Goal: Task Accomplishment & Management: Use online tool/utility

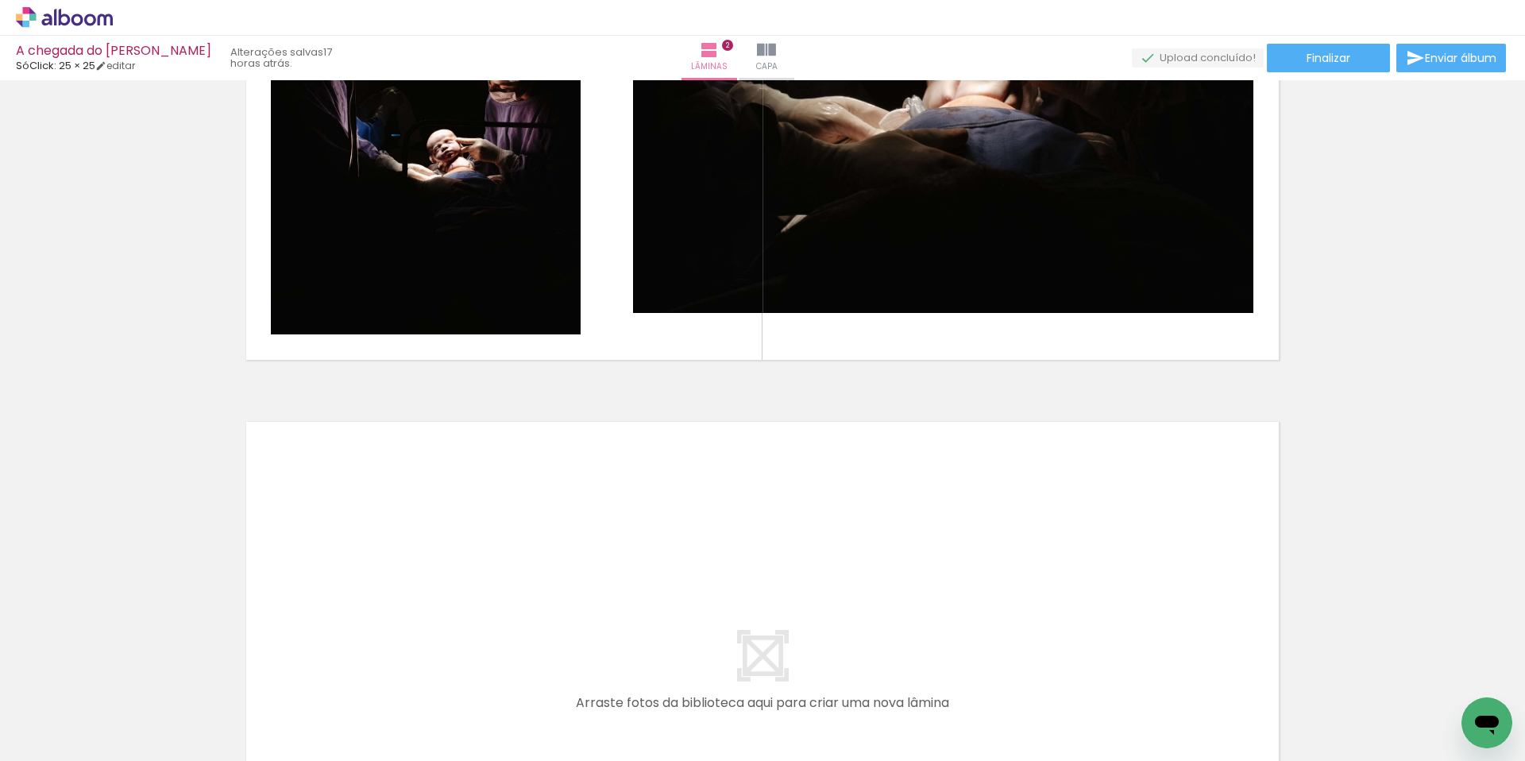
scroll to position [0, 1]
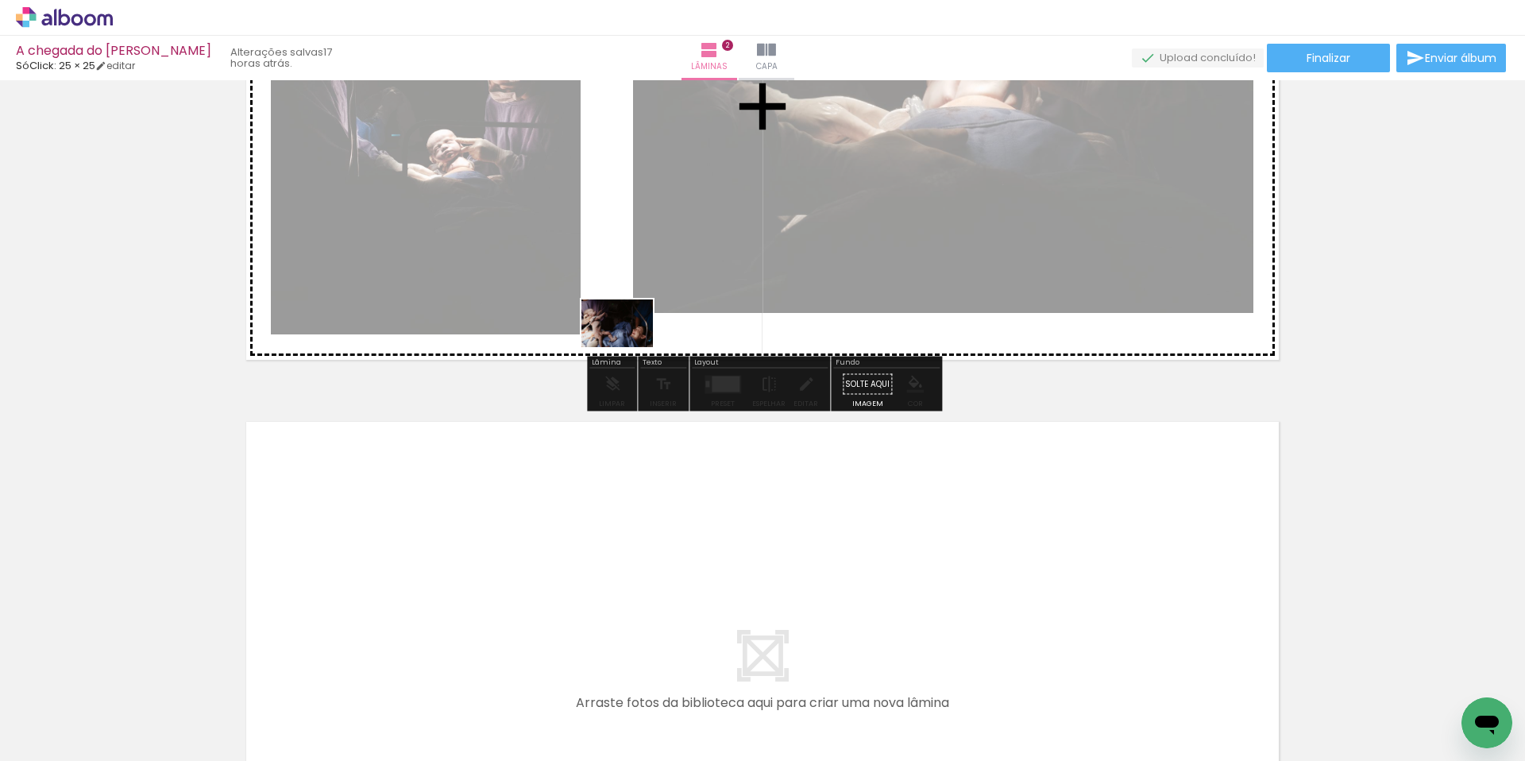
drag, startPoint x: 609, startPoint y: 705, endPoint x: 629, endPoint y: 347, distance: 358.1
click at [629, 347] on quentale-workspace at bounding box center [762, 380] width 1525 height 761
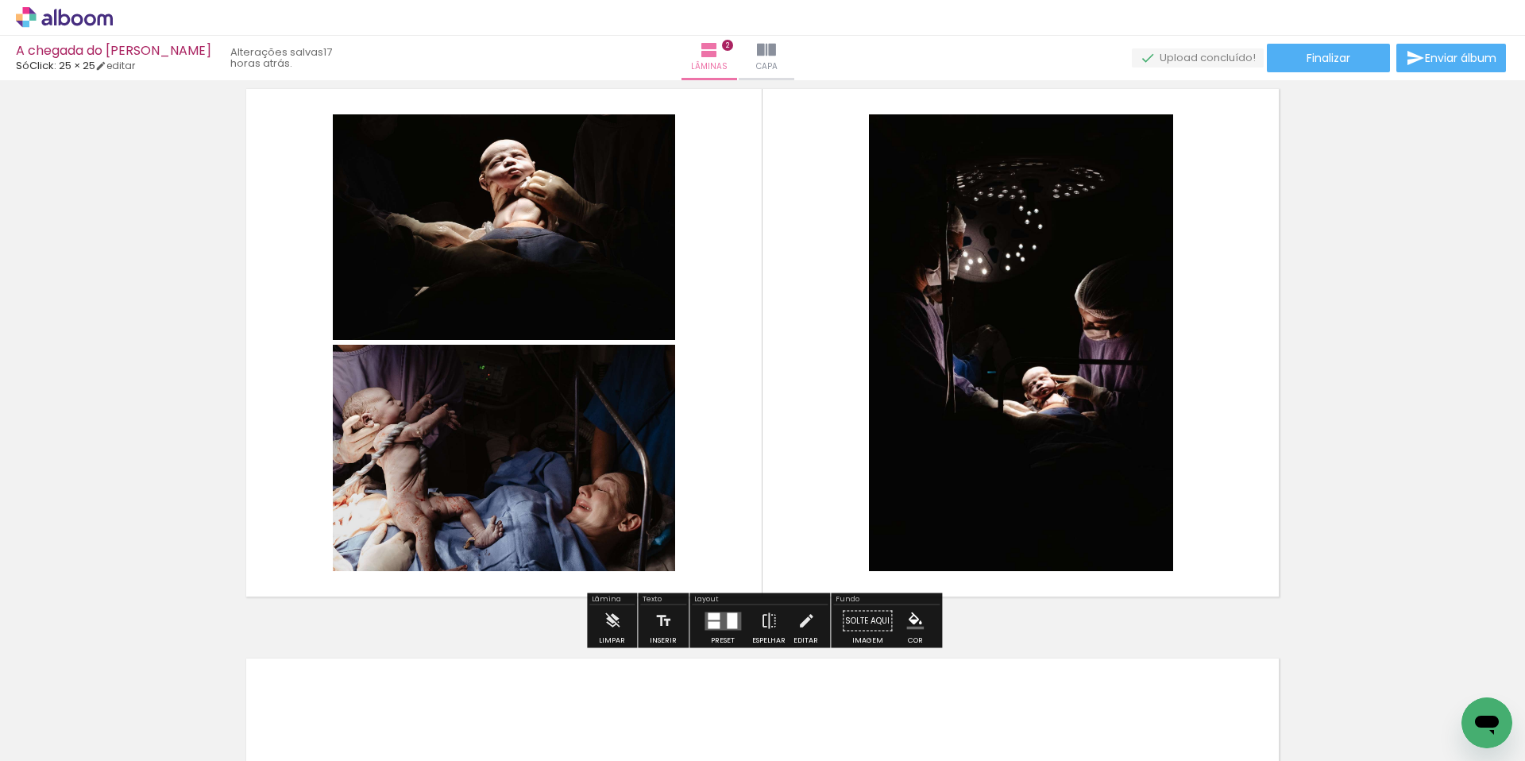
scroll to position [601, 0]
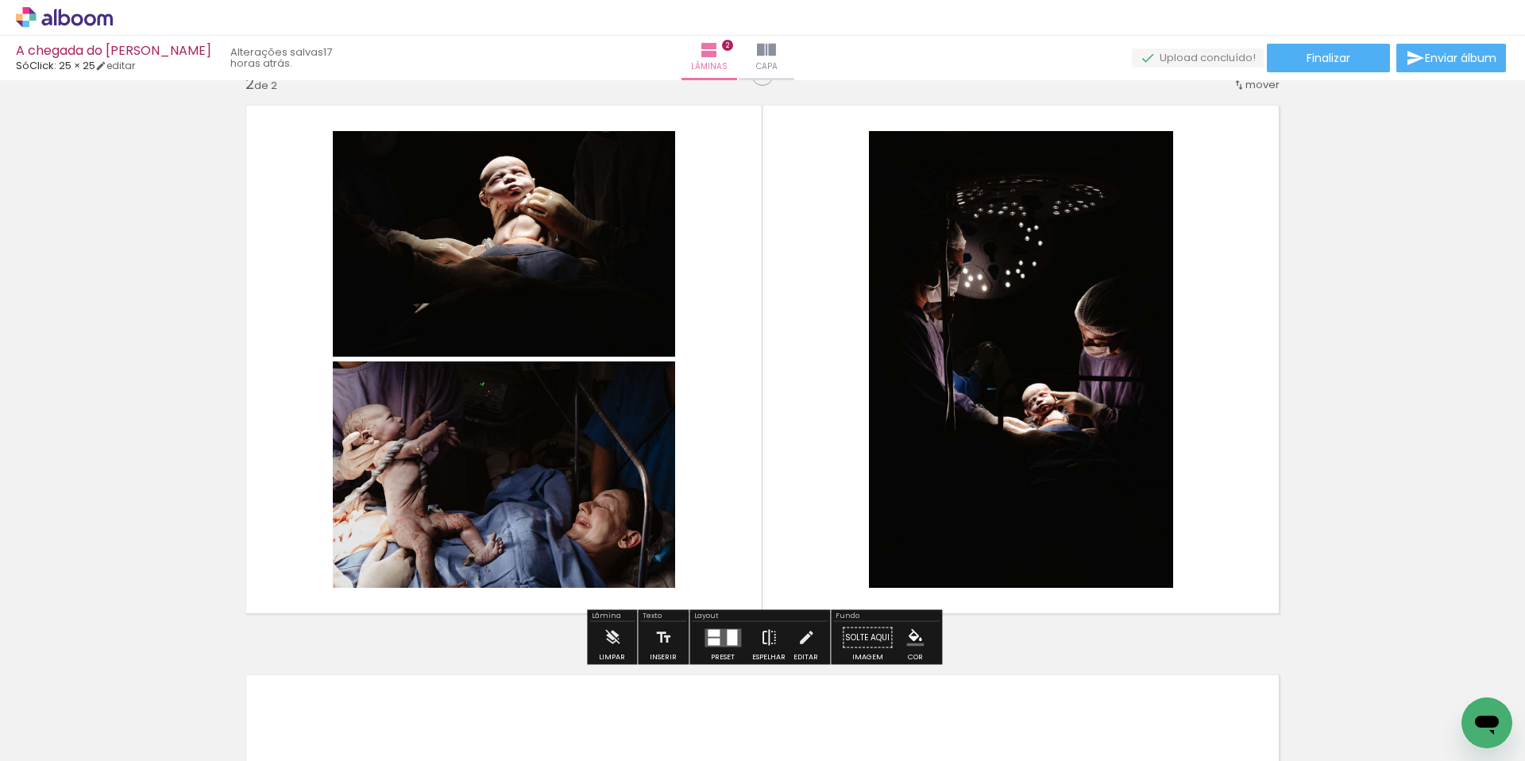
click at [769, 644] on iron-icon at bounding box center [768, 638] width 17 height 32
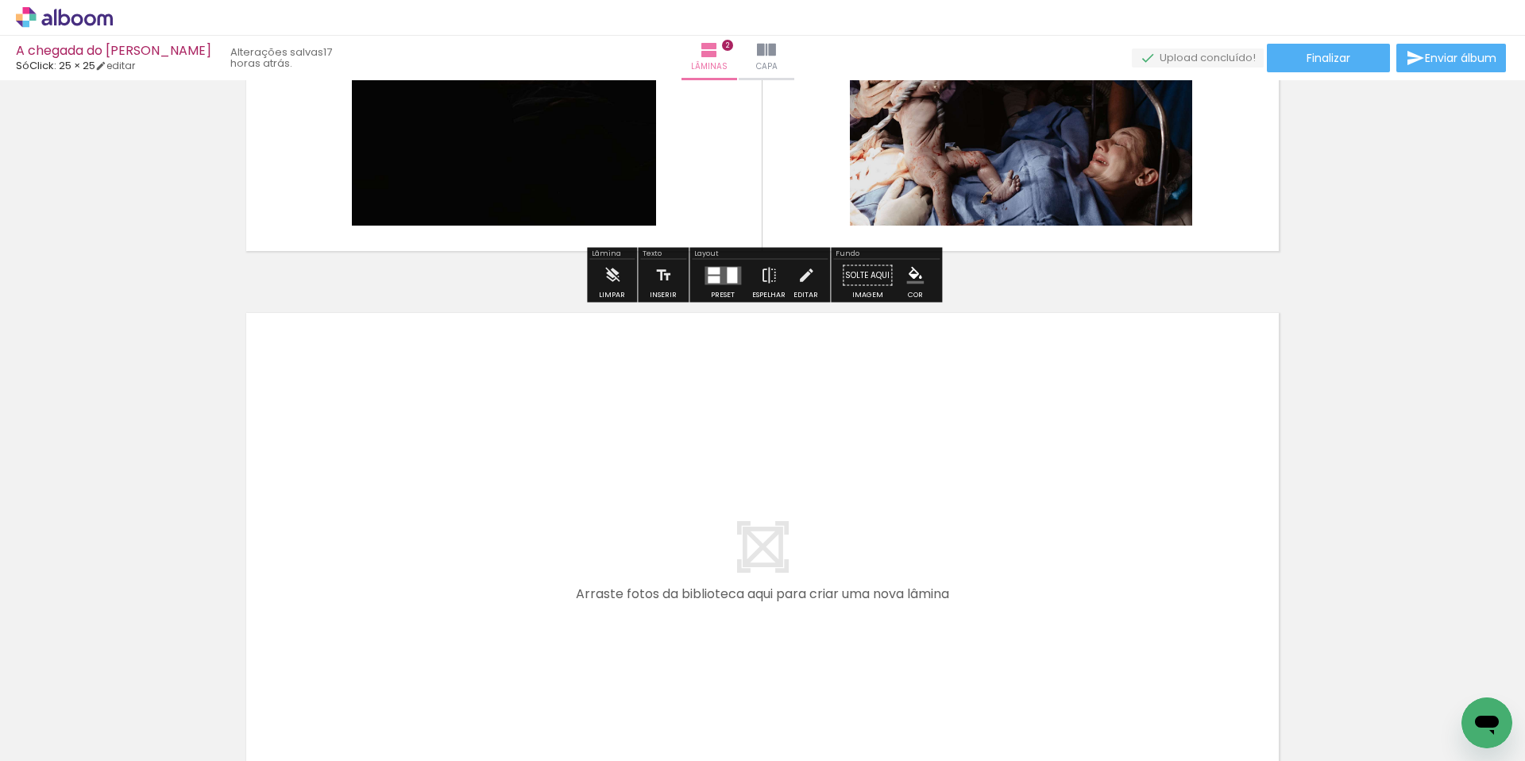
scroll to position [966, 0]
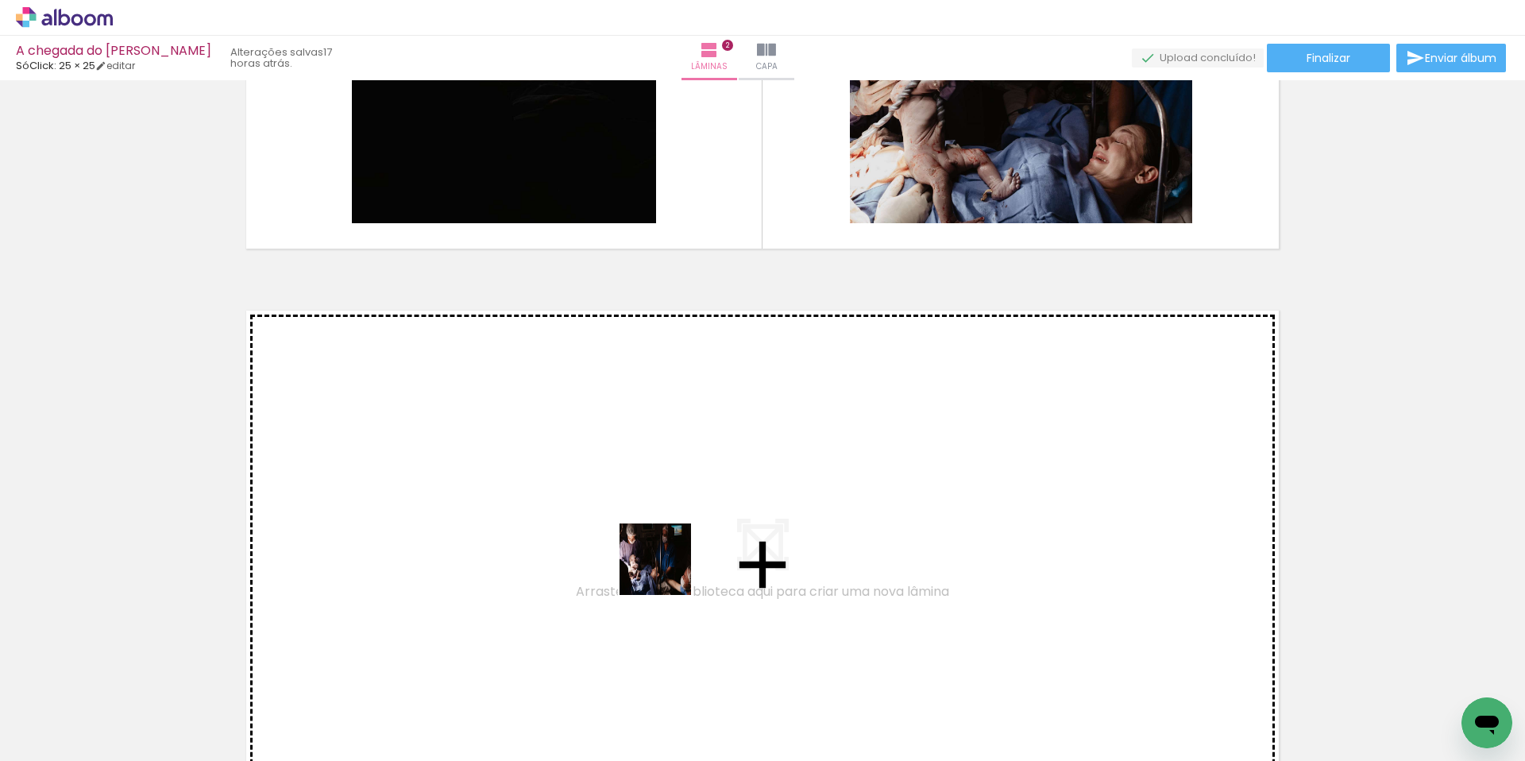
drag, startPoint x: 690, startPoint y: 715, endPoint x: 667, endPoint y: 565, distance: 151.9
click at [667, 565] on quentale-workspace at bounding box center [762, 380] width 1525 height 761
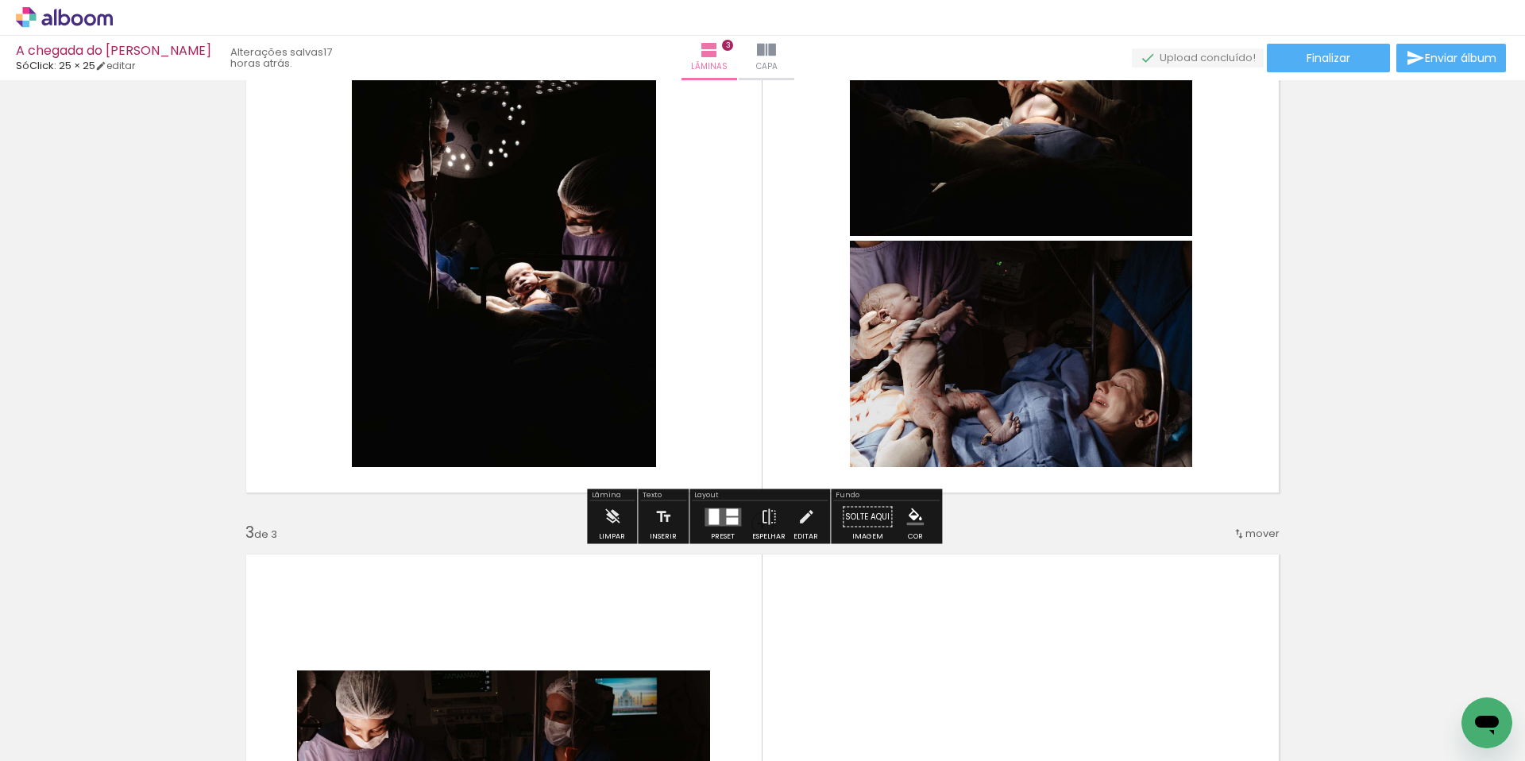
scroll to position [759, 0]
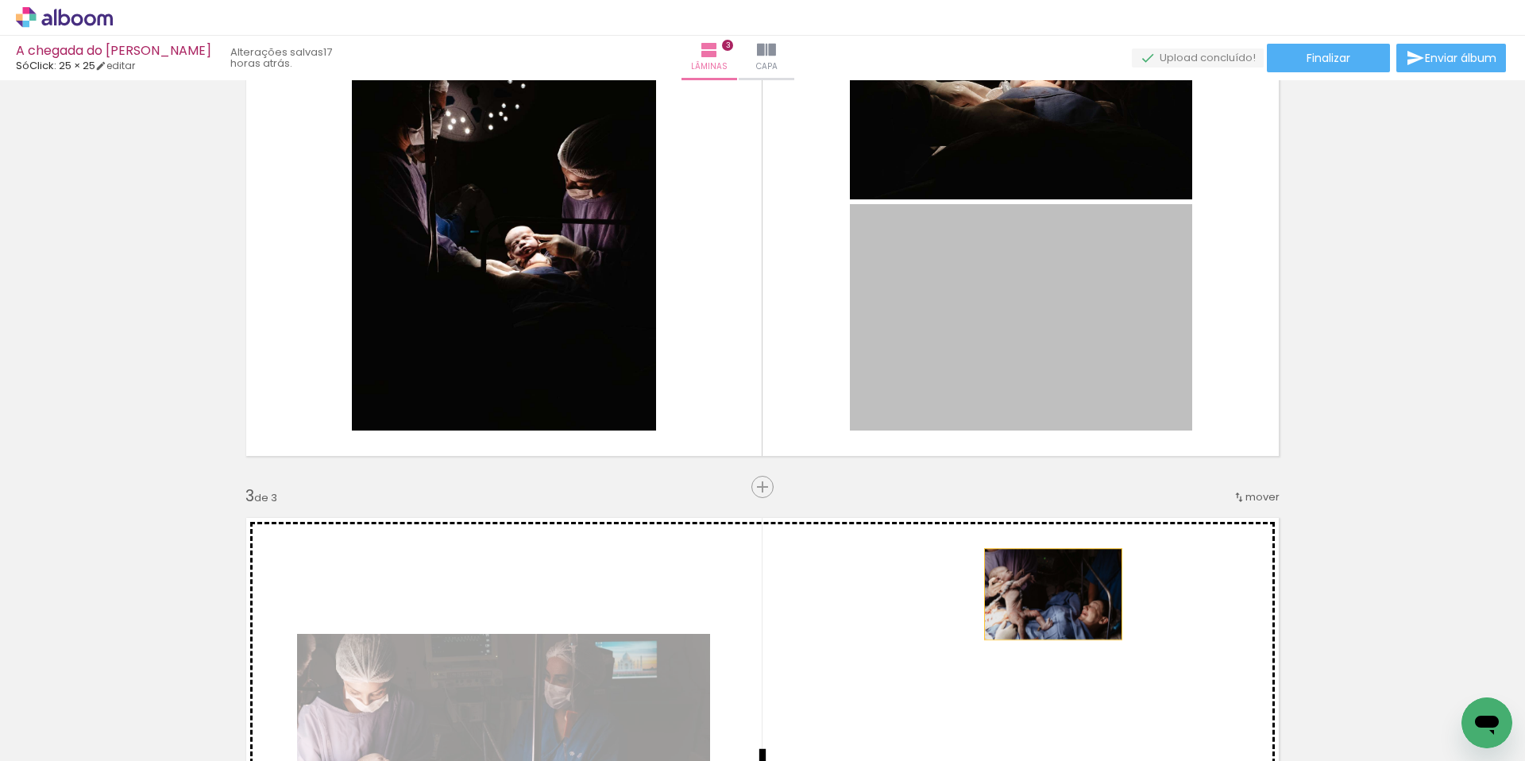
drag, startPoint x: 1070, startPoint y: 384, endPoint x: 1053, endPoint y: 594, distance: 211.2
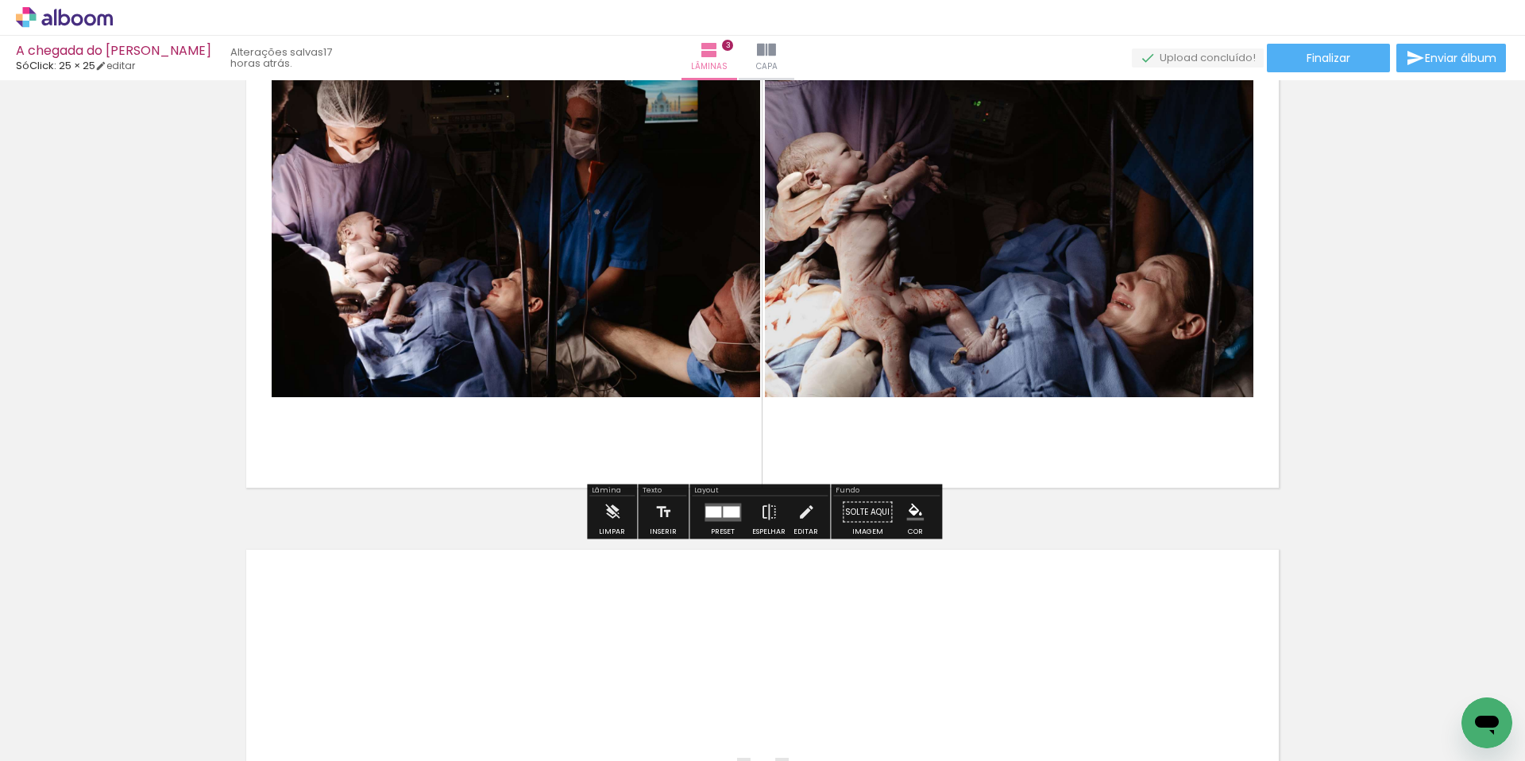
scroll to position [1304, 0]
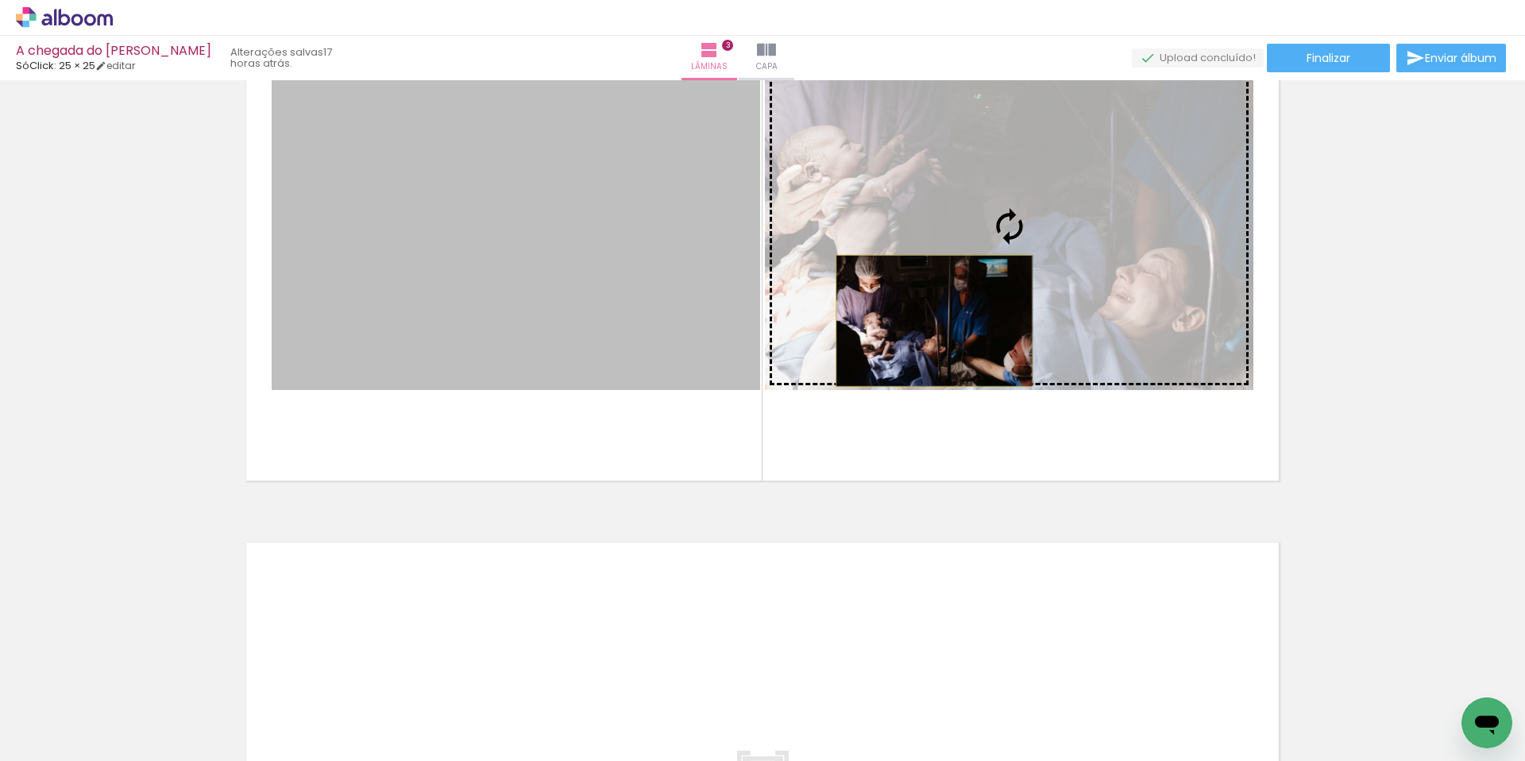
drag, startPoint x: 642, startPoint y: 323, endPoint x: 934, endPoint y: 321, distance: 292.4
click at [0, 0] on slot at bounding box center [0, 0] width 0 height 0
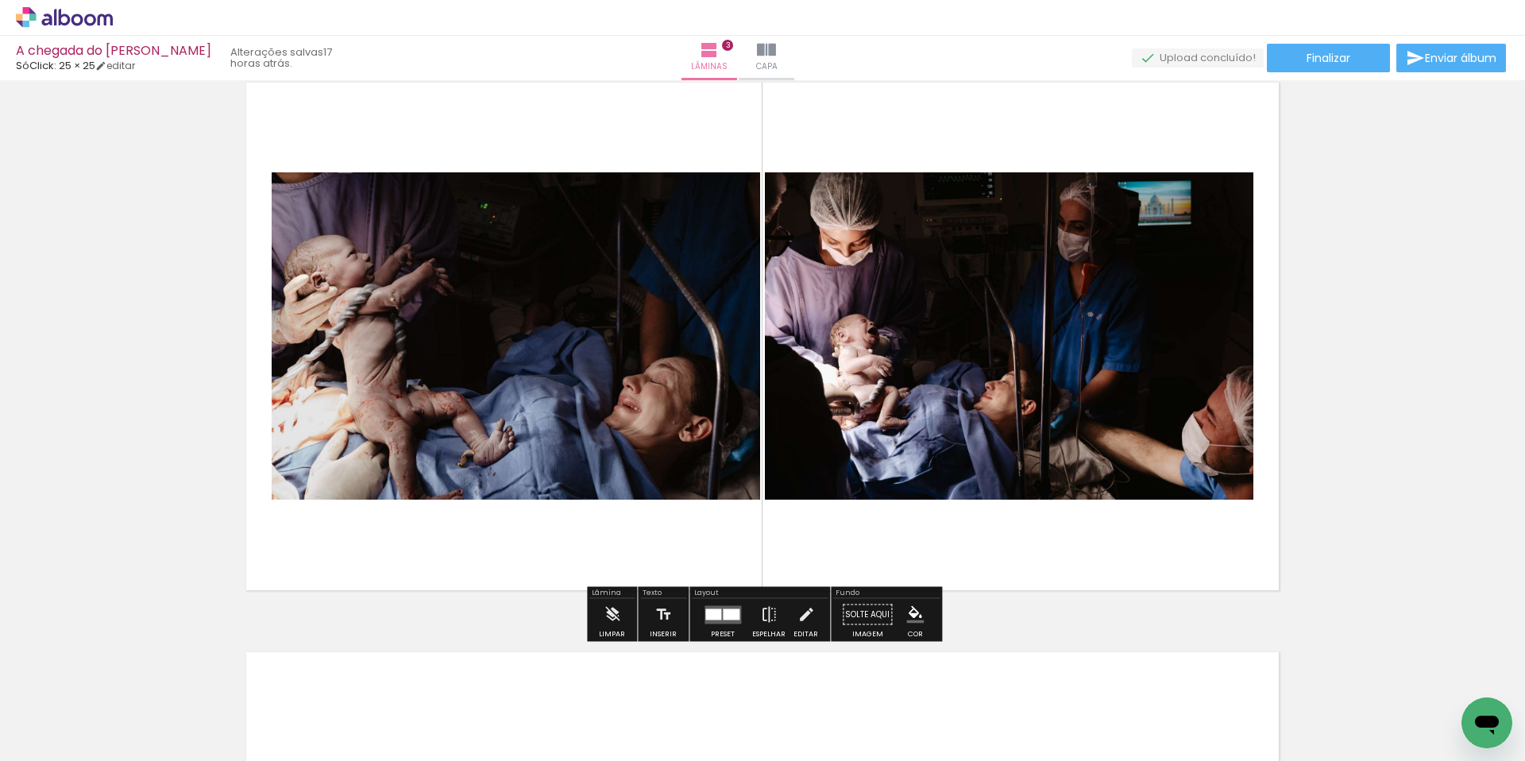
scroll to position [1190, 0]
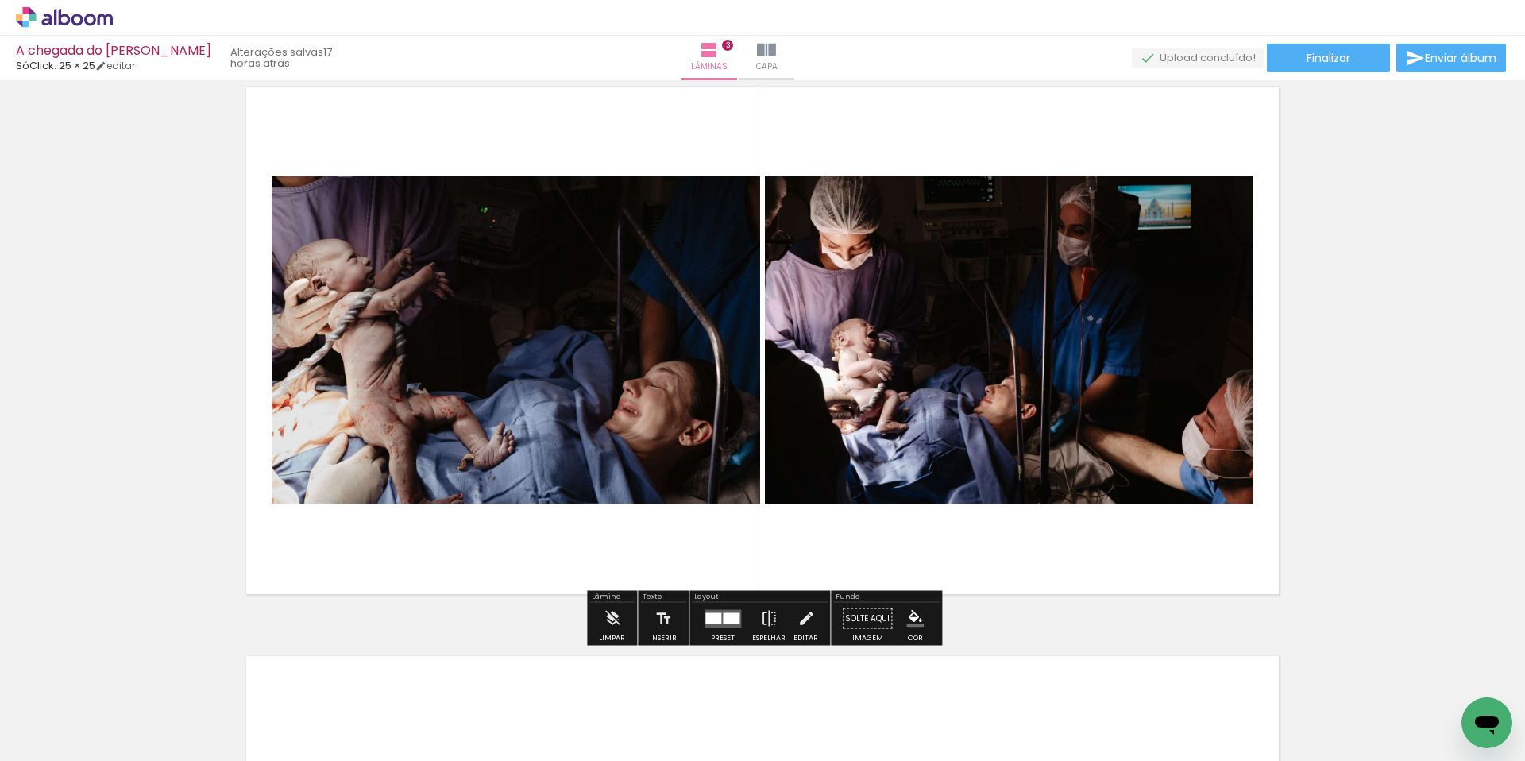
click at [721, 638] on div "Preset" at bounding box center [723, 638] width 24 height 7
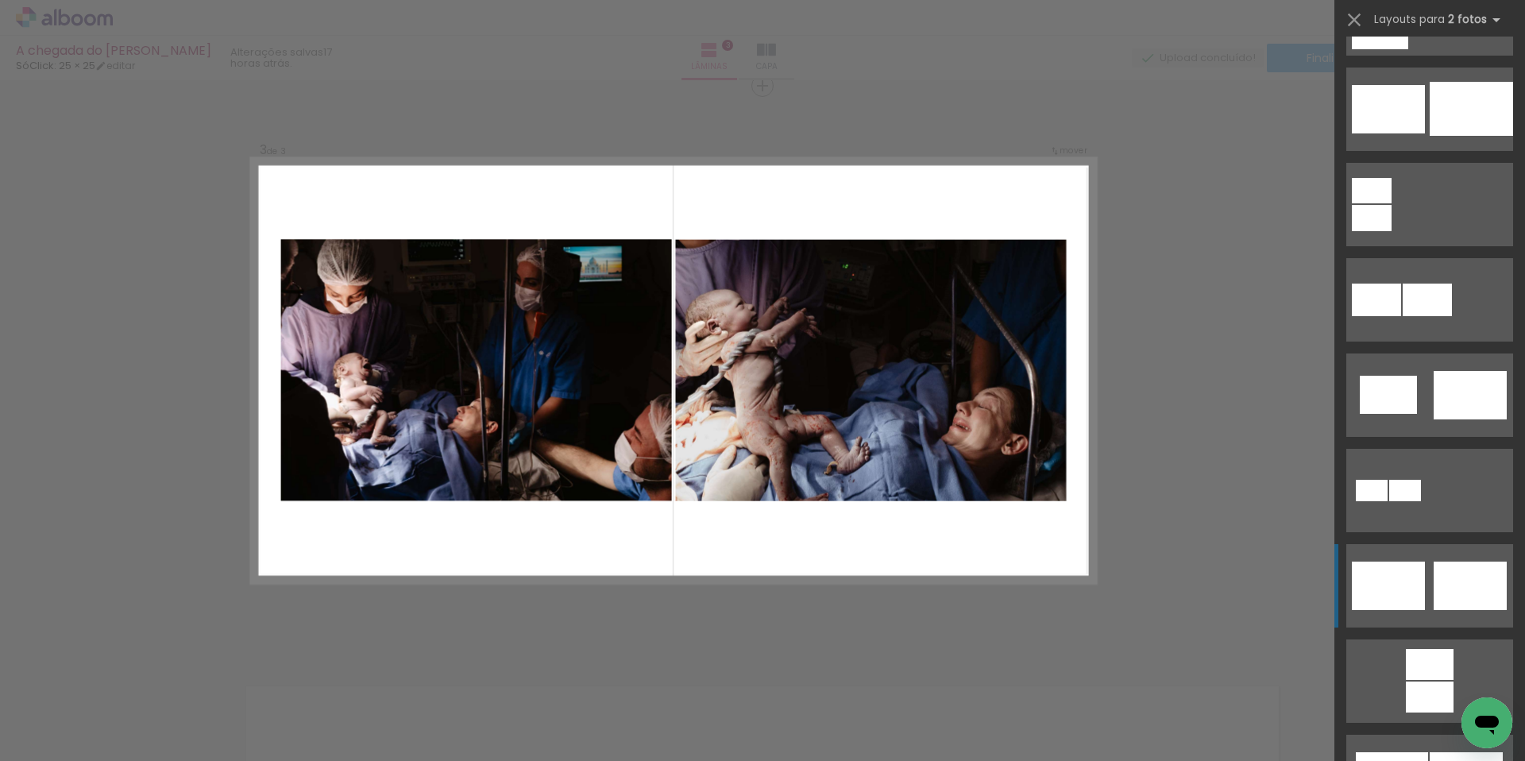
scroll to position [173, 0]
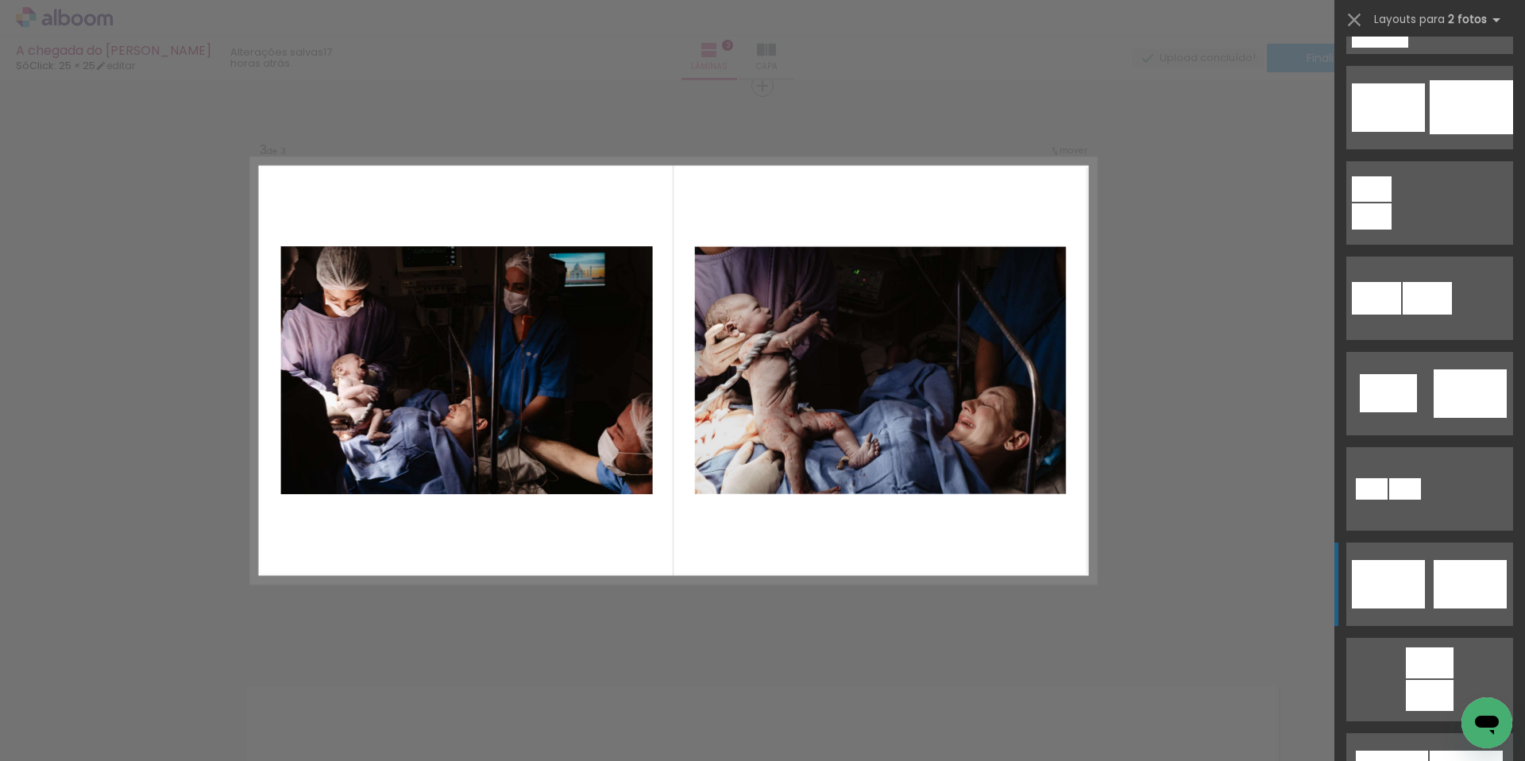
click at [1421, 581] on div at bounding box center [1388, 584] width 73 height 48
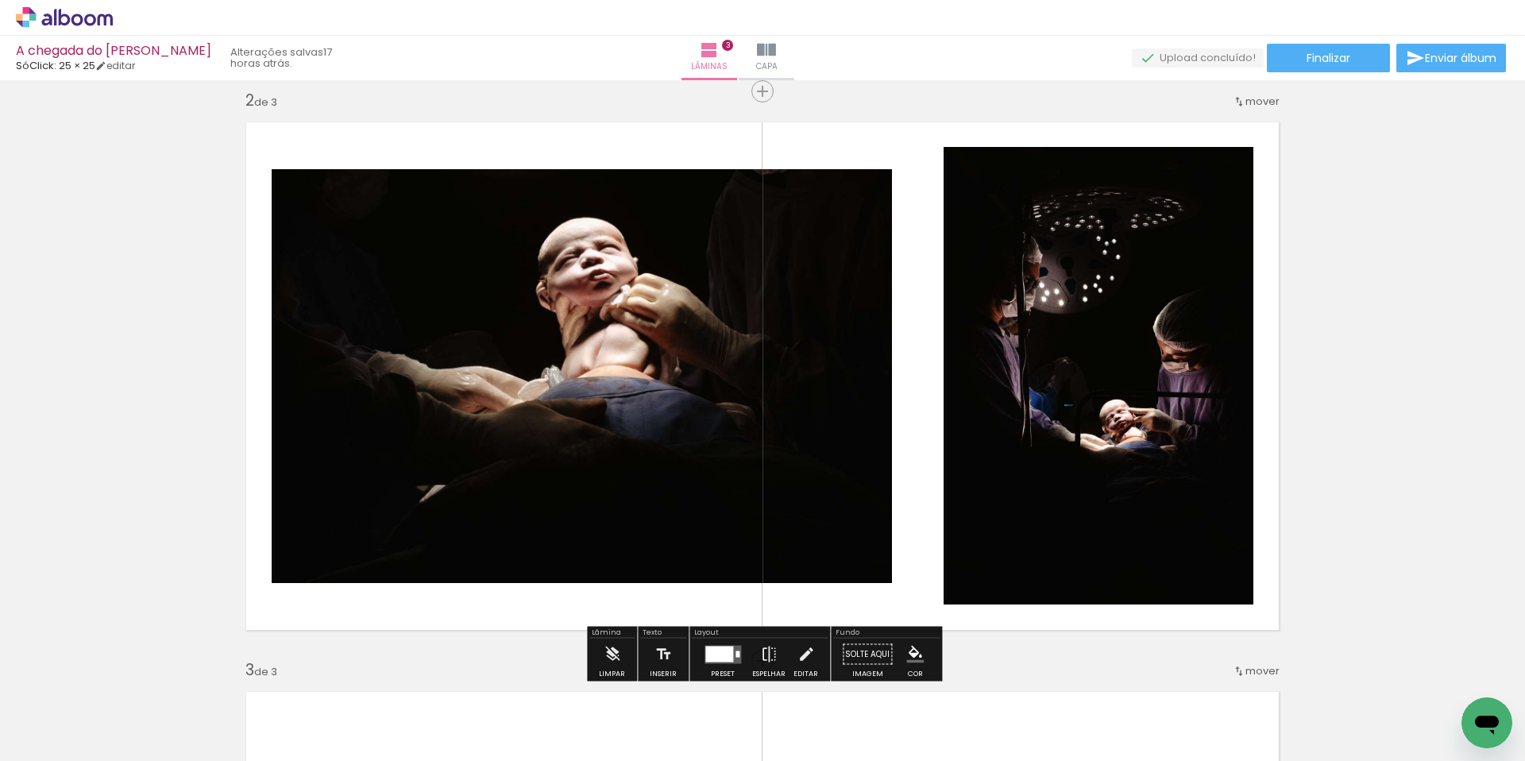
scroll to position [586, 0]
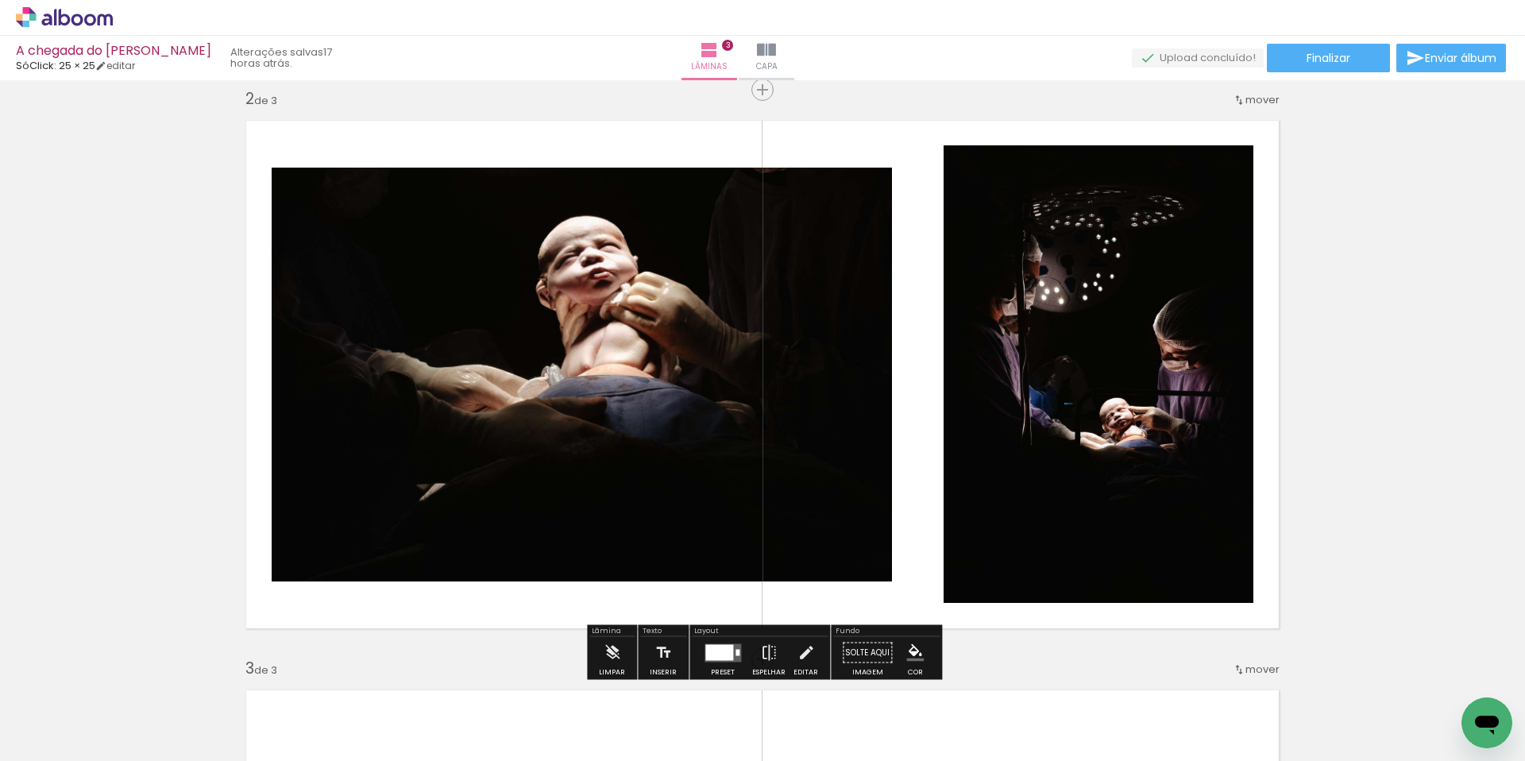
click at [724, 647] on div at bounding box center [719, 652] width 28 height 16
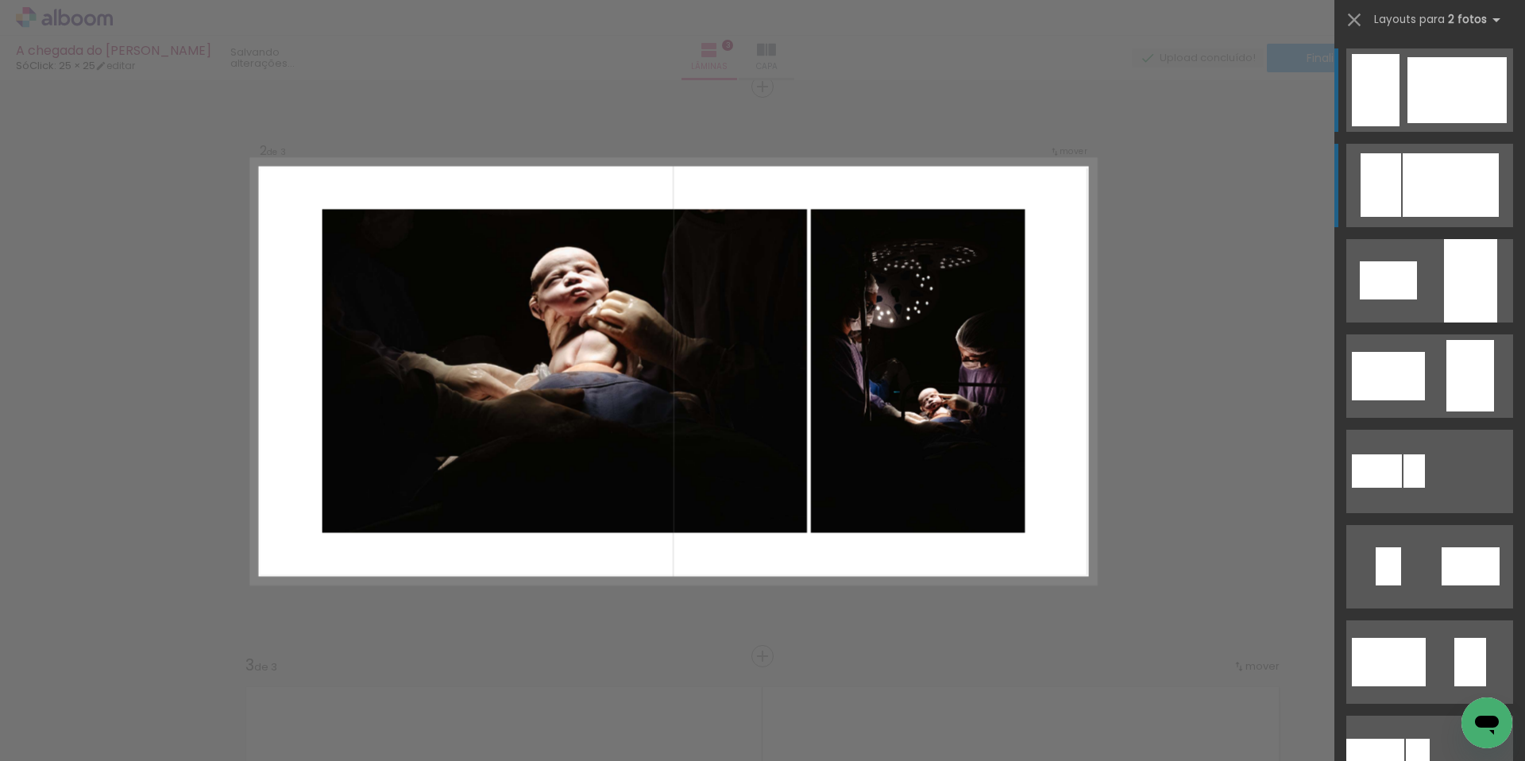
scroll to position [590, 0]
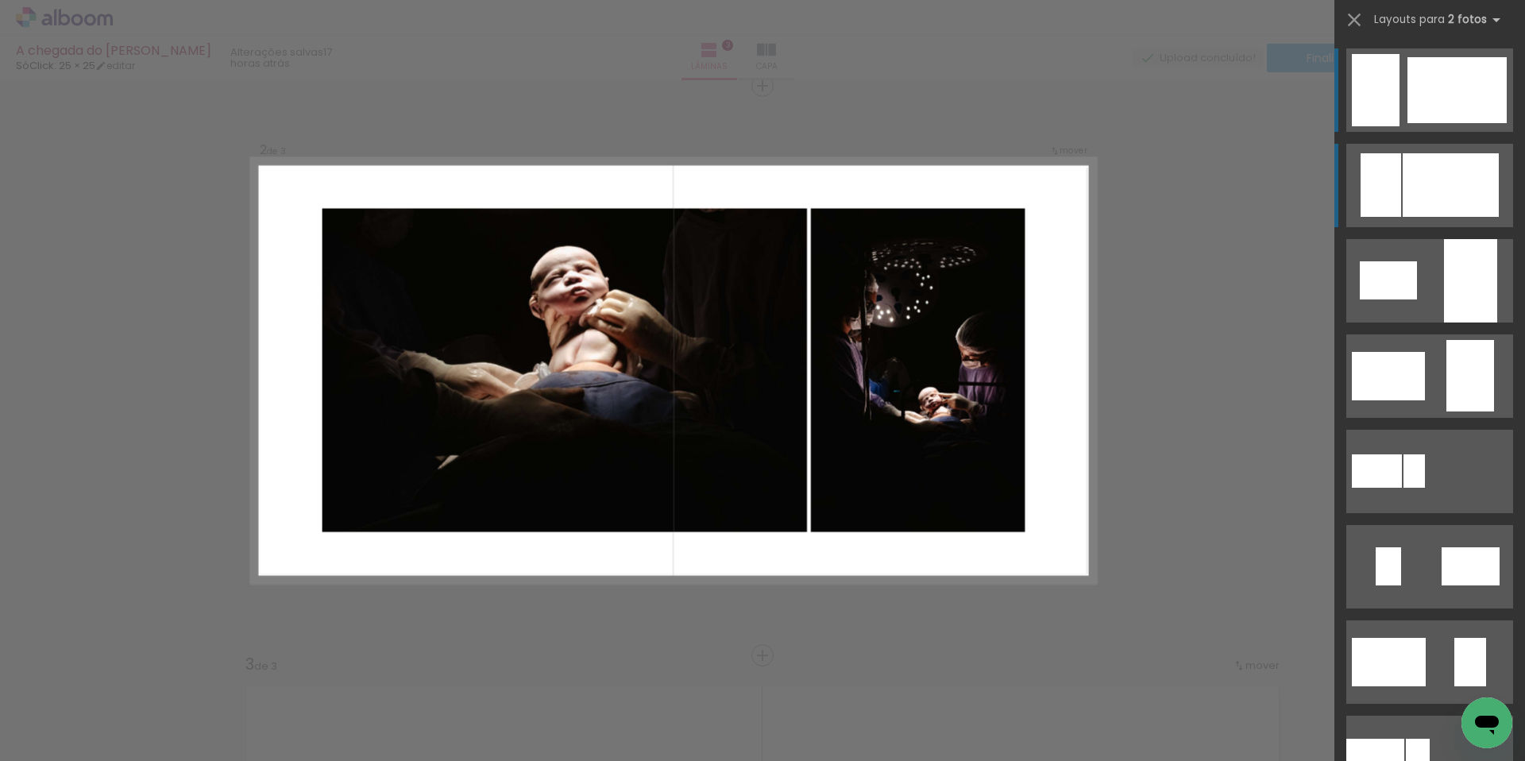
click at [1388, 176] on div at bounding box center [1381, 185] width 41 height 64
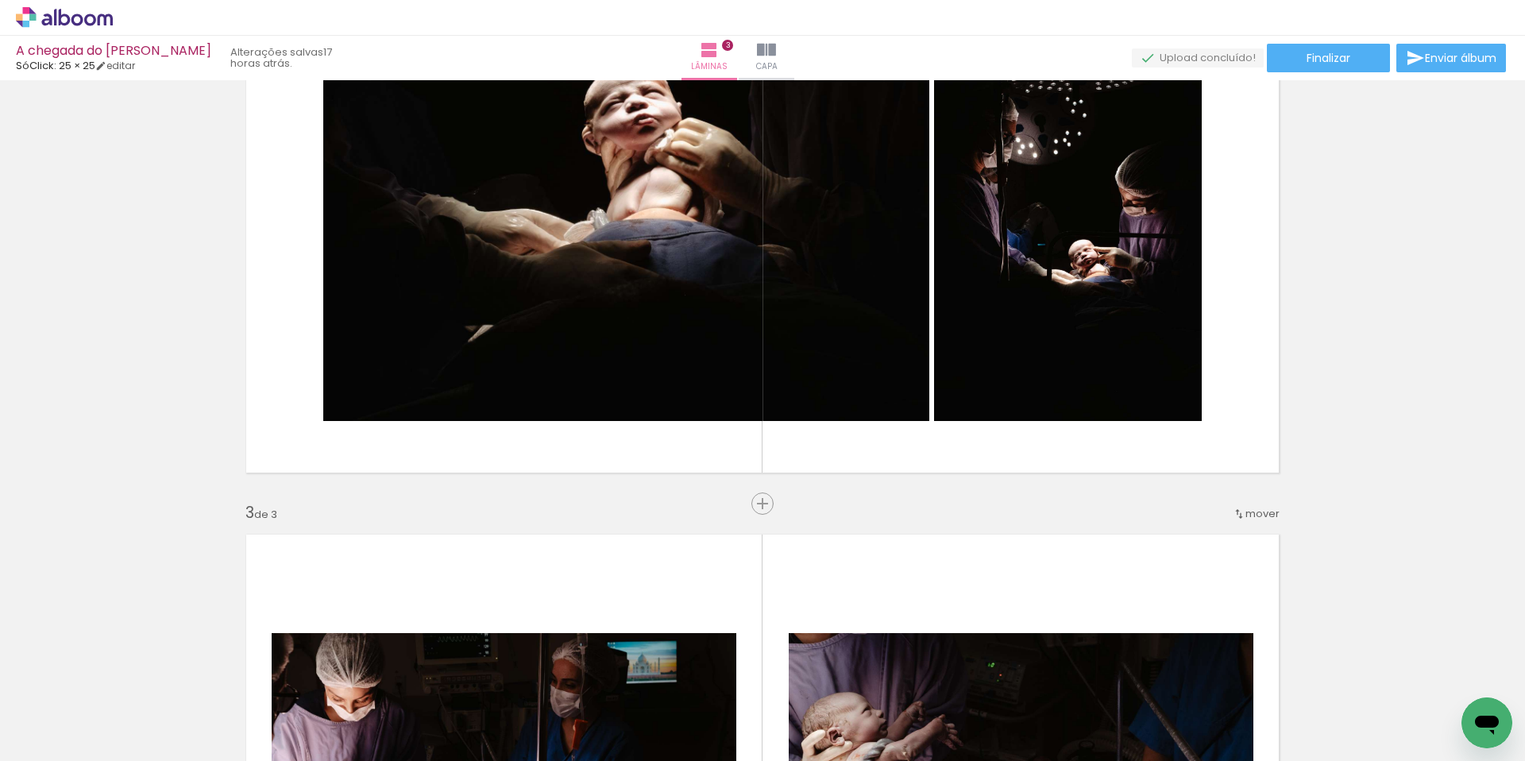
scroll to position [745, 0]
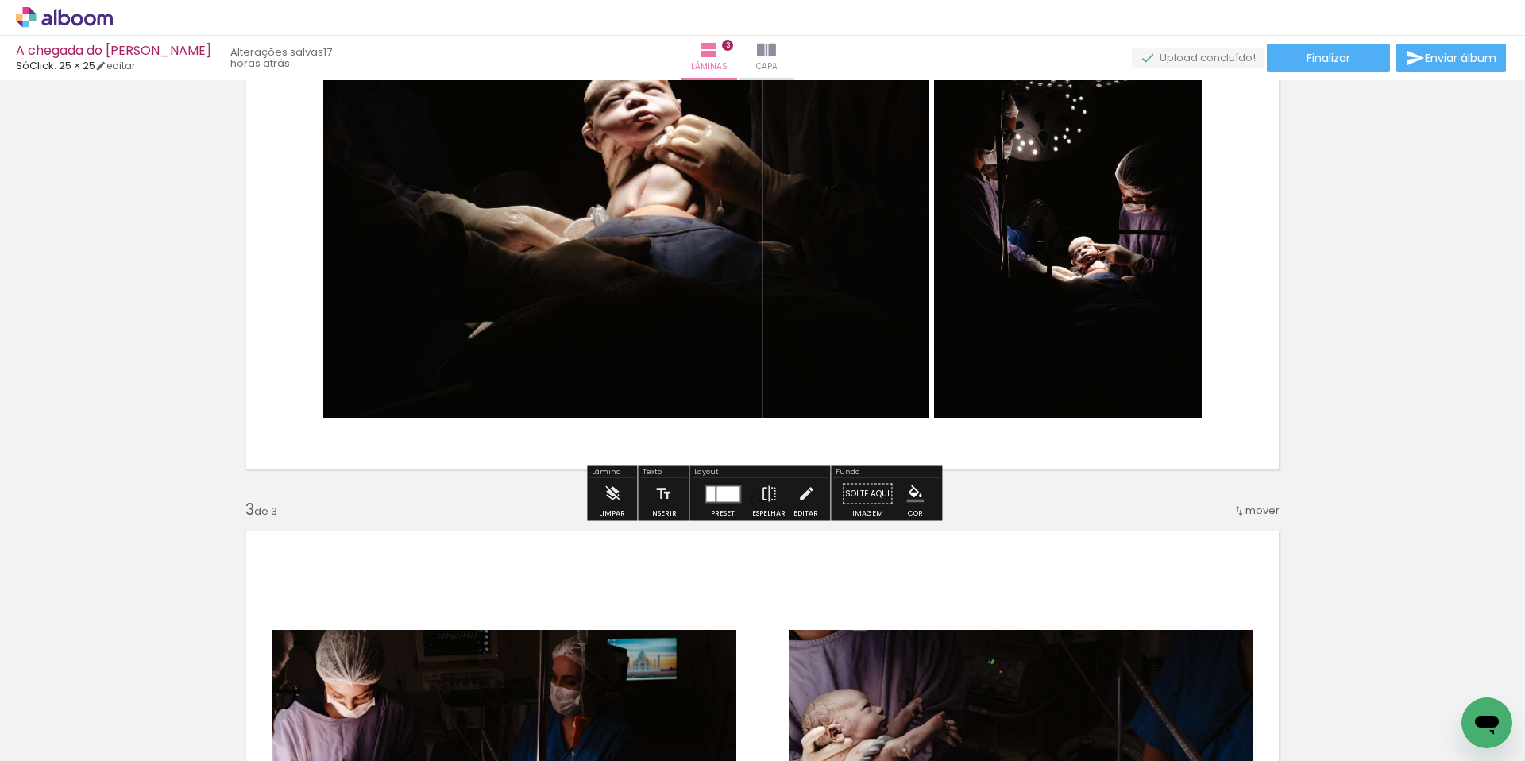
click at [728, 490] on div at bounding box center [728, 493] width 23 height 15
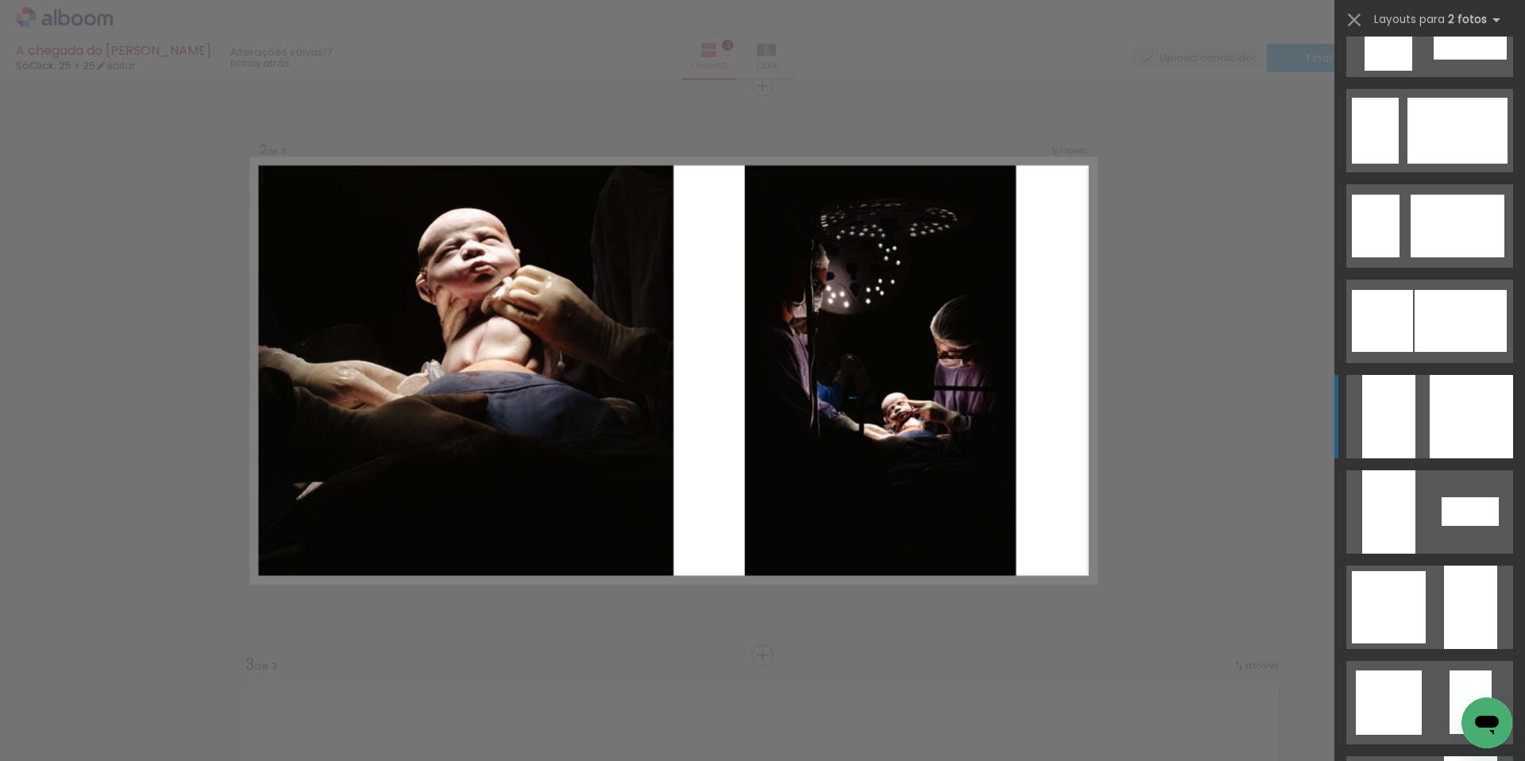
scroll to position [1200, 0]
click at [1424, 430] on quentale-layouter at bounding box center [1430, 415] width 167 height 83
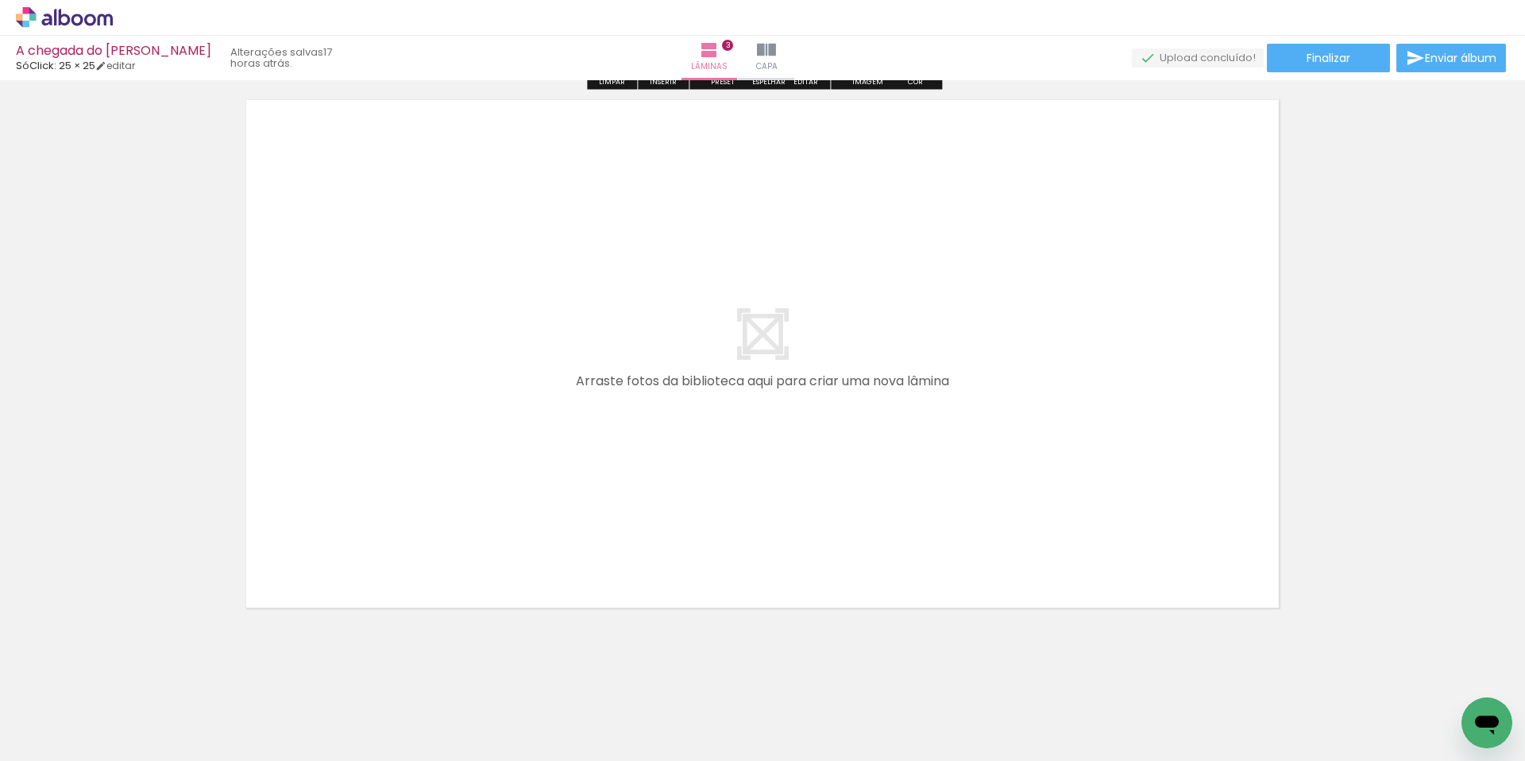
scroll to position [1759, 0]
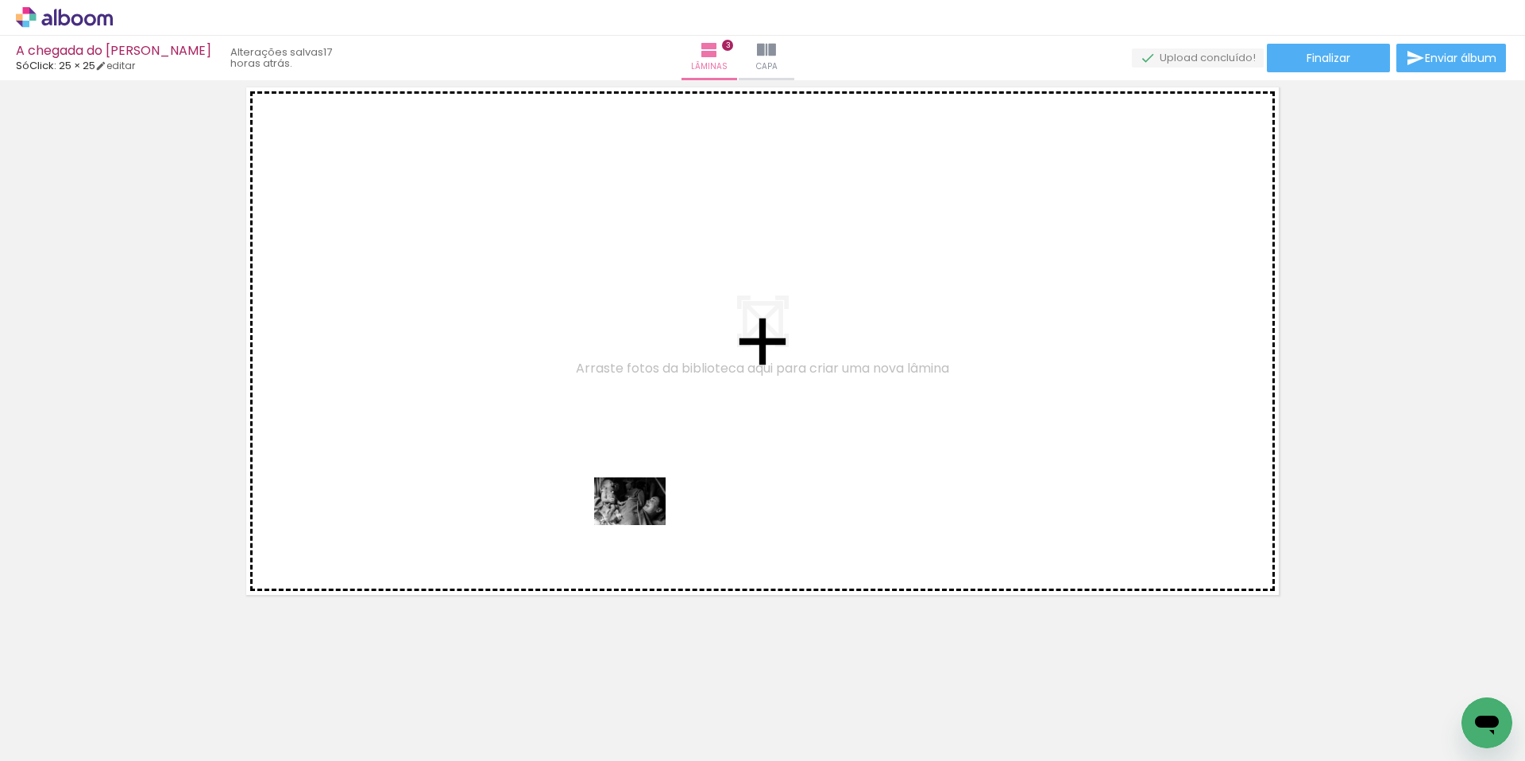
drag, startPoint x: 783, startPoint y: 710, endPoint x: 761, endPoint y: 640, distance: 73.4
click at [642, 524] on quentale-workspace at bounding box center [762, 380] width 1525 height 761
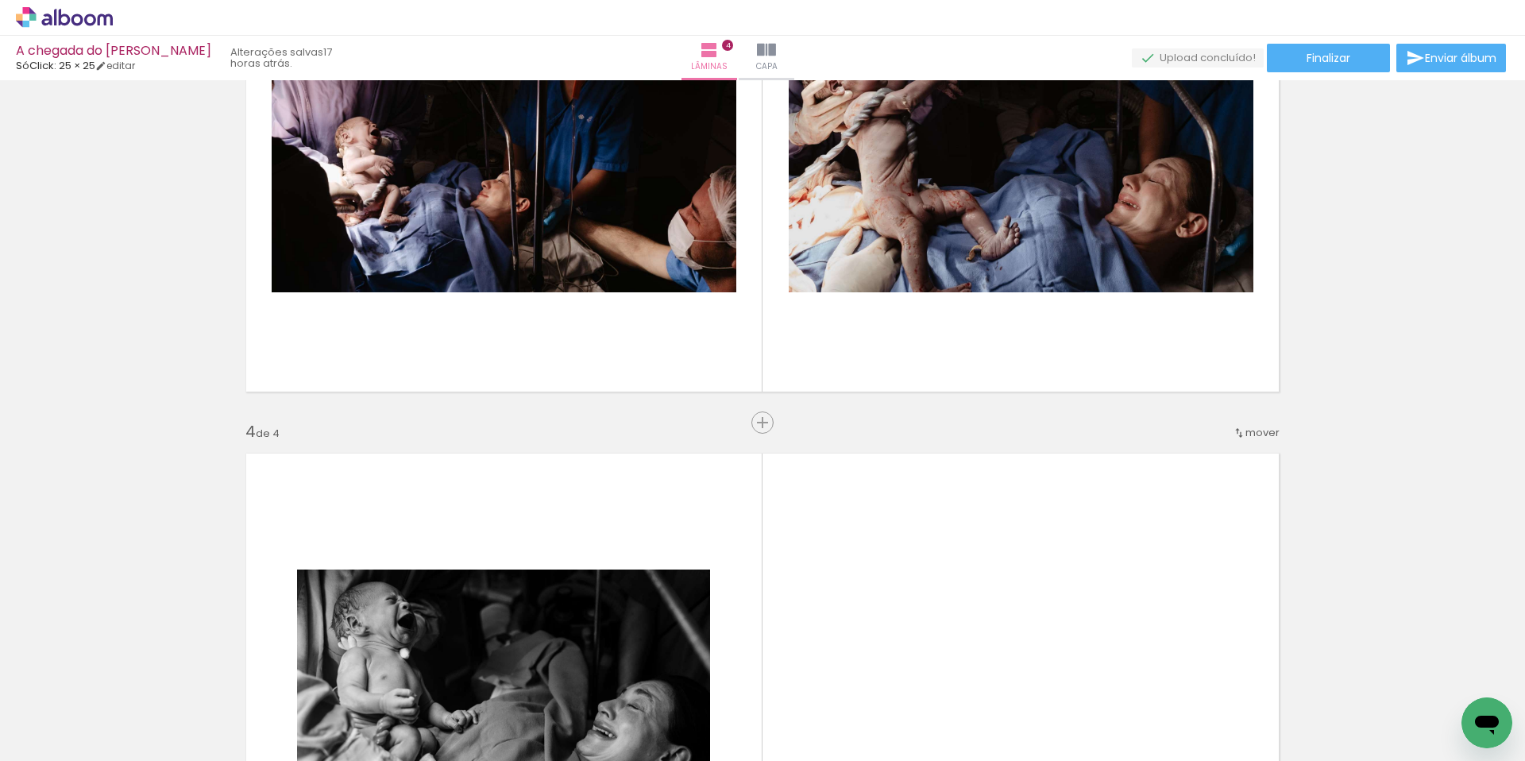
scroll to position [1370, 0]
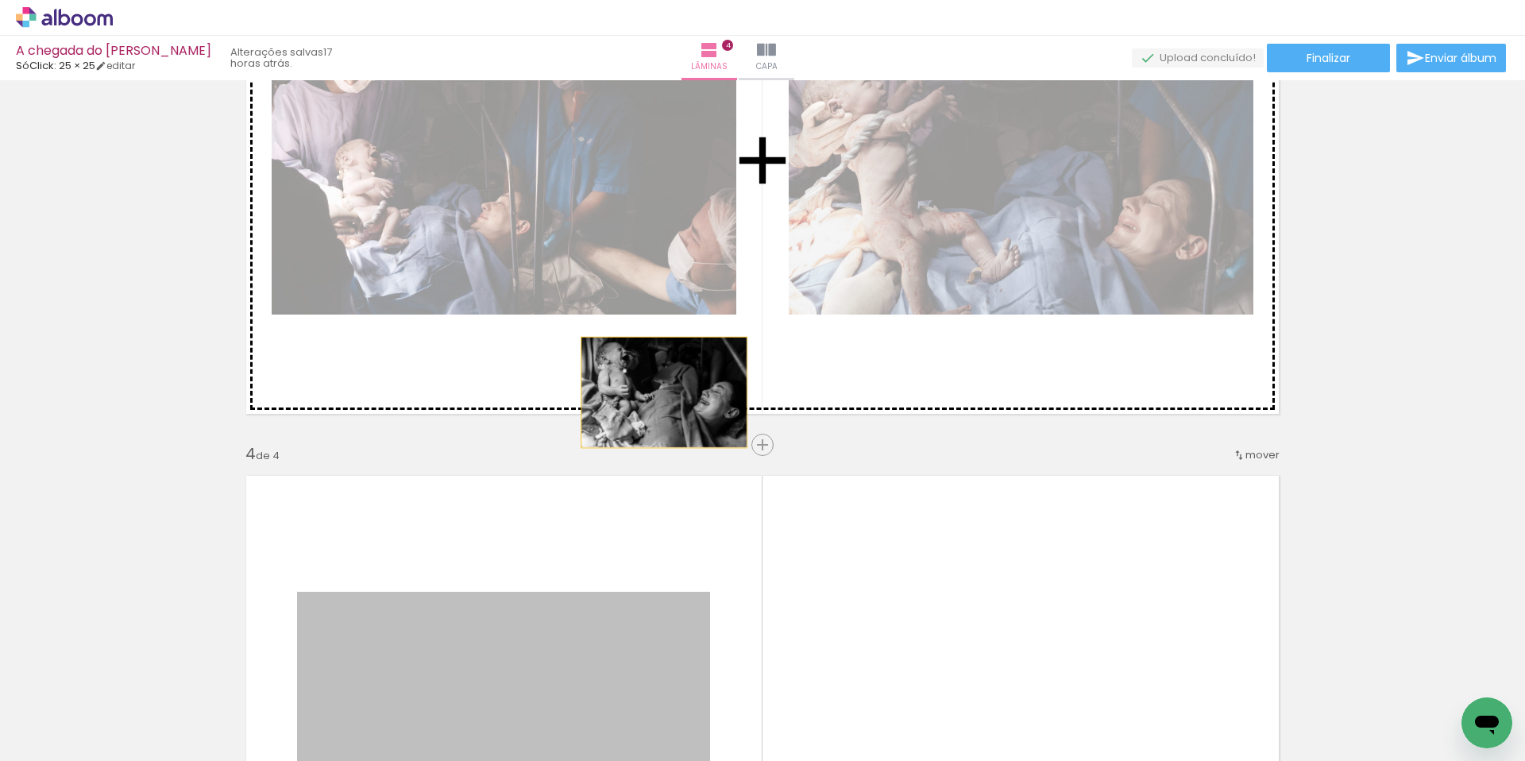
drag, startPoint x: 504, startPoint y: 638, endPoint x: 664, endPoint y: 392, distance: 293.5
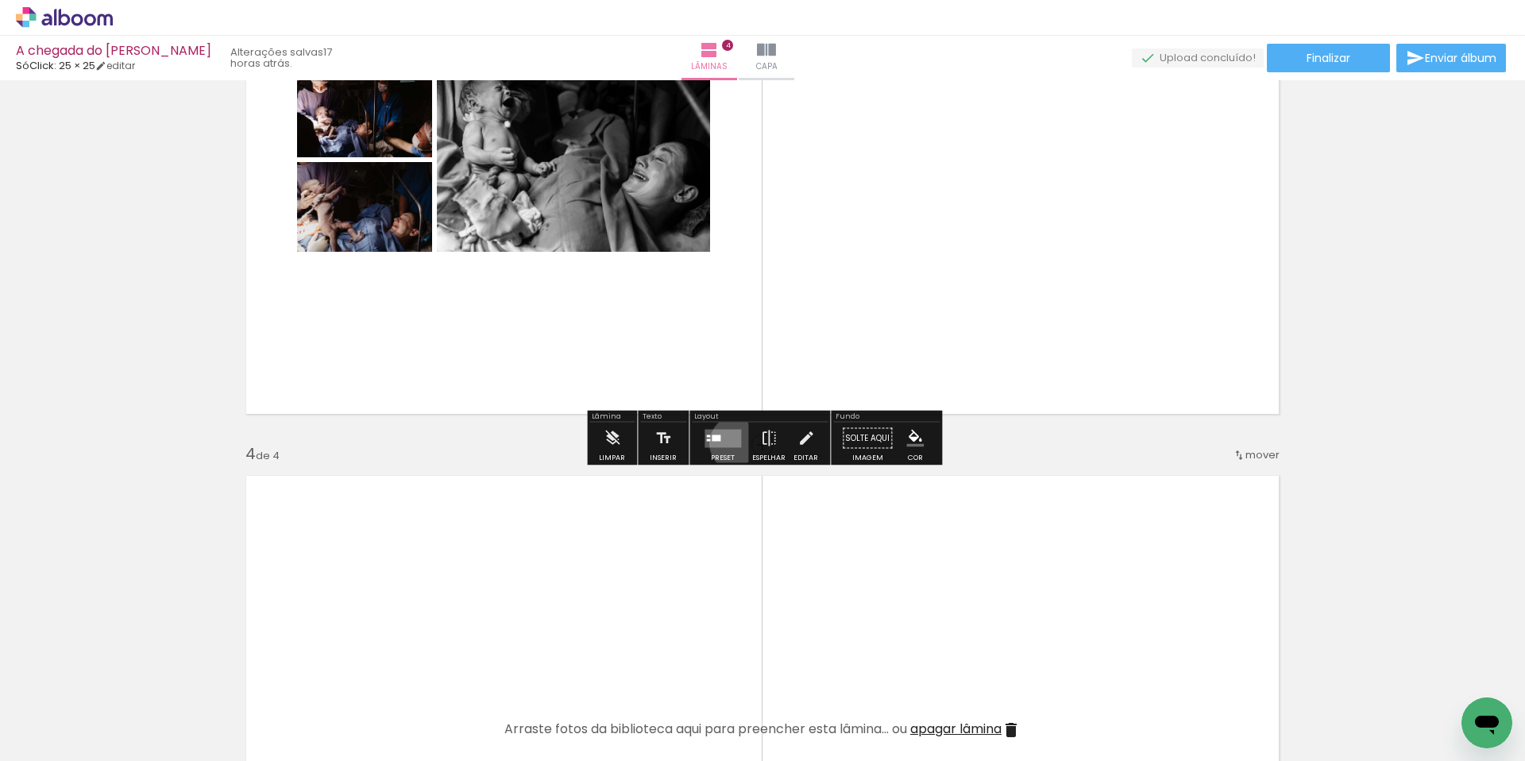
click at [735, 443] on quentale-layouter at bounding box center [723, 438] width 37 height 18
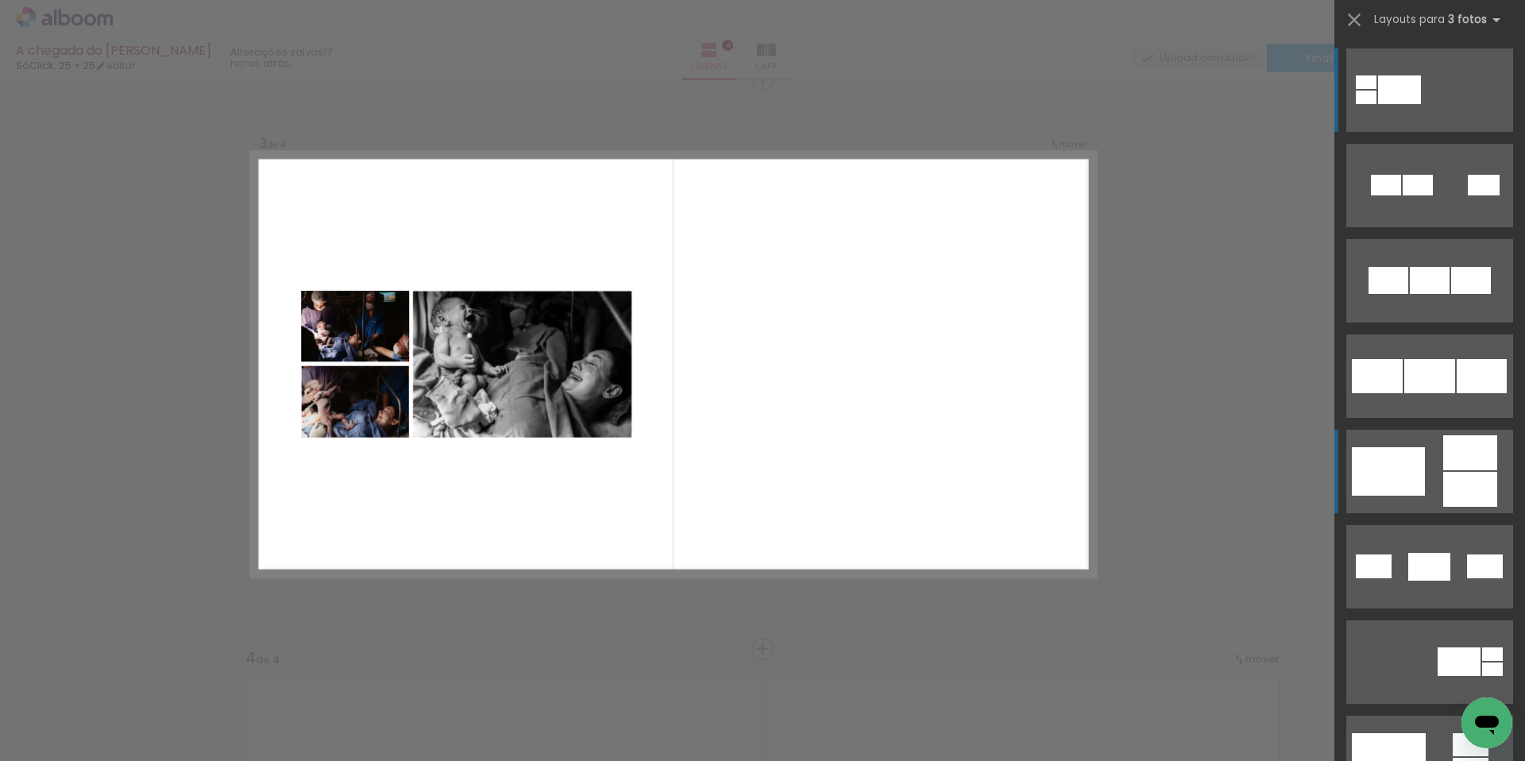
scroll to position [1160, 0]
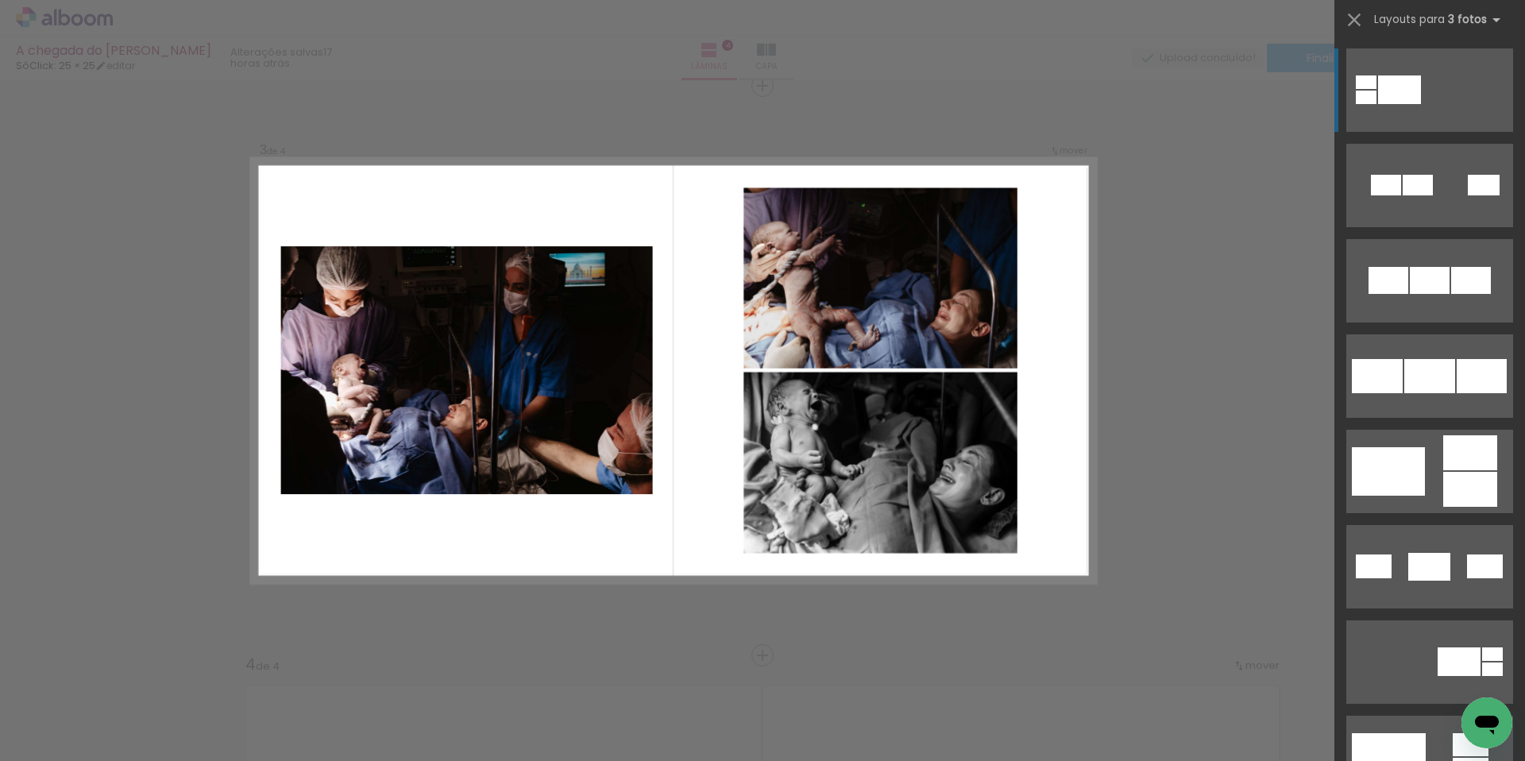
click at [1393, 454] on div at bounding box center [1388, 471] width 73 height 48
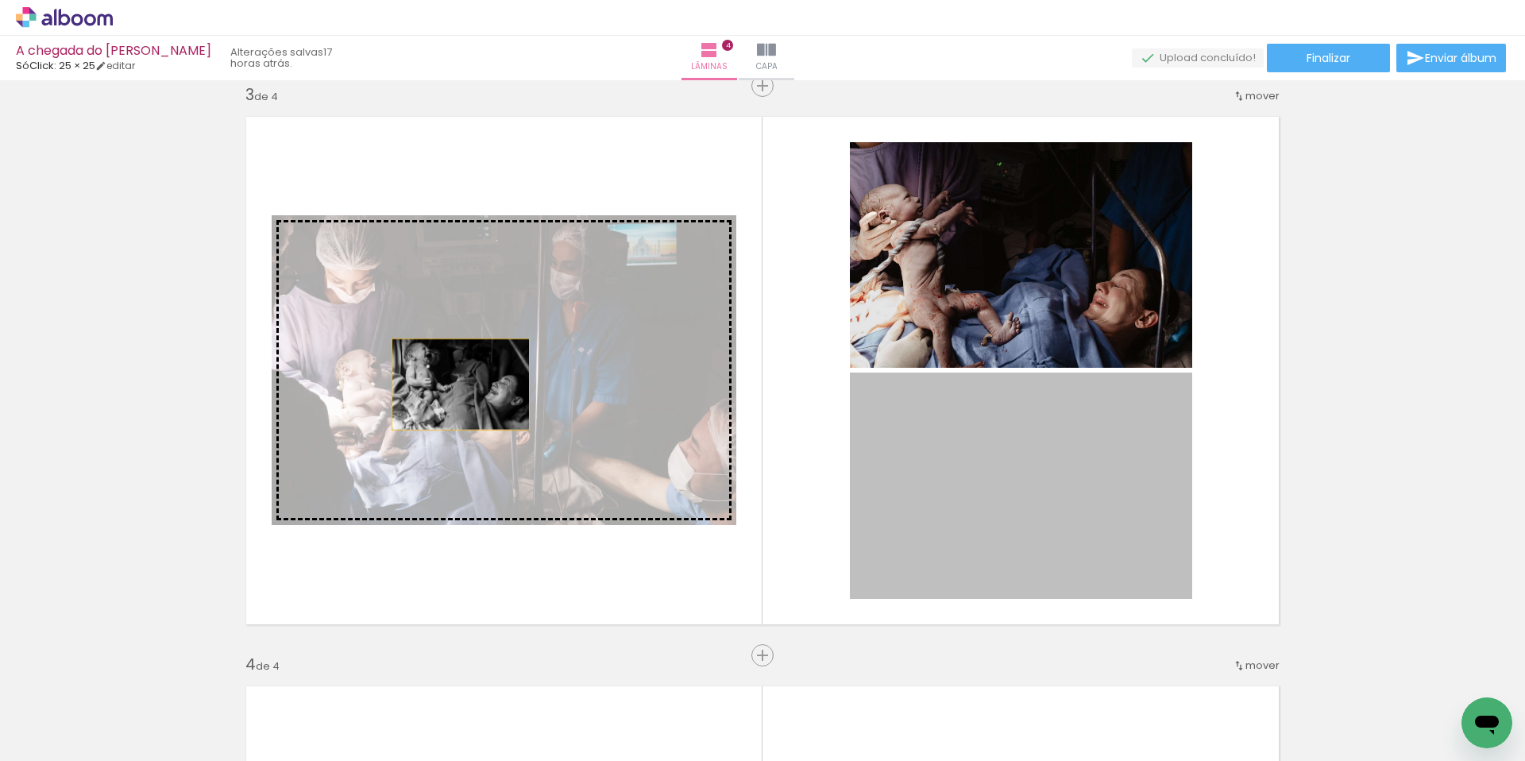
drag, startPoint x: 933, startPoint y: 459, endPoint x: 476, endPoint y: 386, distance: 462.6
click at [0, 0] on slot at bounding box center [0, 0] width 0 height 0
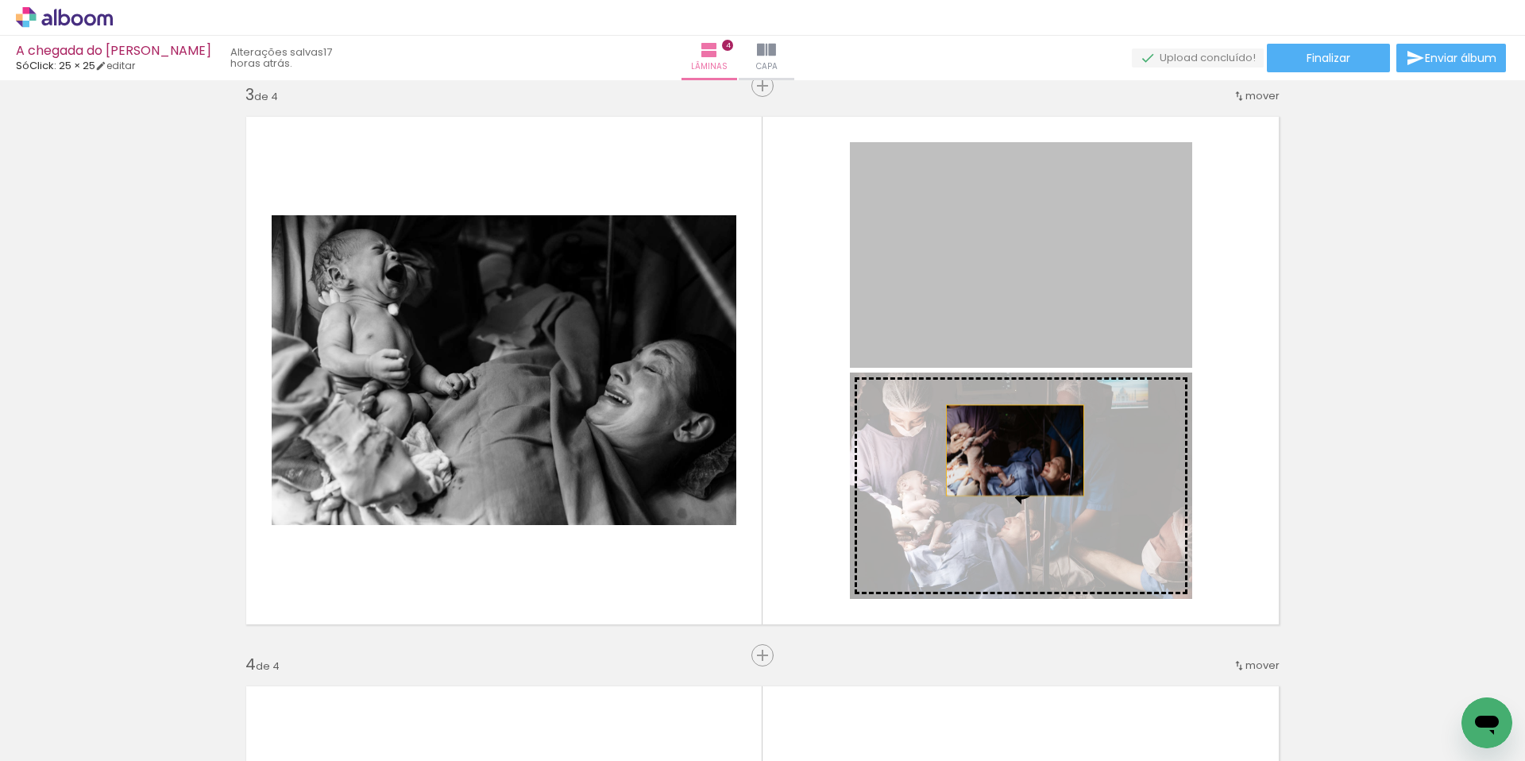
drag, startPoint x: 1012, startPoint y: 293, endPoint x: 1015, endPoint y: 450, distance: 157.3
click at [0, 0] on slot at bounding box center [0, 0] width 0 height 0
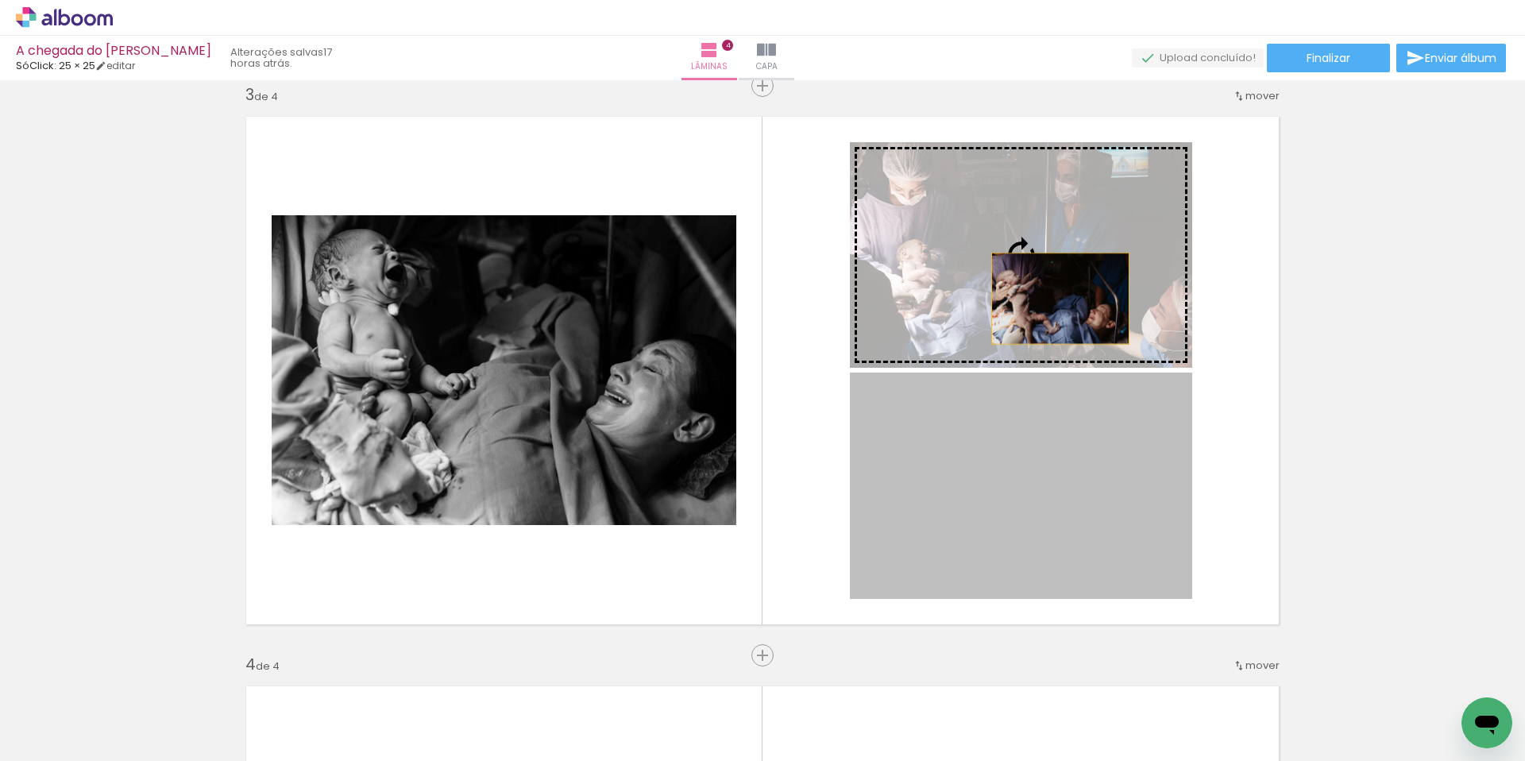
drag, startPoint x: 1096, startPoint y: 528, endPoint x: 1059, endPoint y: 294, distance: 236.5
click at [0, 0] on slot at bounding box center [0, 0] width 0 height 0
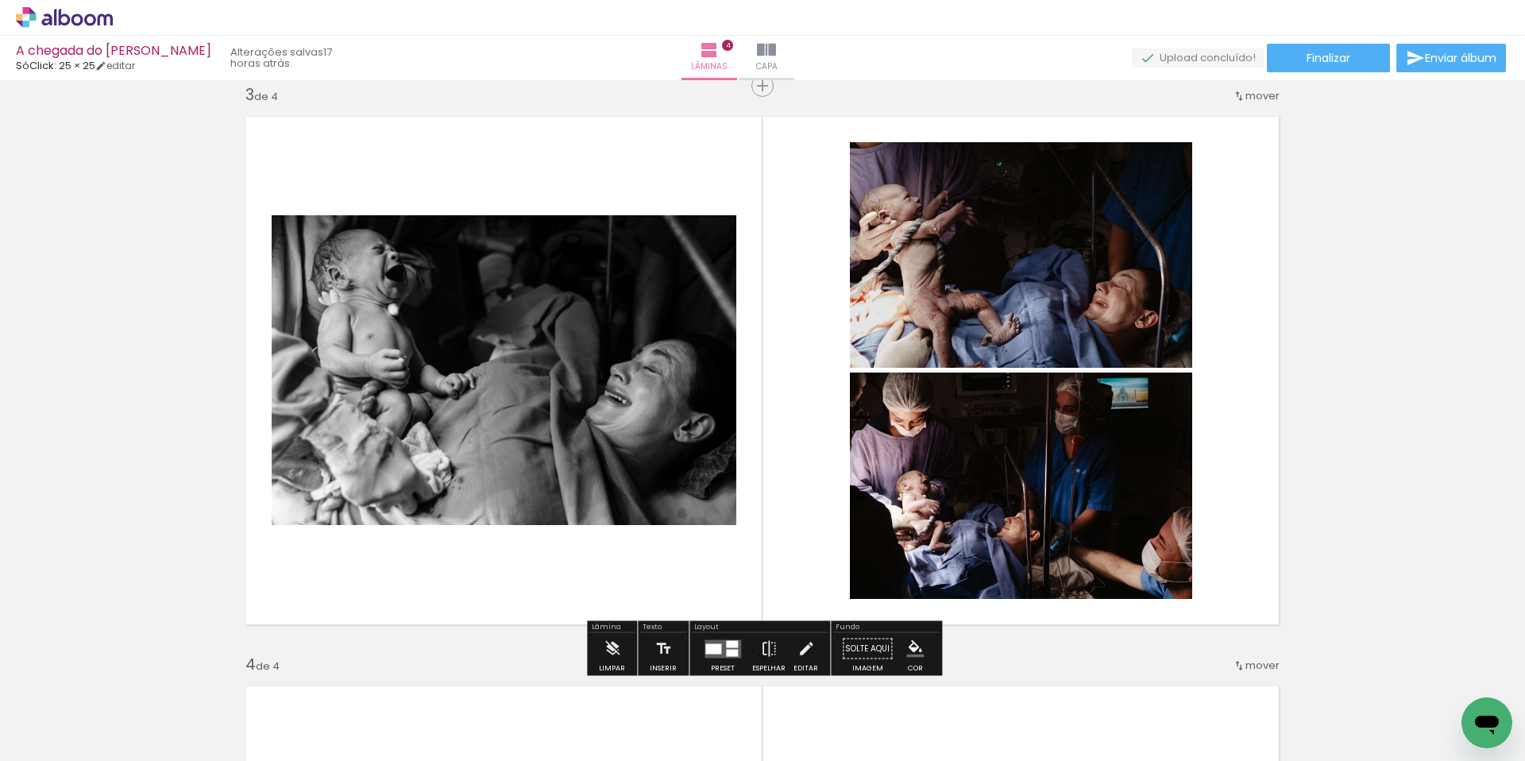
click at [726, 650] on div at bounding box center [732, 652] width 12 height 7
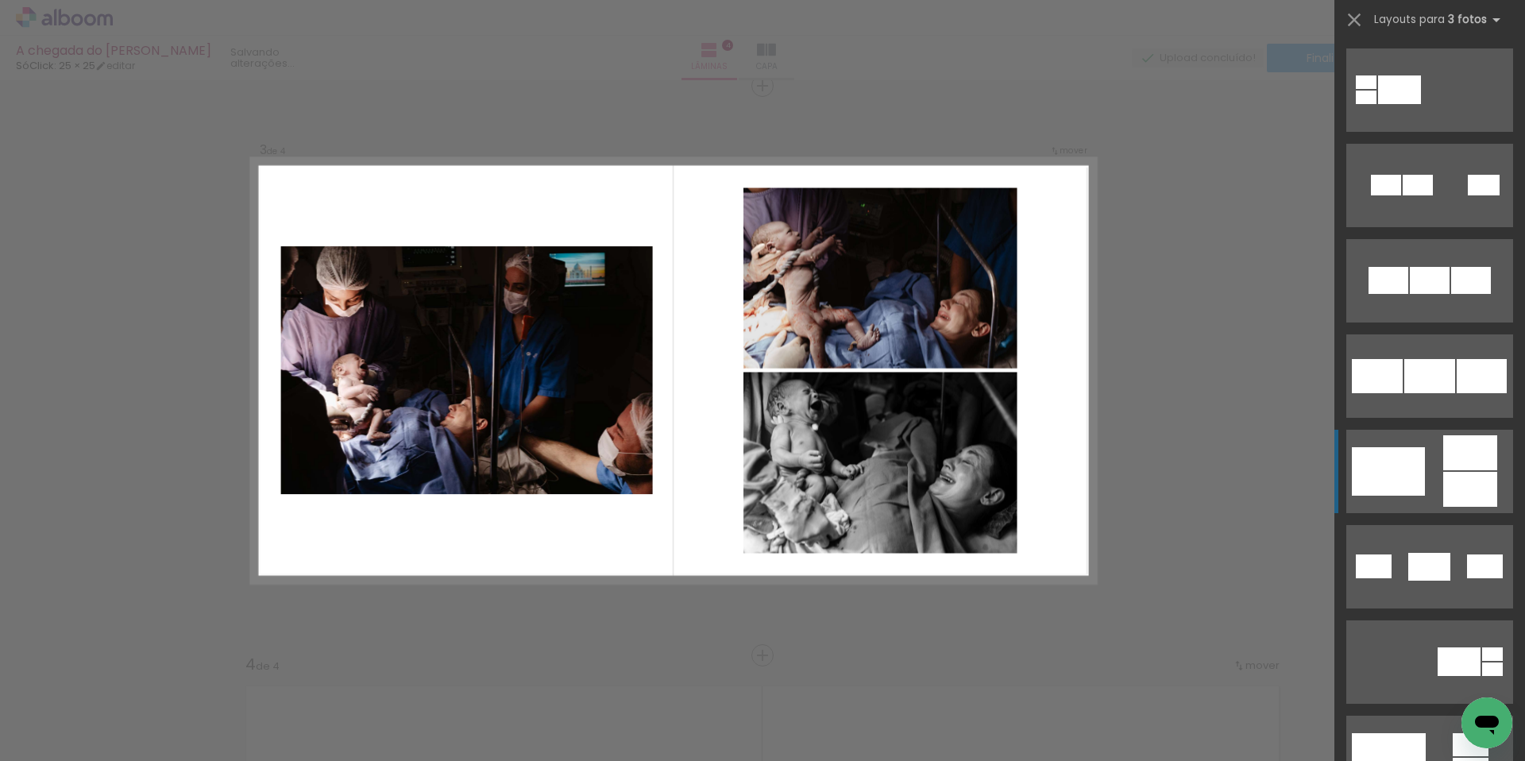
scroll to position [381, 0]
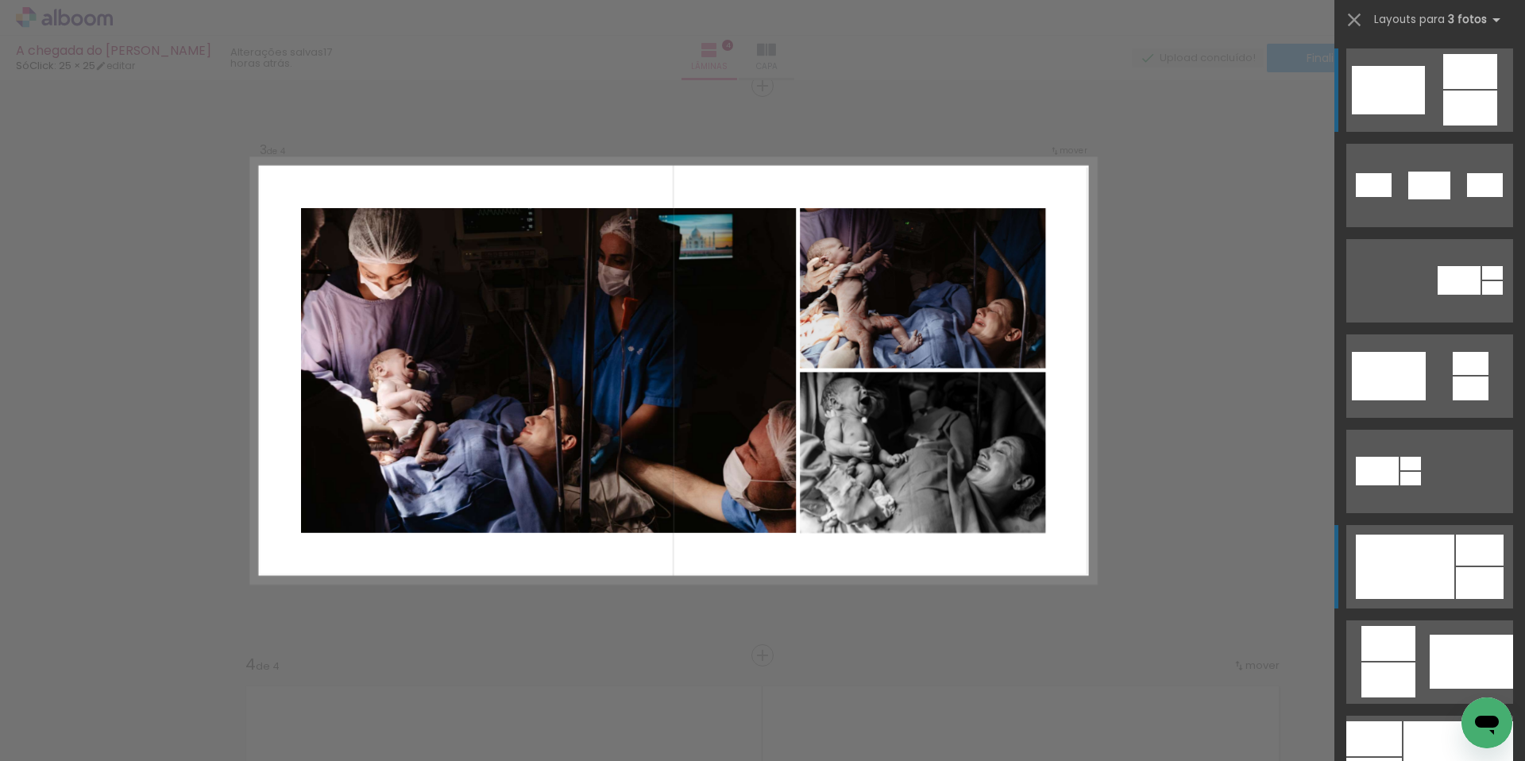
click at [1452, 563] on div at bounding box center [1405, 567] width 99 height 64
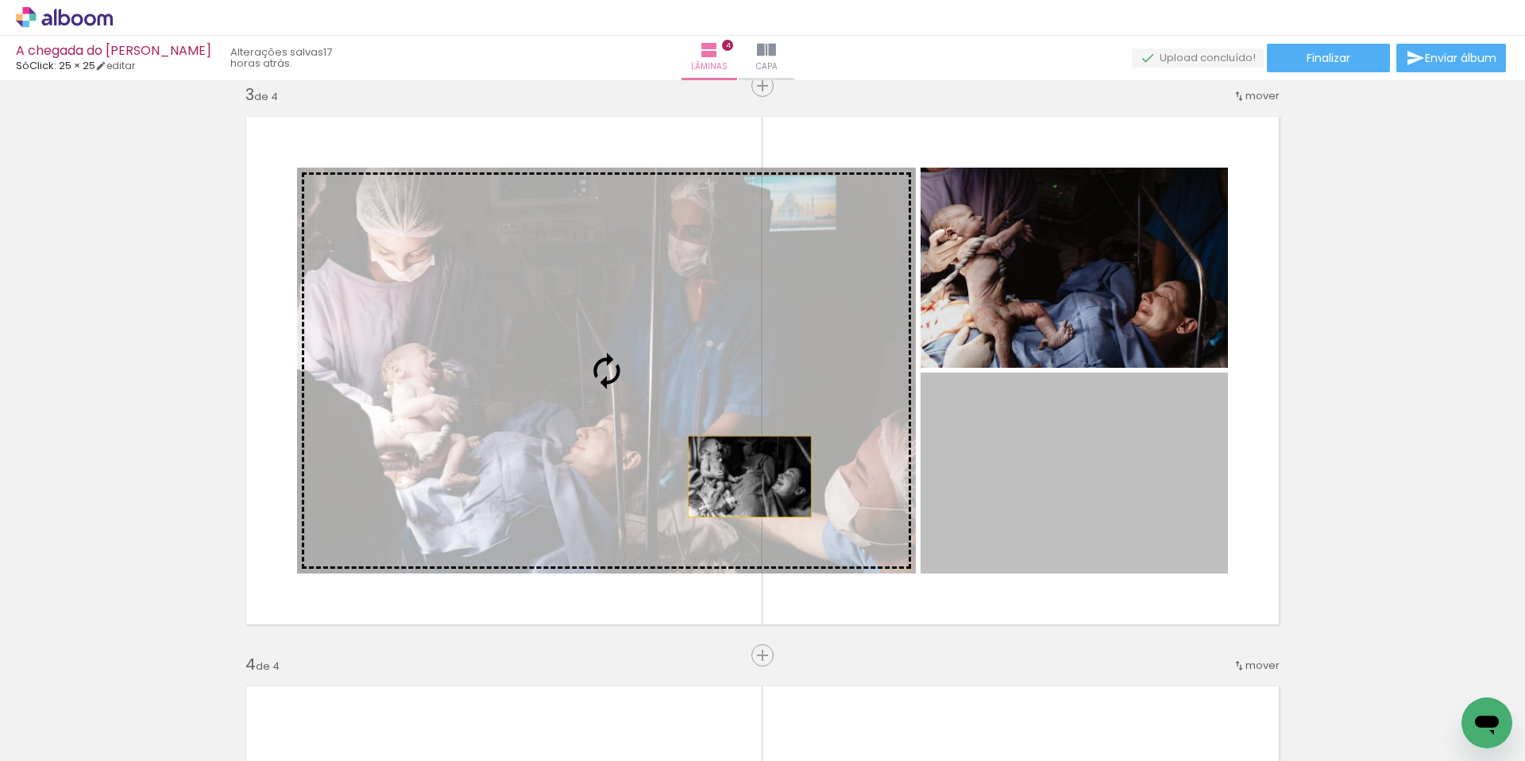
drag, startPoint x: 1064, startPoint y: 522, endPoint x: 750, endPoint y: 477, distance: 317.1
click at [0, 0] on slot at bounding box center [0, 0] width 0 height 0
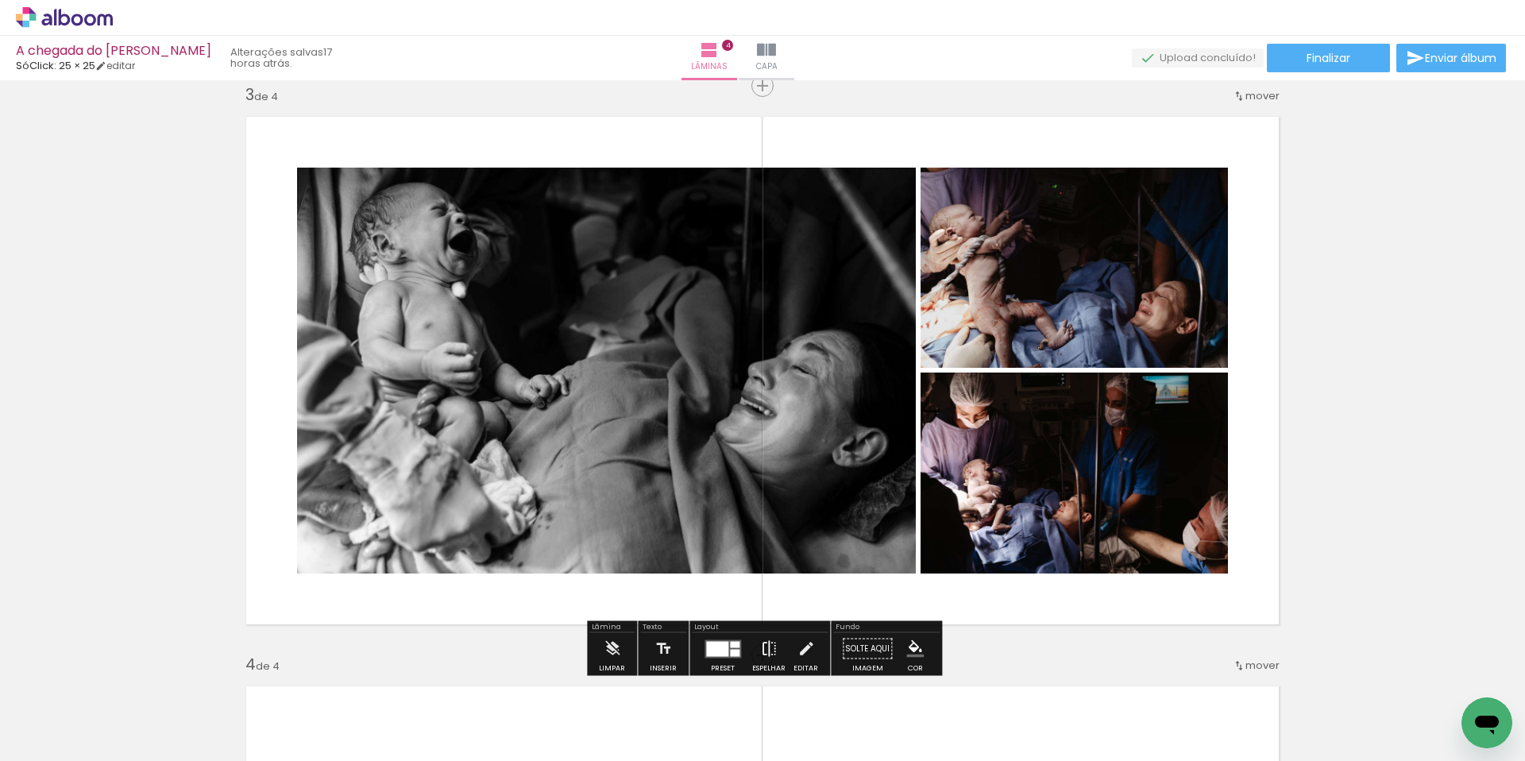
click at [769, 655] on iron-icon at bounding box center [768, 649] width 17 height 32
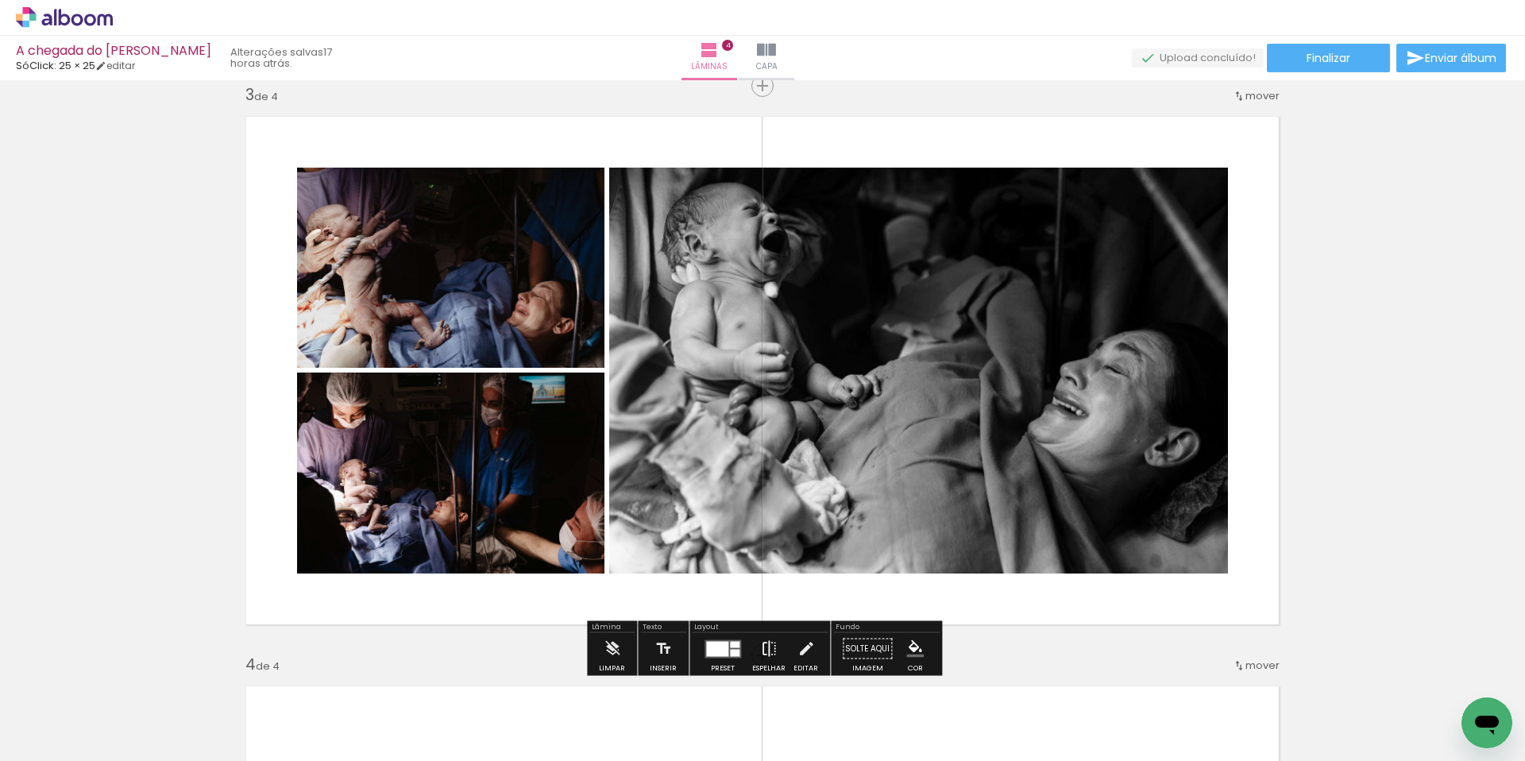
click at [769, 655] on iron-icon at bounding box center [768, 649] width 17 height 32
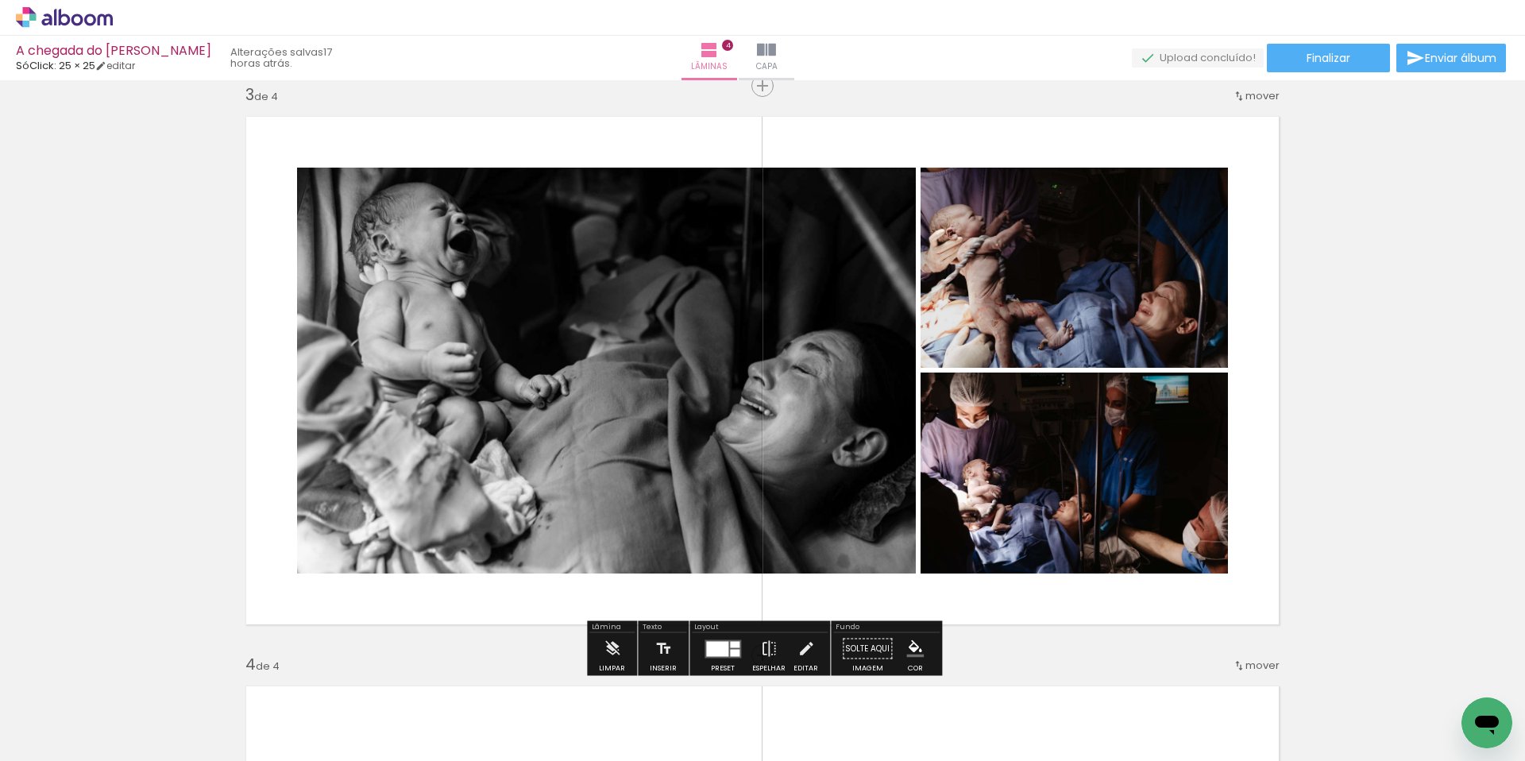
click at [731, 647] on quentale-layouter at bounding box center [723, 649] width 37 height 18
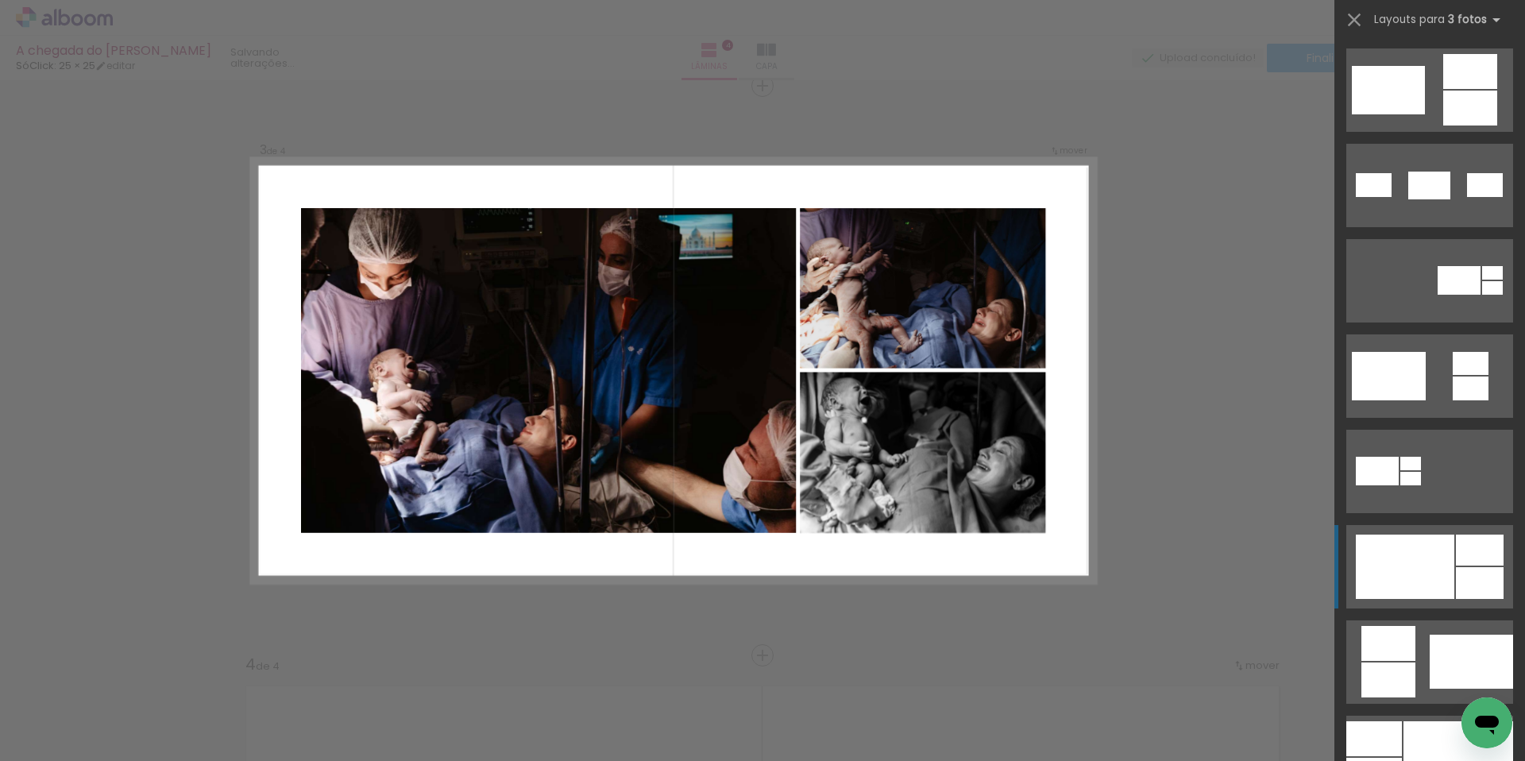
scroll to position [858, 0]
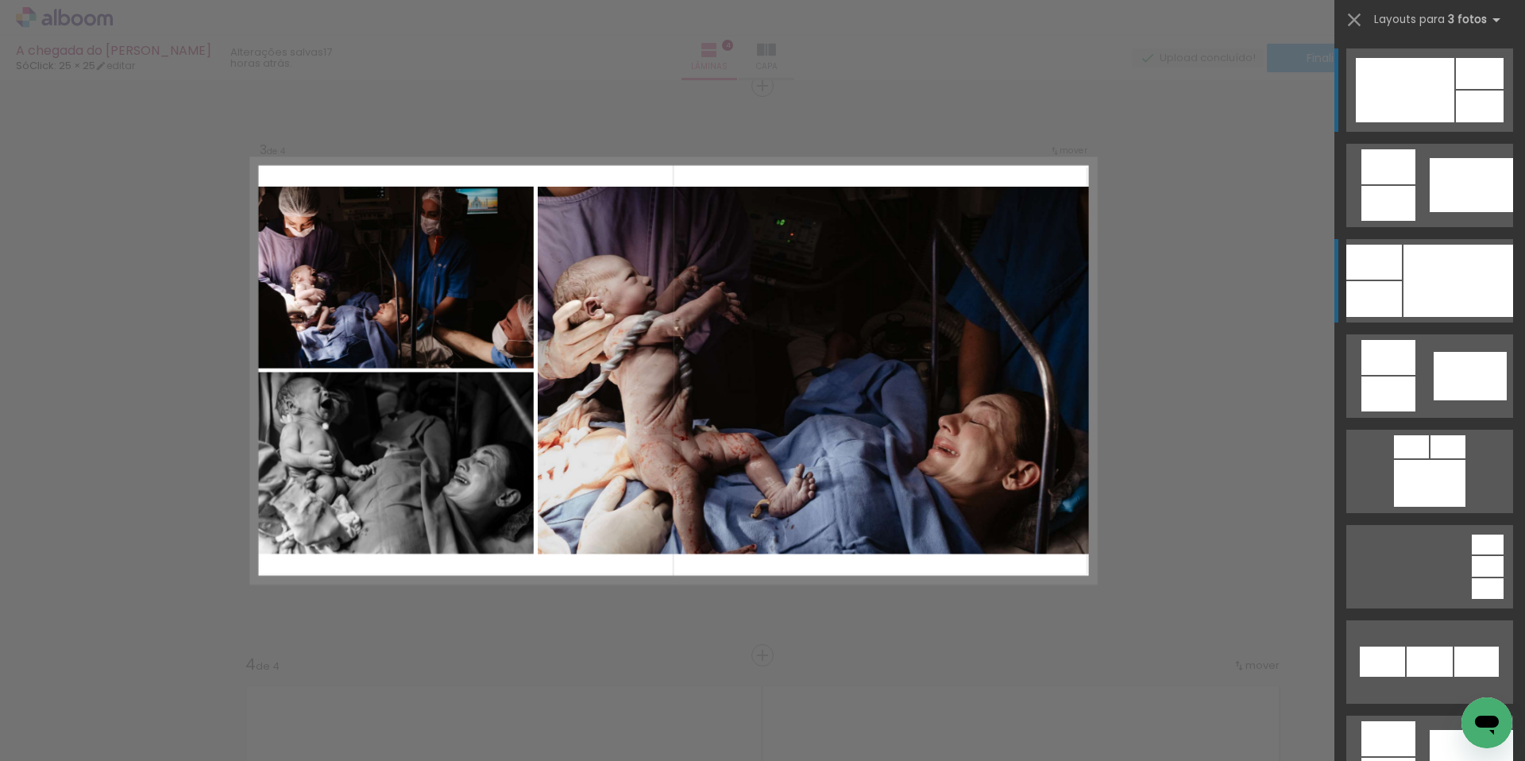
click at [1429, 273] on div at bounding box center [1459, 281] width 110 height 72
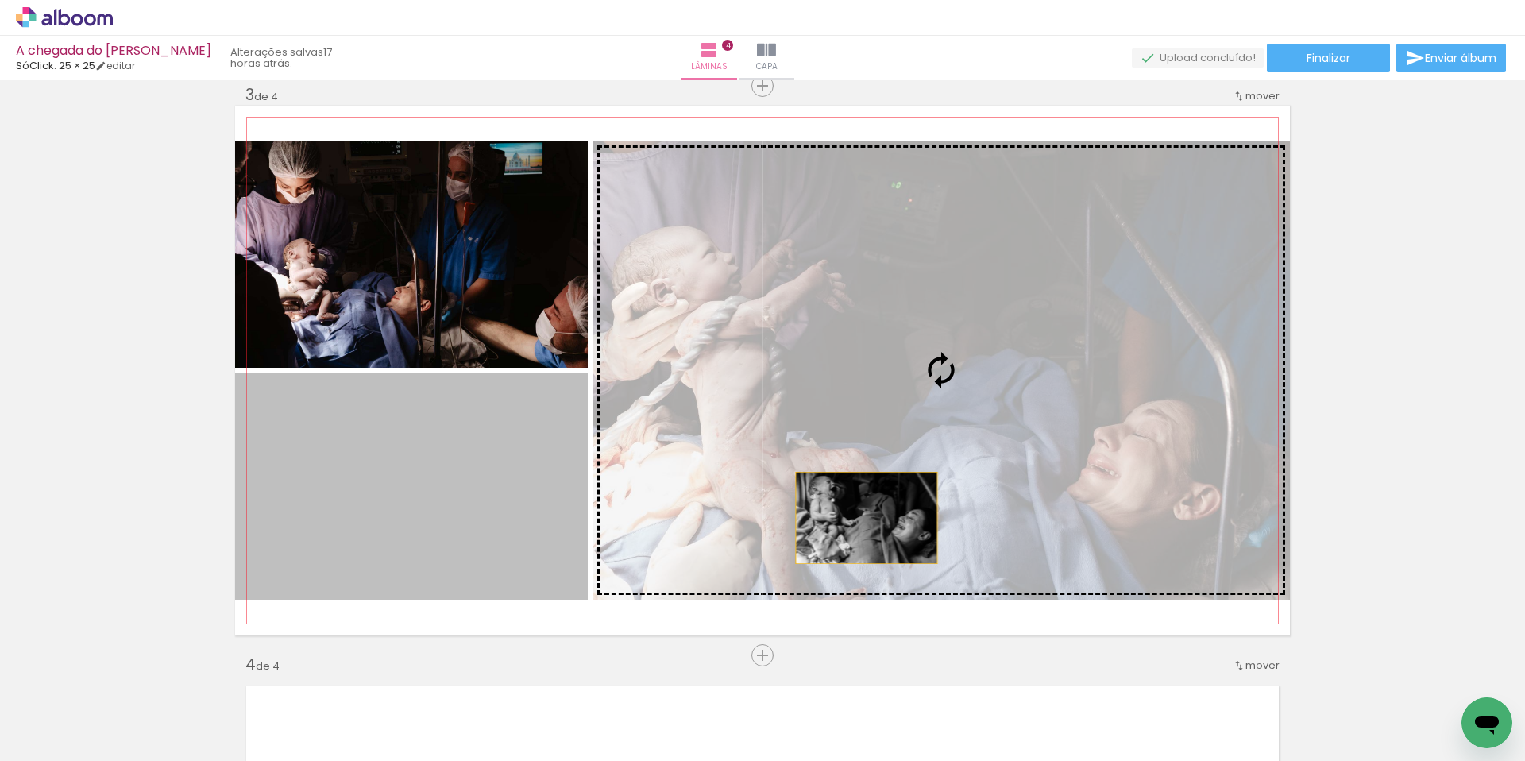
drag, startPoint x: 461, startPoint y: 513, endPoint x: 867, endPoint y: 518, distance: 406.0
click at [0, 0] on slot at bounding box center [0, 0] width 0 height 0
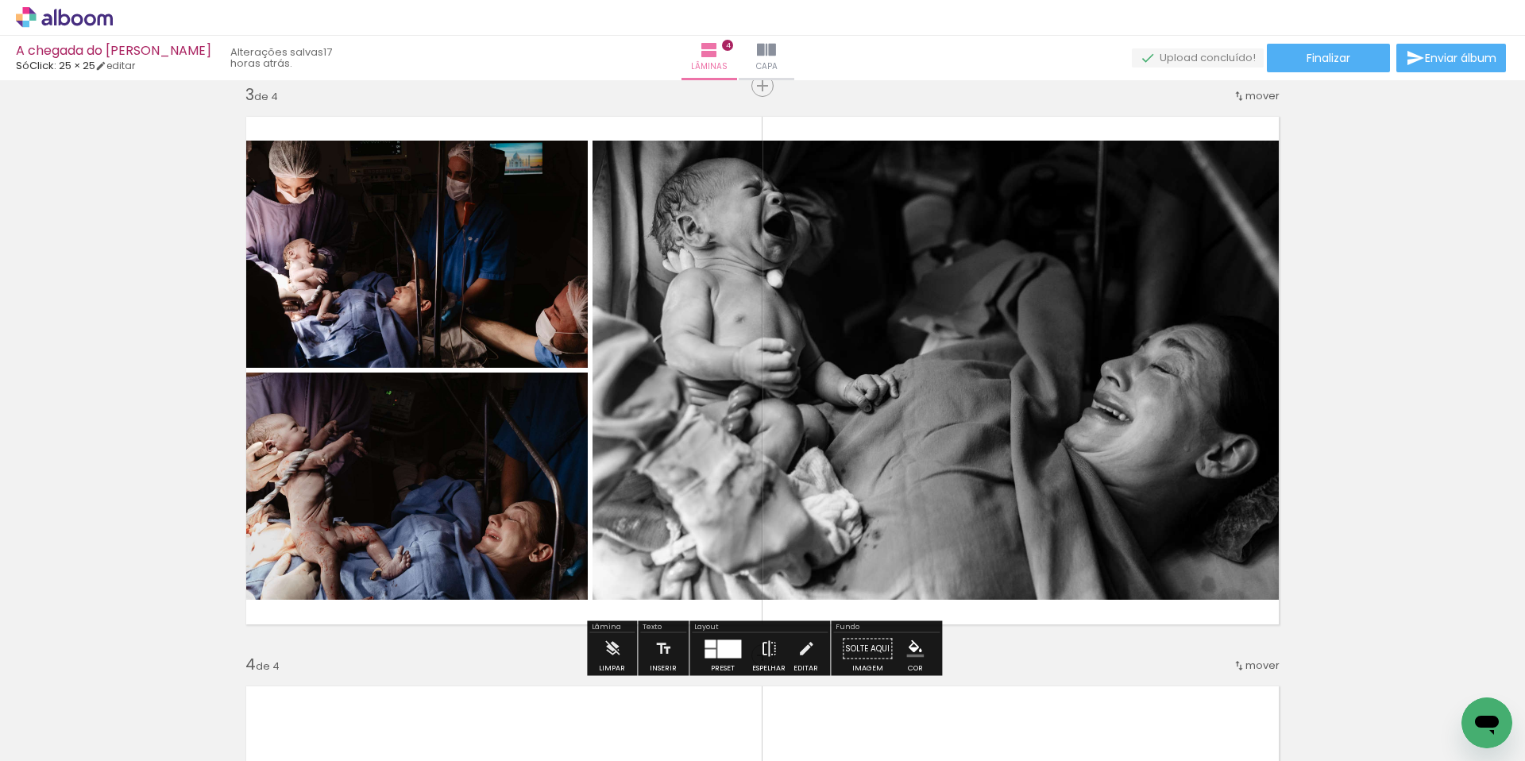
click at [766, 658] on iron-icon at bounding box center [768, 649] width 17 height 32
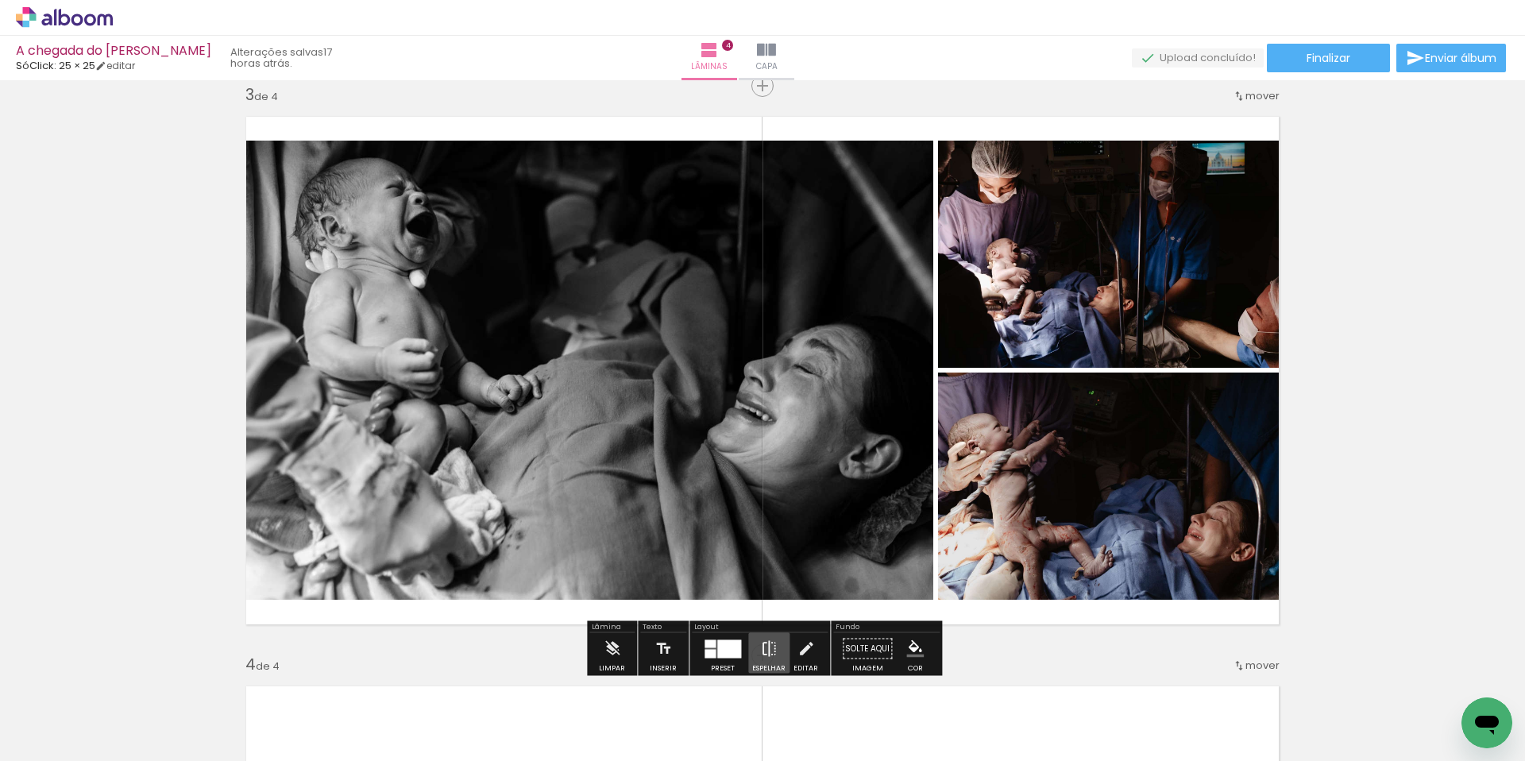
click at [767, 657] on iron-icon at bounding box center [768, 649] width 17 height 32
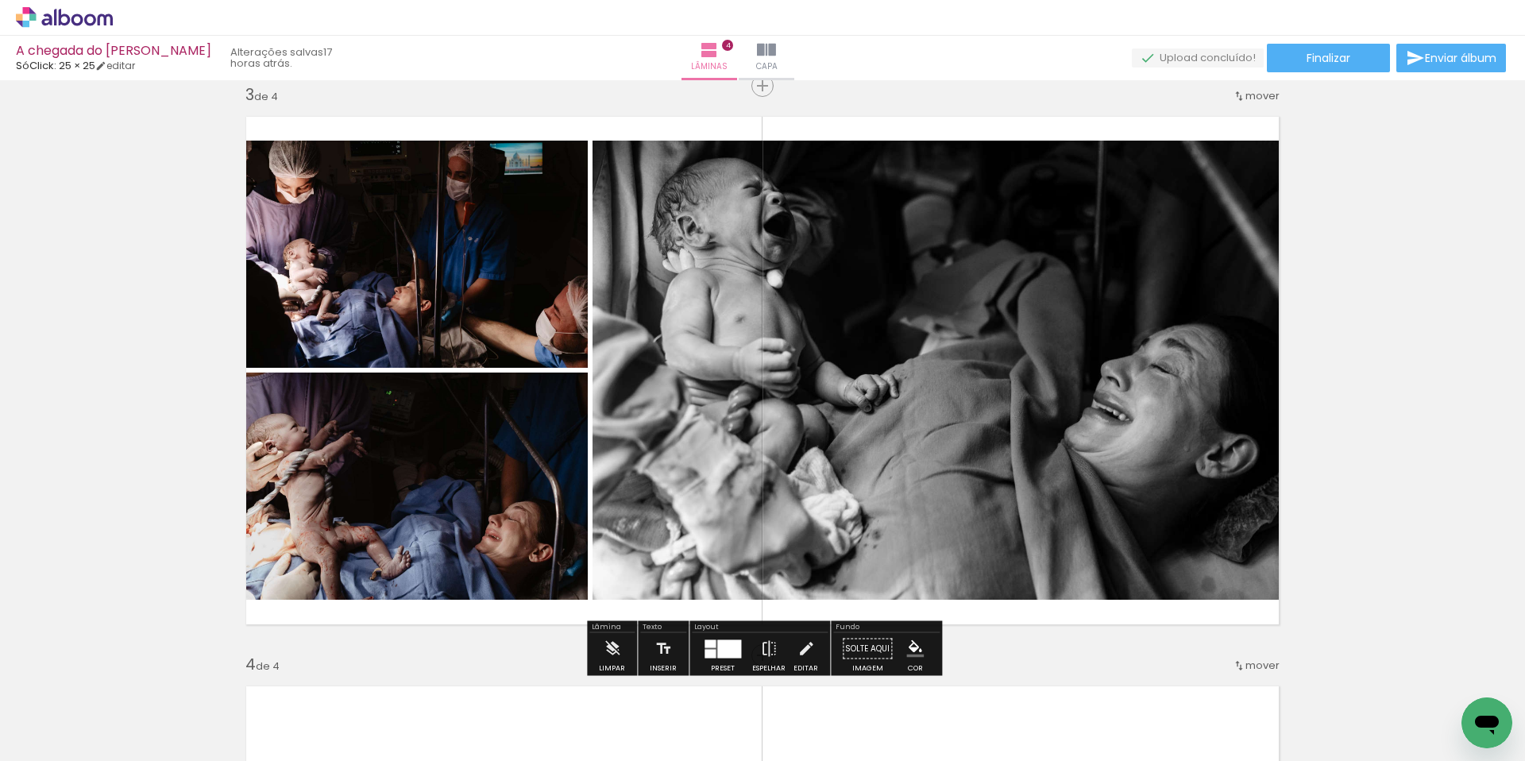
click at [724, 652] on div at bounding box center [729, 649] width 24 height 18
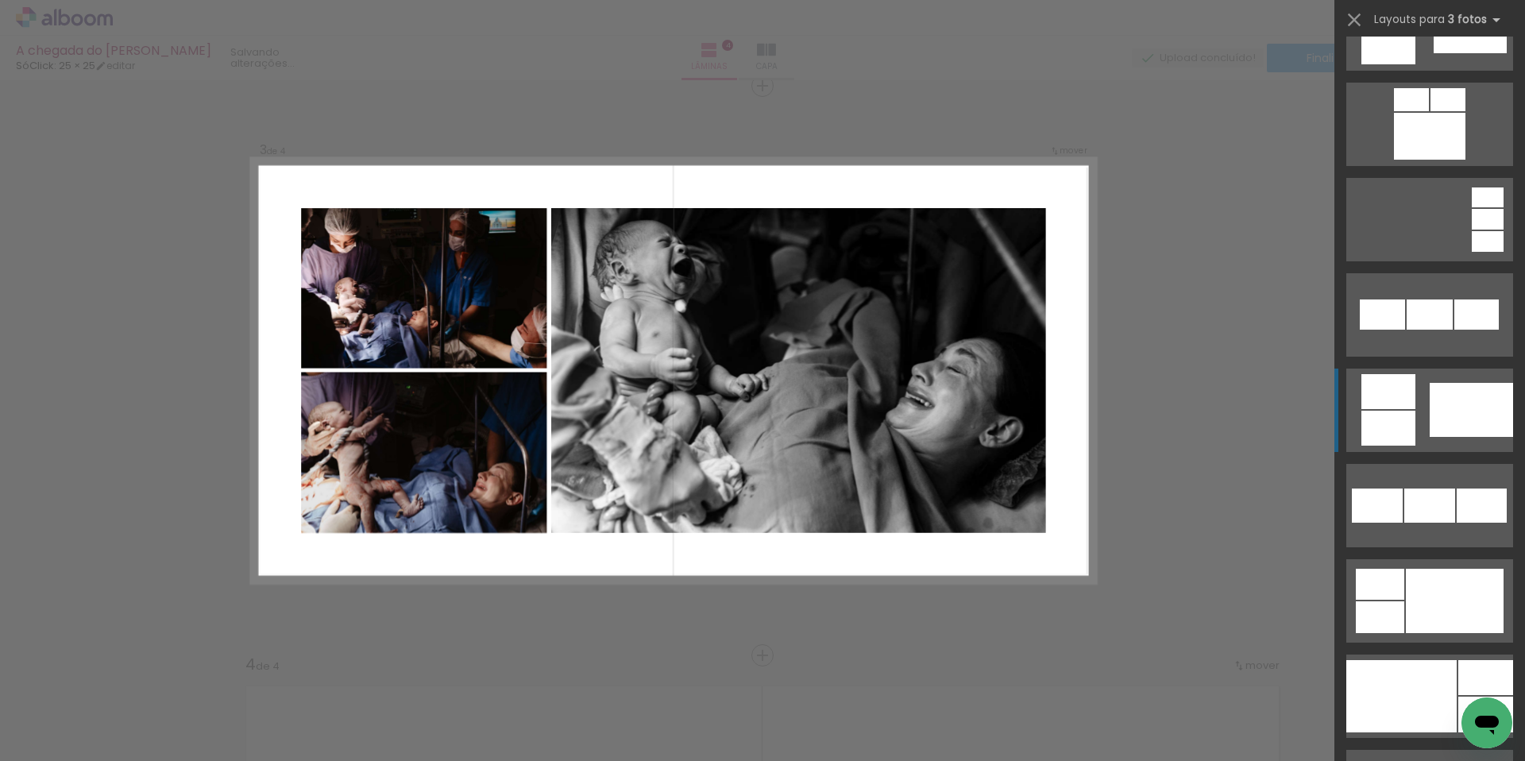
scroll to position [1223, 0]
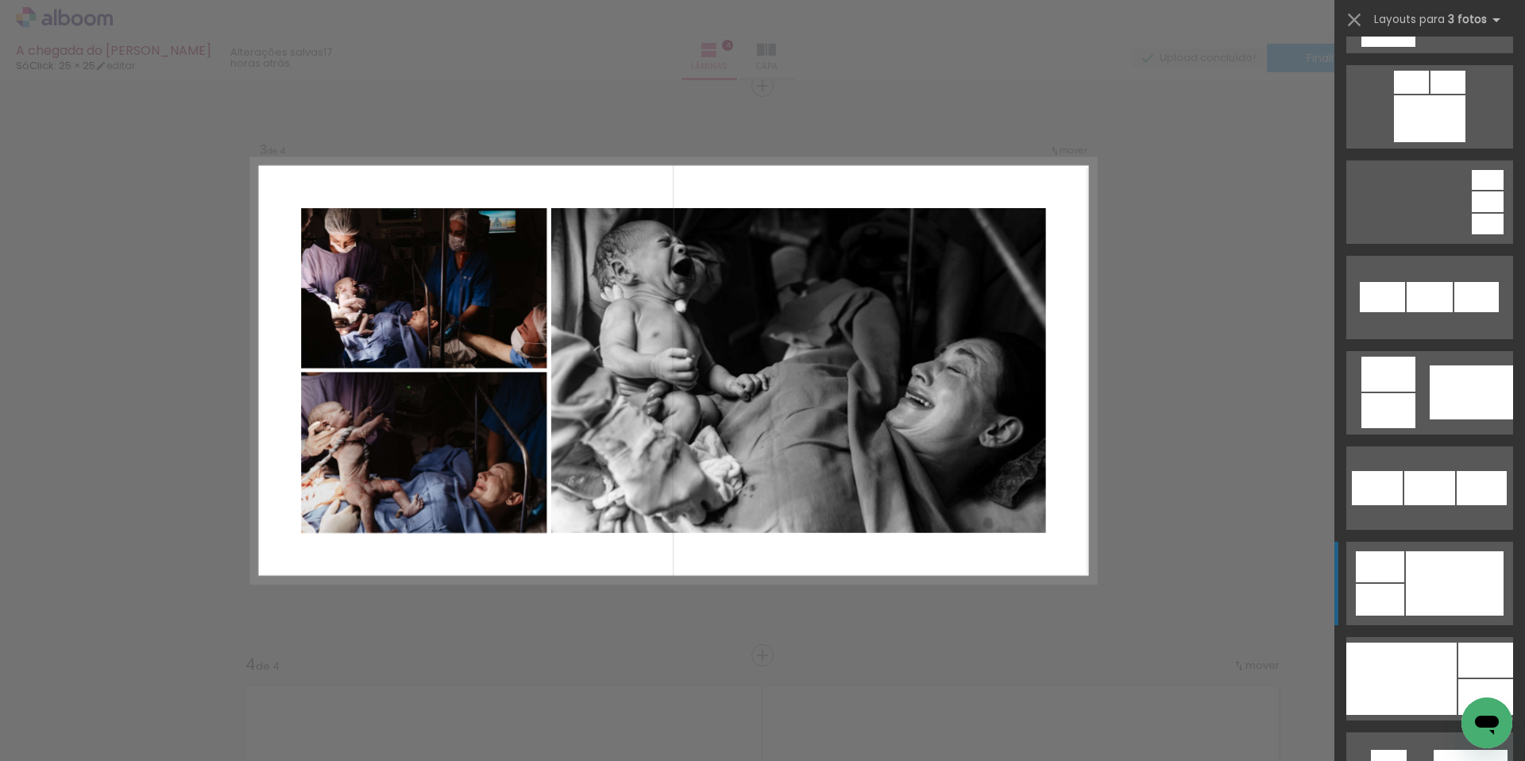
click at [1417, 555] on div at bounding box center [1455, 583] width 98 height 64
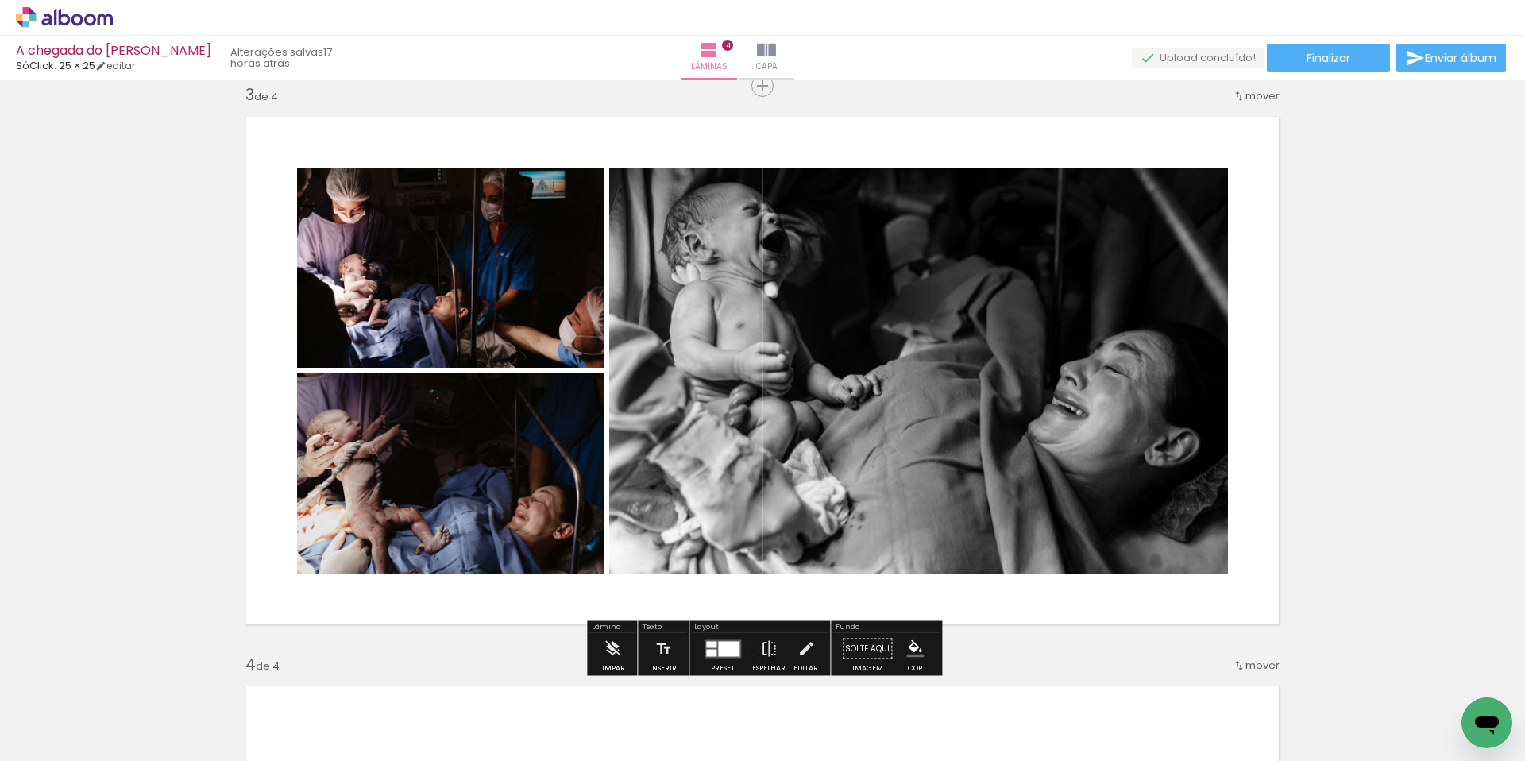
click at [725, 650] on div at bounding box center [728, 648] width 21 height 15
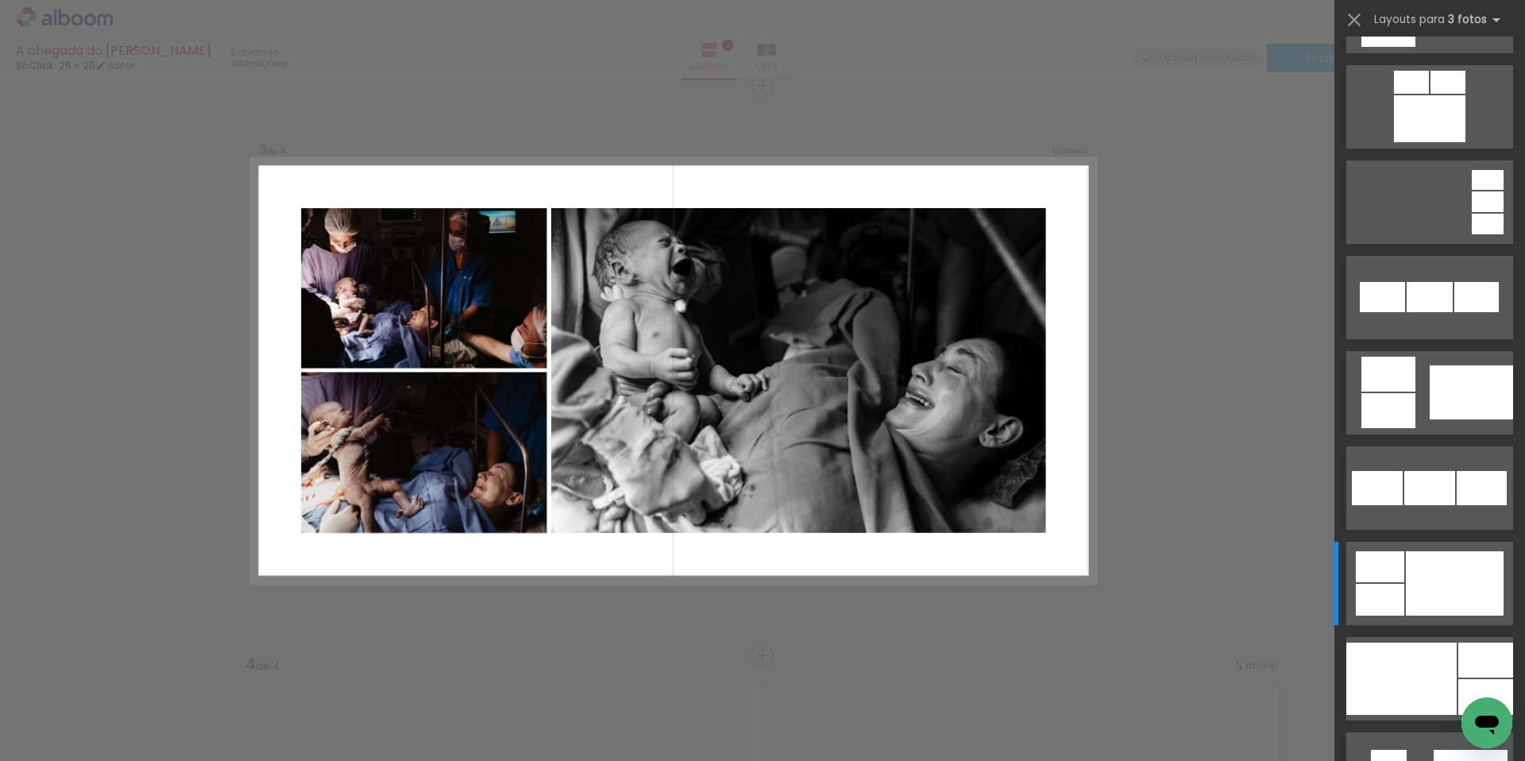
scroll to position [1716, 0]
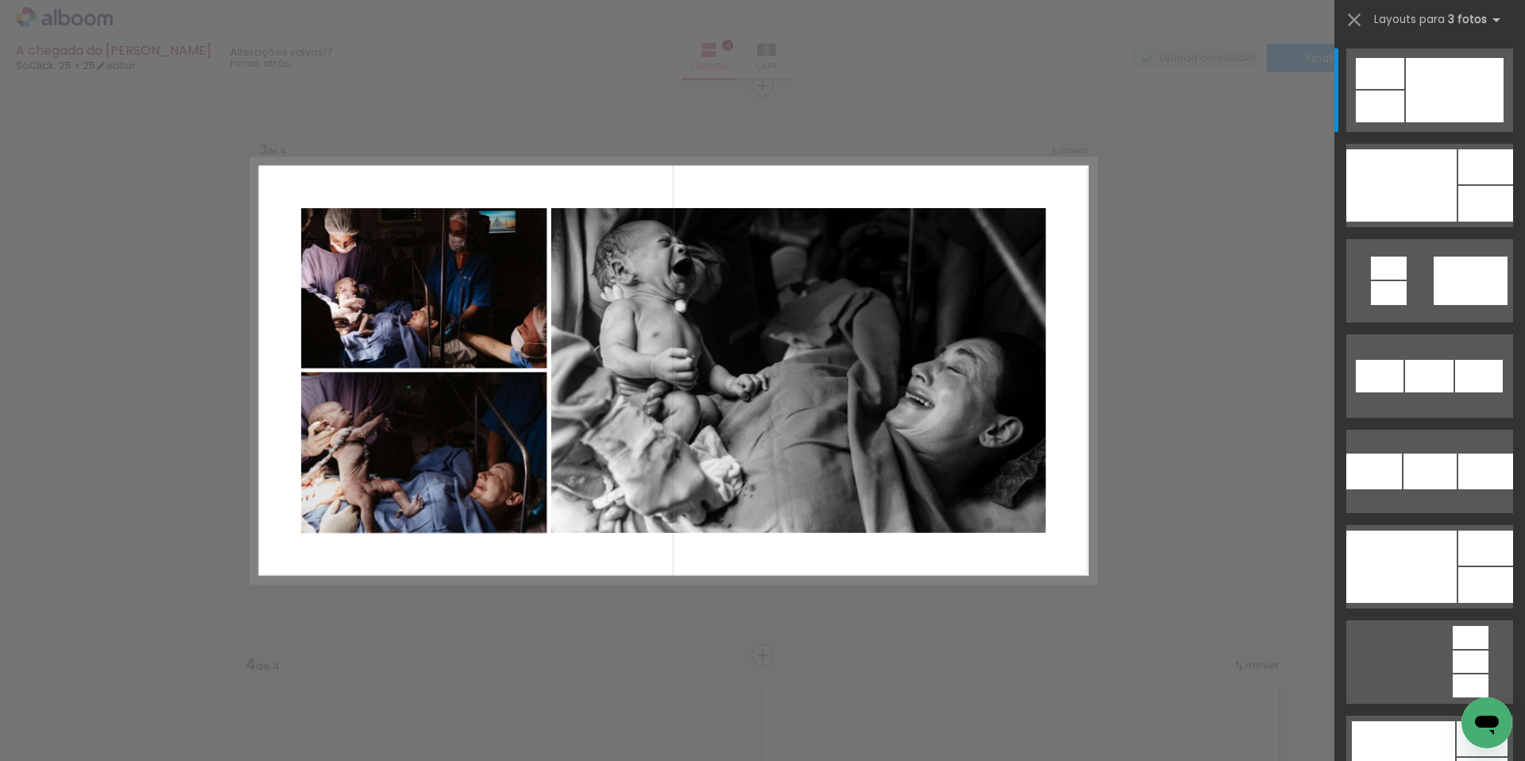
click at [1059, 561] on quentale-layouter at bounding box center [674, 371] width 844 height 424
click at [1184, 532] on div "Confirmar Cancelar" at bounding box center [762, 363] width 1525 height 2886
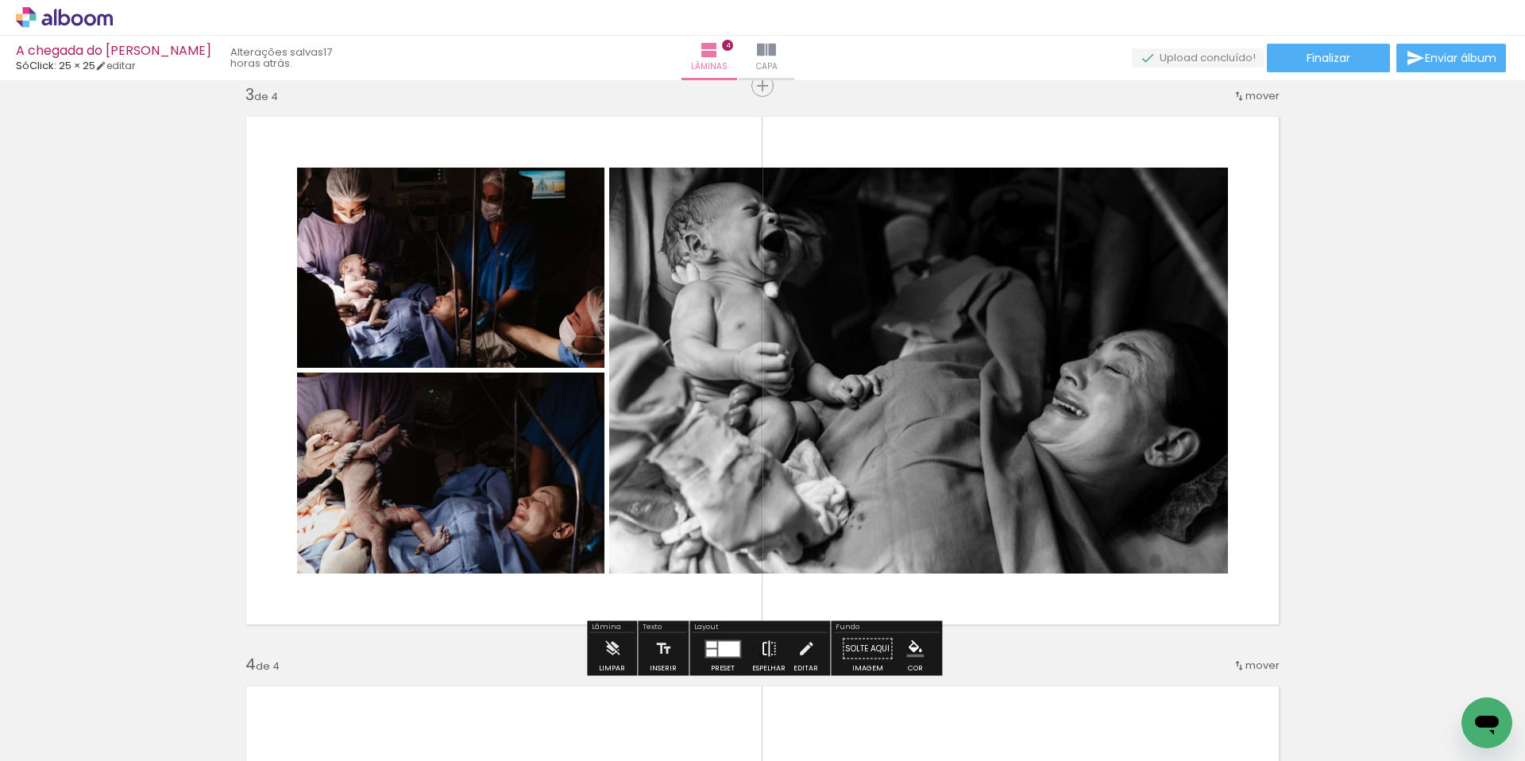
click at [767, 650] on iron-icon at bounding box center [768, 649] width 17 height 32
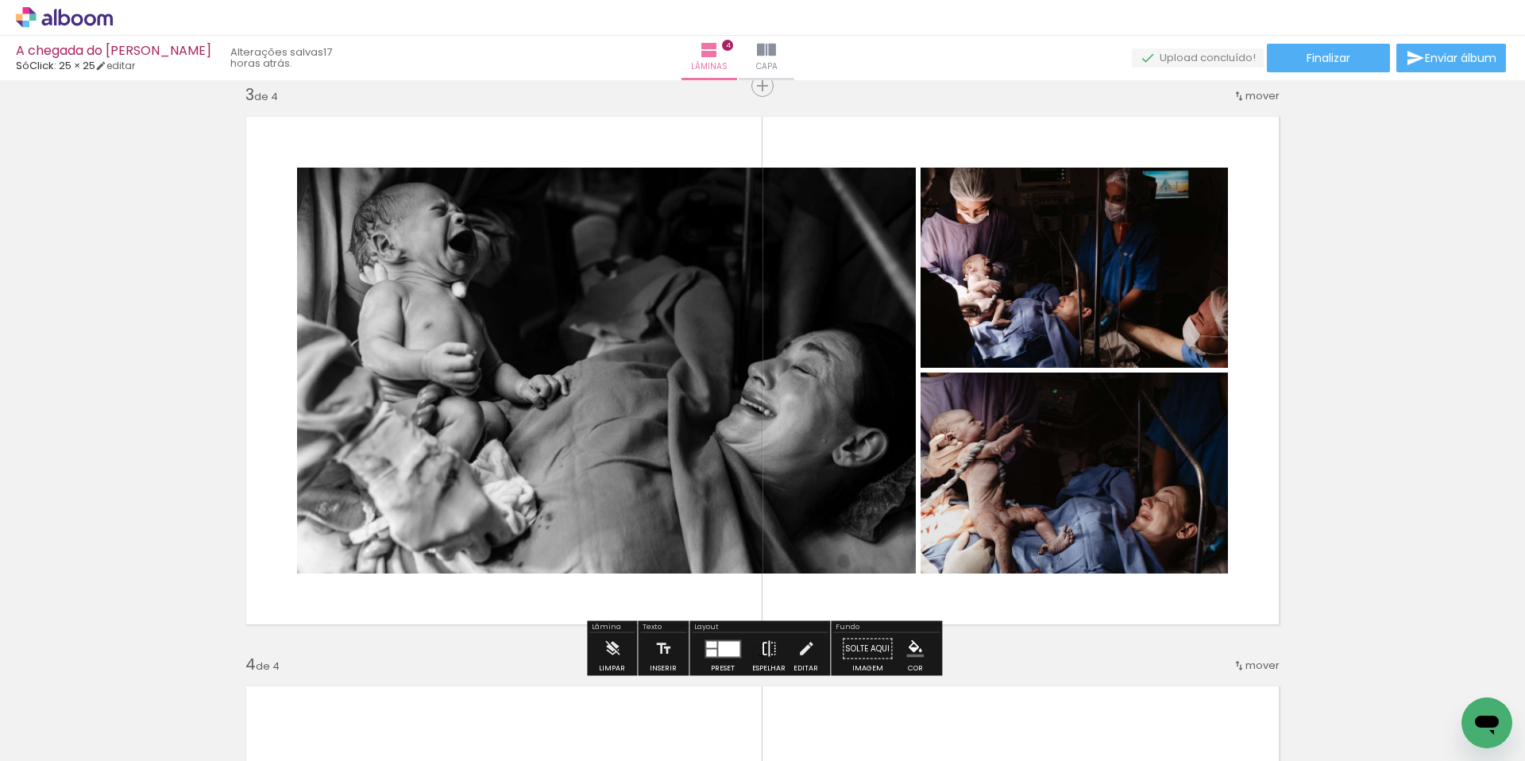
click at [767, 650] on iron-icon at bounding box center [768, 649] width 17 height 32
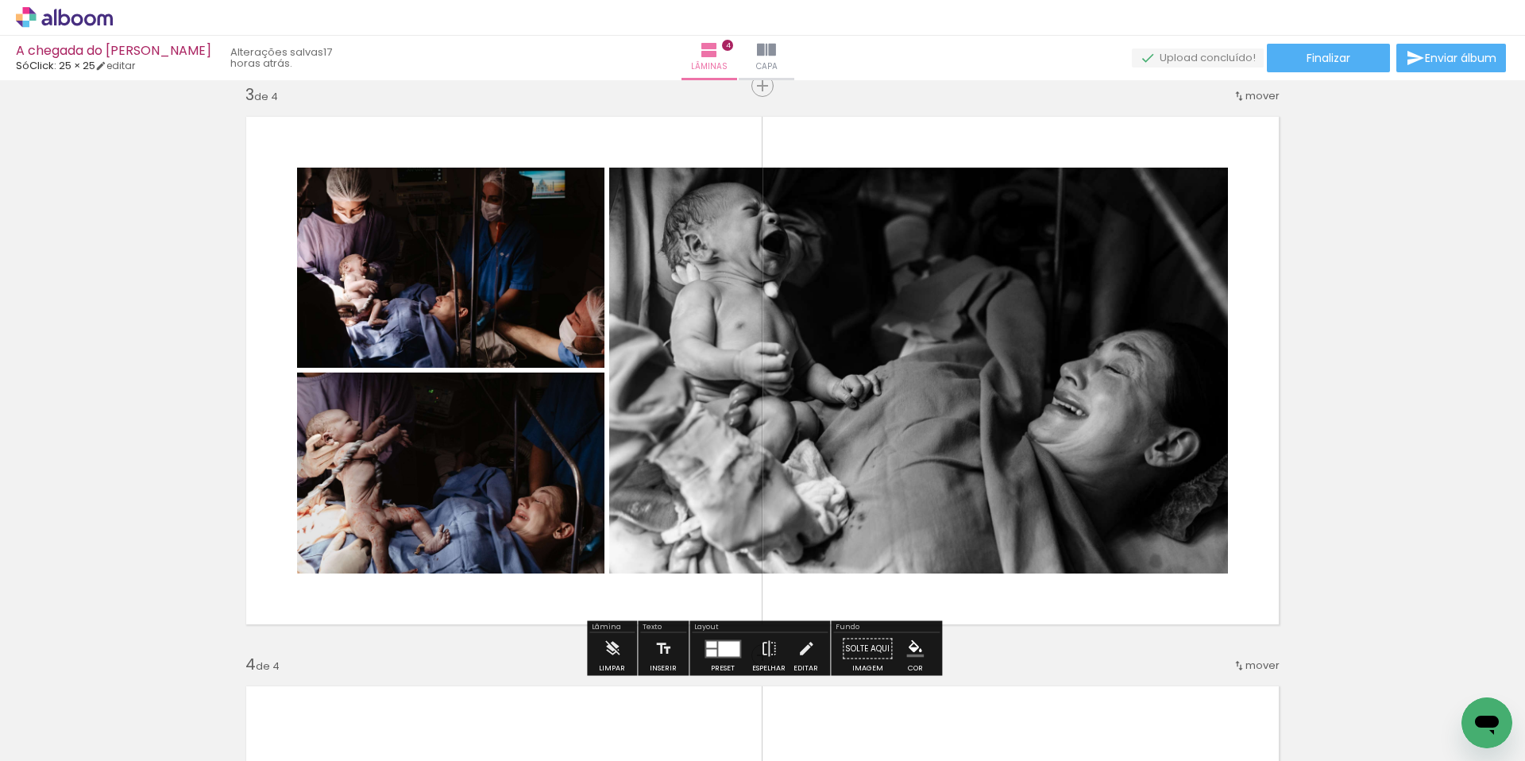
click at [733, 650] on div at bounding box center [728, 648] width 21 height 15
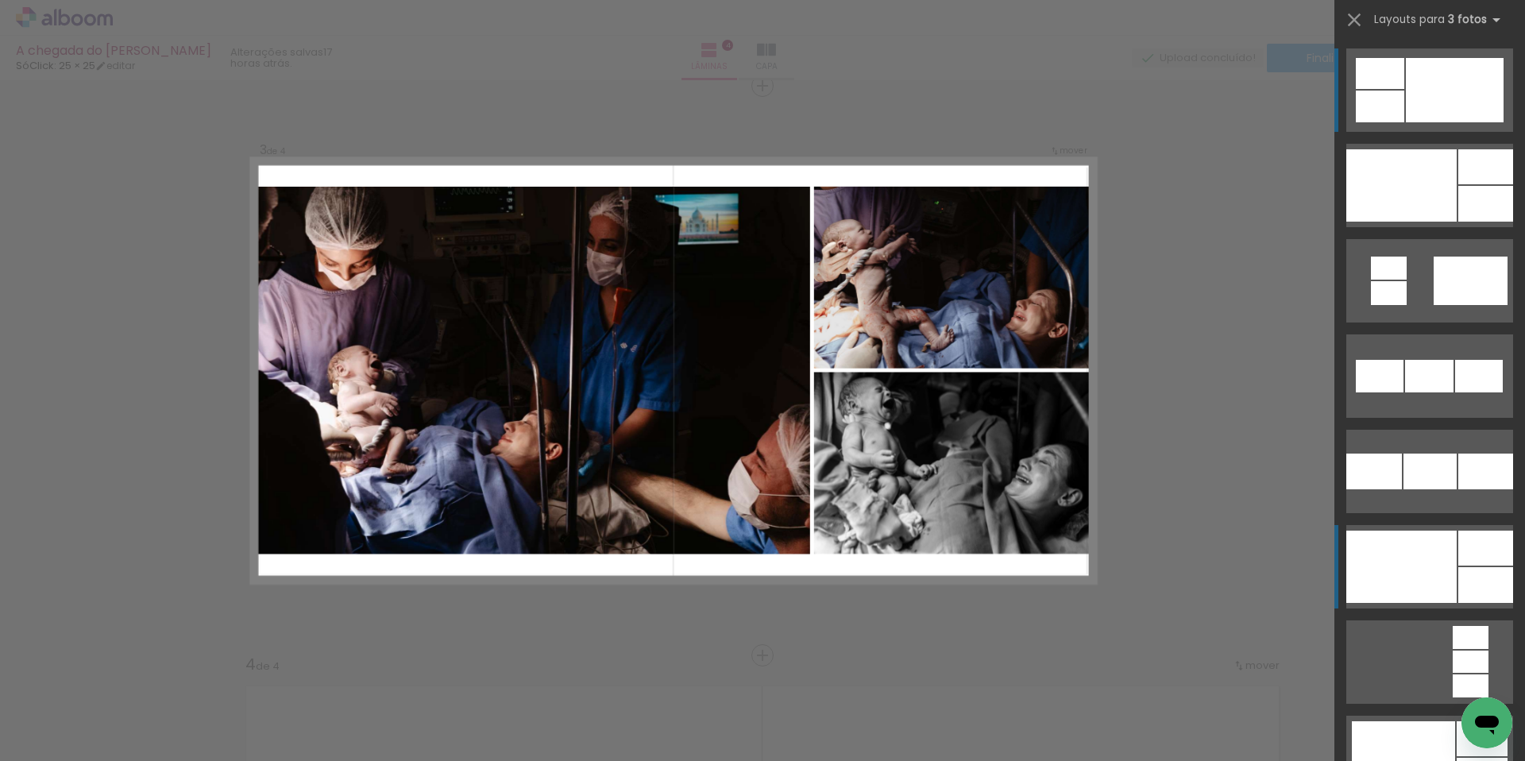
click at [1403, 587] on div at bounding box center [1402, 567] width 110 height 72
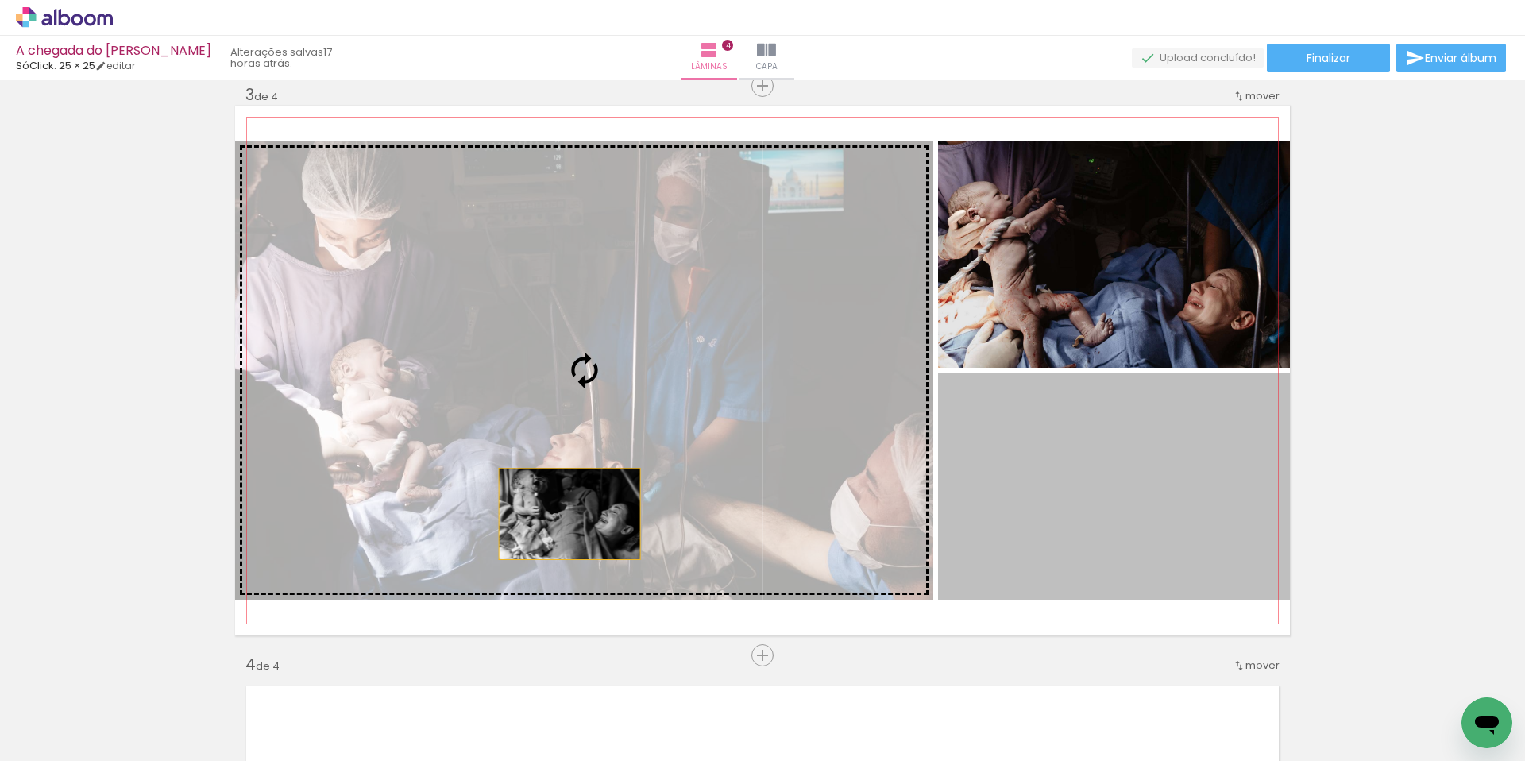
drag, startPoint x: 1180, startPoint y: 570, endPoint x: 570, endPoint y: 514, distance: 612.7
click at [0, 0] on slot at bounding box center [0, 0] width 0 height 0
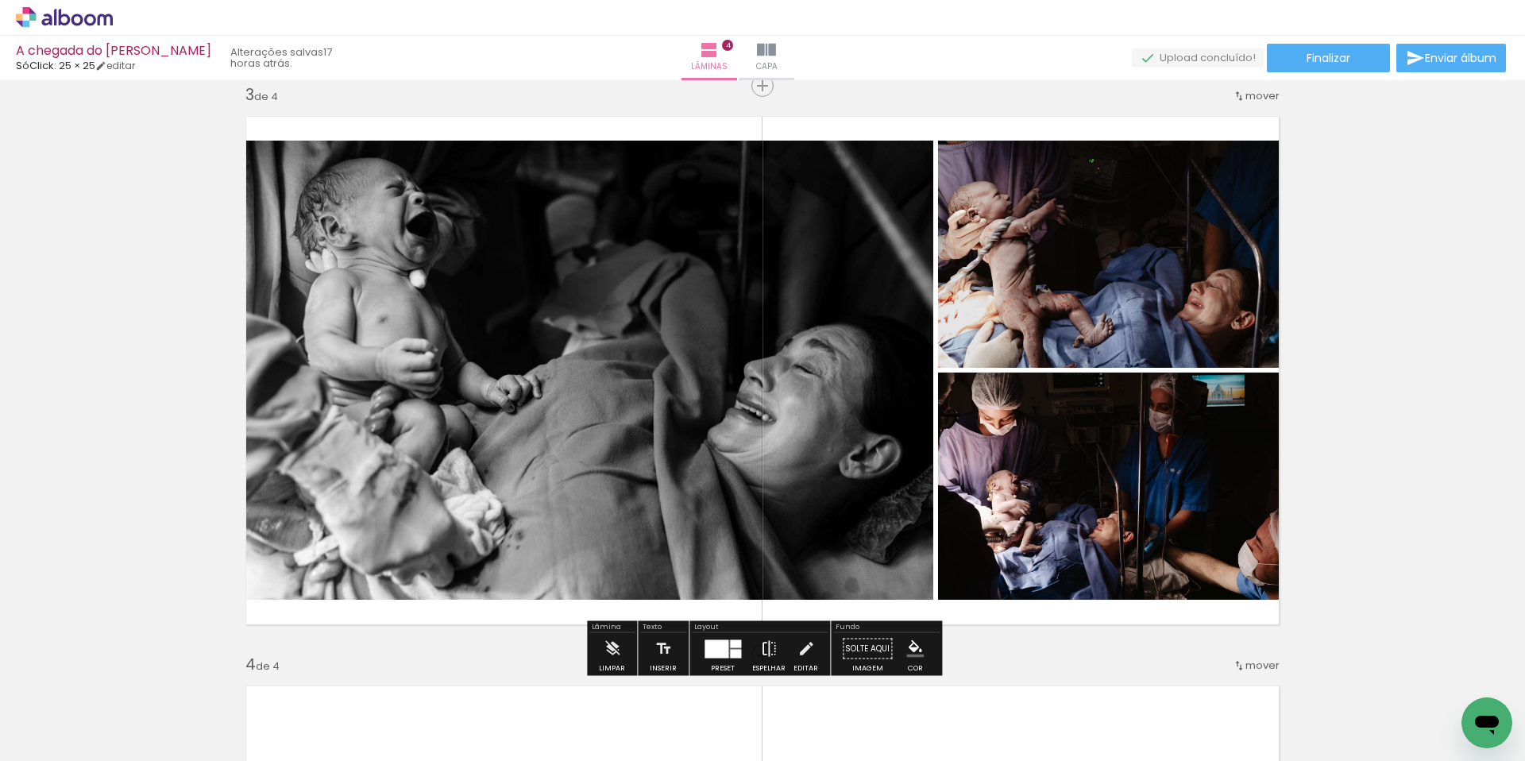
click at [774, 647] on paper-button "Espelhar" at bounding box center [768, 653] width 41 height 41
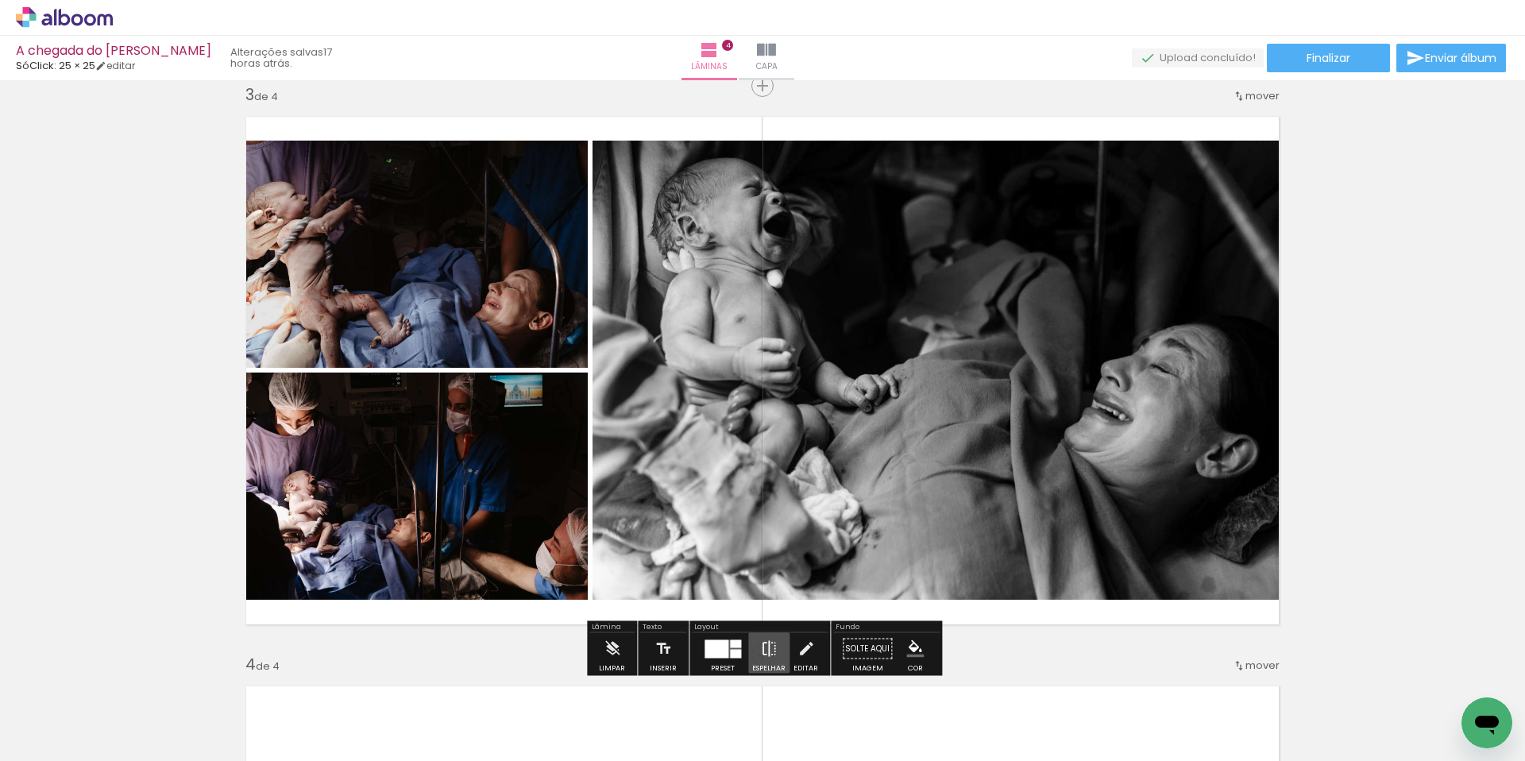
click at [774, 647] on paper-button "Espelhar" at bounding box center [768, 653] width 41 height 41
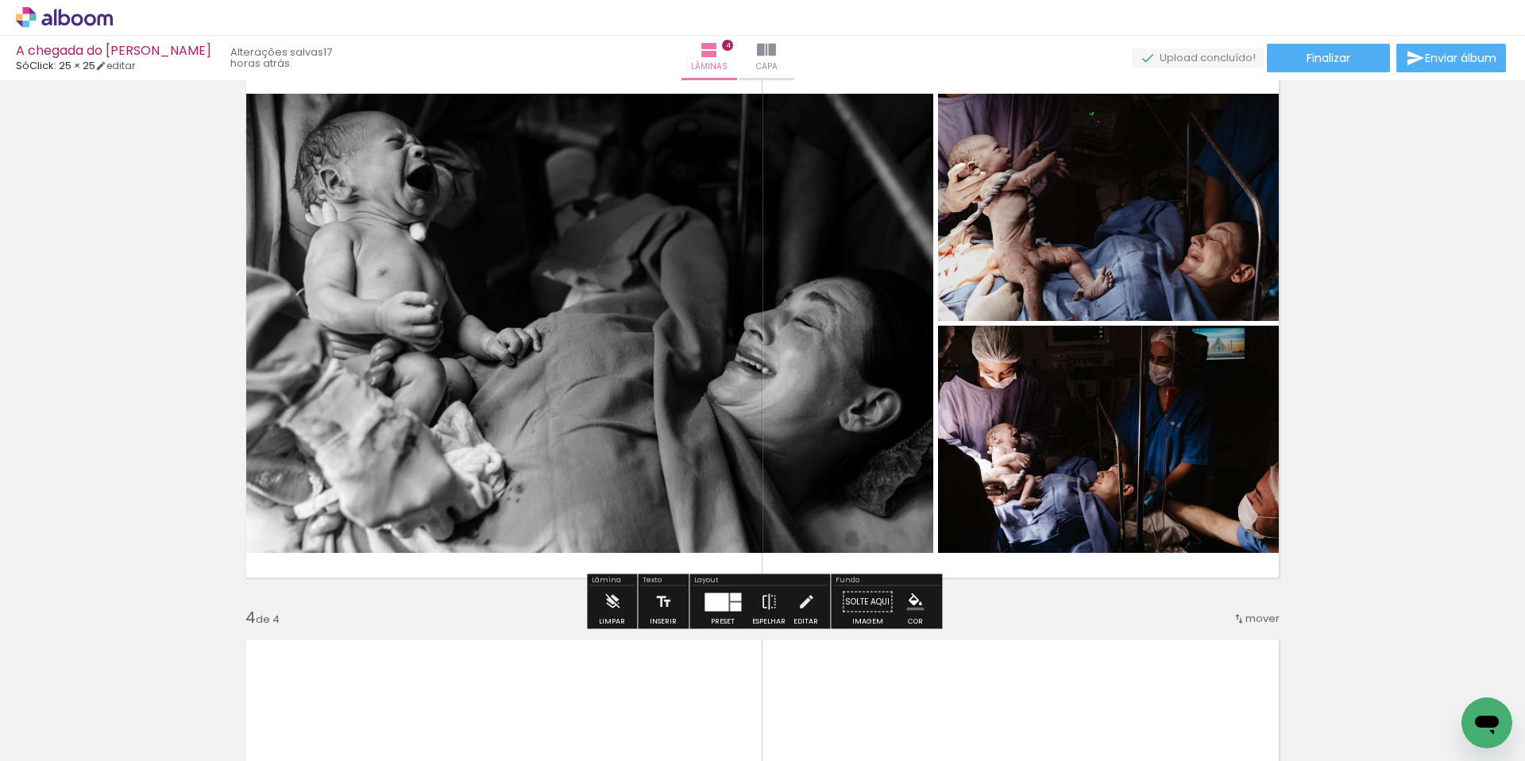
scroll to position [1230, 0]
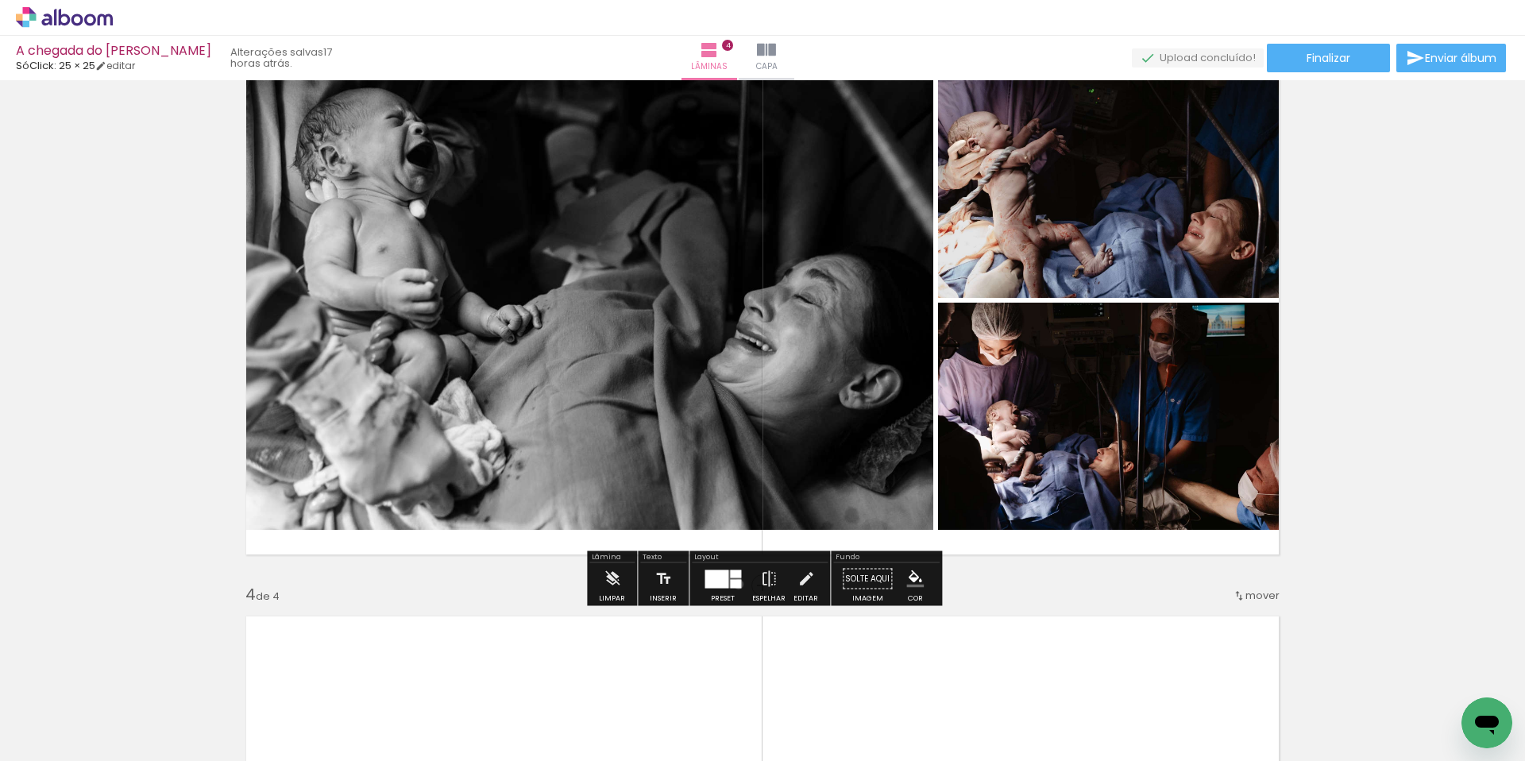
click at [735, 584] on div at bounding box center [735, 583] width 11 height 9
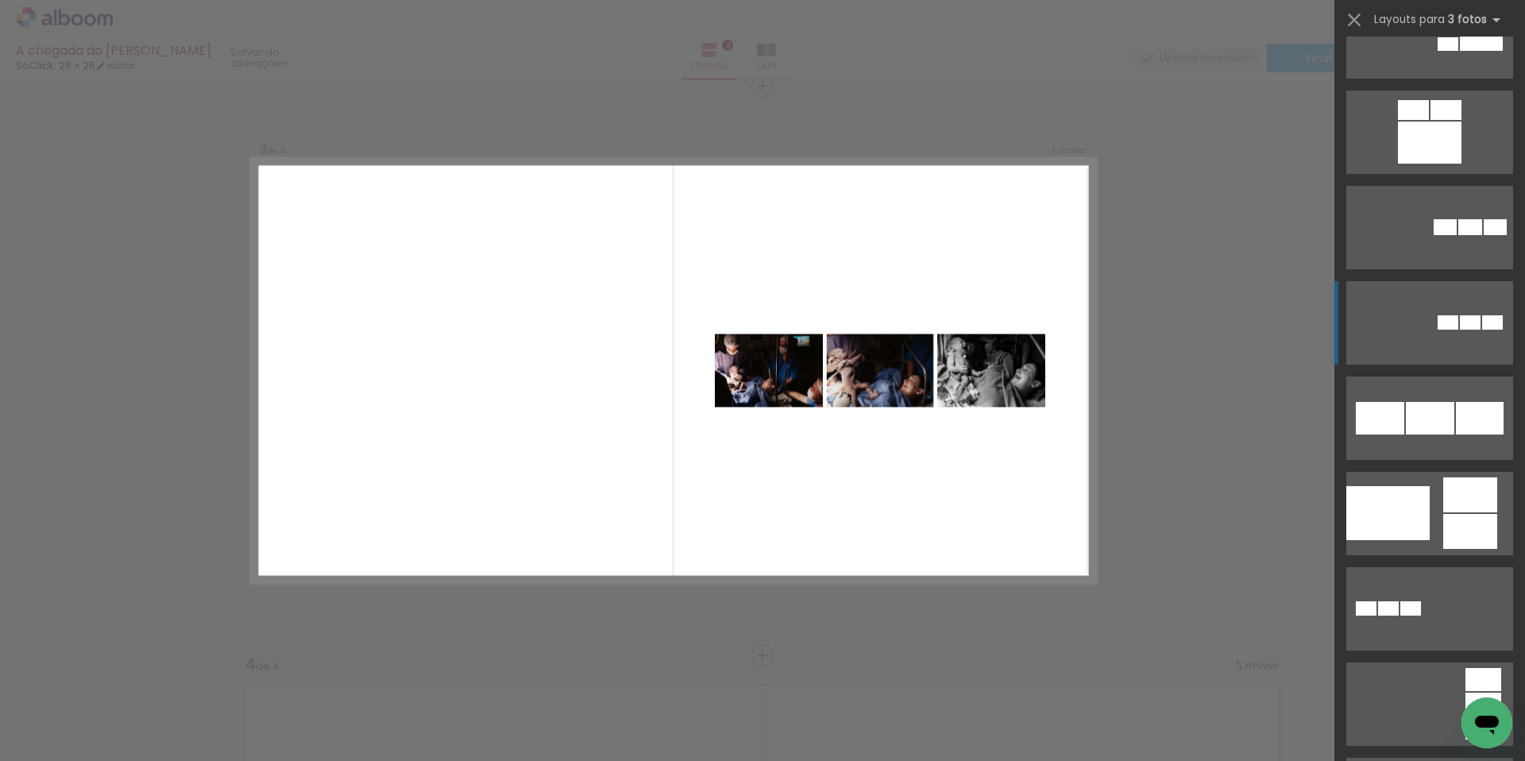
scroll to position [2548, 0]
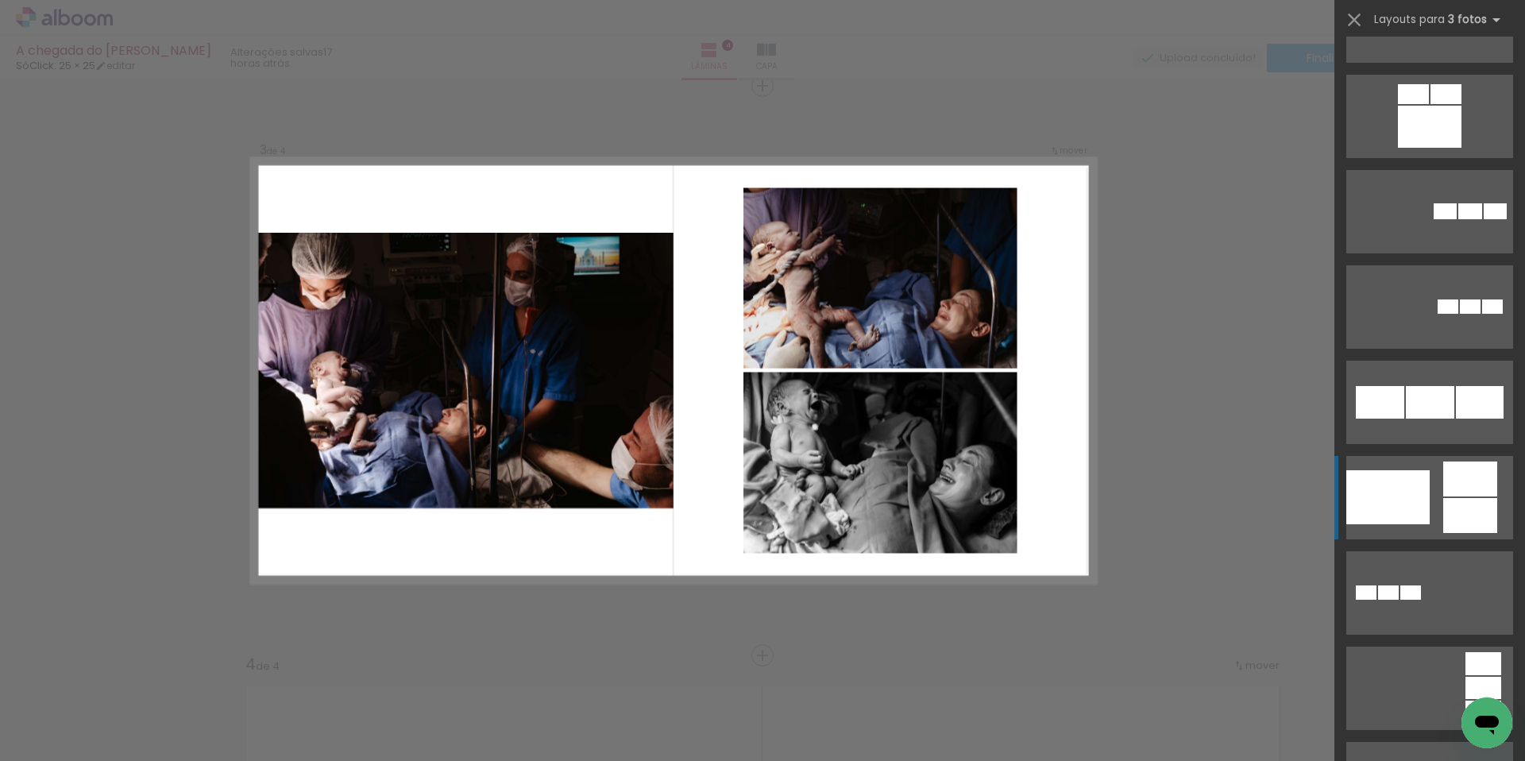
click at [1389, 497] on div at bounding box center [1388, 497] width 83 height 54
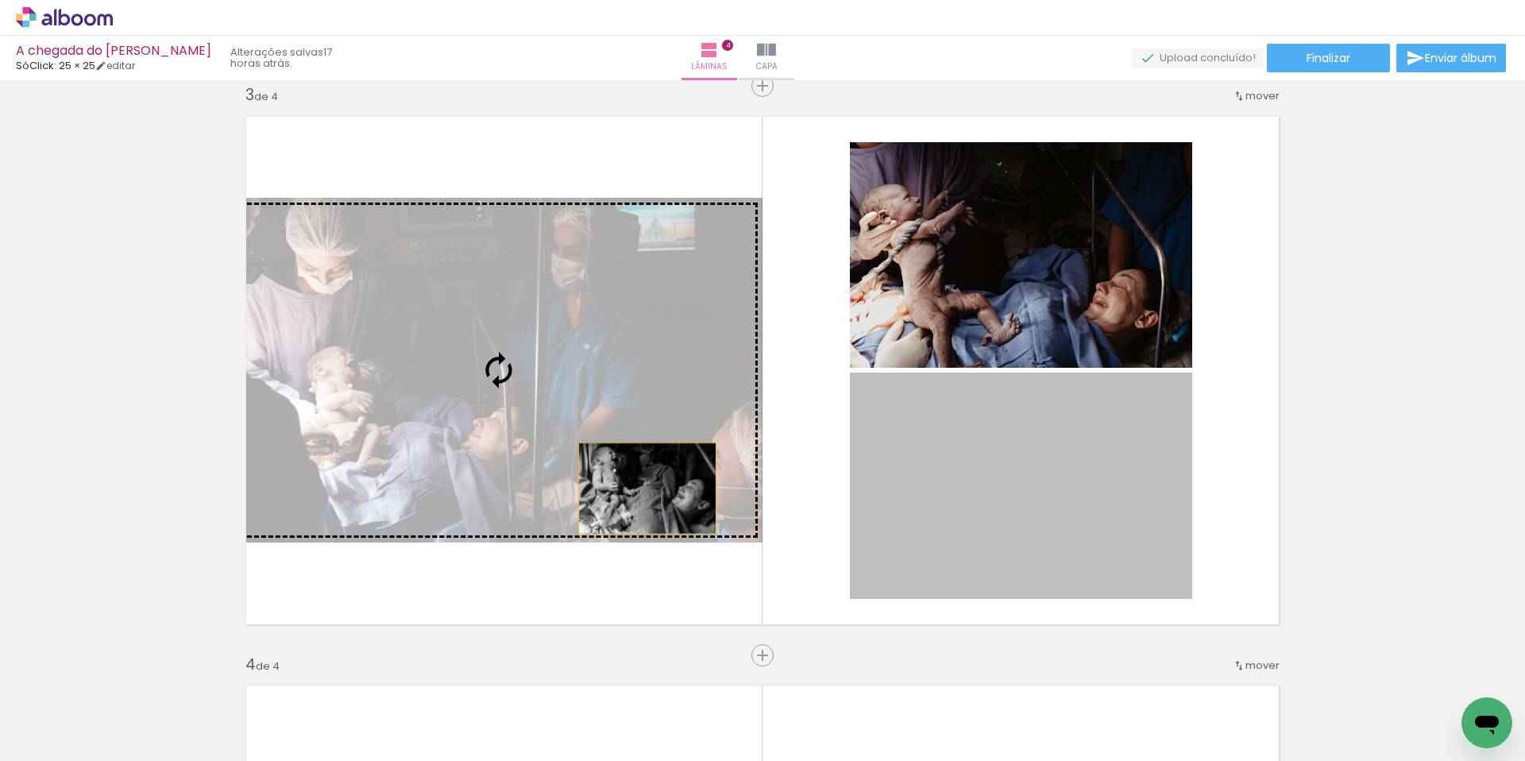
drag, startPoint x: 1022, startPoint y: 537, endPoint x: 586, endPoint y: 474, distance: 441.4
click at [0, 0] on slot at bounding box center [0, 0] width 0 height 0
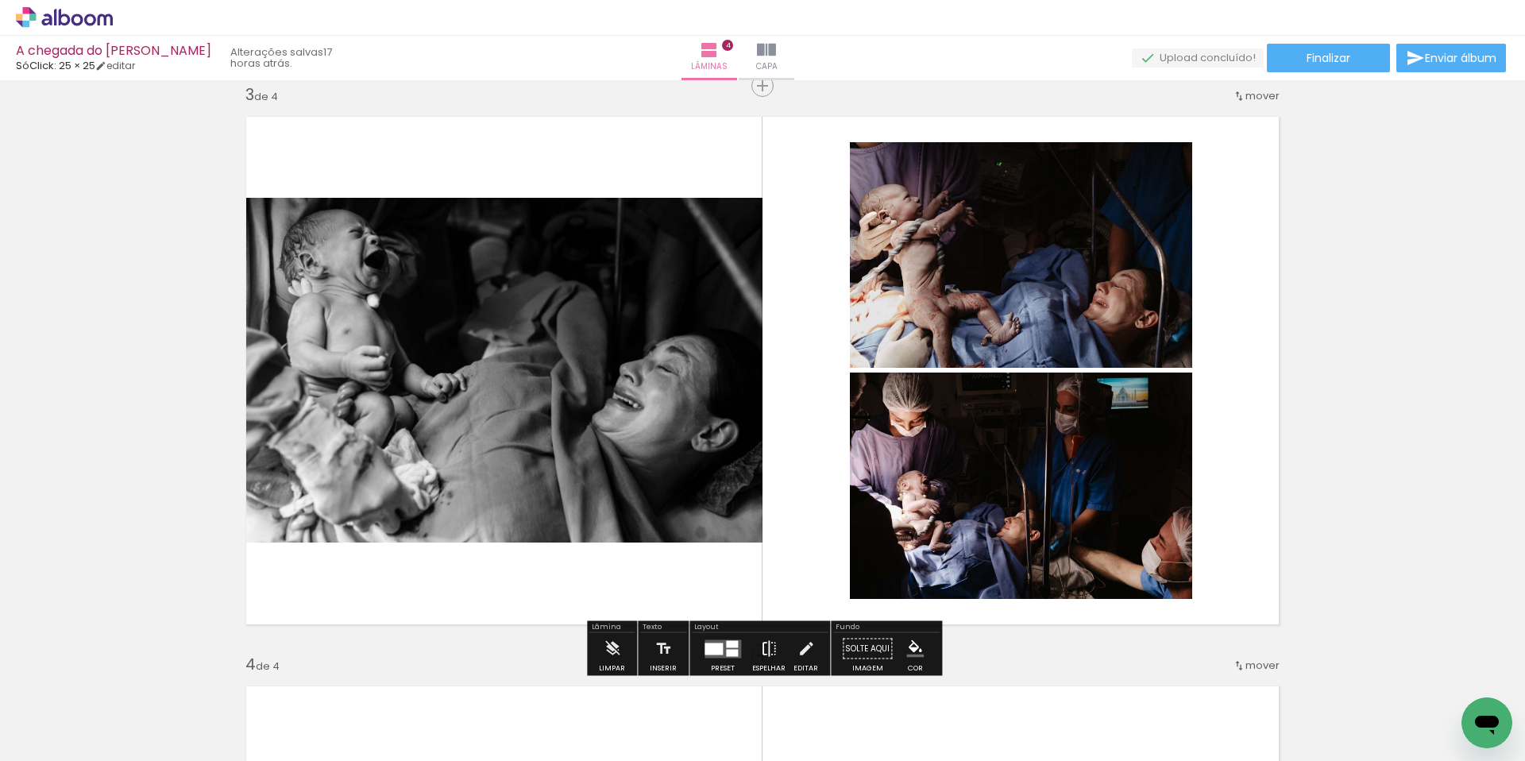
click at [767, 646] on iron-icon at bounding box center [768, 649] width 17 height 32
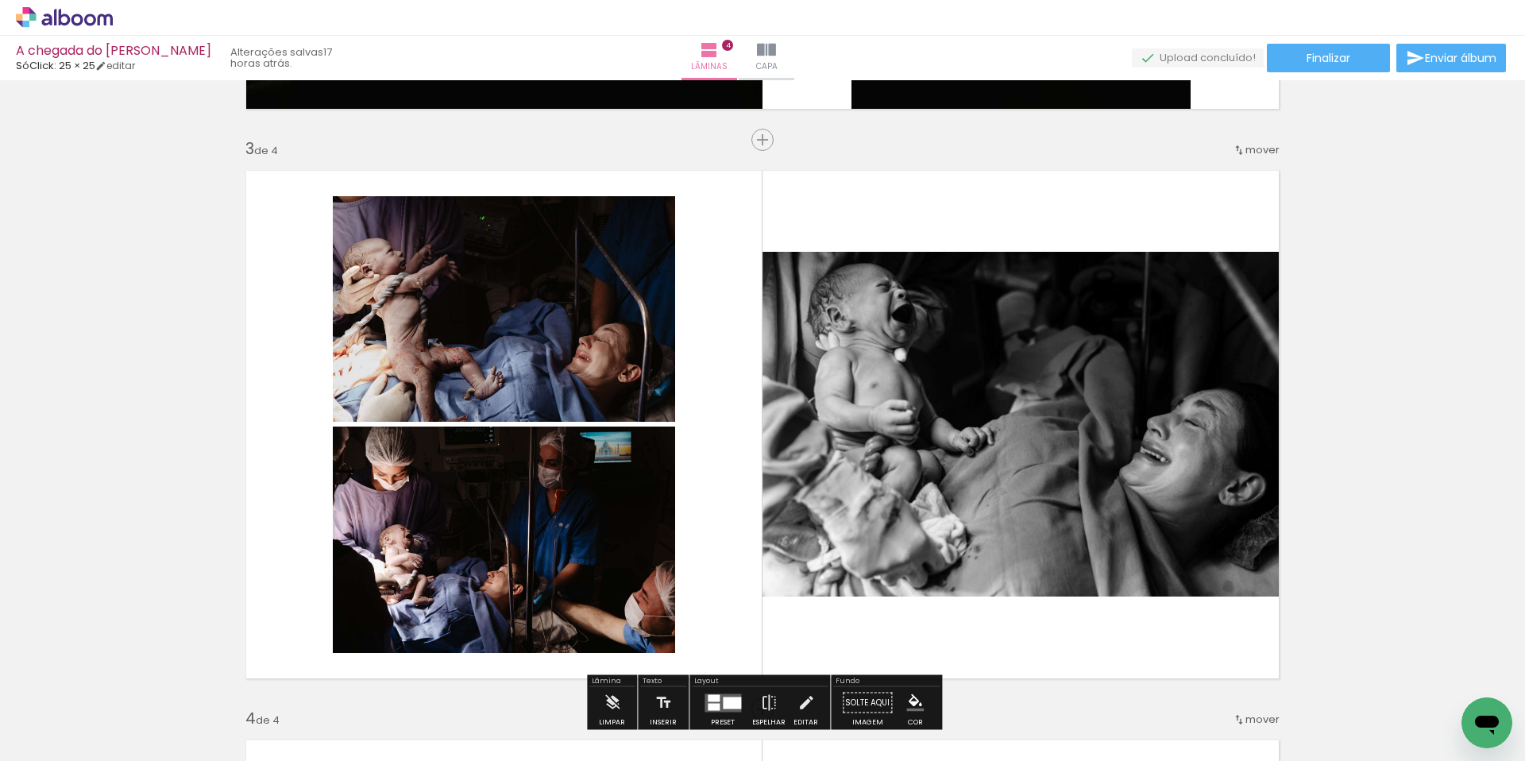
scroll to position [1108, 0]
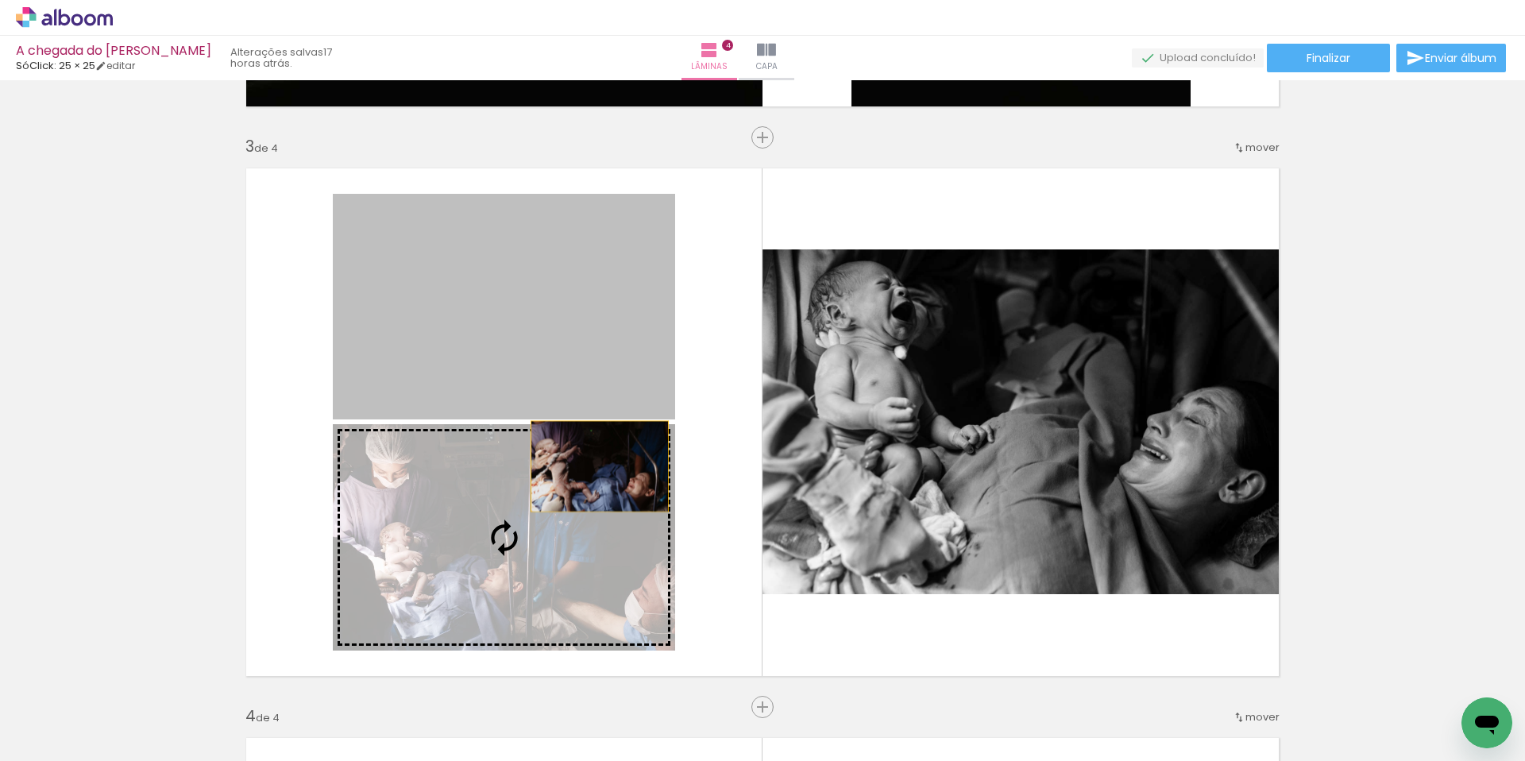
drag, startPoint x: 595, startPoint y: 363, endPoint x: 598, endPoint y: 538, distance: 174.8
click at [0, 0] on slot at bounding box center [0, 0] width 0 height 0
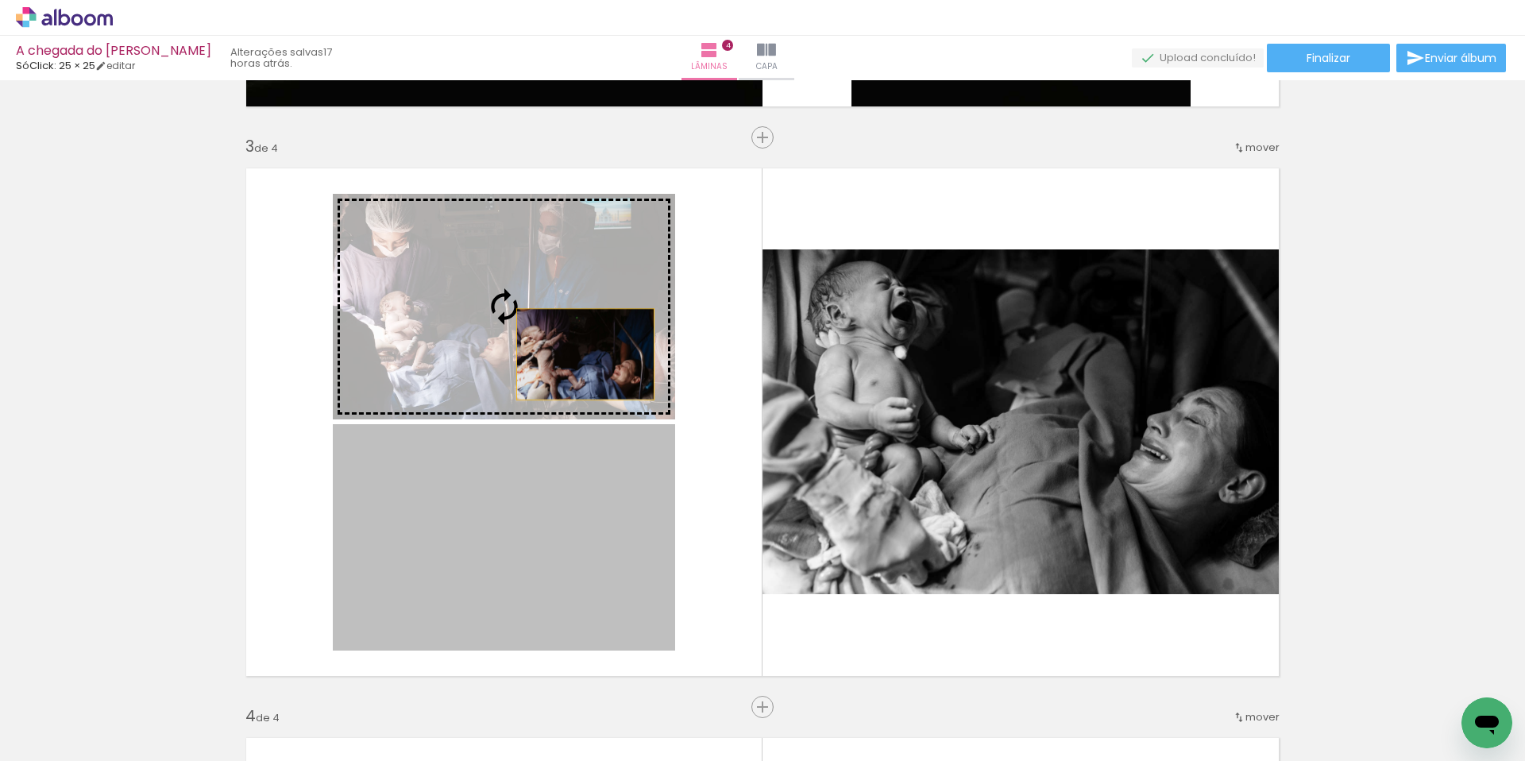
drag, startPoint x: 606, startPoint y: 555, endPoint x: 586, endPoint y: 354, distance: 202.1
click at [0, 0] on slot at bounding box center [0, 0] width 0 height 0
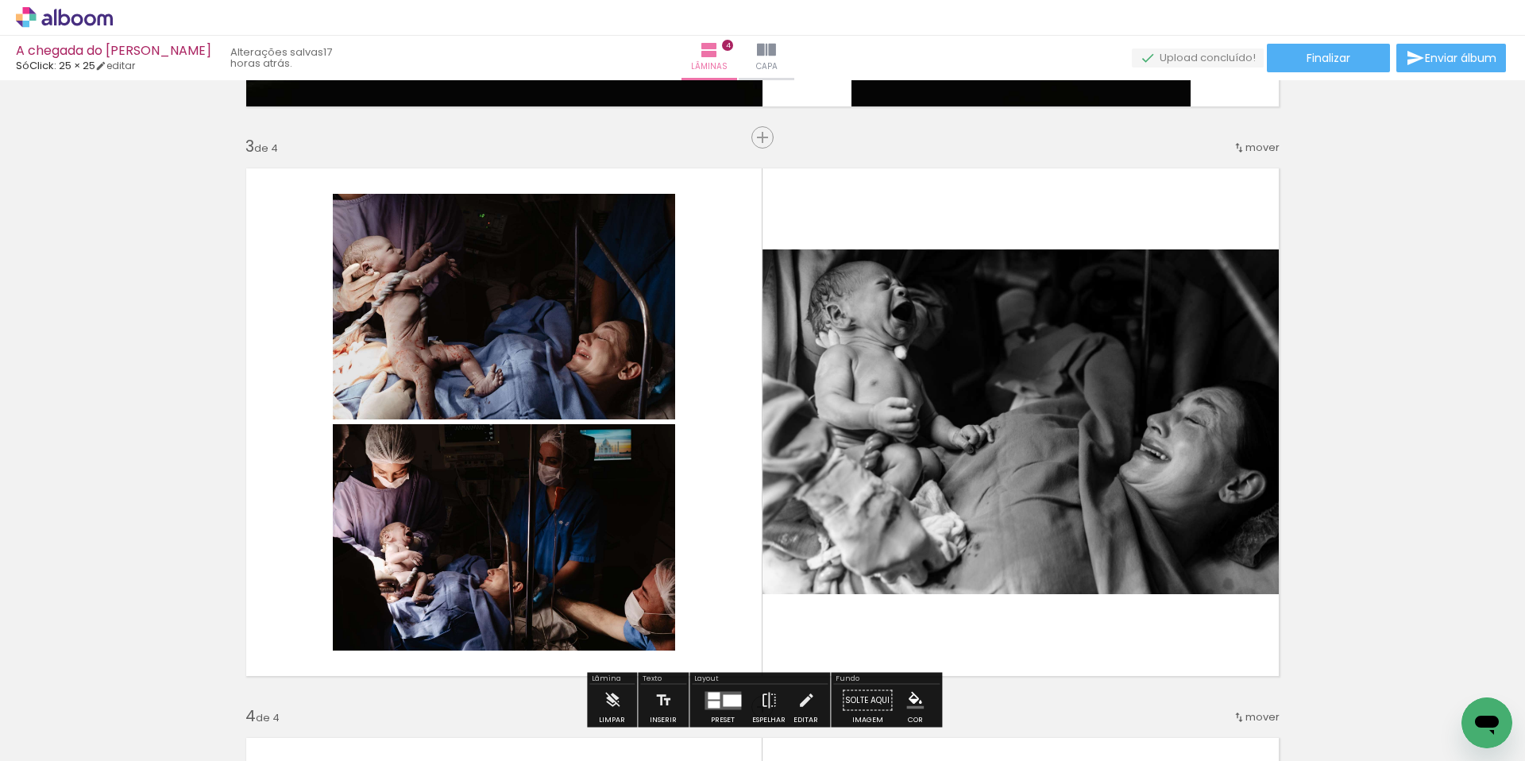
click at [1460, 393] on div "Inserir lâmina 1 de 4 Inserir lâmina 2 de 4 Inserir lâmina 3 de 4 Inserir lâmin…" at bounding box center [762, 402] width 1525 height 2849
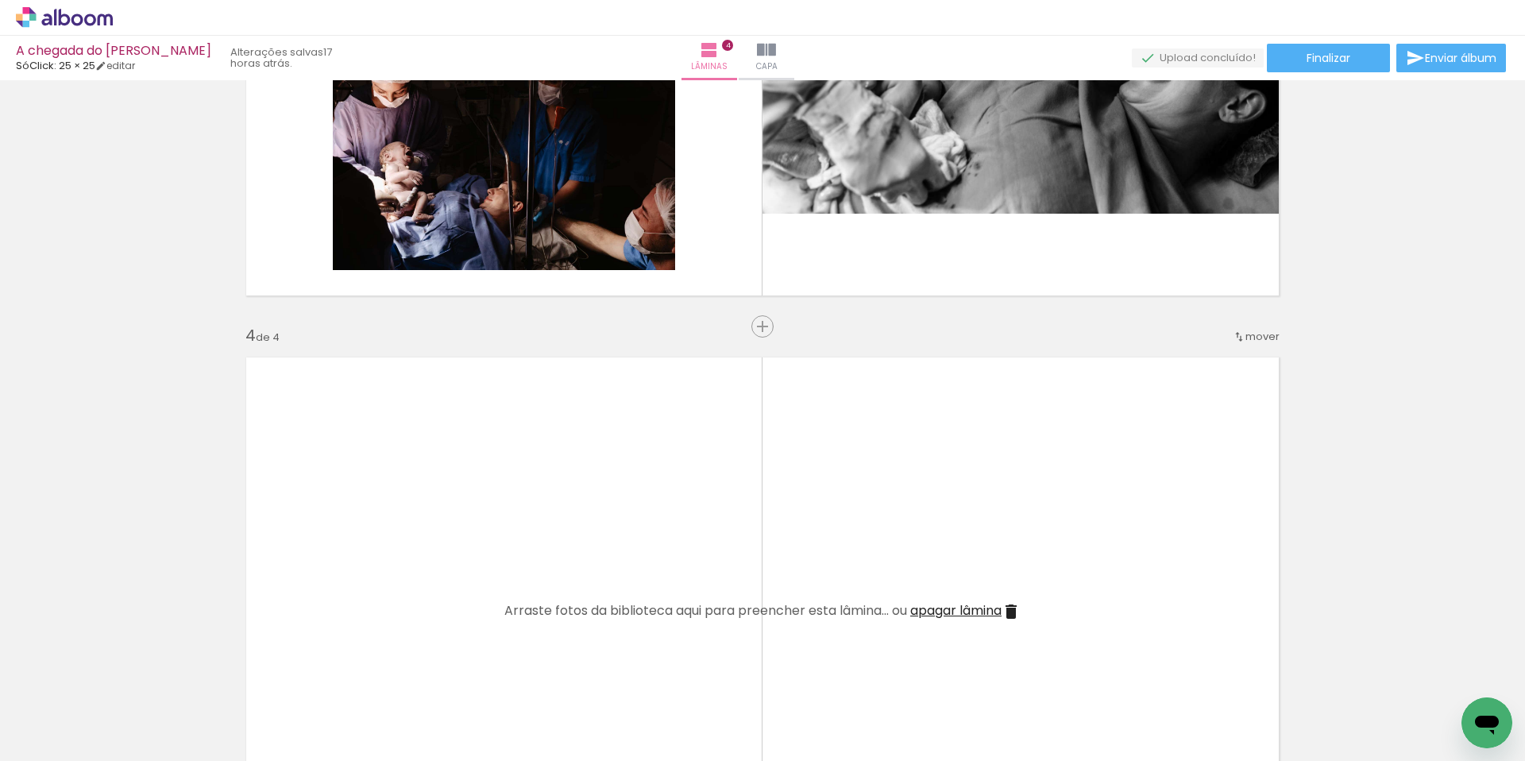
scroll to position [1512, 0]
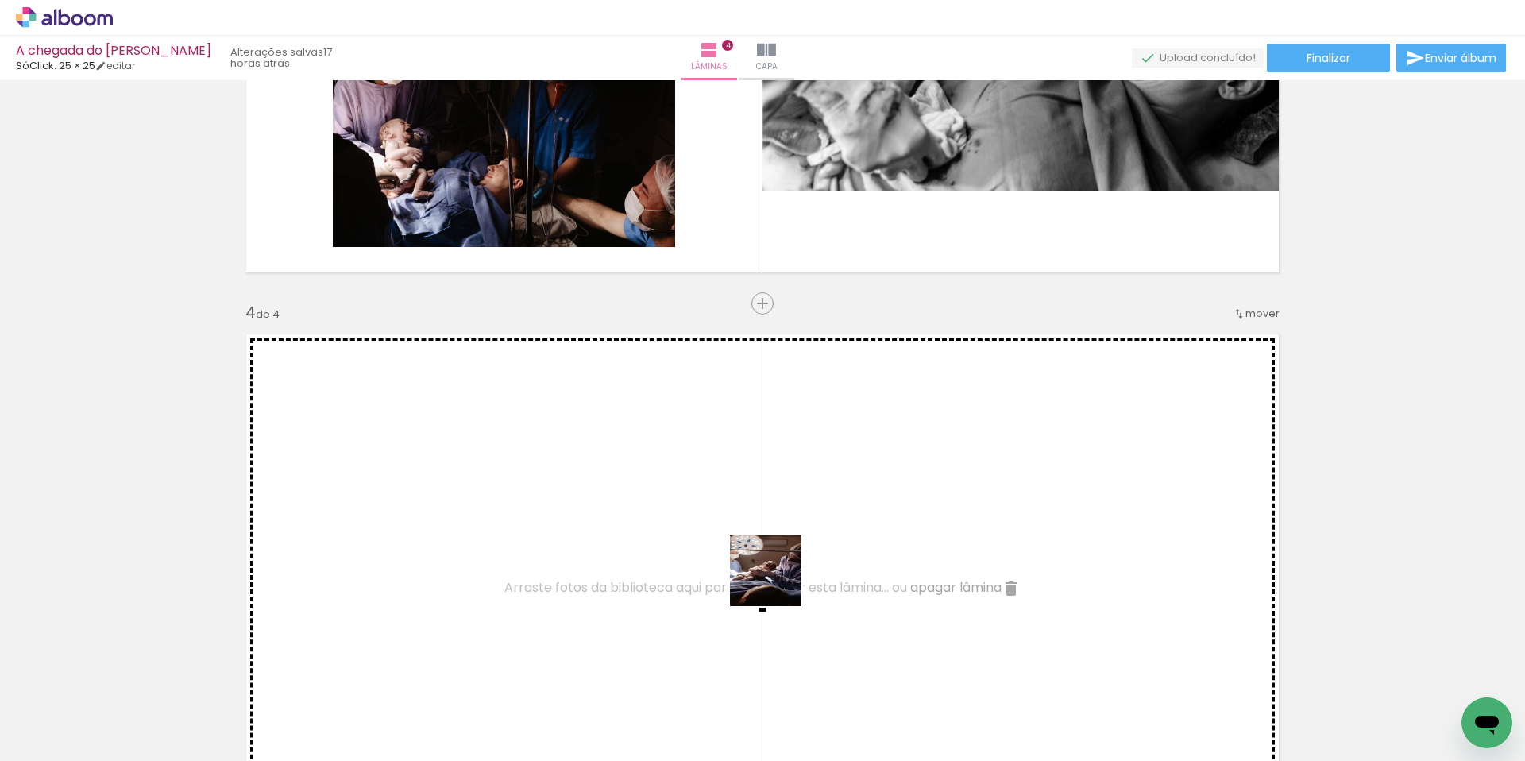
drag, startPoint x: 868, startPoint y: 721, endPoint x: 939, endPoint y: 683, distance: 81.0
click at [733, 520] on quentale-workspace at bounding box center [762, 380] width 1525 height 761
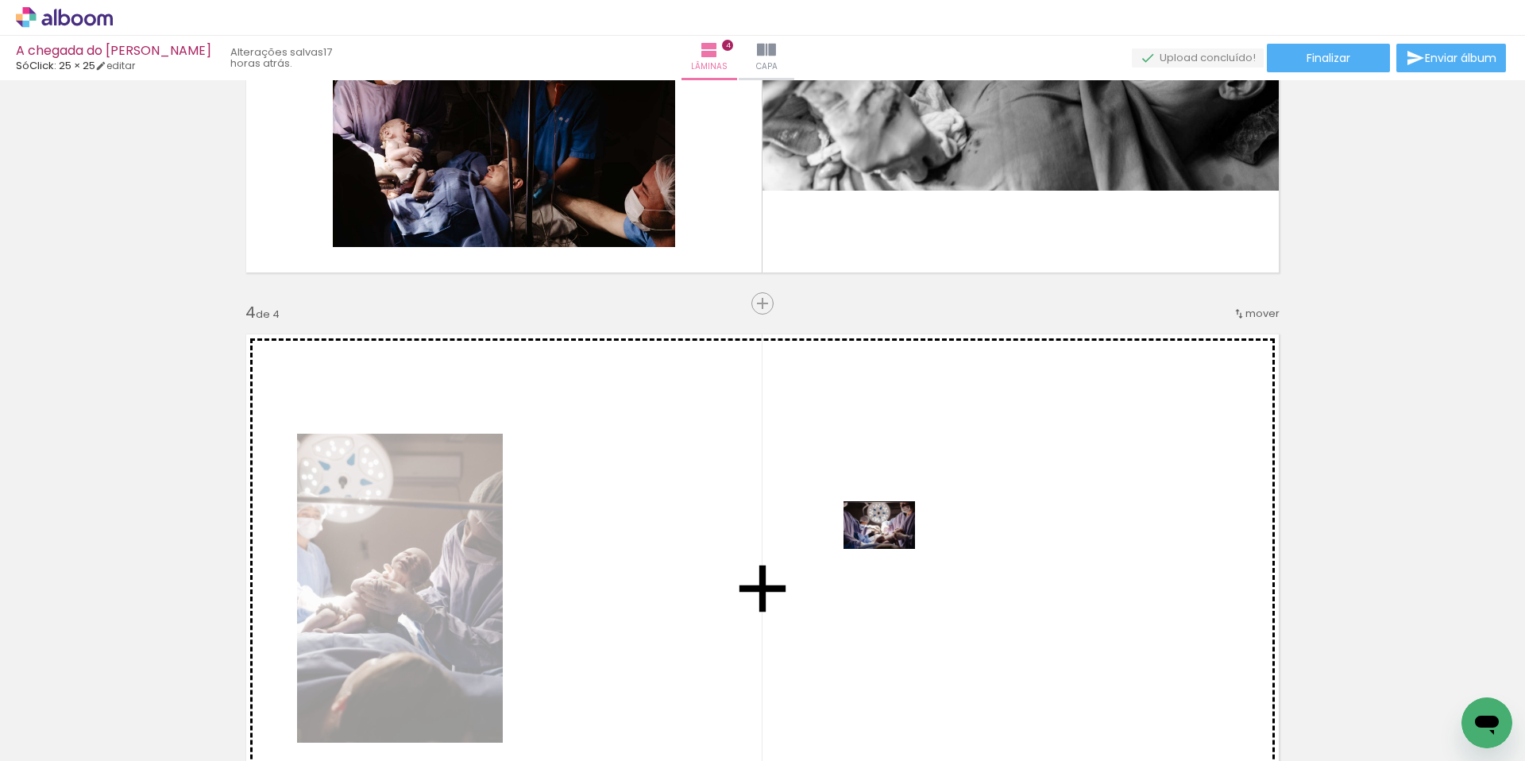
drag, startPoint x: 949, startPoint y: 706, endPoint x: 891, endPoint y: 549, distance: 167.4
click at [891, 549] on quentale-workspace at bounding box center [762, 380] width 1525 height 761
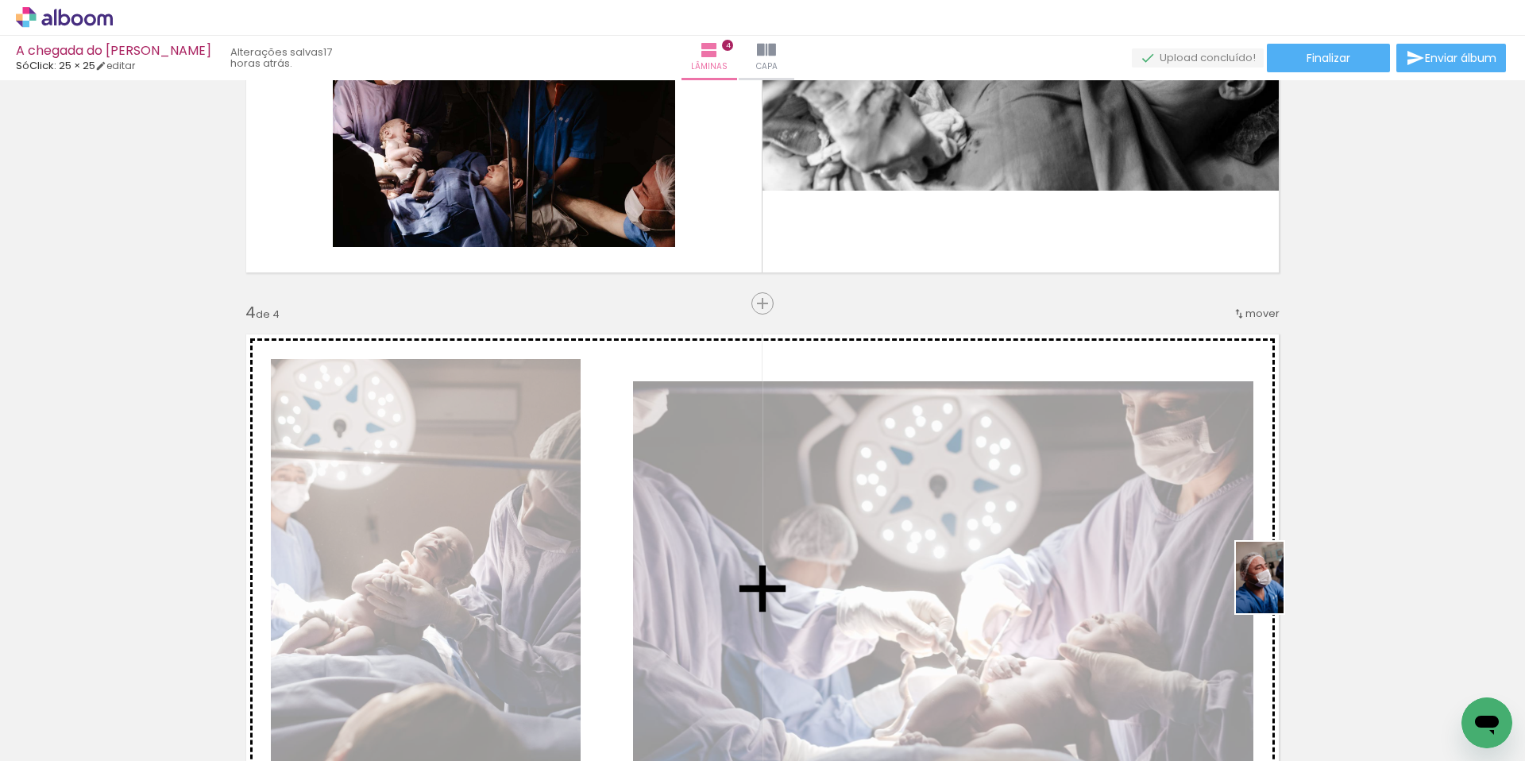
drag, startPoint x: 1045, startPoint y: 707, endPoint x: 1284, endPoint y: 590, distance: 266.5
click at [1284, 590] on quentale-workspace at bounding box center [762, 380] width 1525 height 761
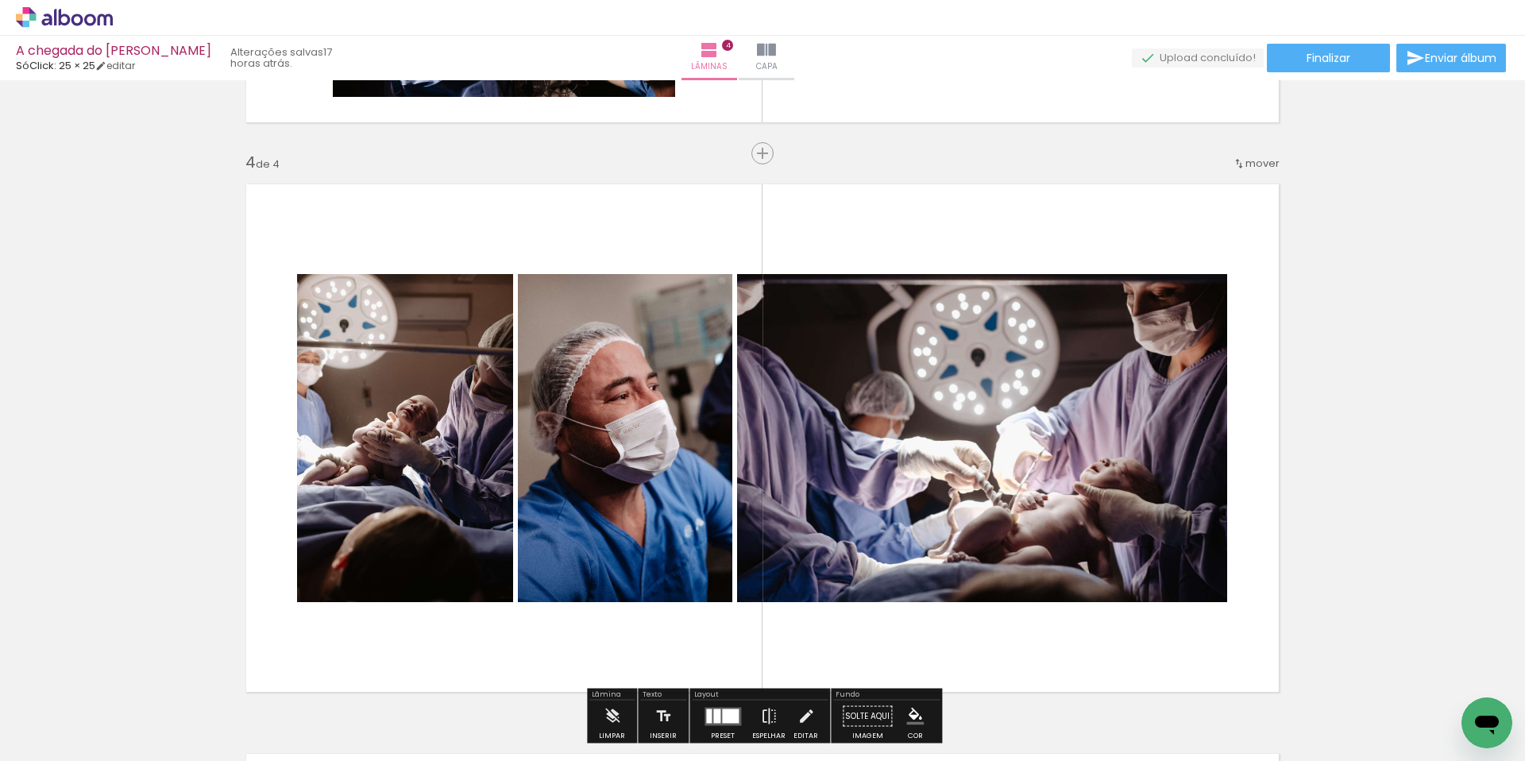
scroll to position [1664, 0]
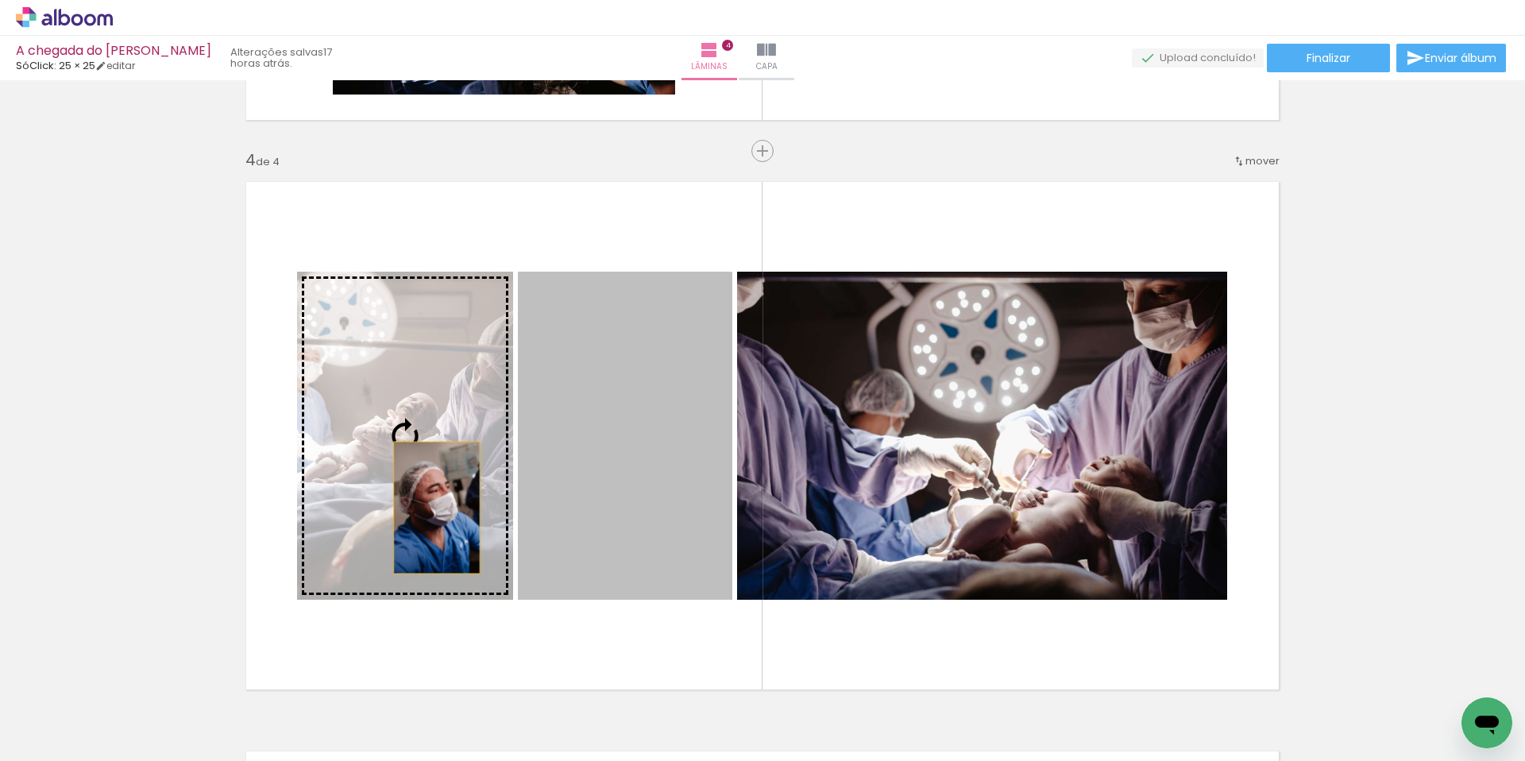
drag, startPoint x: 686, startPoint y: 518, endPoint x: 423, endPoint y: 507, distance: 264.0
click at [0, 0] on slot at bounding box center [0, 0] width 0 height 0
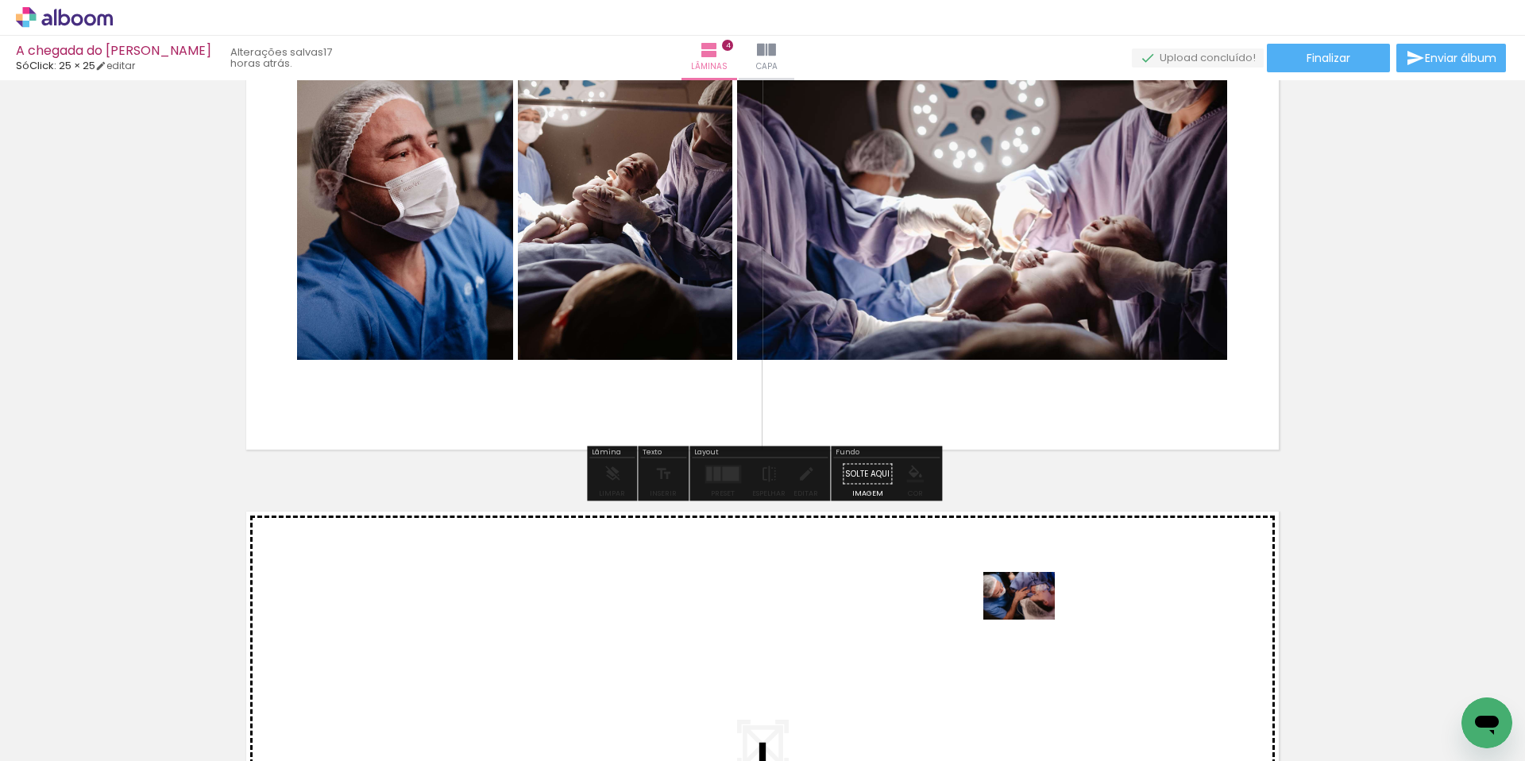
drag, startPoint x: 1138, startPoint y: 698, endPoint x: 1031, endPoint y: 620, distance: 133.0
click at [1031, 620] on quentale-workspace at bounding box center [762, 380] width 1525 height 761
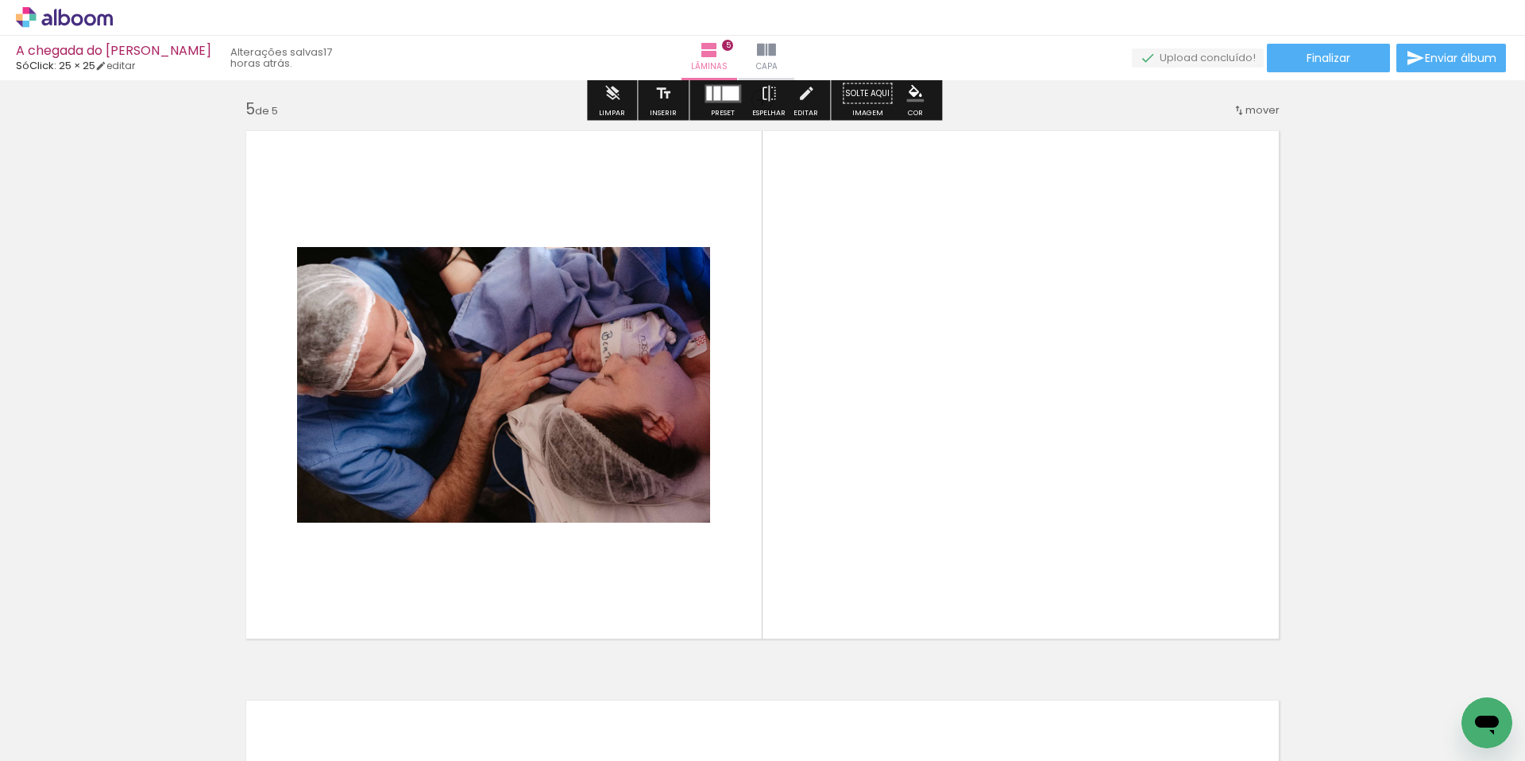
scroll to position [2299, 0]
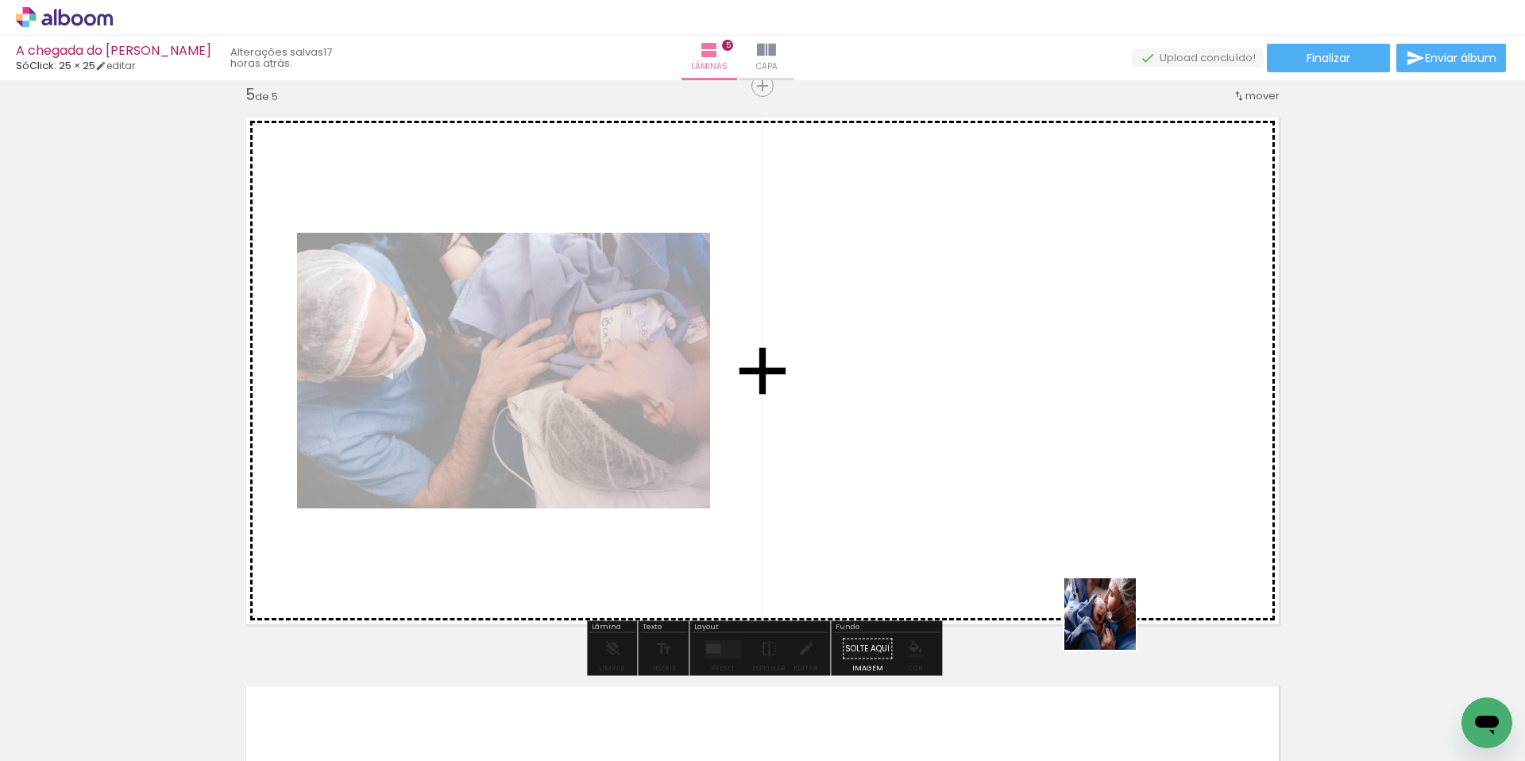
drag, startPoint x: 1331, startPoint y: 713, endPoint x: 1104, endPoint y: 620, distance: 245.5
click at [1104, 620] on quentale-workspace at bounding box center [762, 380] width 1525 height 761
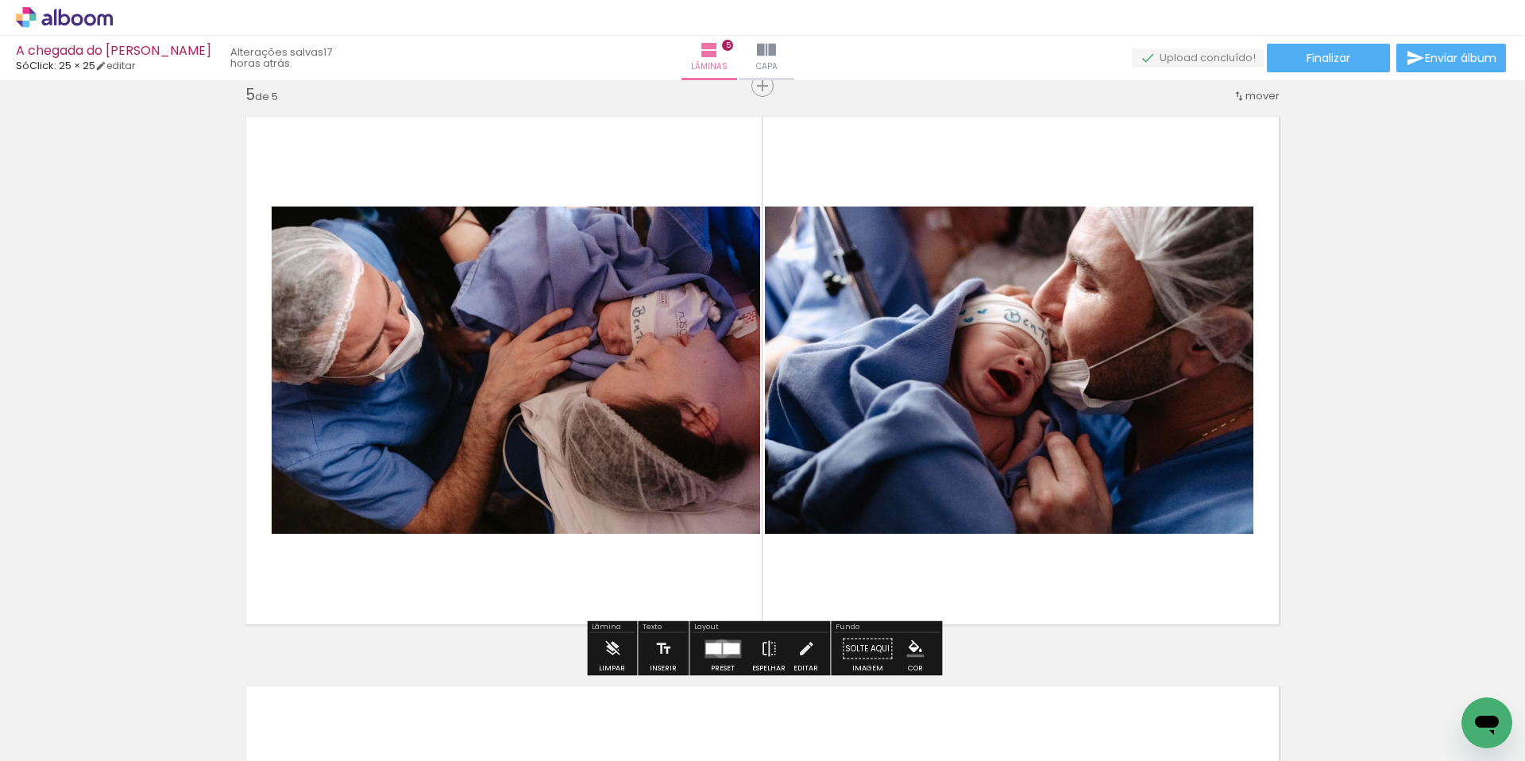
click at [718, 648] on quentale-layouter at bounding box center [723, 649] width 37 height 18
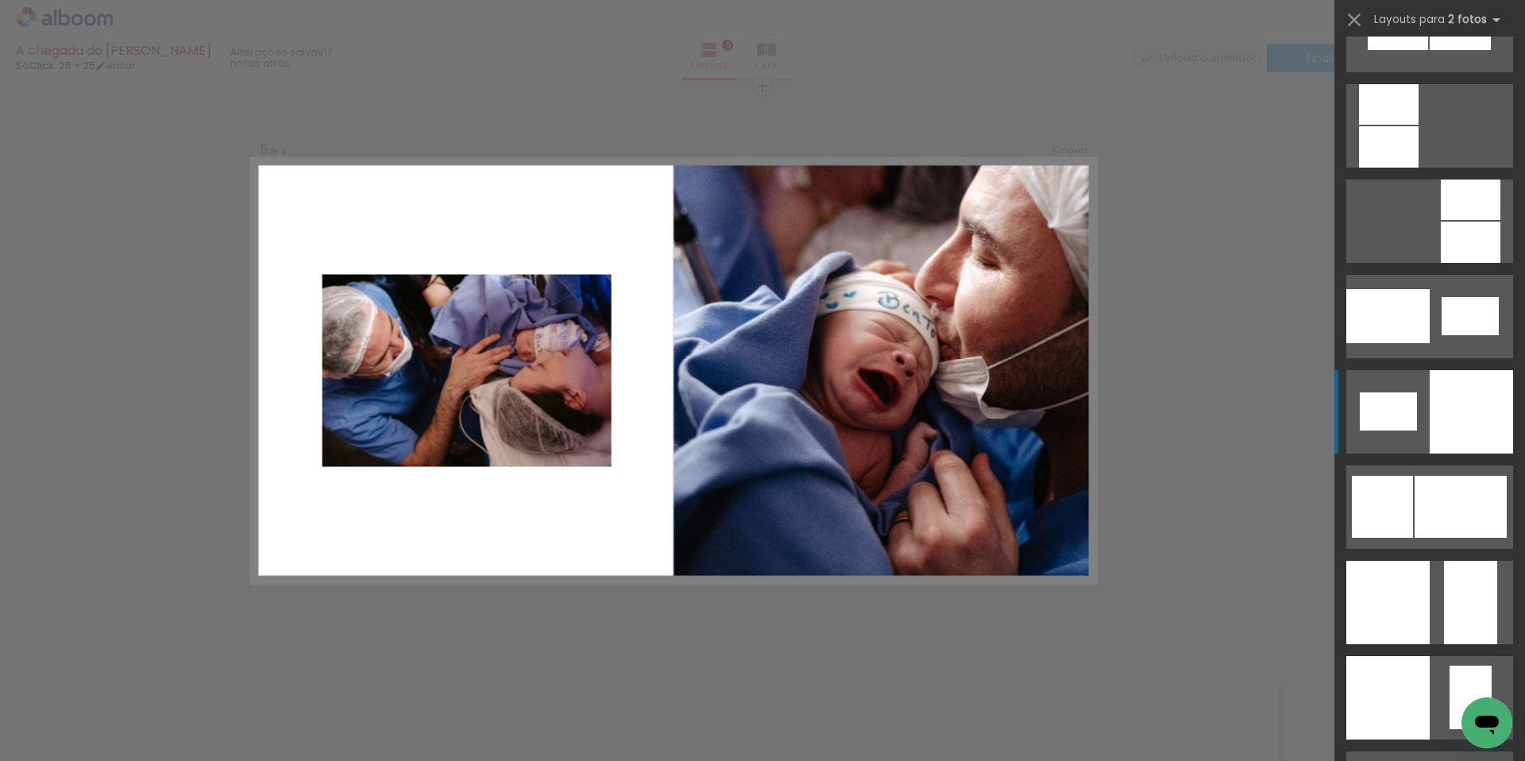
scroll to position [1785, 0]
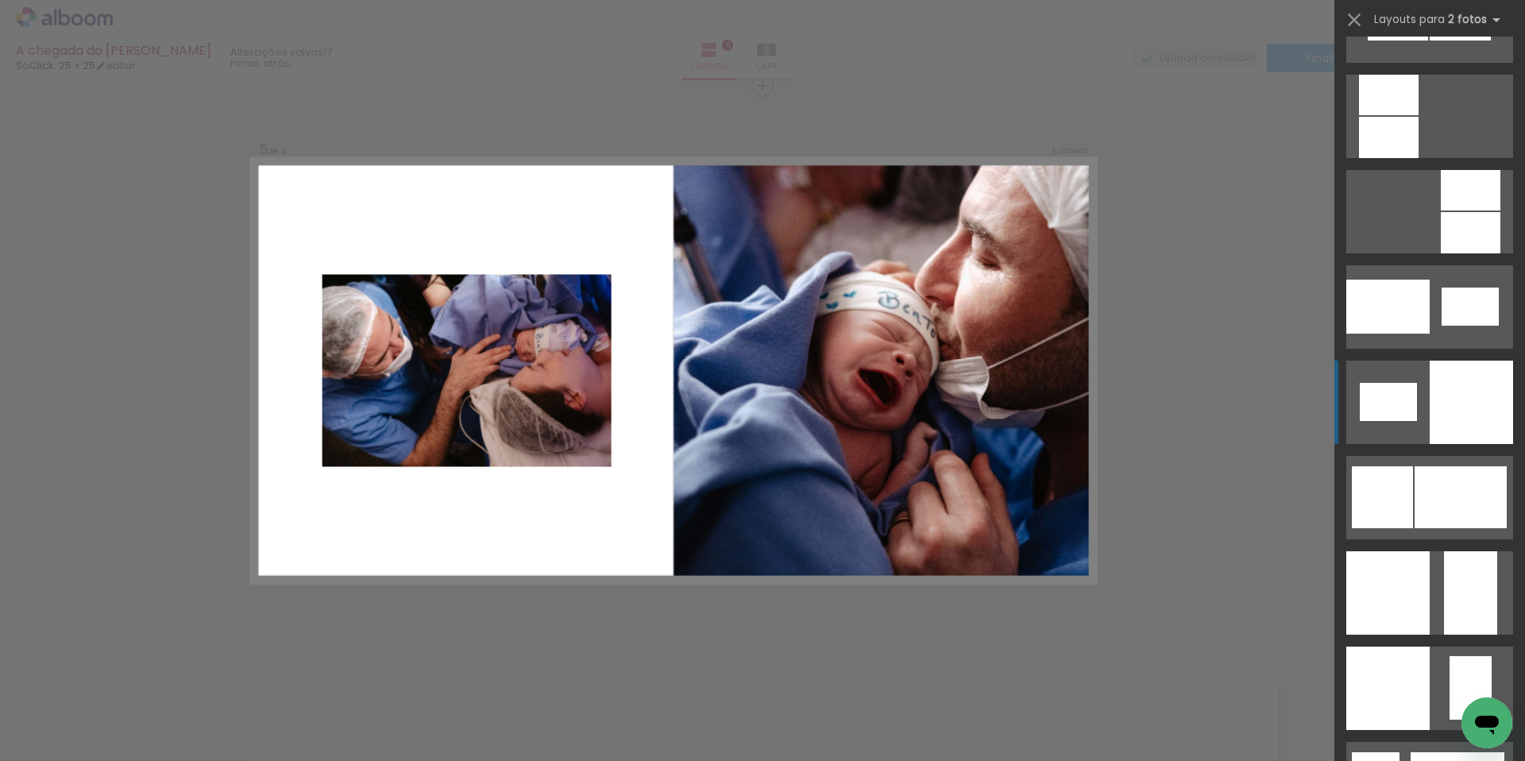
click at [1419, 408] on quentale-layouter at bounding box center [1430, 402] width 167 height 83
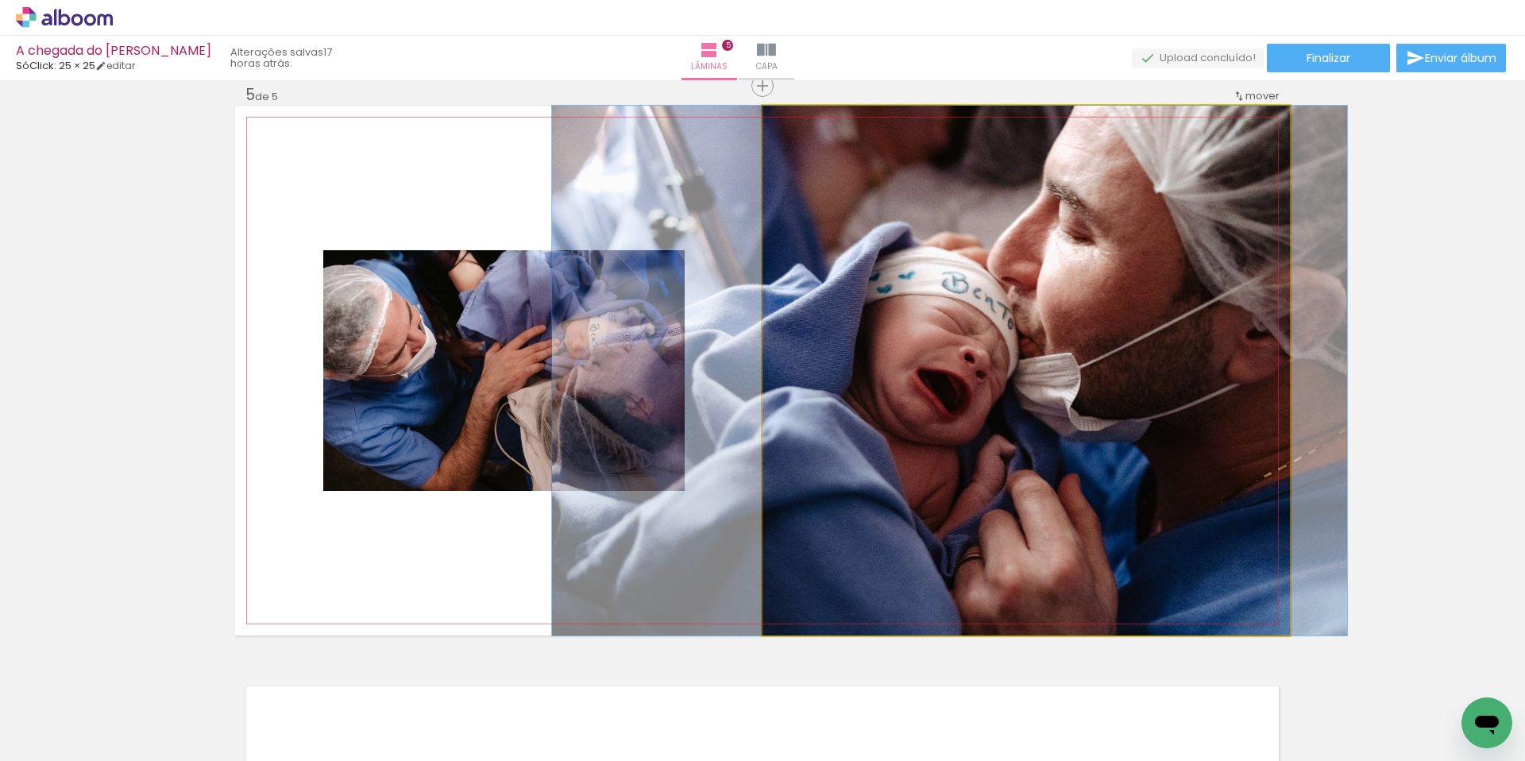
drag, startPoint x: 1059, startPoint y: 412, endPoint x: 983, endPoint y: 412, distance: 76.3
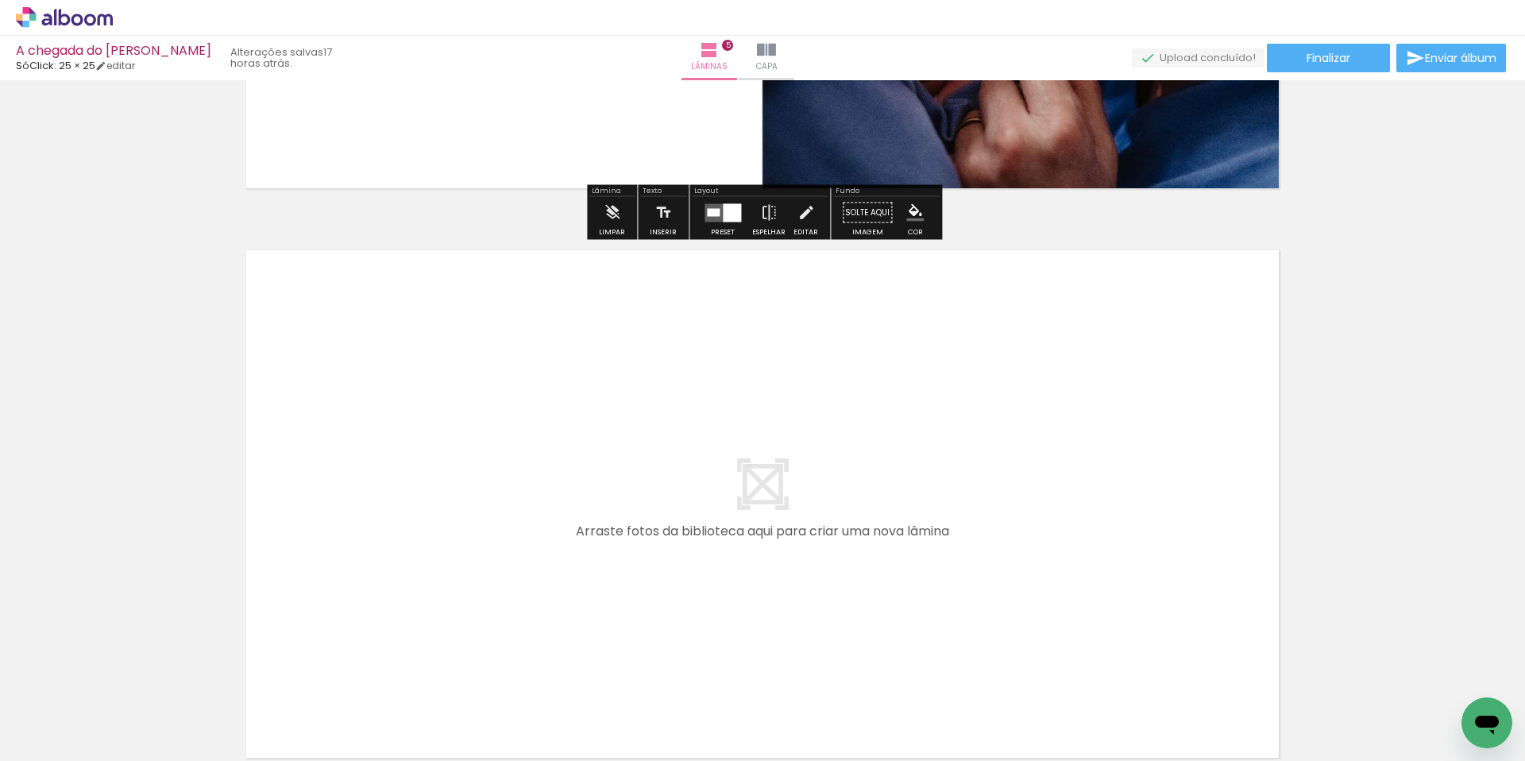
scroll to position [2739, 0]
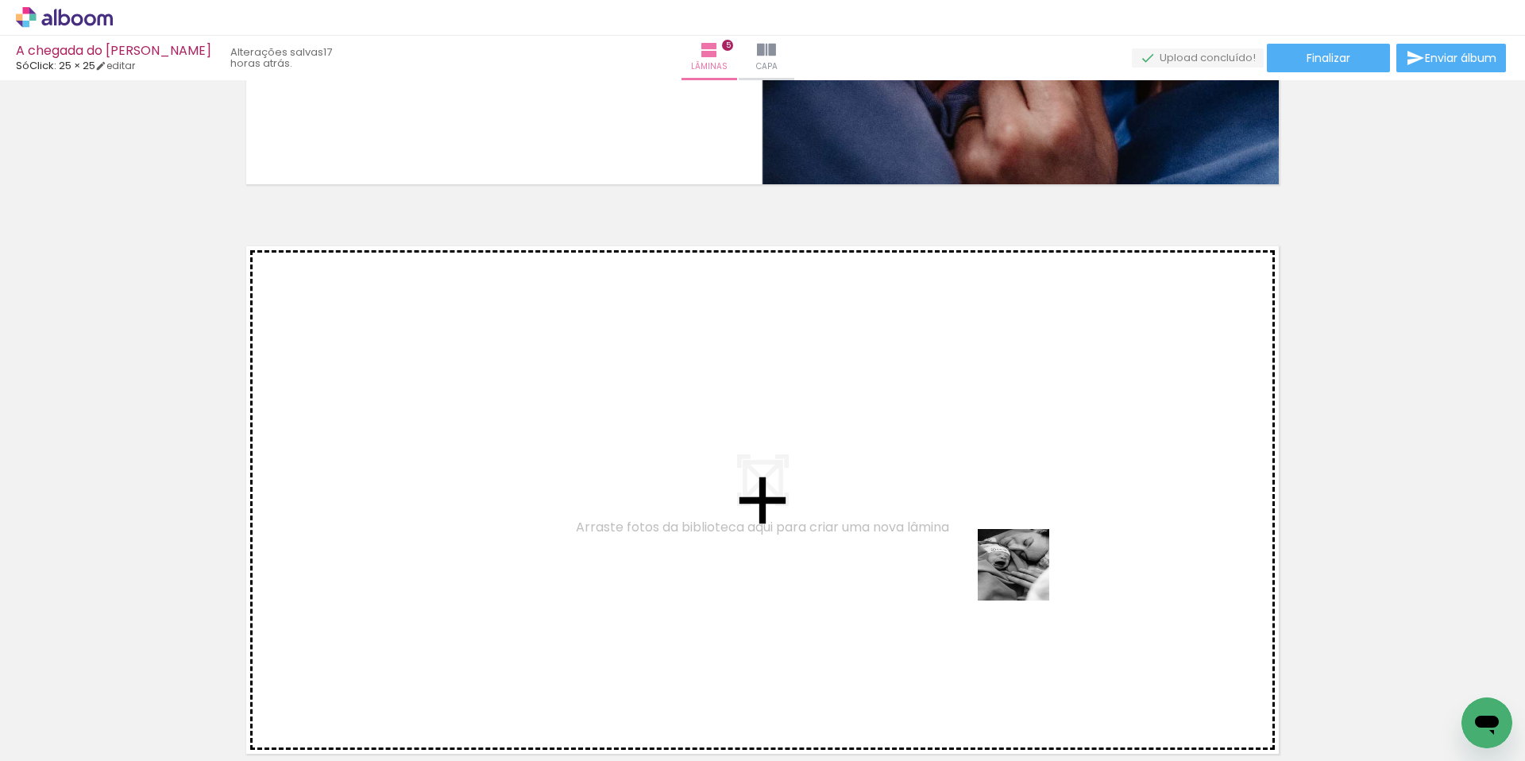
click at [1045, 580] on quentale-workspace at bounding box center [762, 380] width 1525 height 761
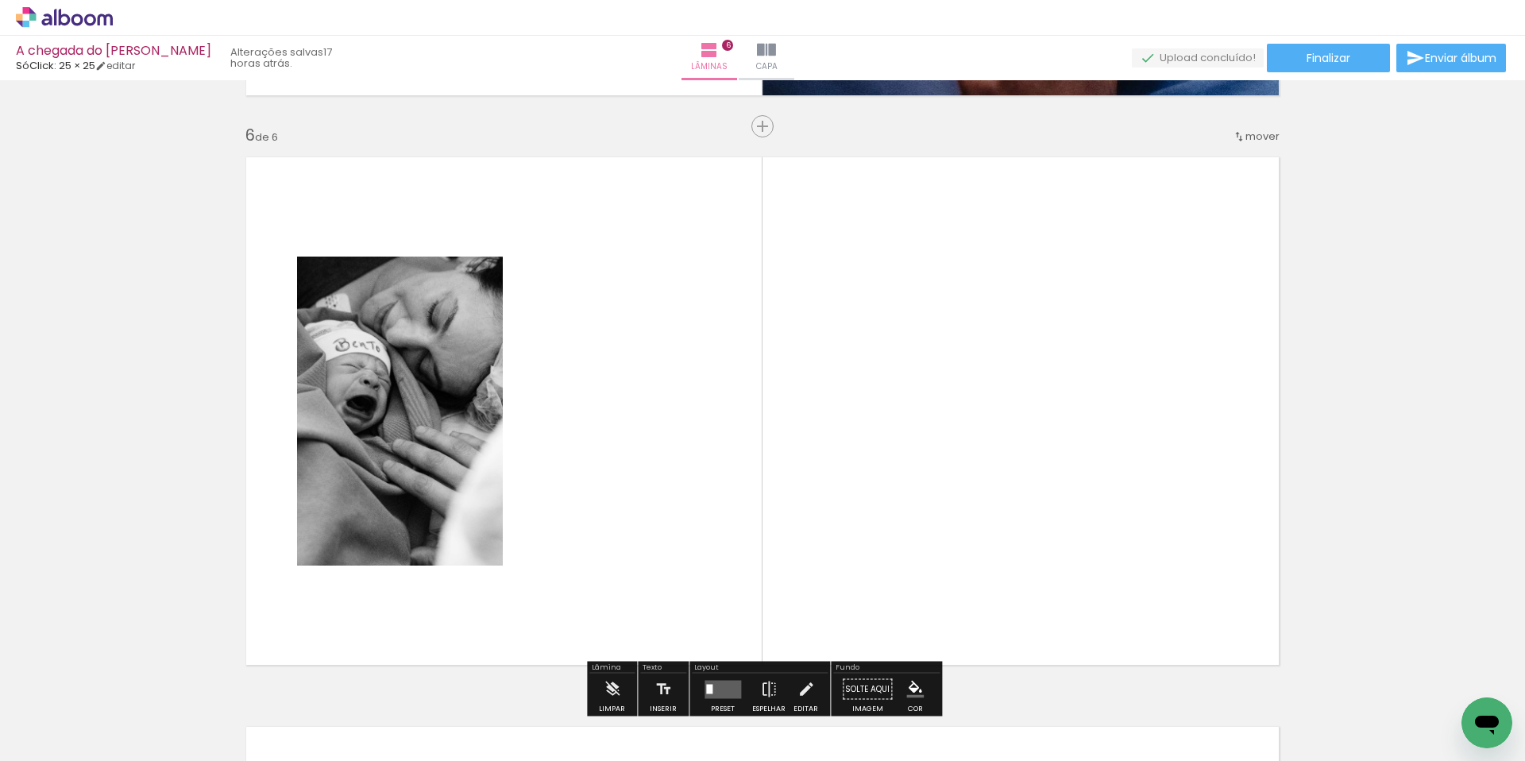
scroll to position [2869, 0]
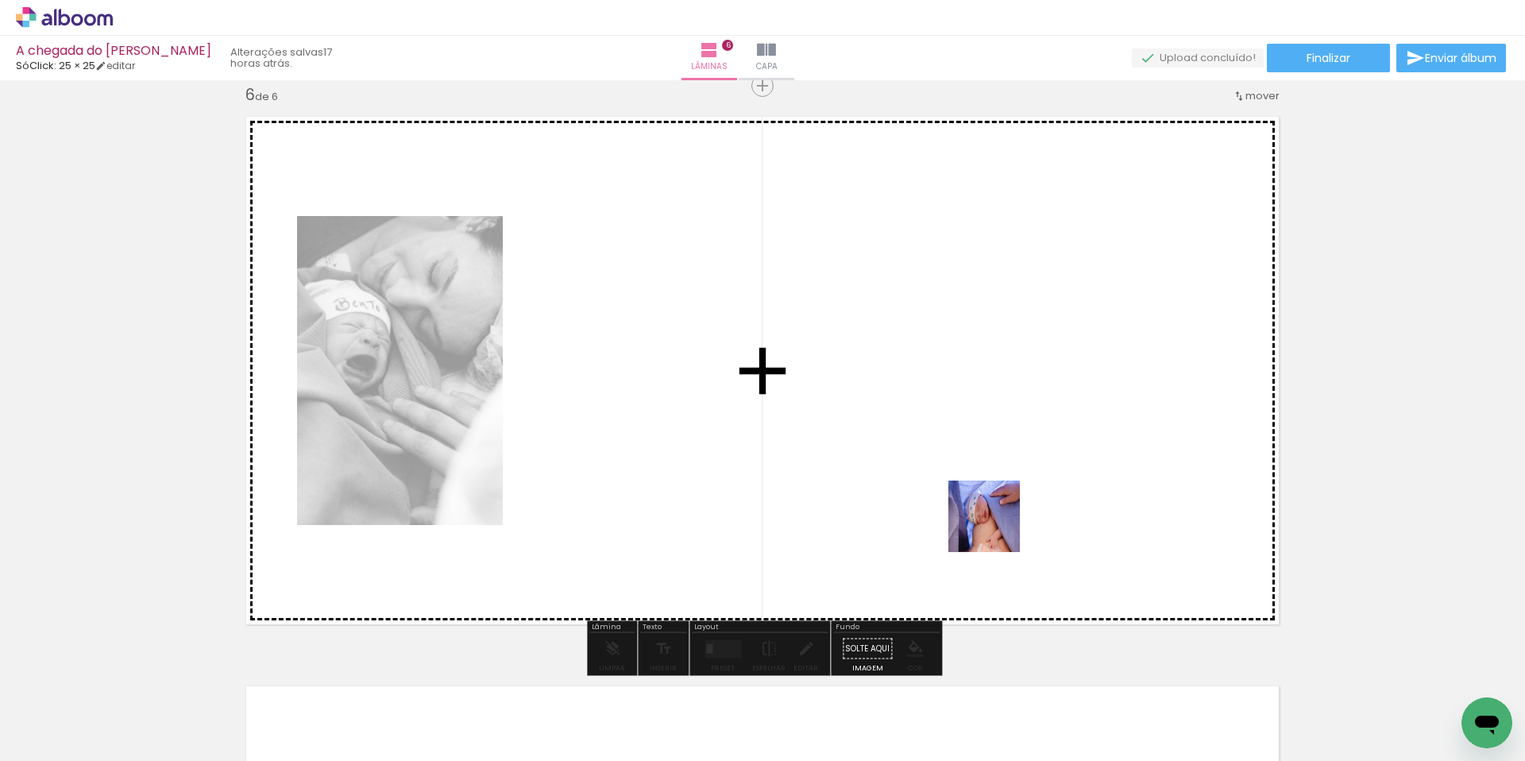
drag, startPoint x: 1396, startPoint y: 707, endPoint x: 1369, endPoint y: 681, distance: 37.6
click at [990, 525] on quentale-workspace at bounding box center [762, 380] width 1525 height 761
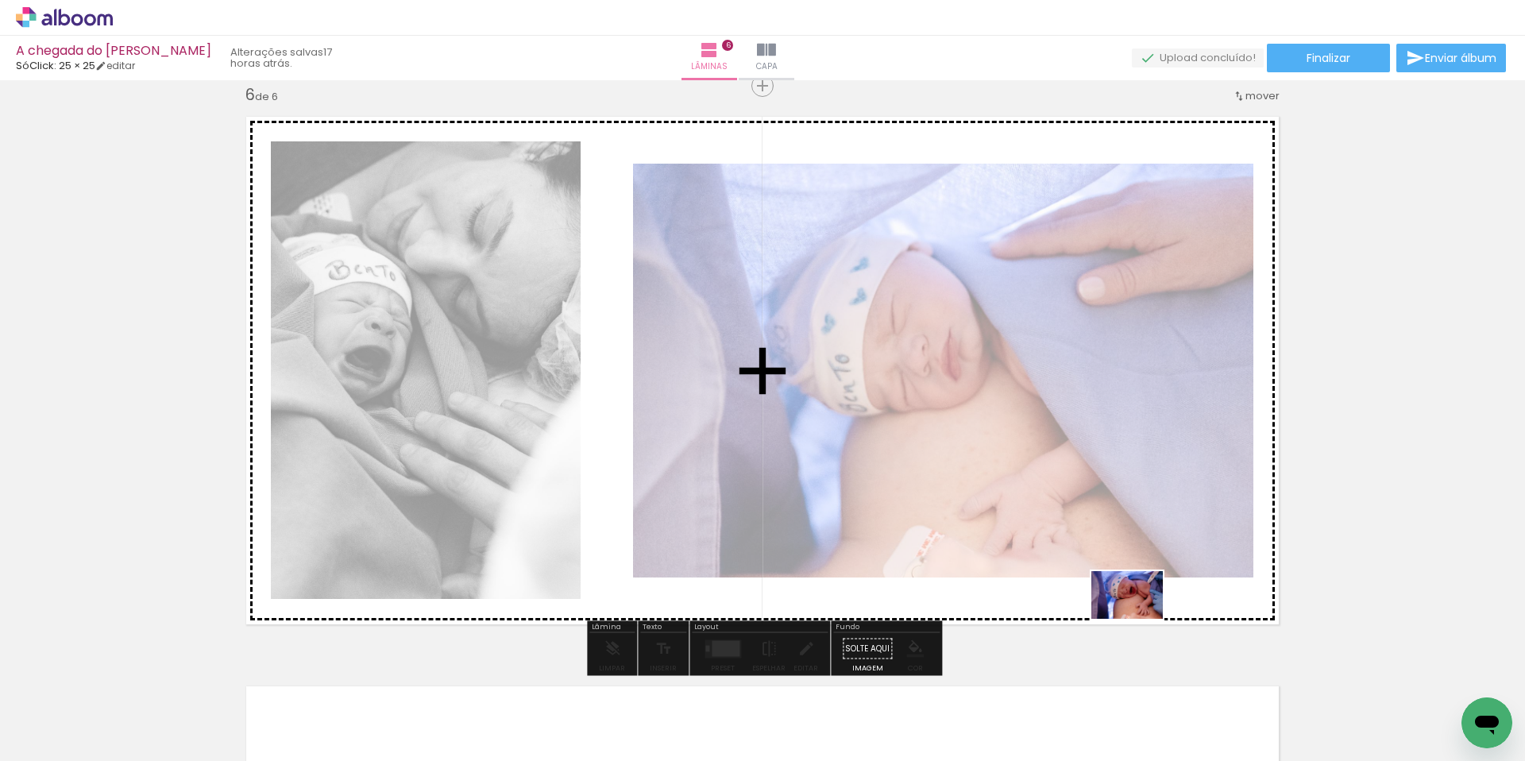
drag, startPoint x: 1482, startPoint y: 692, endPoint x: 1139, endPoint y: 619, distance: 350.9
click at [1139, 619] on quentale-workspace at bounding box center [762, 380] width 1525 height 761
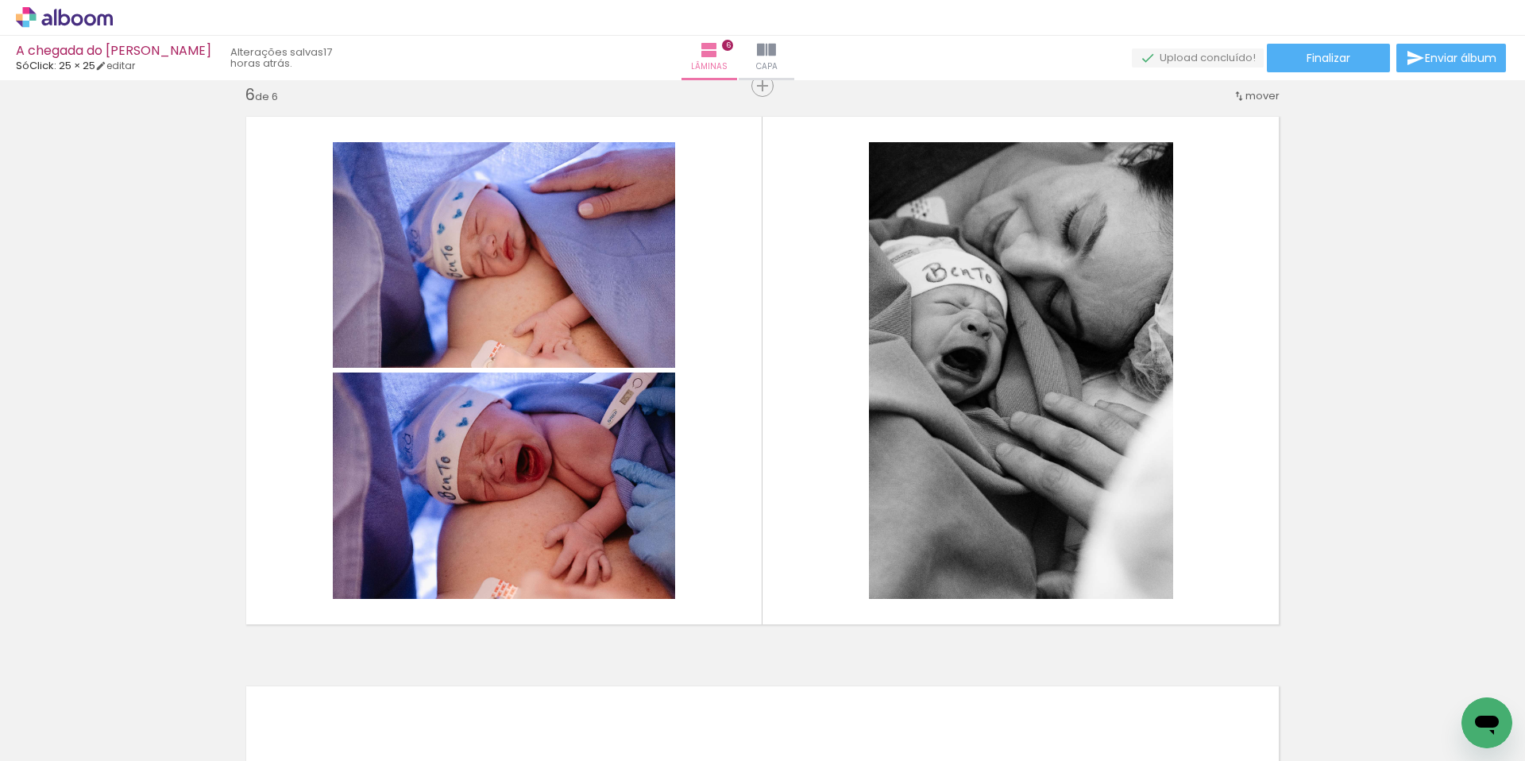
scroll to position [0, 1279]
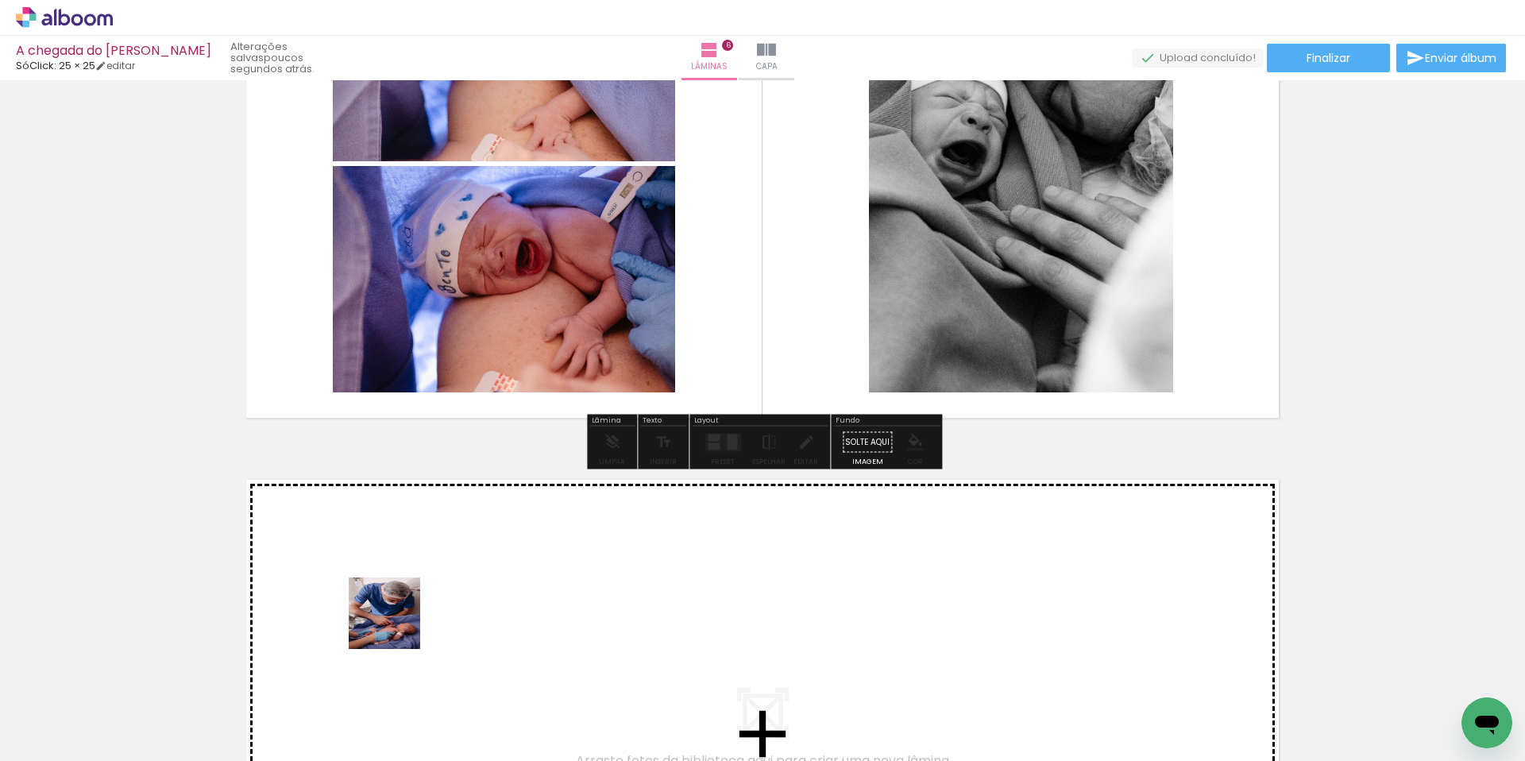
drag, startPoint x: 301, startPoint y: 737, endPoint x: 403, endPoint y: 685, distance: 114.4
click at [402, 613] on quentale-workspace at bounding box center [762, 380] width 1525 height 761
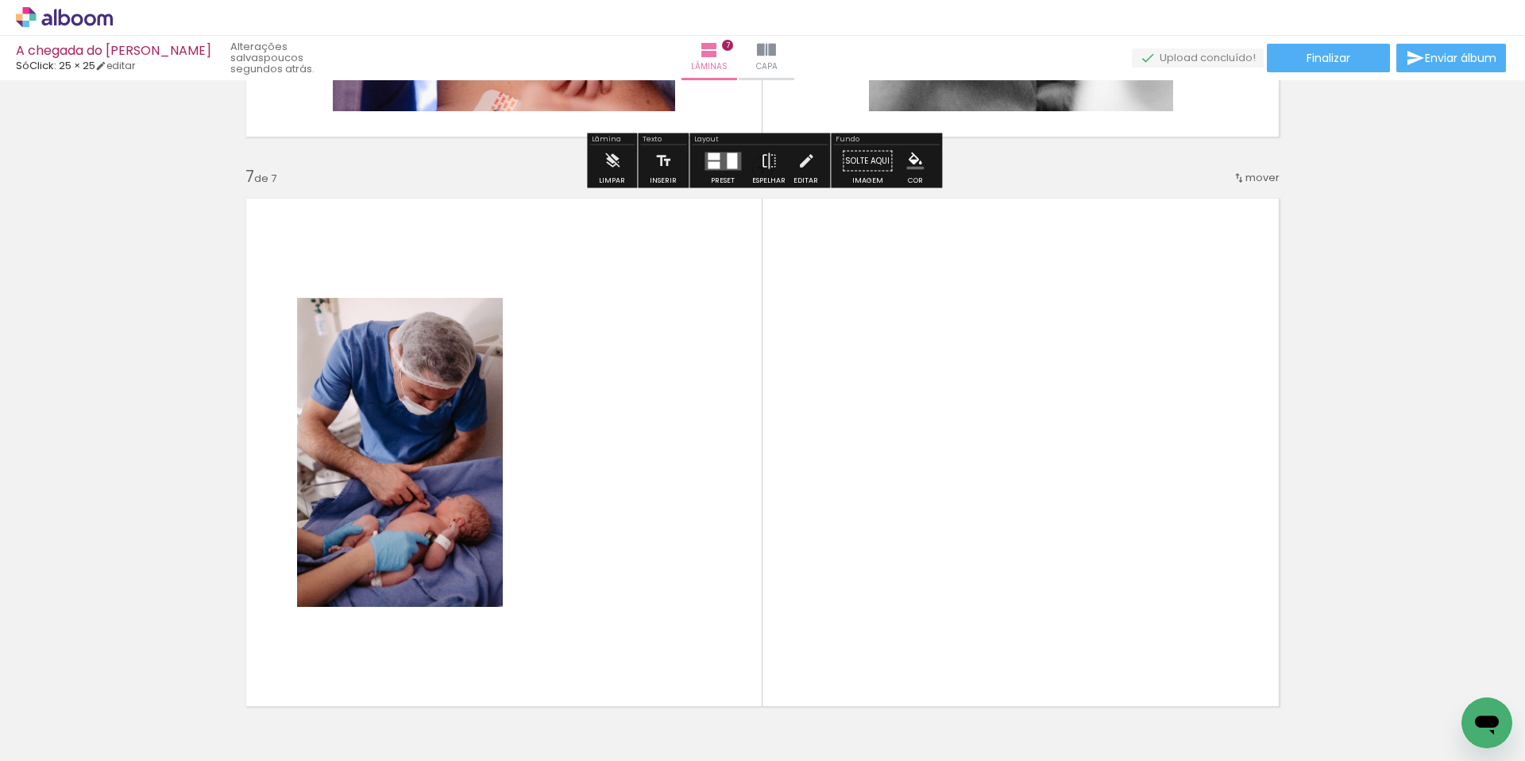
scroll to position [3438, 0]
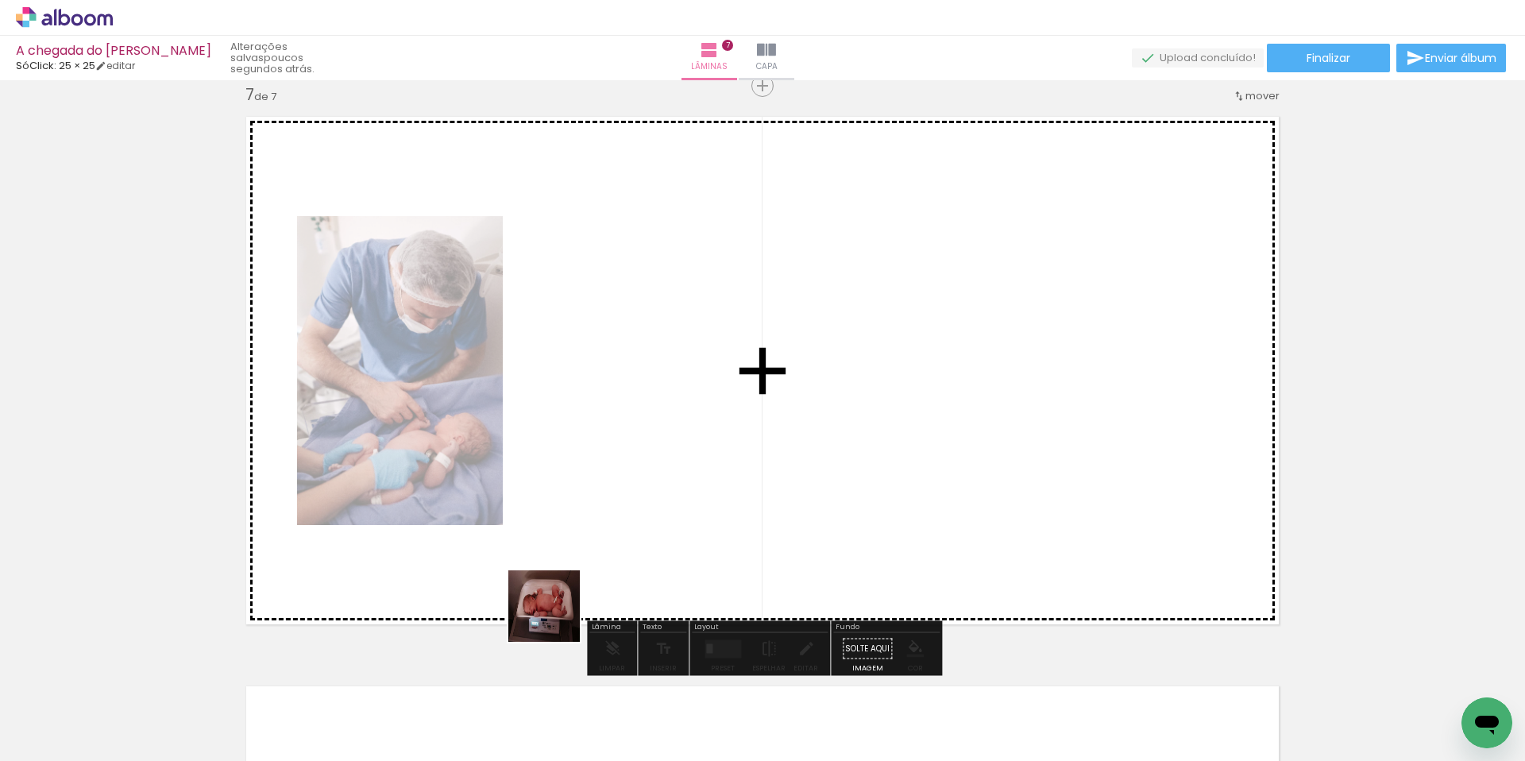
drag, startPoint x: 400, startPoint y: 703, endPoint x: 622, endPoint y: 565, distance: 261.9
click at [622, 565] on quentale-workspace at bounding box center [762, 380] width 1525 height 761
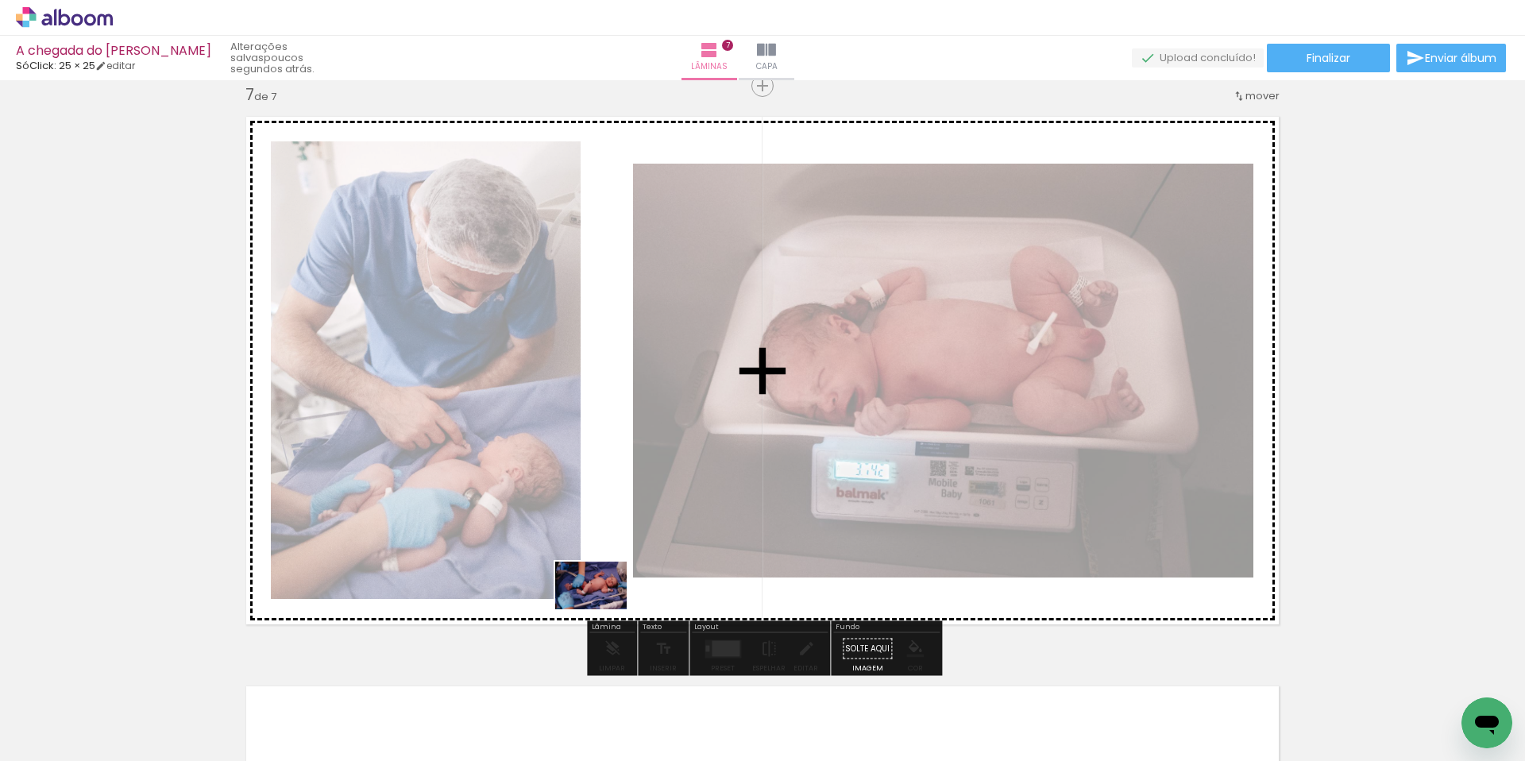
drag, startPoint x: 481, startPoint y: 713, endPoint x: 603, endPoint y: 609, distance: 159.5
click at [603, 609] on quentale-workspace at bounding box center [762, 380] width 1525 height 761
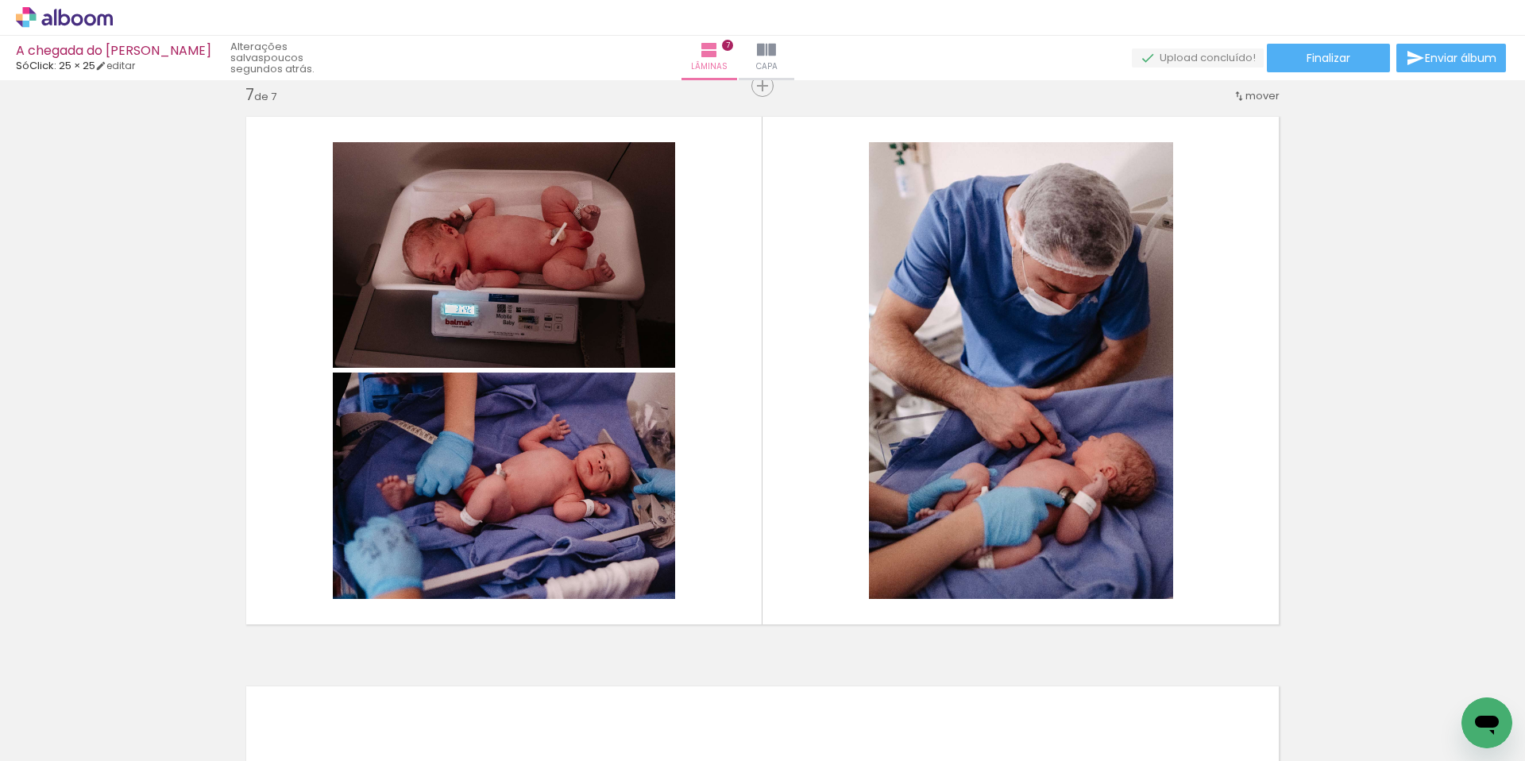
click at [838, 706] on div at bounding box center [837, 707] width 52 height 79
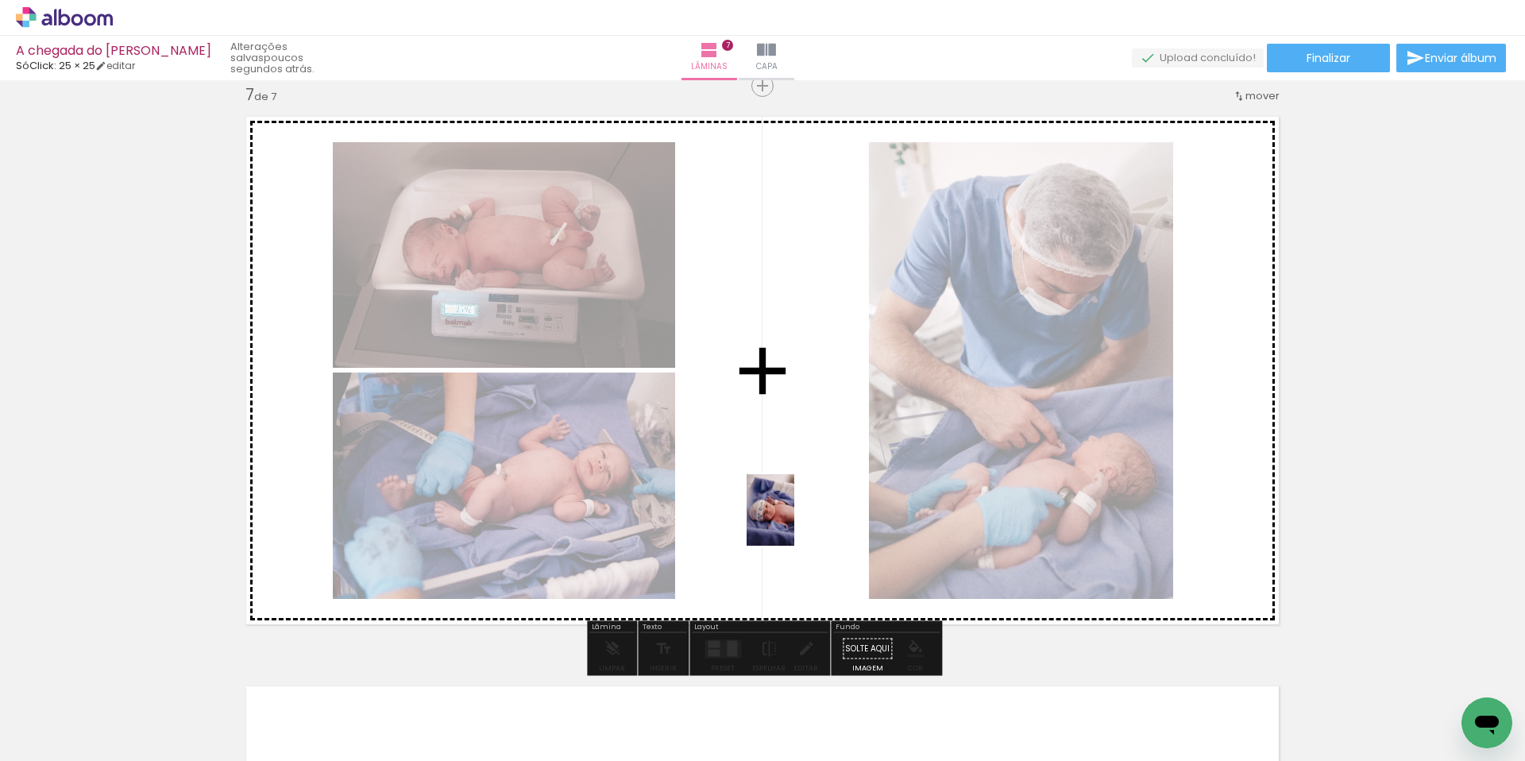
drag, startPoint x: 577, startPoint y: 713, endPoint x: 794, endPoint y: 522, distance: 289.4
click at [794, 522] on quentale-workspace at bounding box center [762, 380] width 1525 height 761
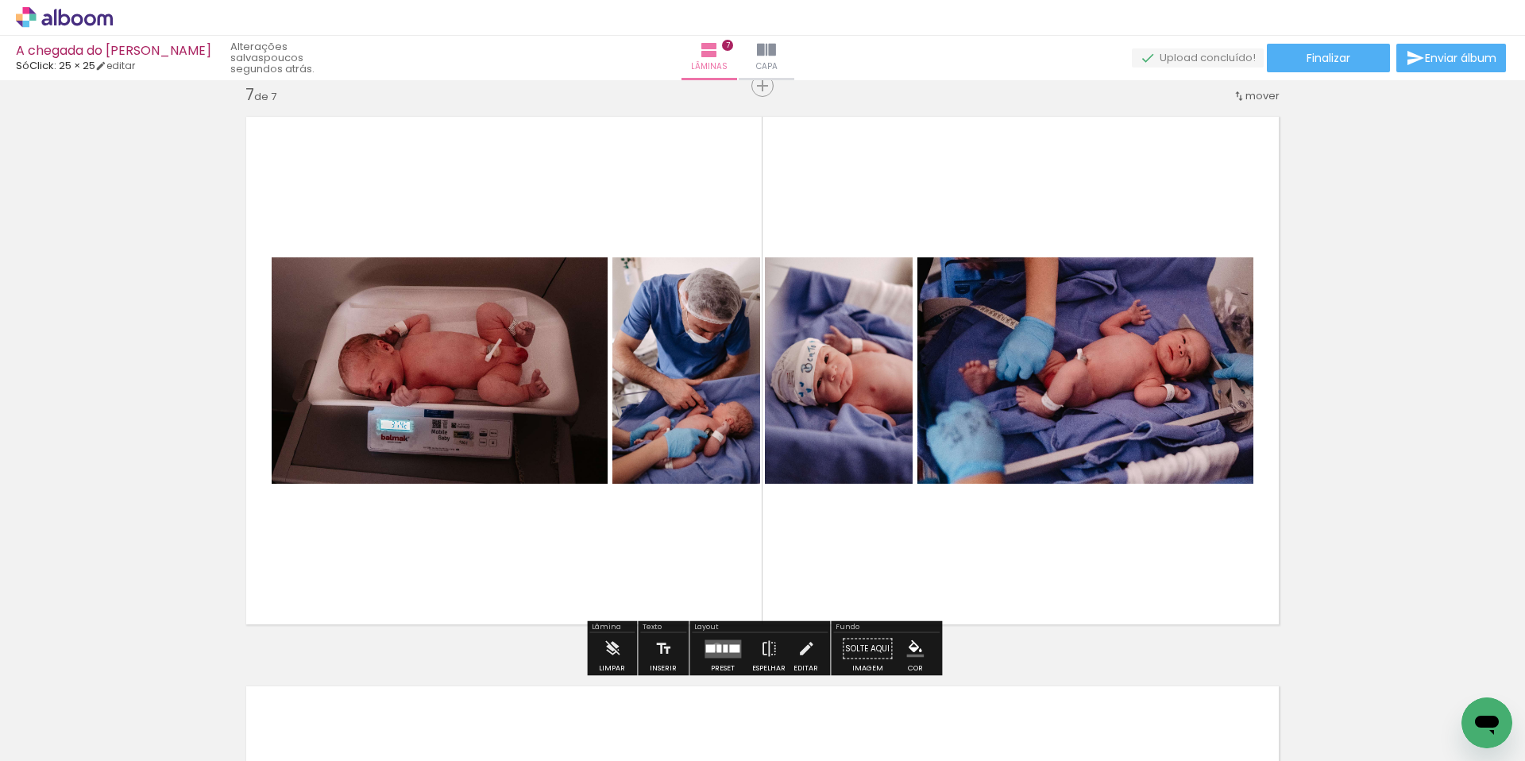
click at [717, 647] on div at bounding box center [719, 648] width 5 height 8
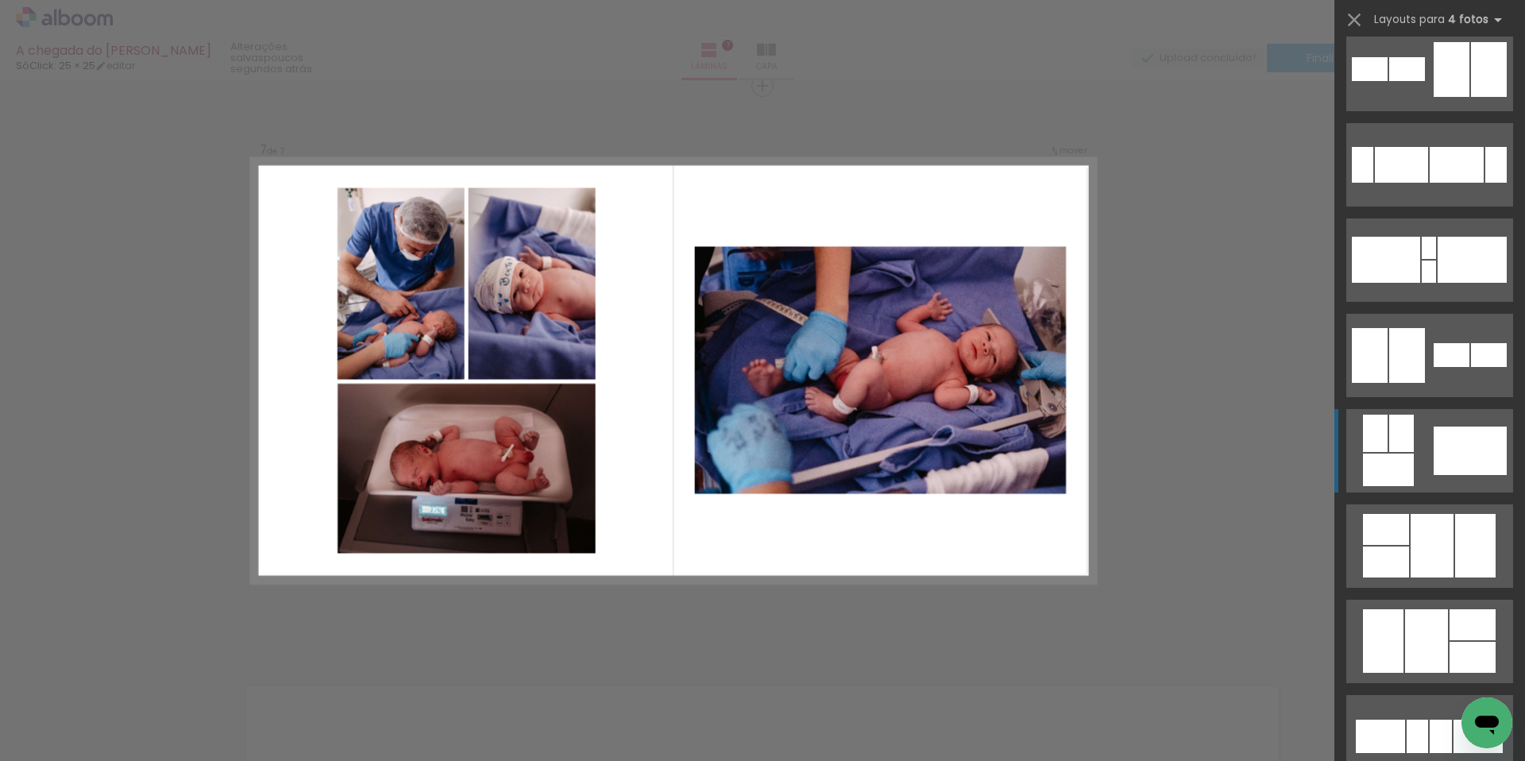
scroll to position [311, 0]
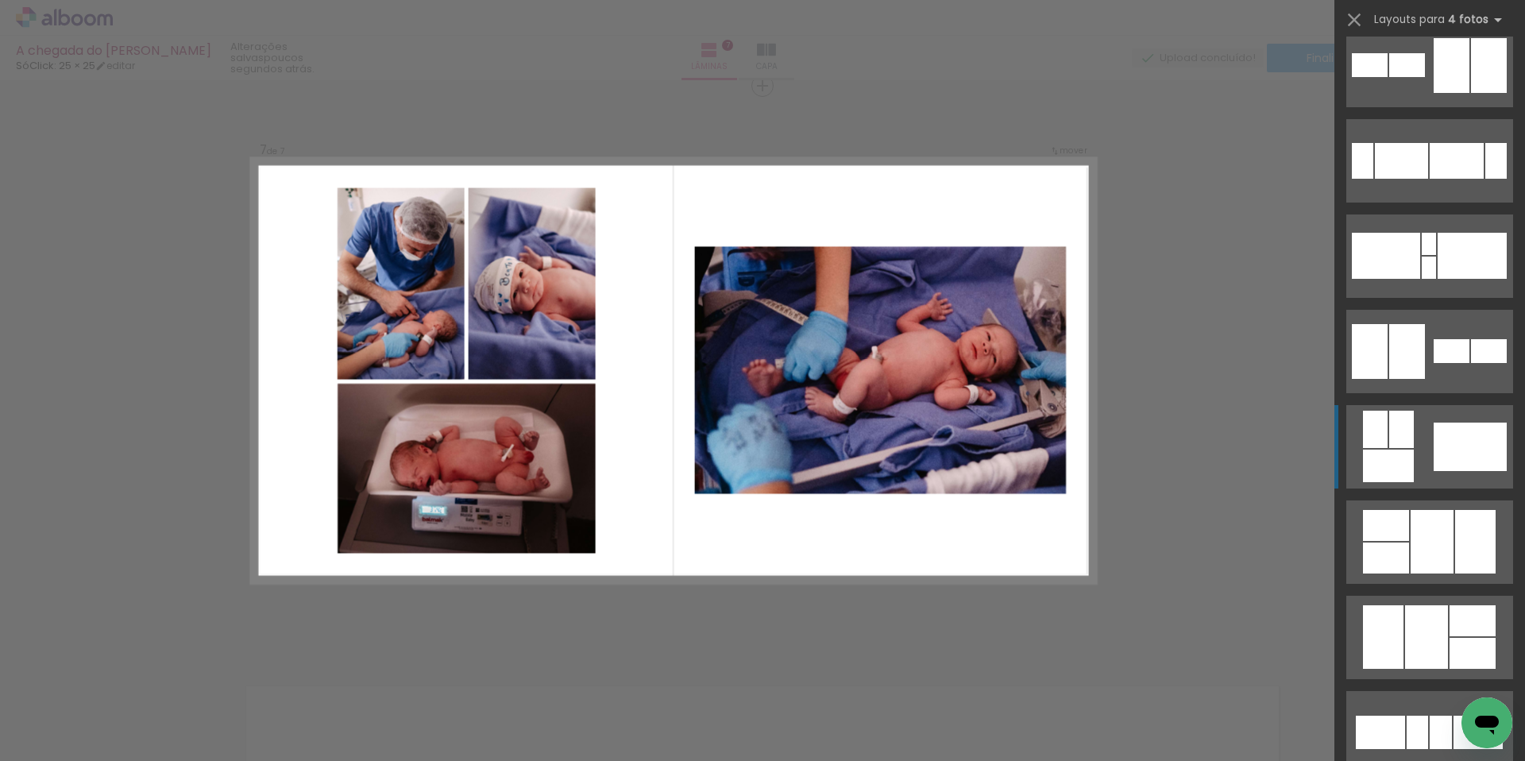
click at [1445, 436] on div at bounding box center [1470, 447] width 73 height 48
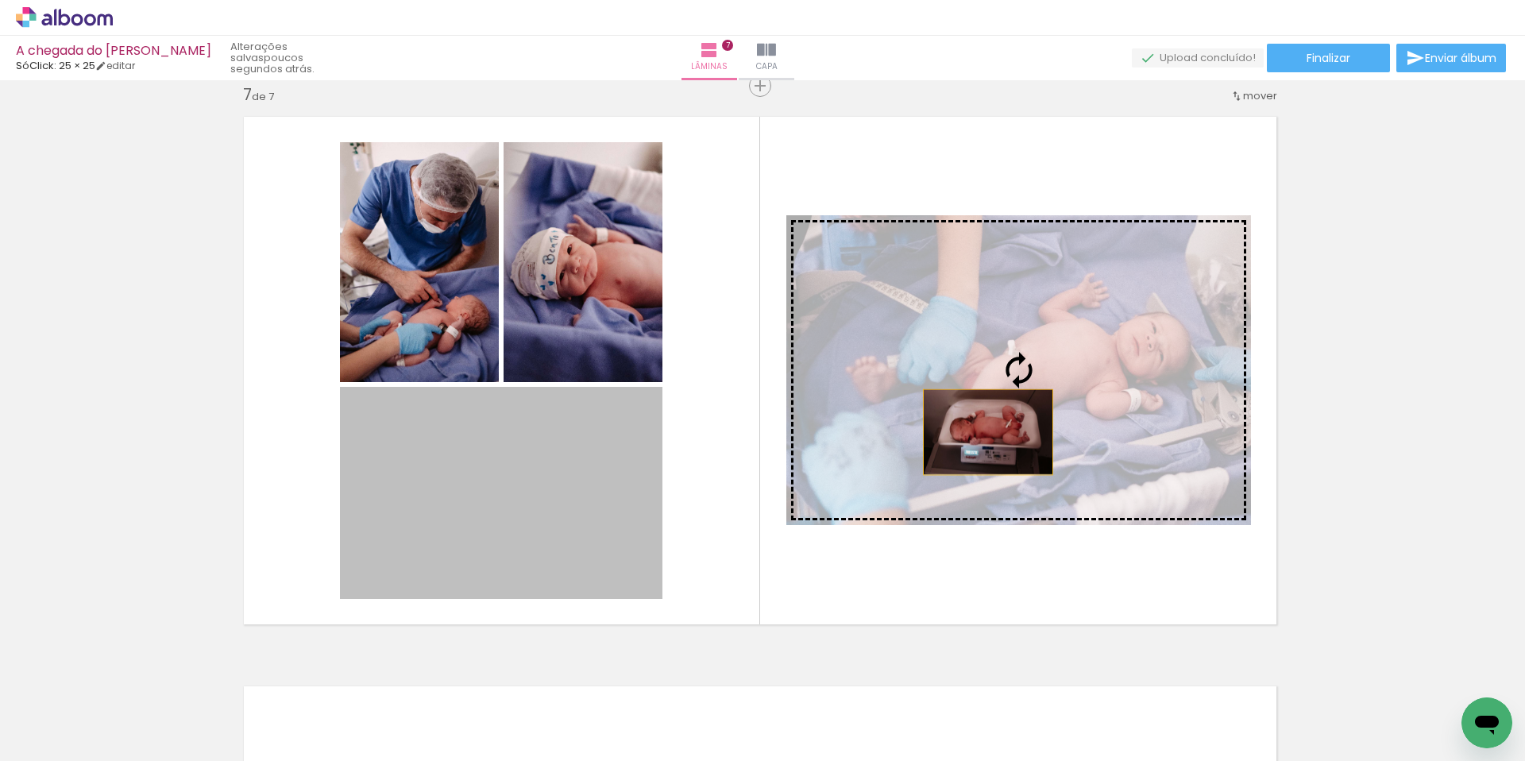
drag, startPoint x: 599, startPoint y: 485, endPoint x: 989, endPoint y: 431, distance: 393.9
click at [0, 0] on slot at bounding box center [0, 0] width 0 height 0
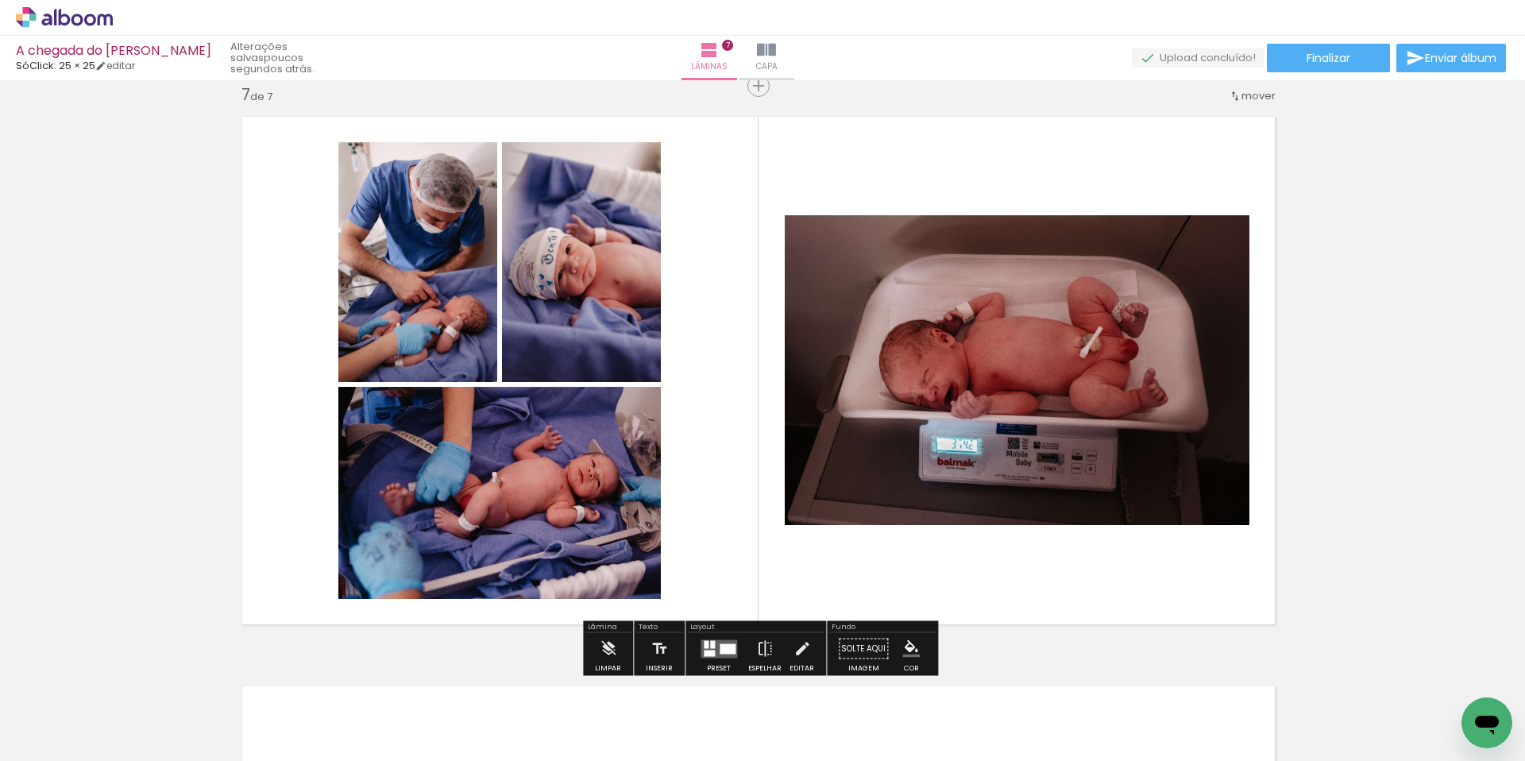
scroll to position [3438, 8]
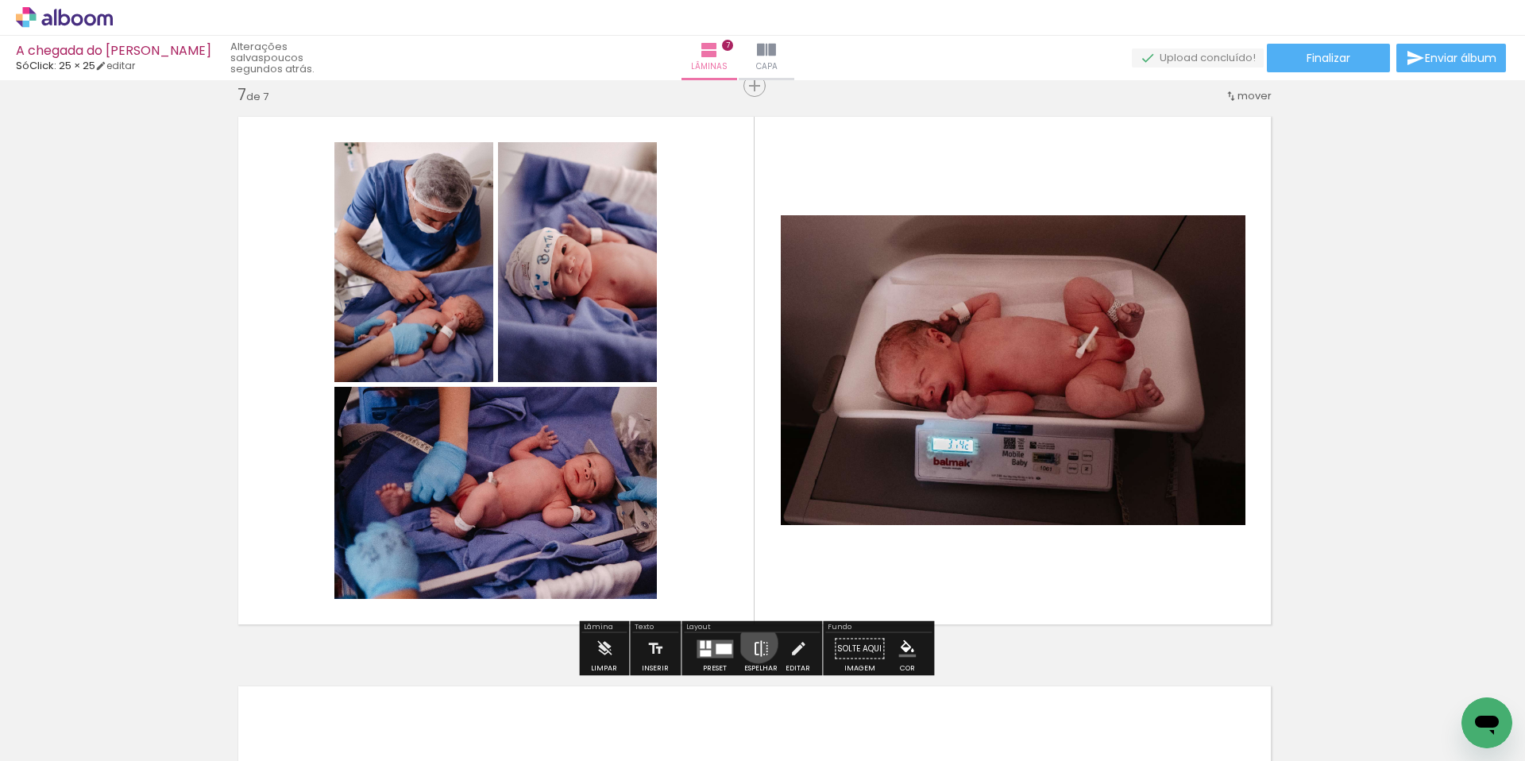
click at [755, 644] on iron-icon at bounding box center [760, 649] width 17 height 32
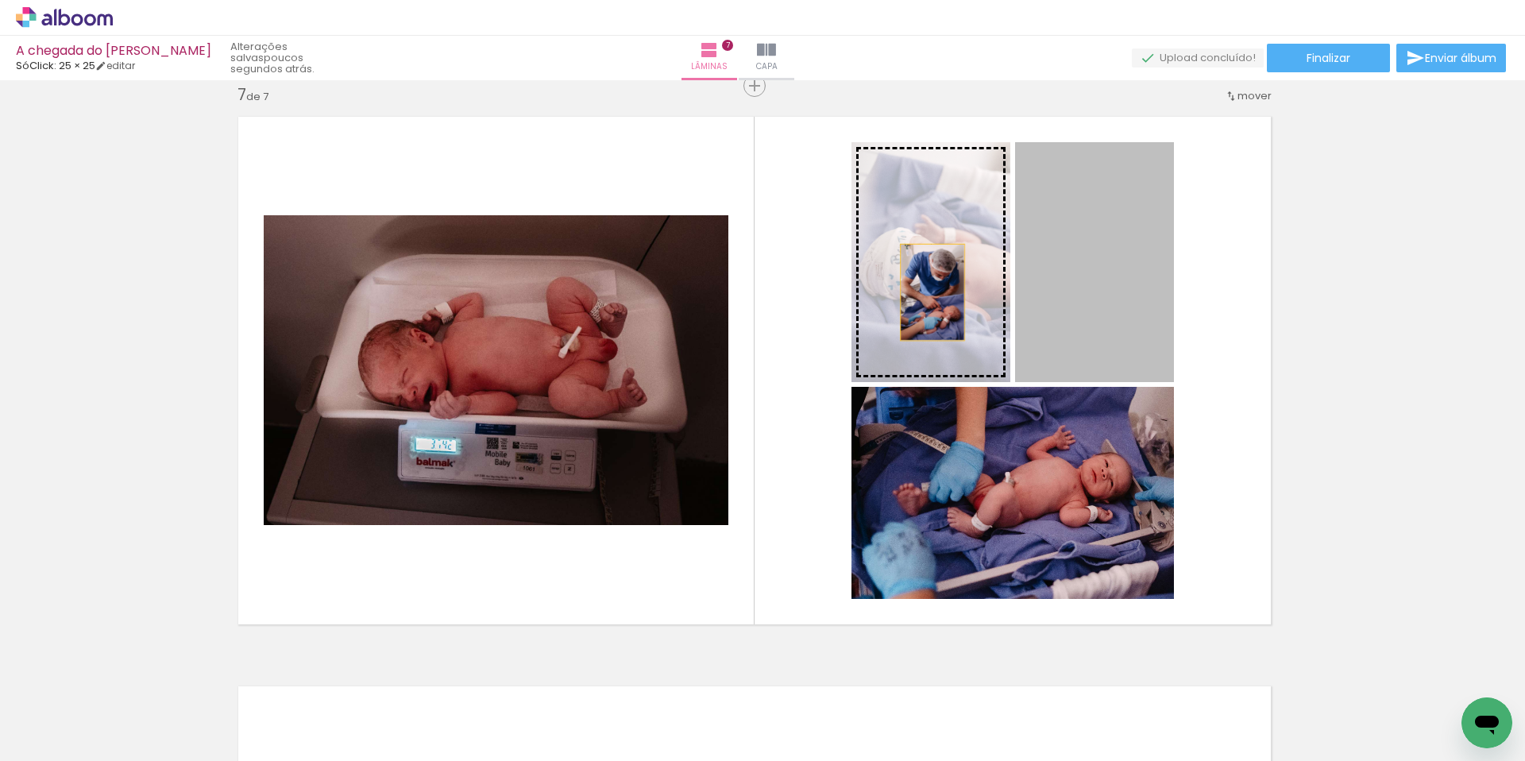
drag, startPoint x: 1132, startPoint y: 311, endPoint x: 933, endPoint y: 292, distance: 200.2
click at [0, 0] on slot at bounding box center [0, 0] width 0 height 0
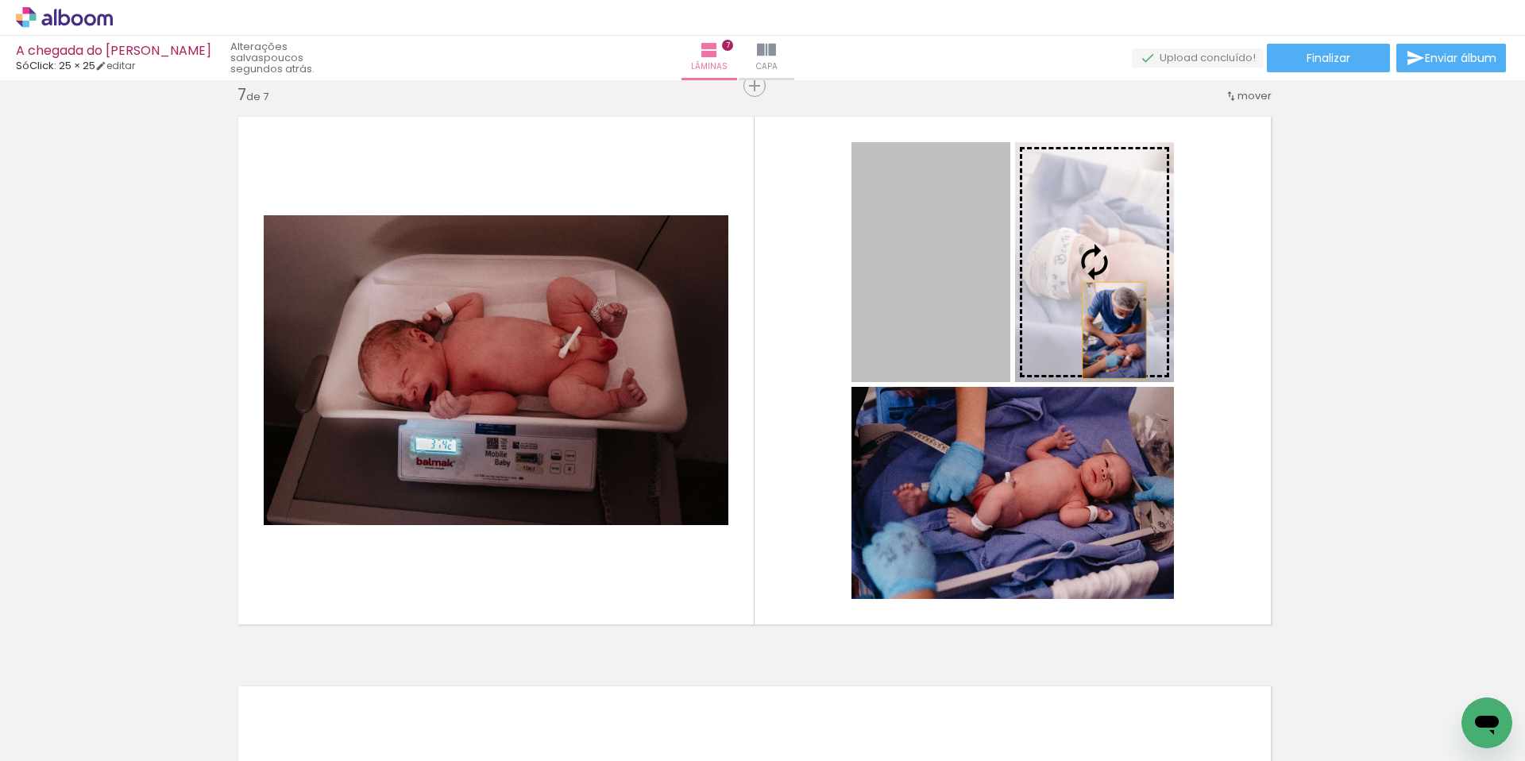
drag, startPoint x: 941, startPoint y: 325, endPoint x: 1123, endPoint y: 329, distance: 182.0
click at [0, 0] on slot at bounding box center [0, 0] width 0 height 0
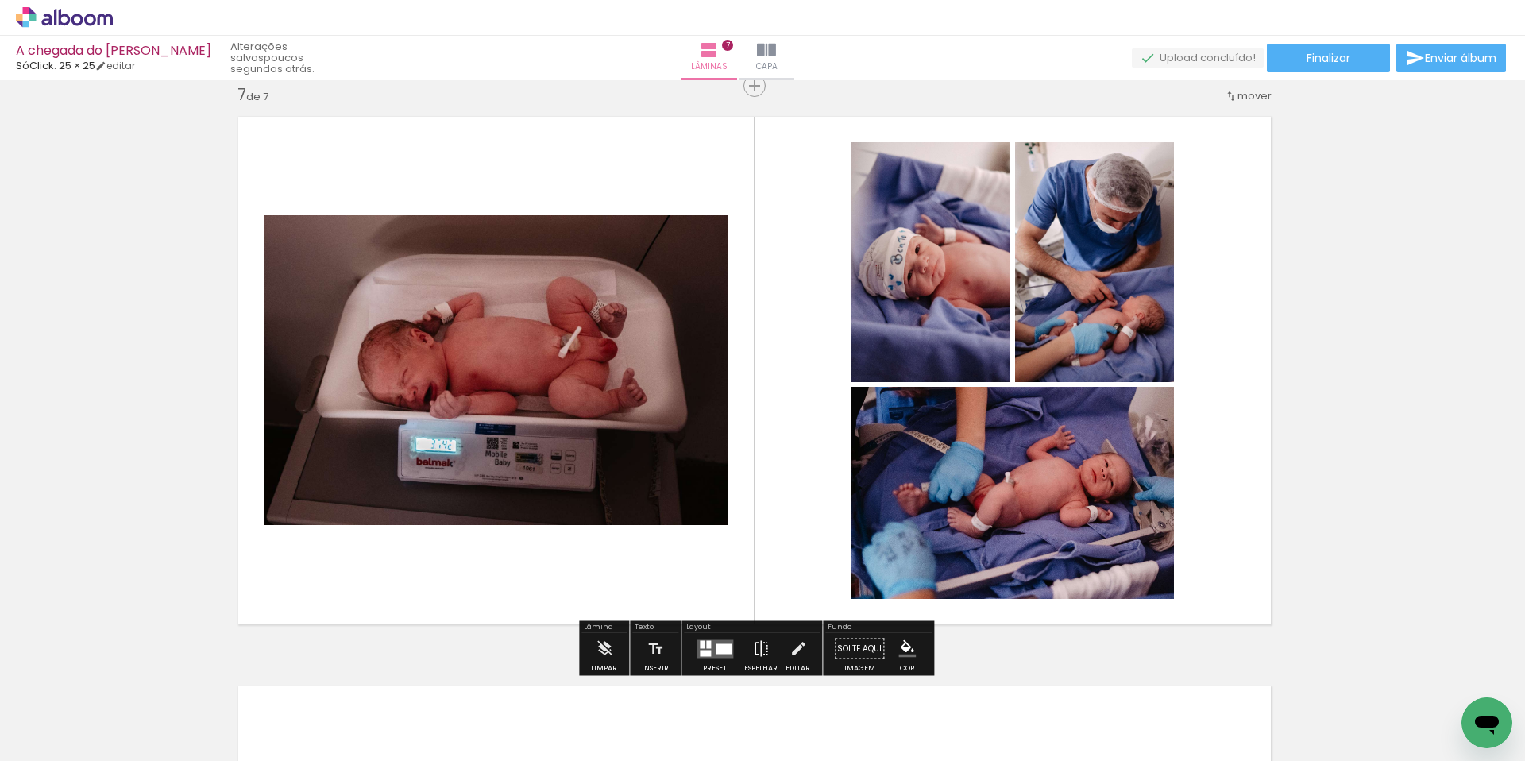
click at [763, 653] on iron-icon at bounding box center [760, 649] width 17 height 32
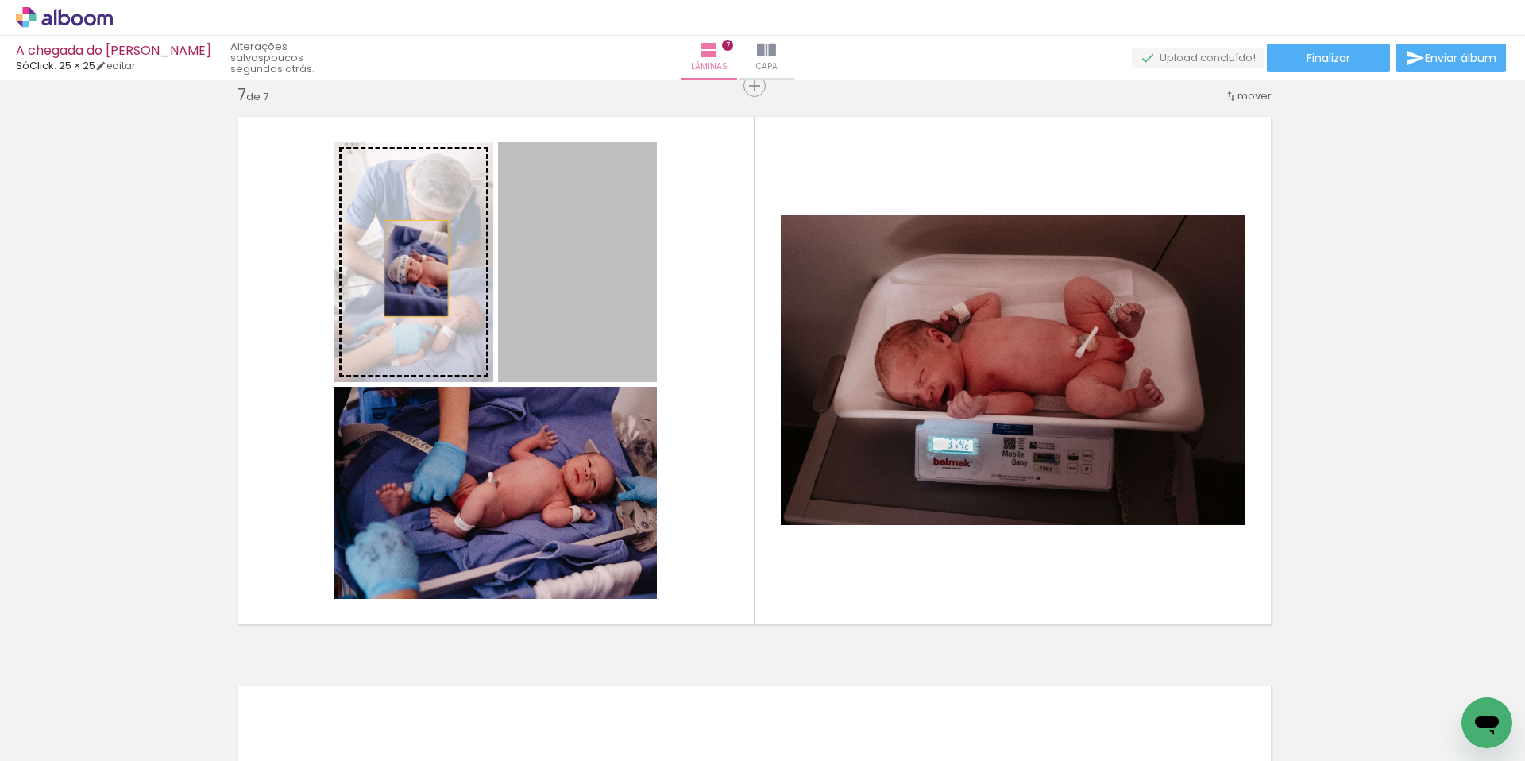
drag, startPoint x: 551, startPoint y: 277, endPoint x: 416, endPoint y: 269, distance: 135.3
click at [0, 0] on slot at bounding box center [0, 0] width 0 height 0
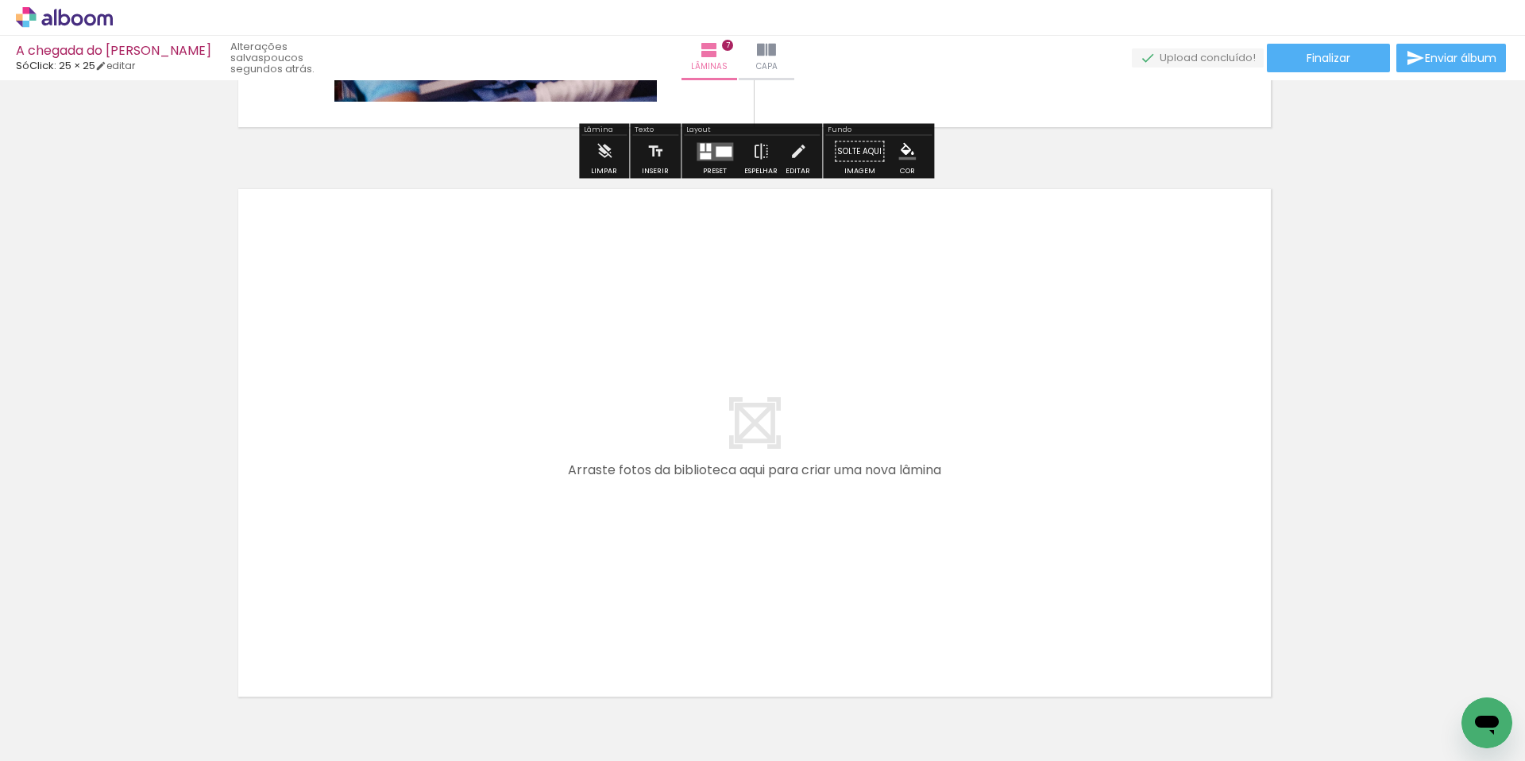
scroll to position [3937, 8]
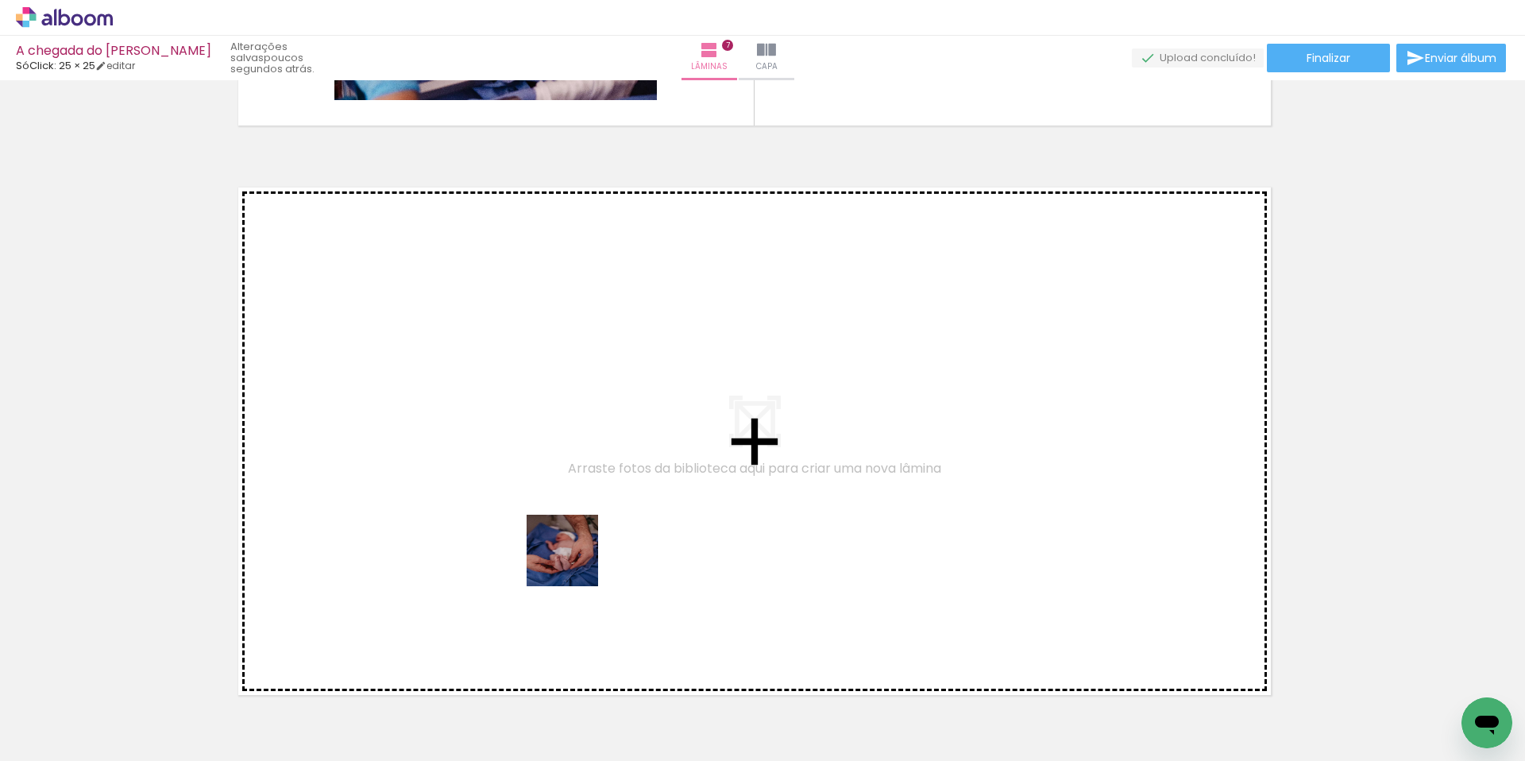
drag, startPoint x: 677, startPoint y: 705, endPoint x: 574, endPoint y: 561, distance: 177.2
click at [574, 561] on quentale-workspace at bounding box center [762, 380] width 1525 height 761
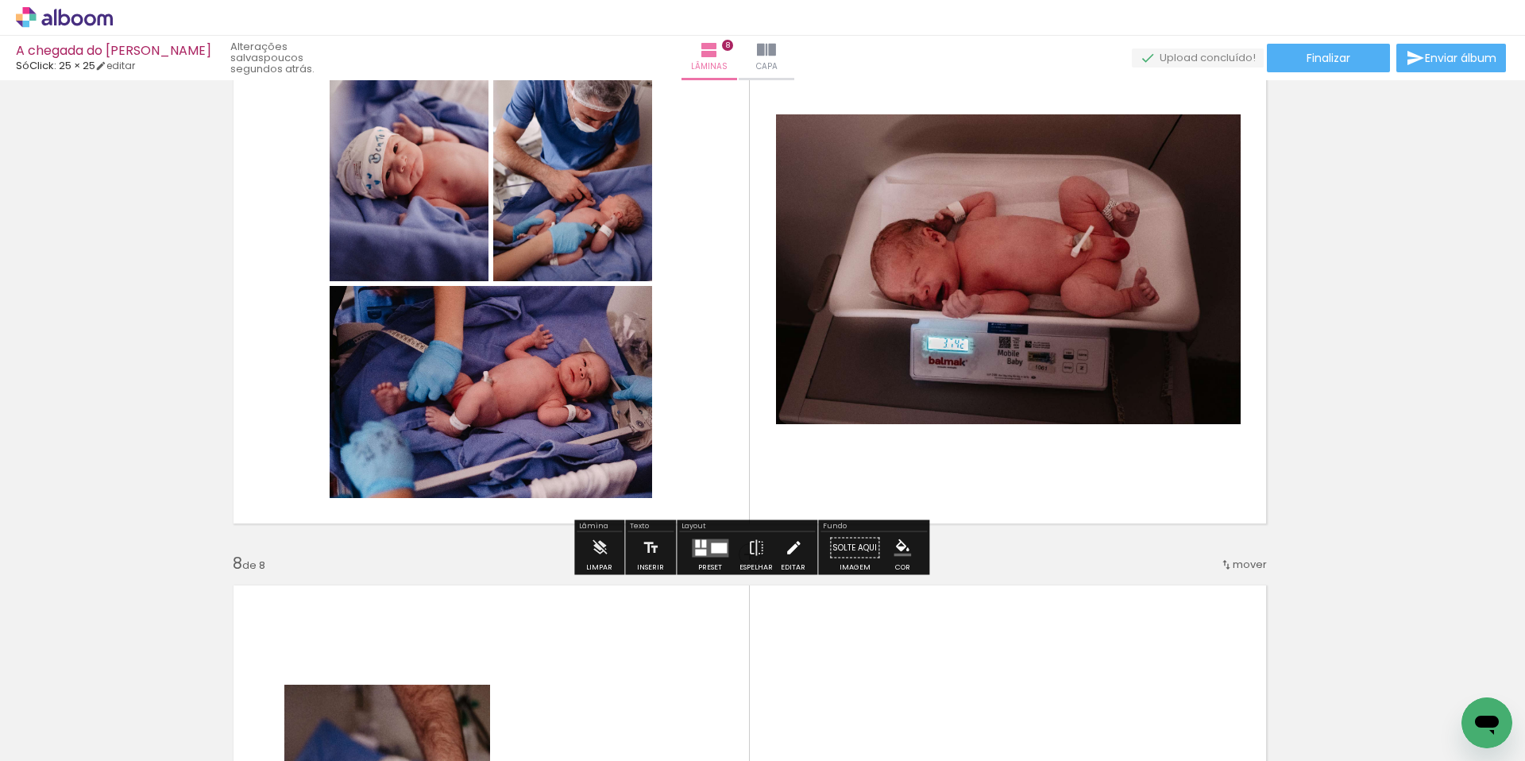
scroll to position [3538, 13]
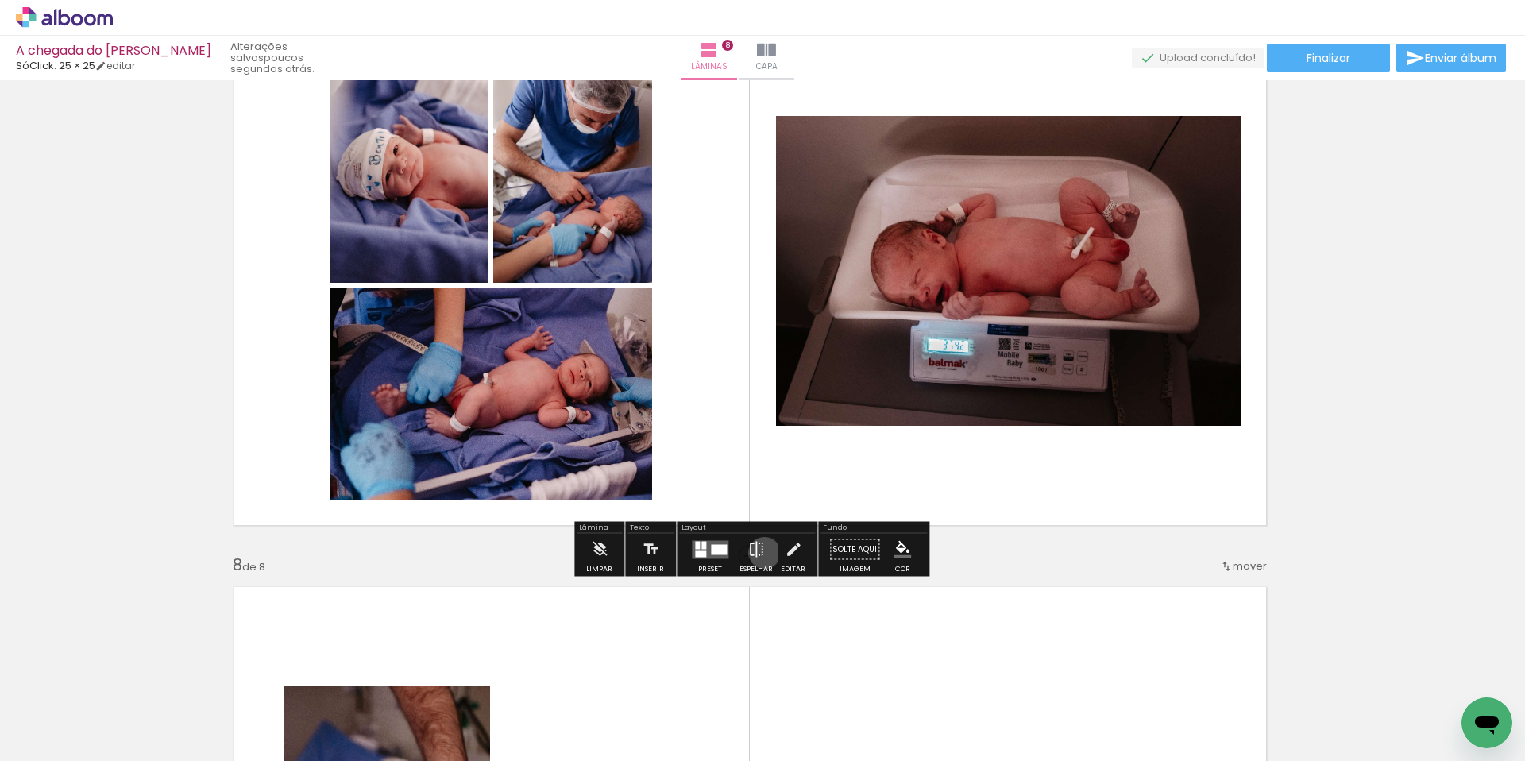
click at [761, 553] on iron-icon at bounding box center [756, 550] width 17 height 32
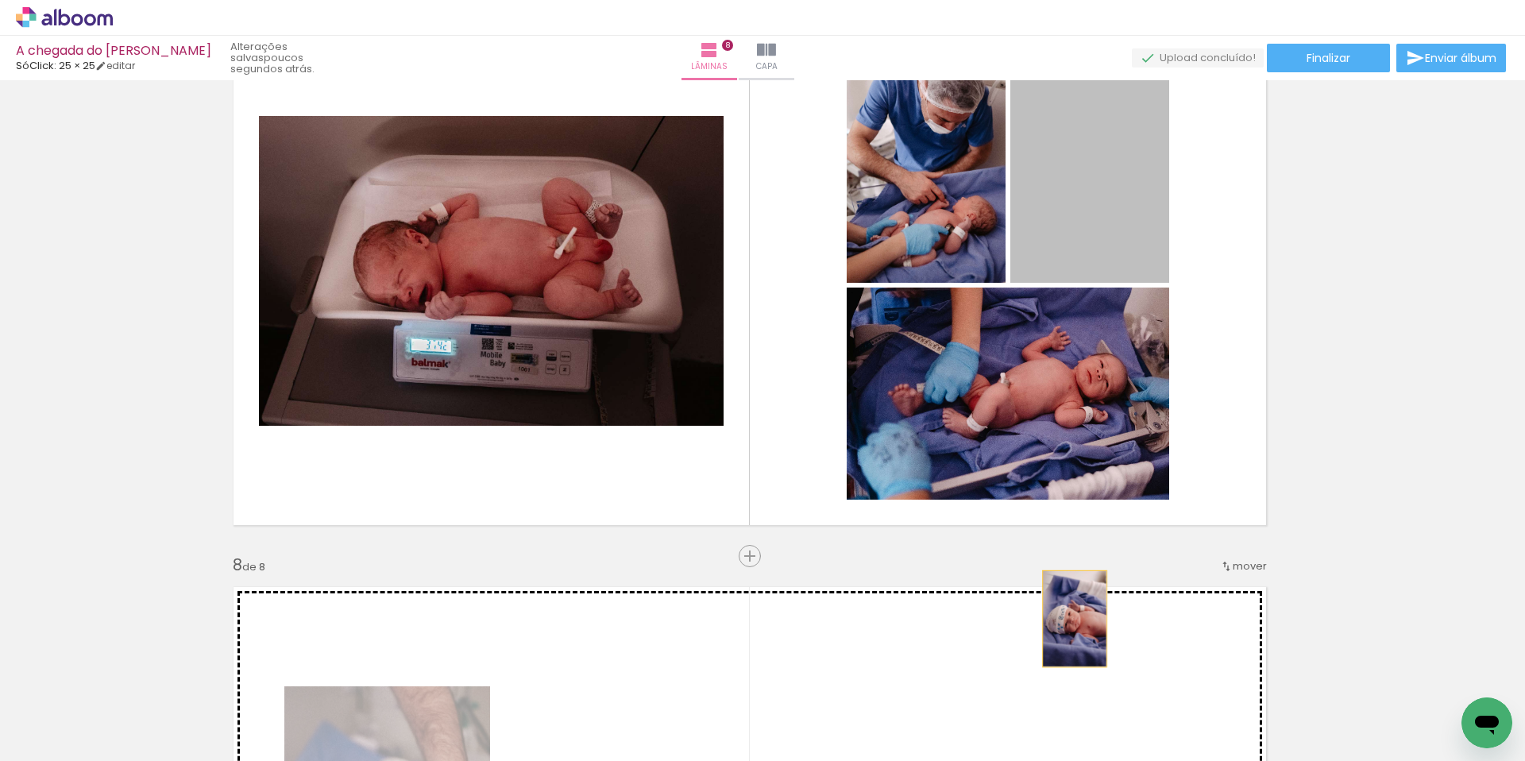
drag, startPoint x: 1096, startPoint y: 235, endPoint x: 1075, endPoint y: 619, distance: 384.3
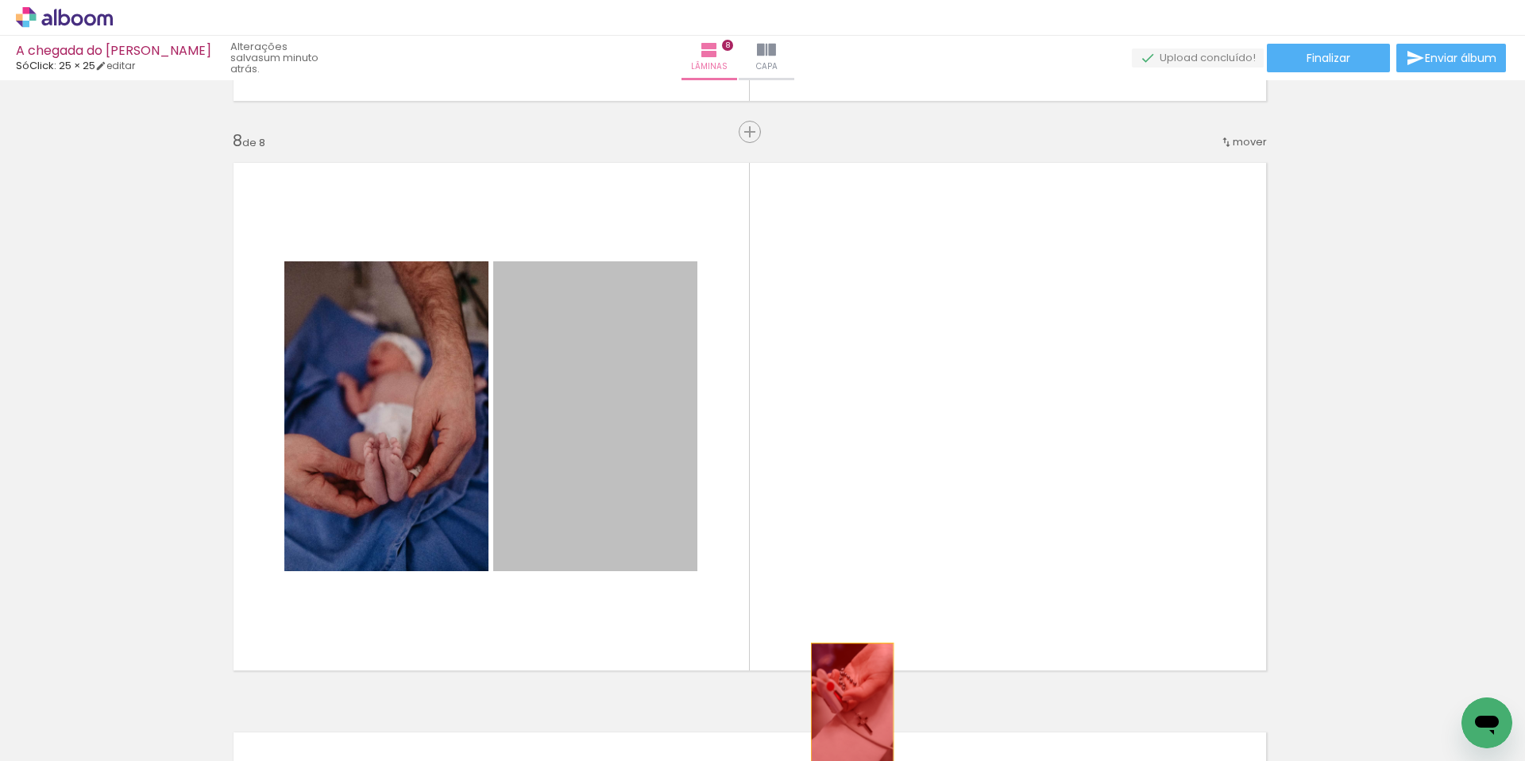
drag, startPoint x: 651, startPoint y: 487, endPoint x: 883, endPoint y: 723, distance: 330.3
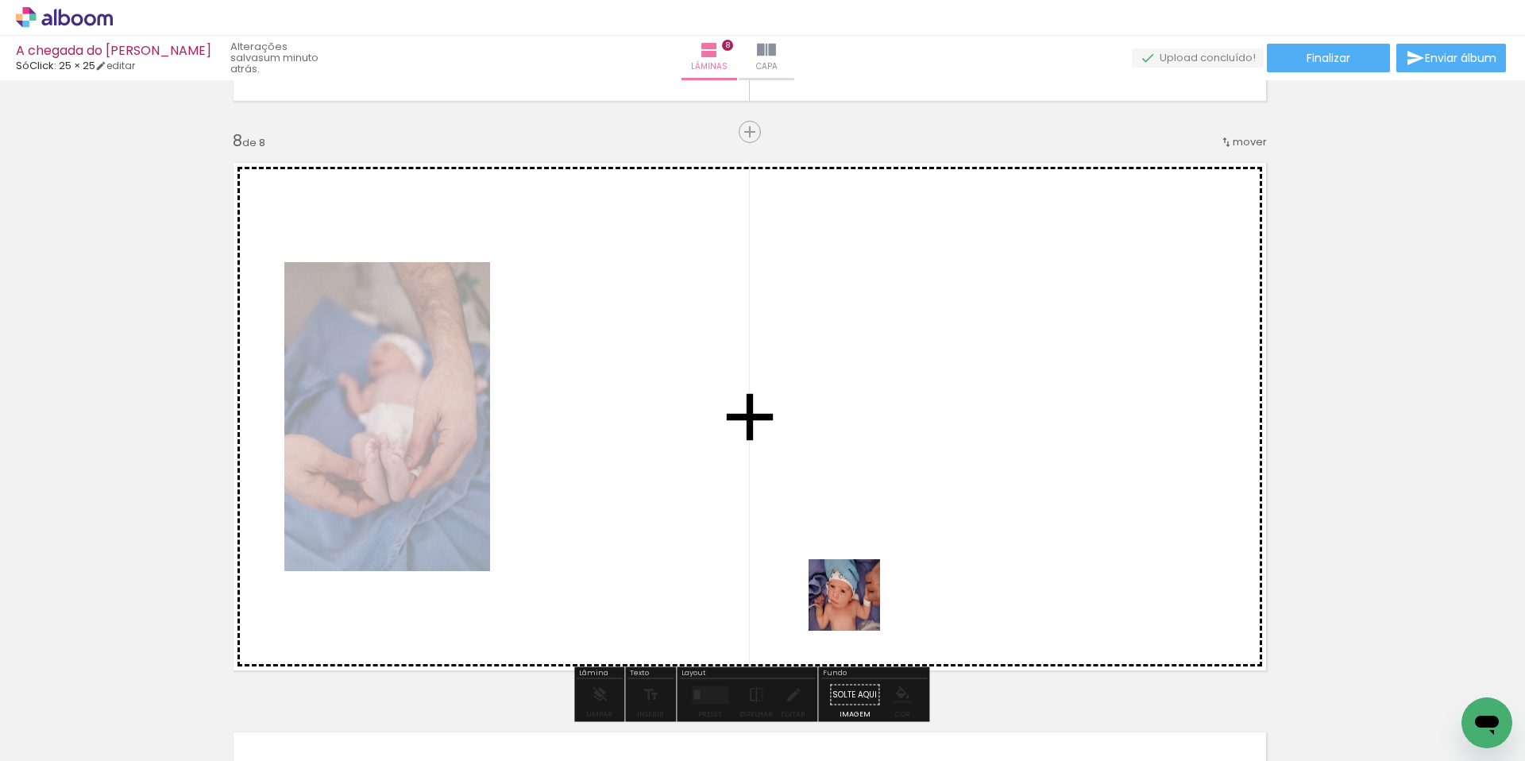
drag, startPoint x: 934, startPoint y: 724, endPoint x: 617, endPoint y: 705, distance: 316.8
click at [814, 544] on quentale-workspace at bounding box center [762, 380] width 1525 height 761
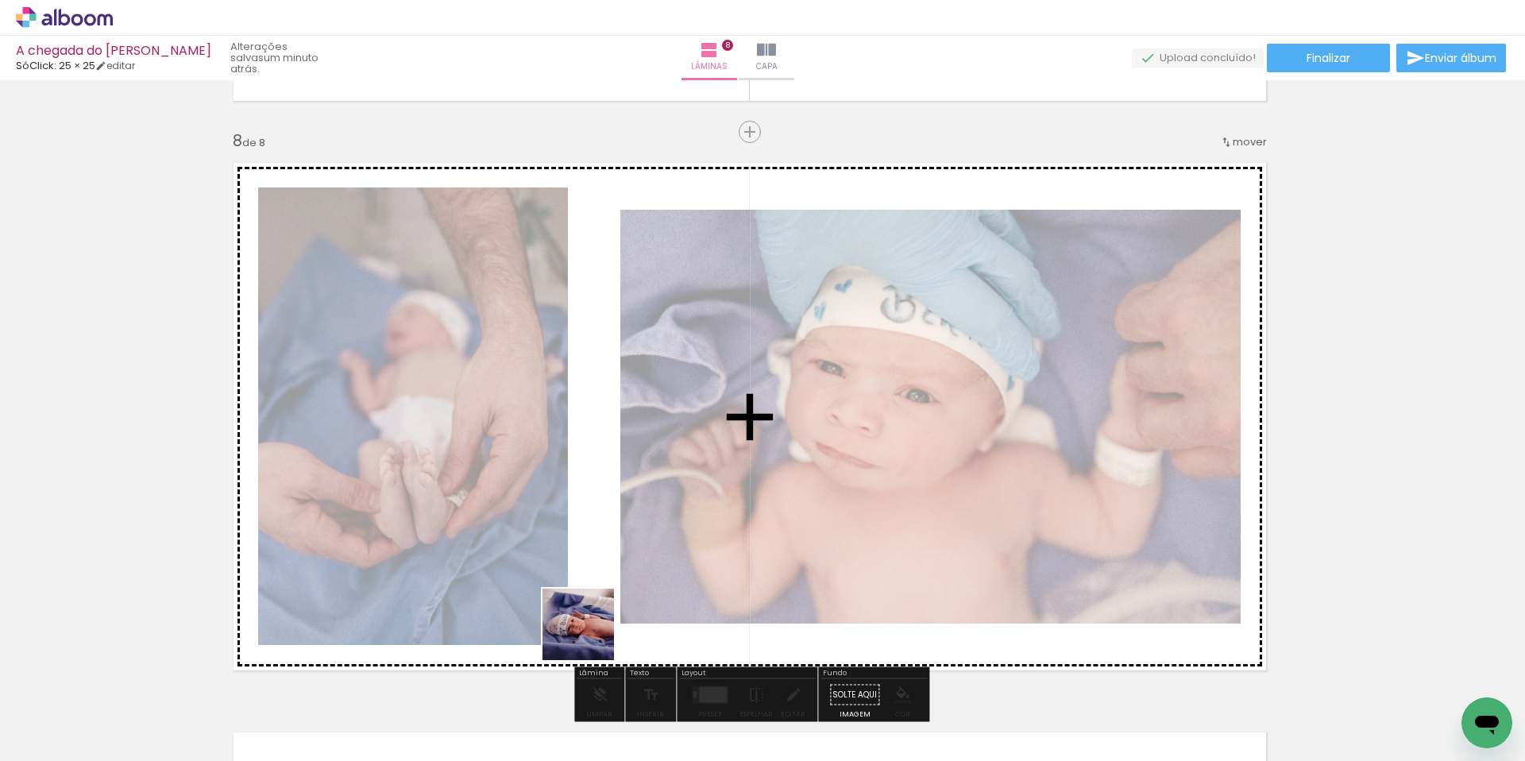
drag, startPoint x: 572, startPoint y: 721, endPoint x: 592, endPoint y: 628, distance: 95.8
click at [590, 628] on quentale-workspace at bounding box center [762, 380] width 1525 height 761
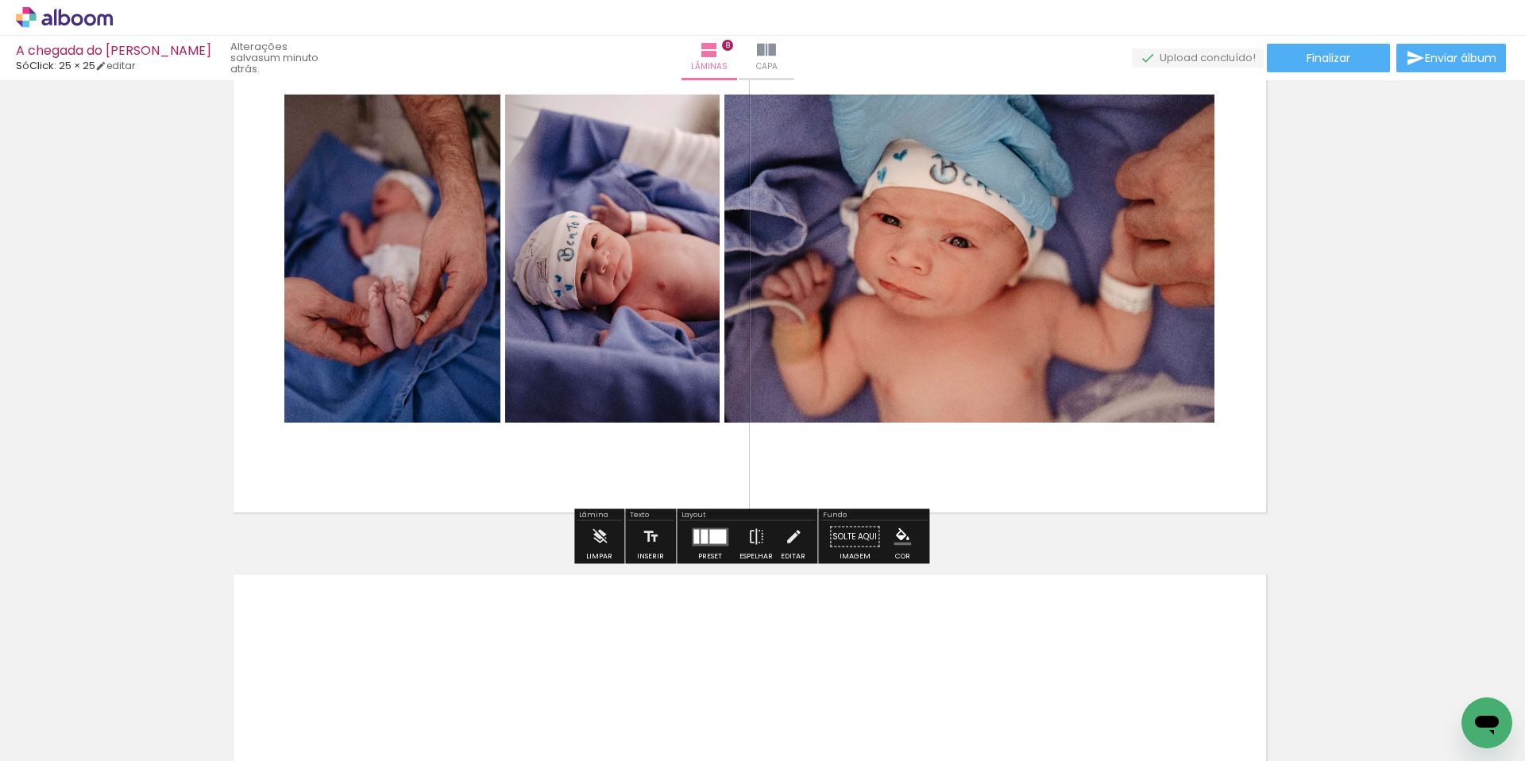
scroll to position [4122, 13]
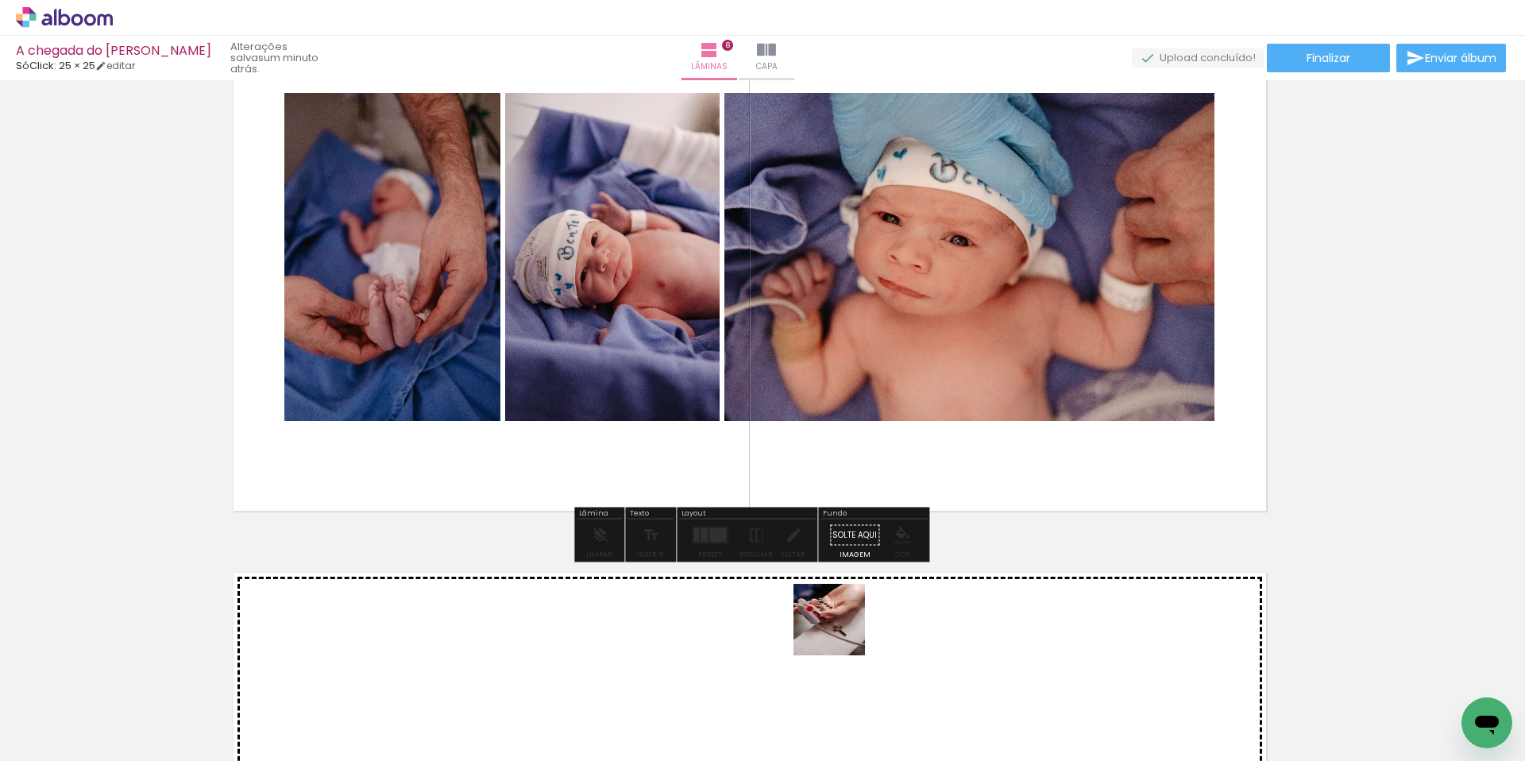
drag, startPoint x: 852, startPoint y: 699, endPoint x: 841, endPoint y: 628, distance: 71.6
click at [841, 628] on quentale-workspace at bounding box center [762, 380] width 1525 height 761
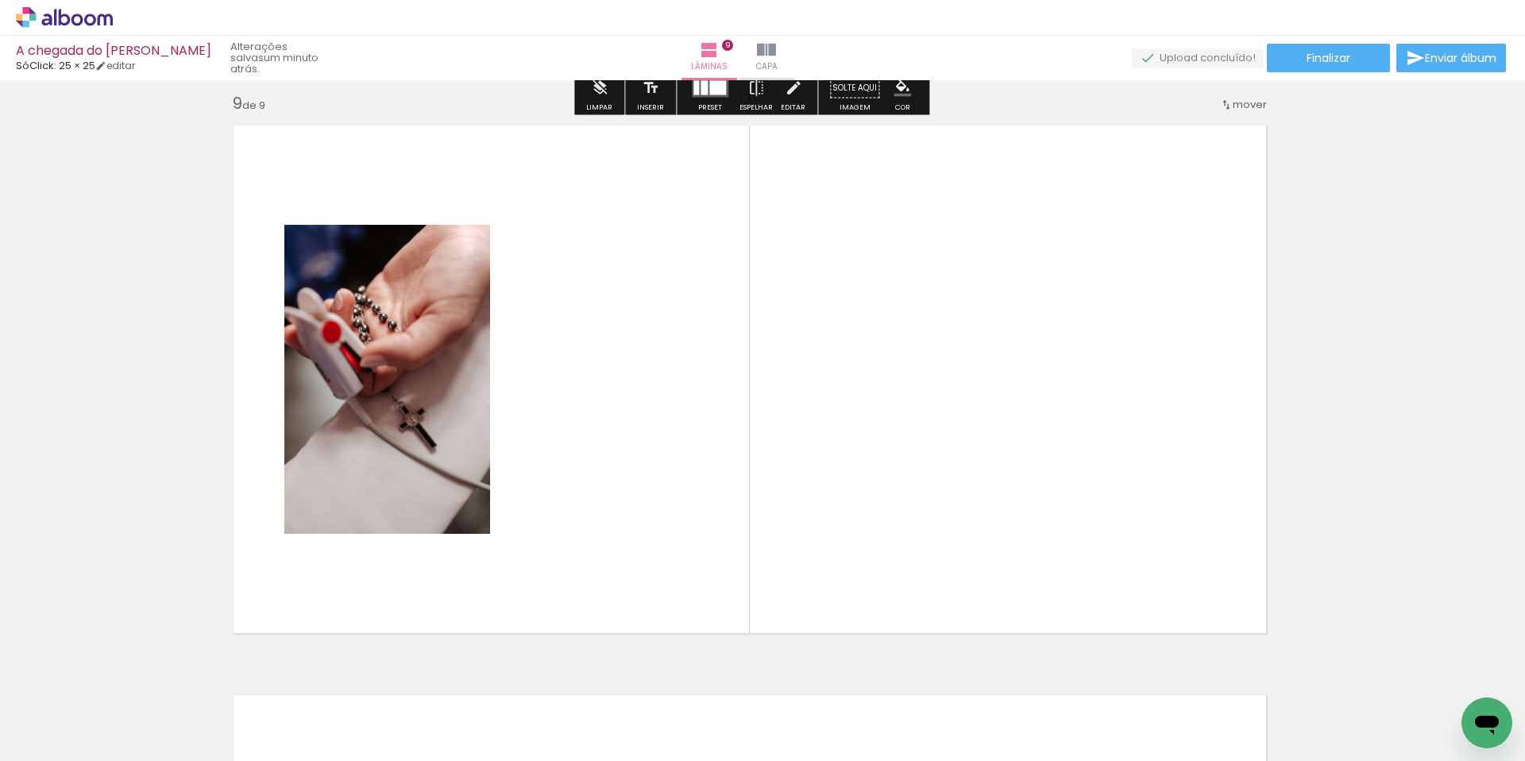
scroll to position [4578, 13]
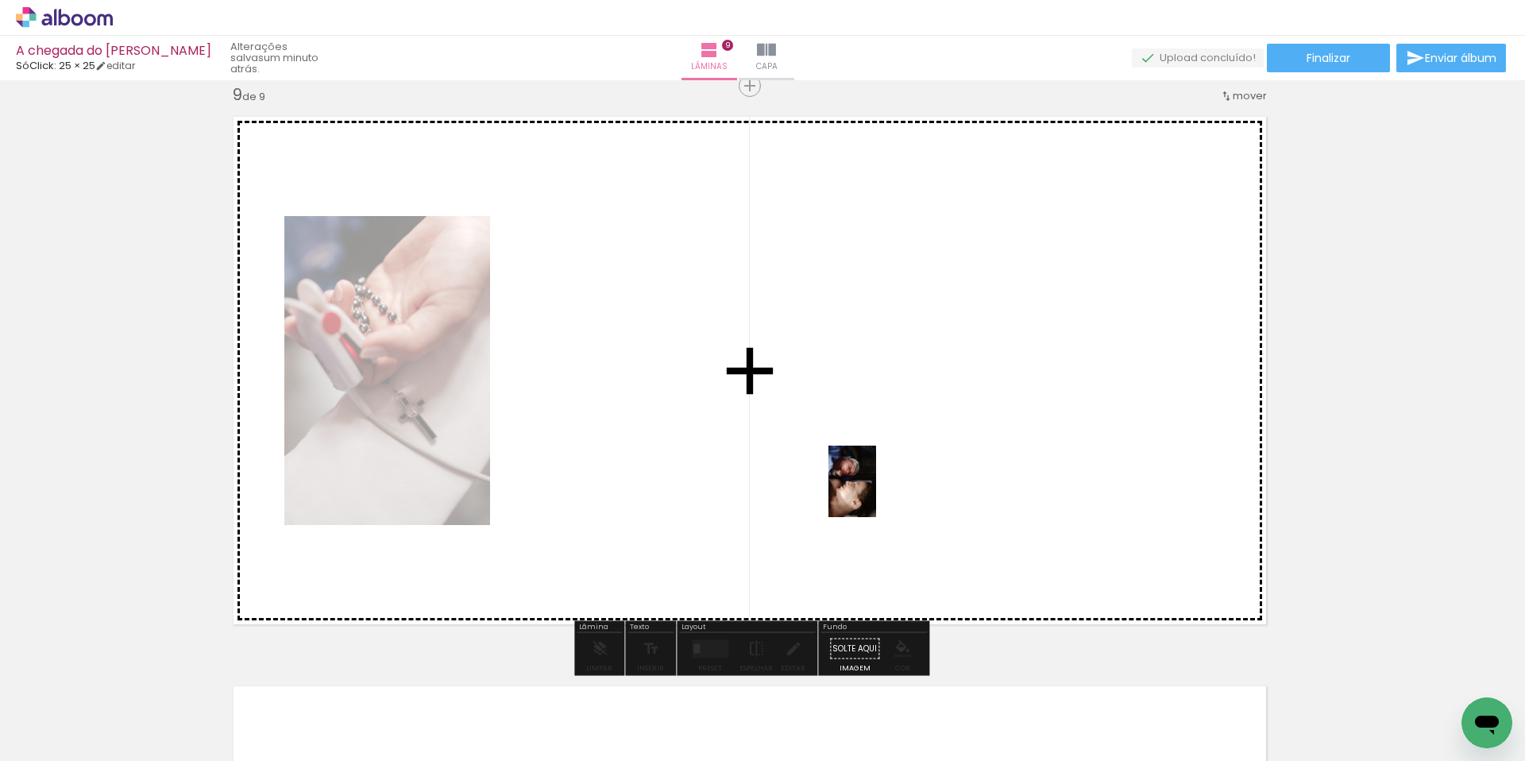
drag, startPoint x: 1026, startPoint y: 717, endPoint x: 1119, endPoint y: 653, distance: 112.4
click at [878, 494] on quentale-workspace at bounding box center [762, 380] width 1525 height 761
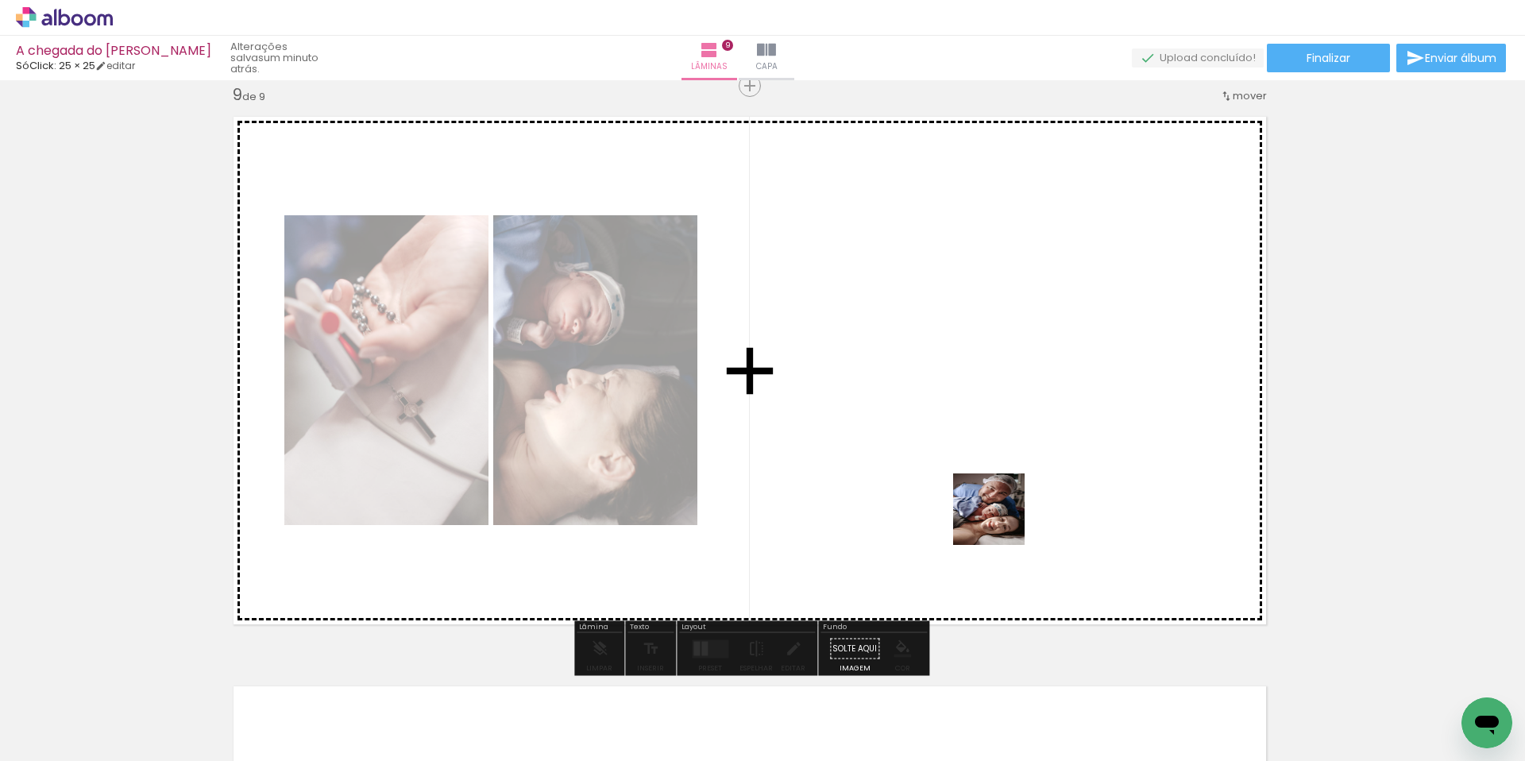
drag, startPoint x: 1126, startPoint y: 698, endPoint x: 977, endPoint y: 477, distance: 265.5
click at [969, 475] on quentale-workspace at bounding box center [762, 380] width 1525 height 761
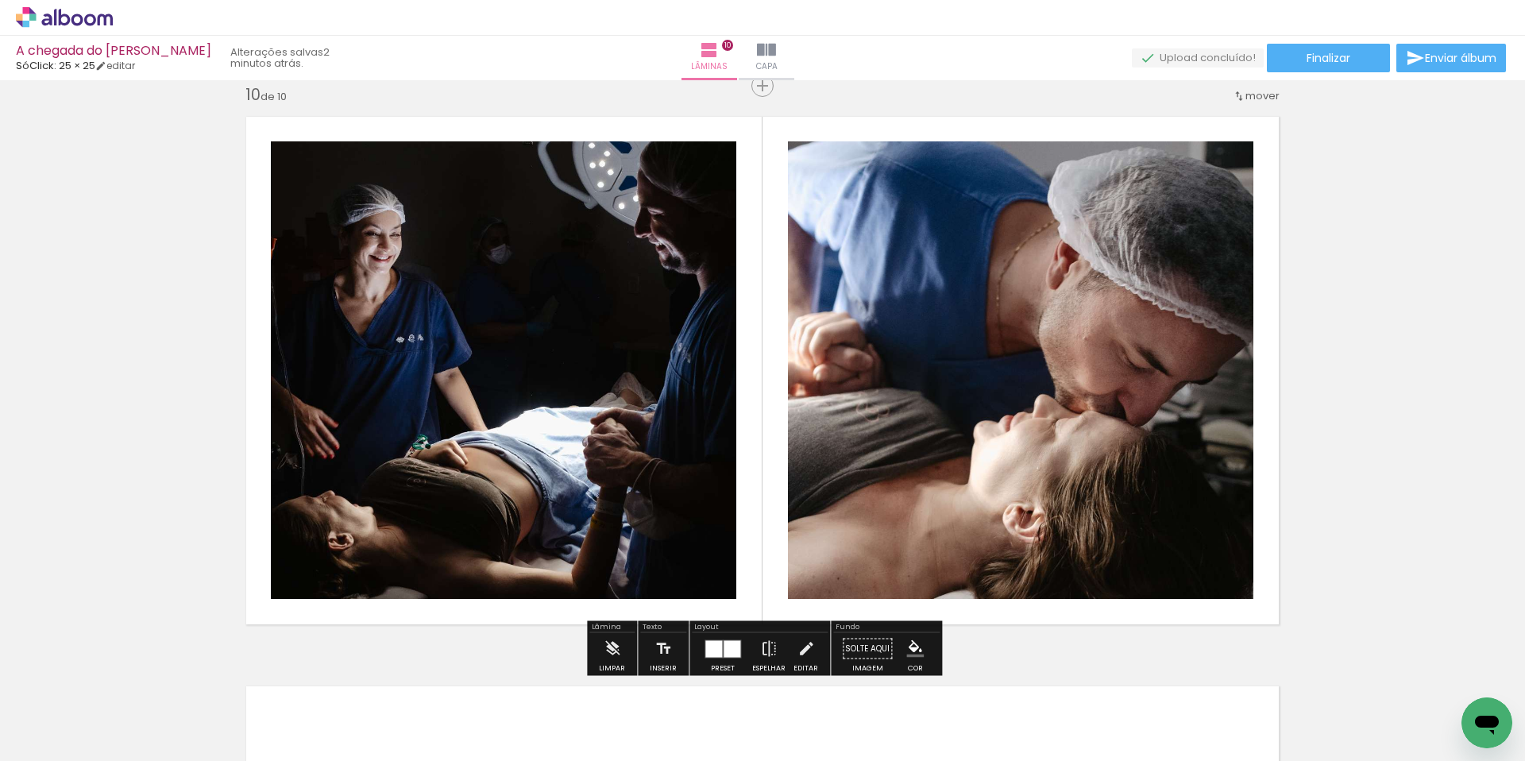
scroll to position [0, 1279]
click at [767, 651] on iron-icon at bounding box center [768, 649] width 17 height 32
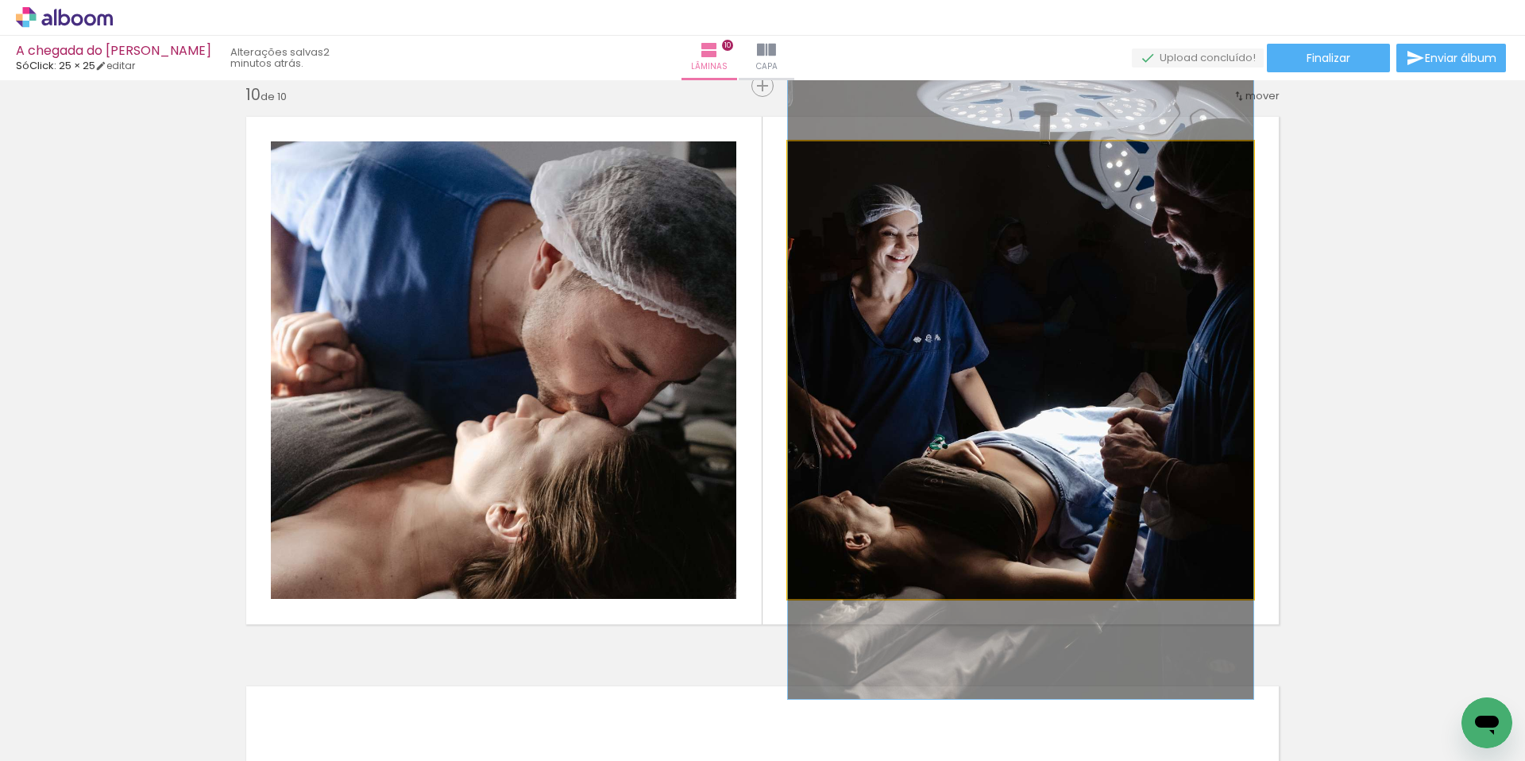
click at [1030, 401] on quentale-photo at bounding box center [1021, 370] width 466 height 458
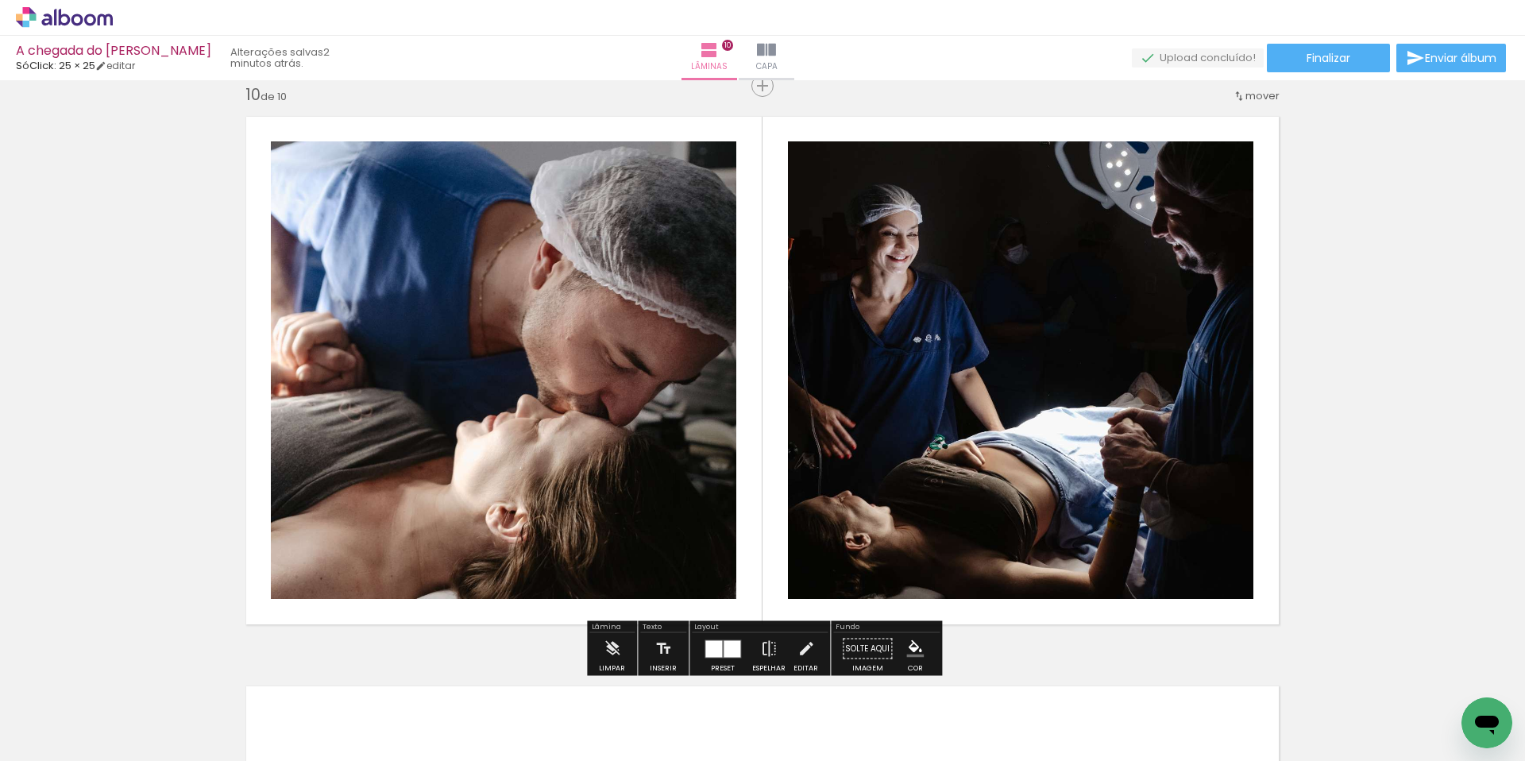
drag, startPoint x: 1366, startPoint y: 304, endPoint x: 1305, endPoint y: 319, distance: 63.0
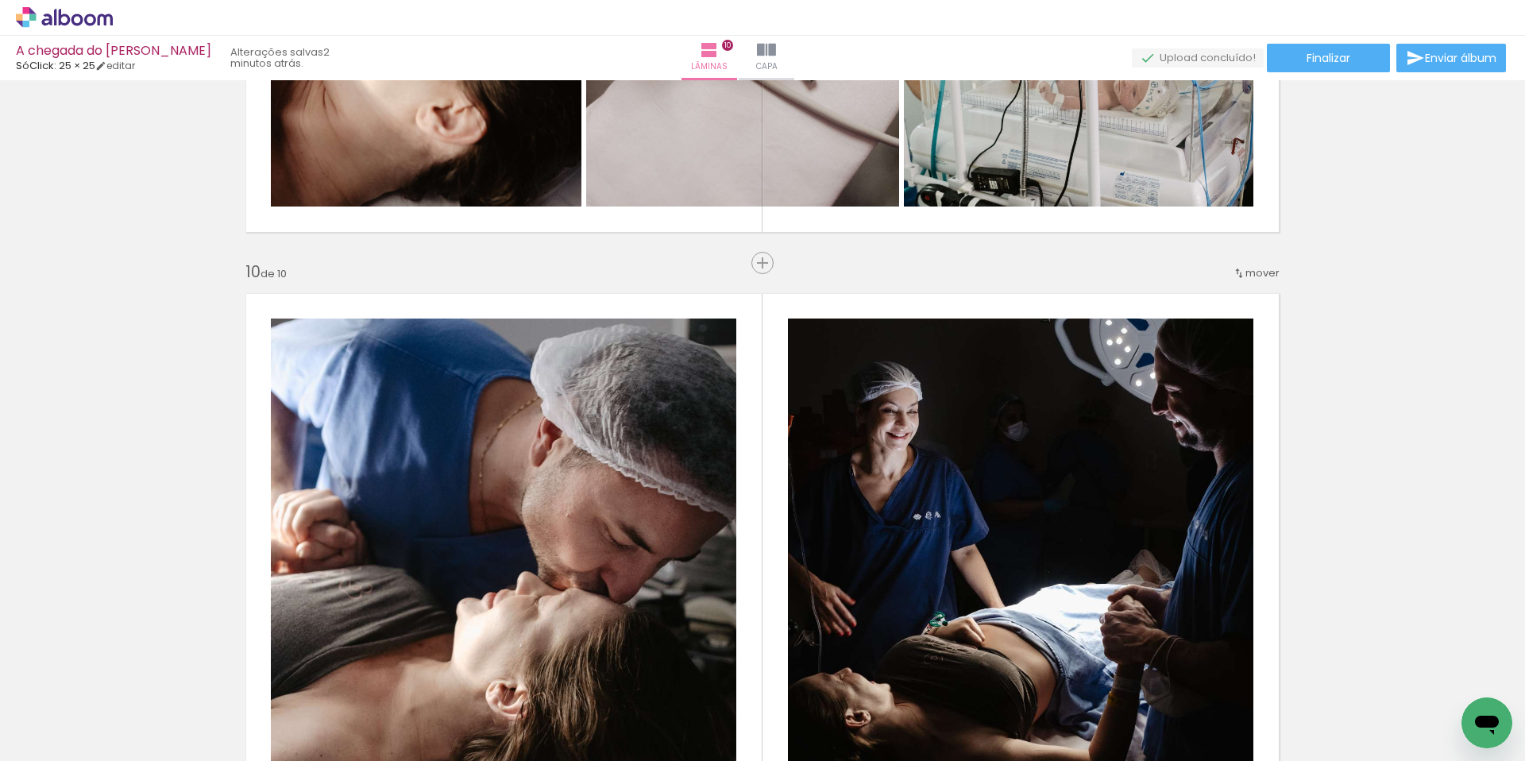
scroll to position [5168, 0]
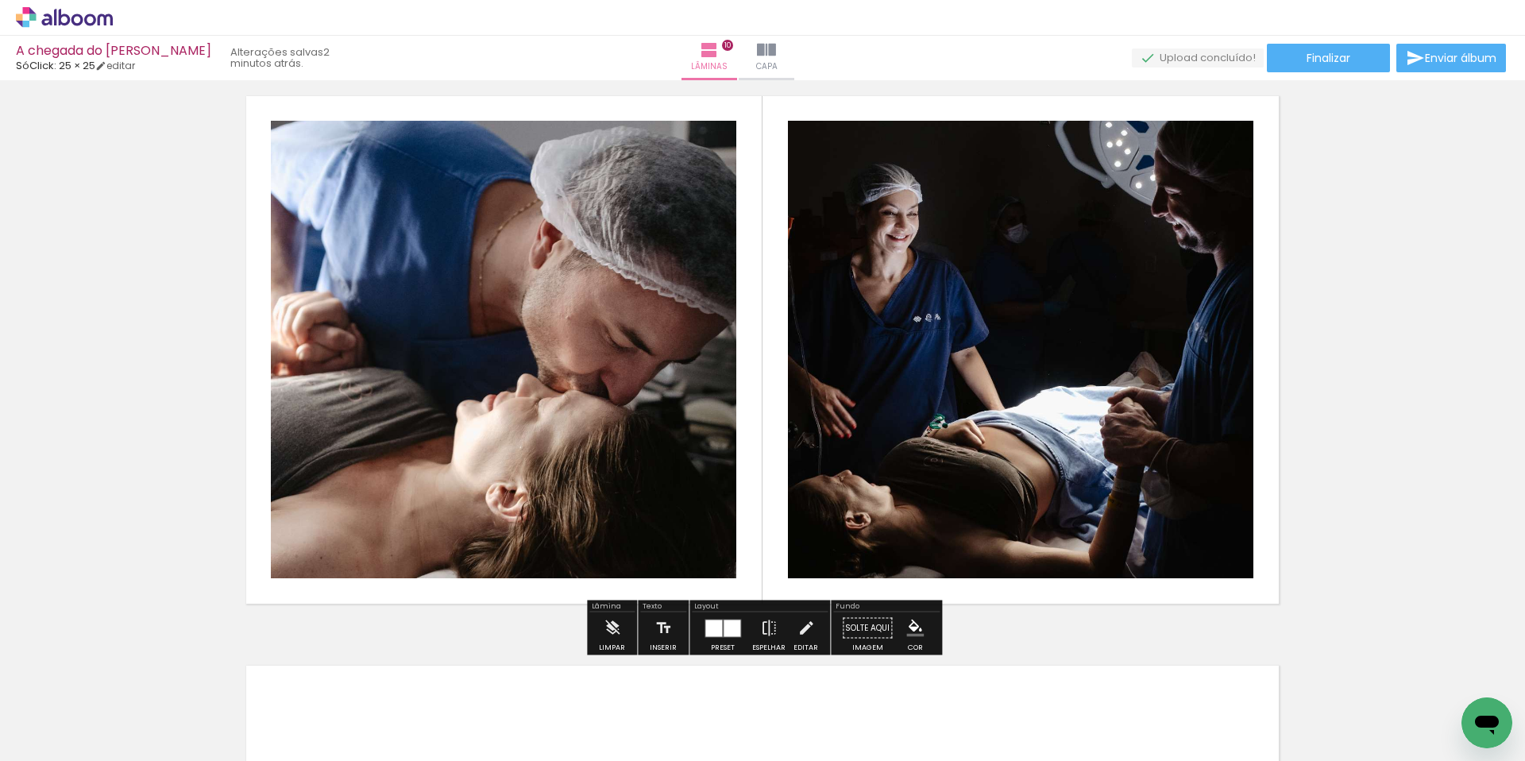
click at [731, 638] on div at bounding box center [723, 629] width 43 height 32
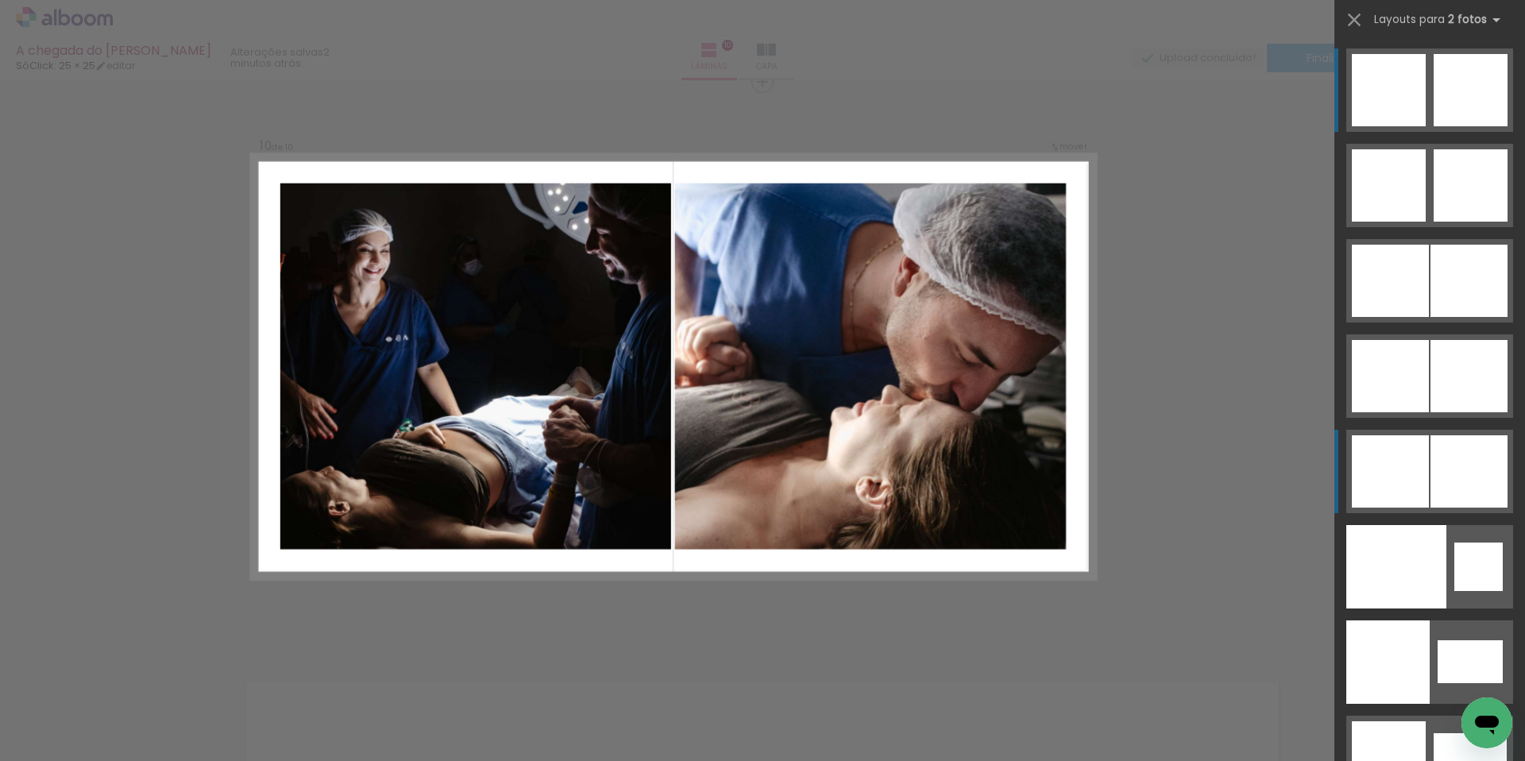
scroll to position [5147, 0]
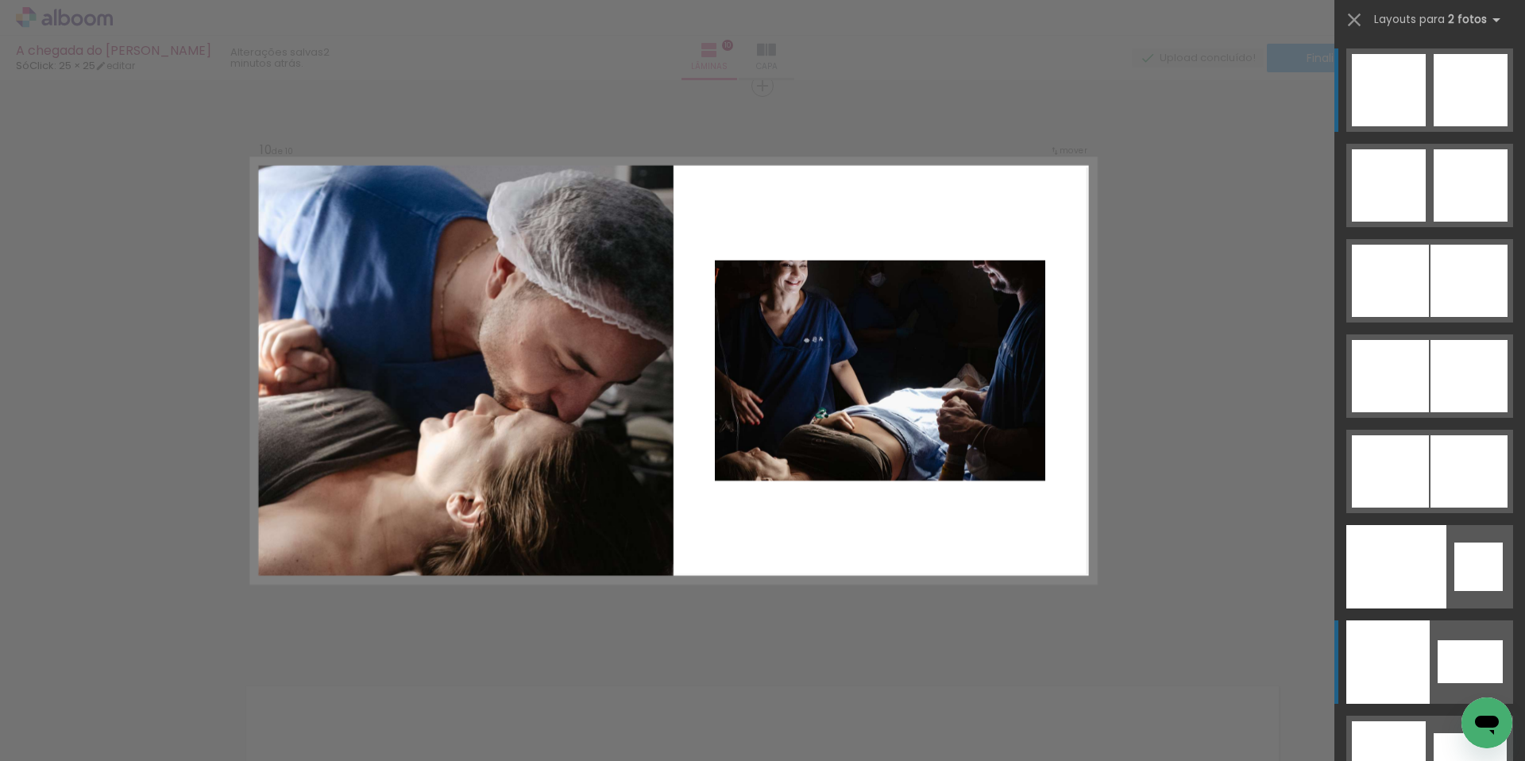
click at [1388, 655] on div at bounding box center [1388, 661] width 83 height 83
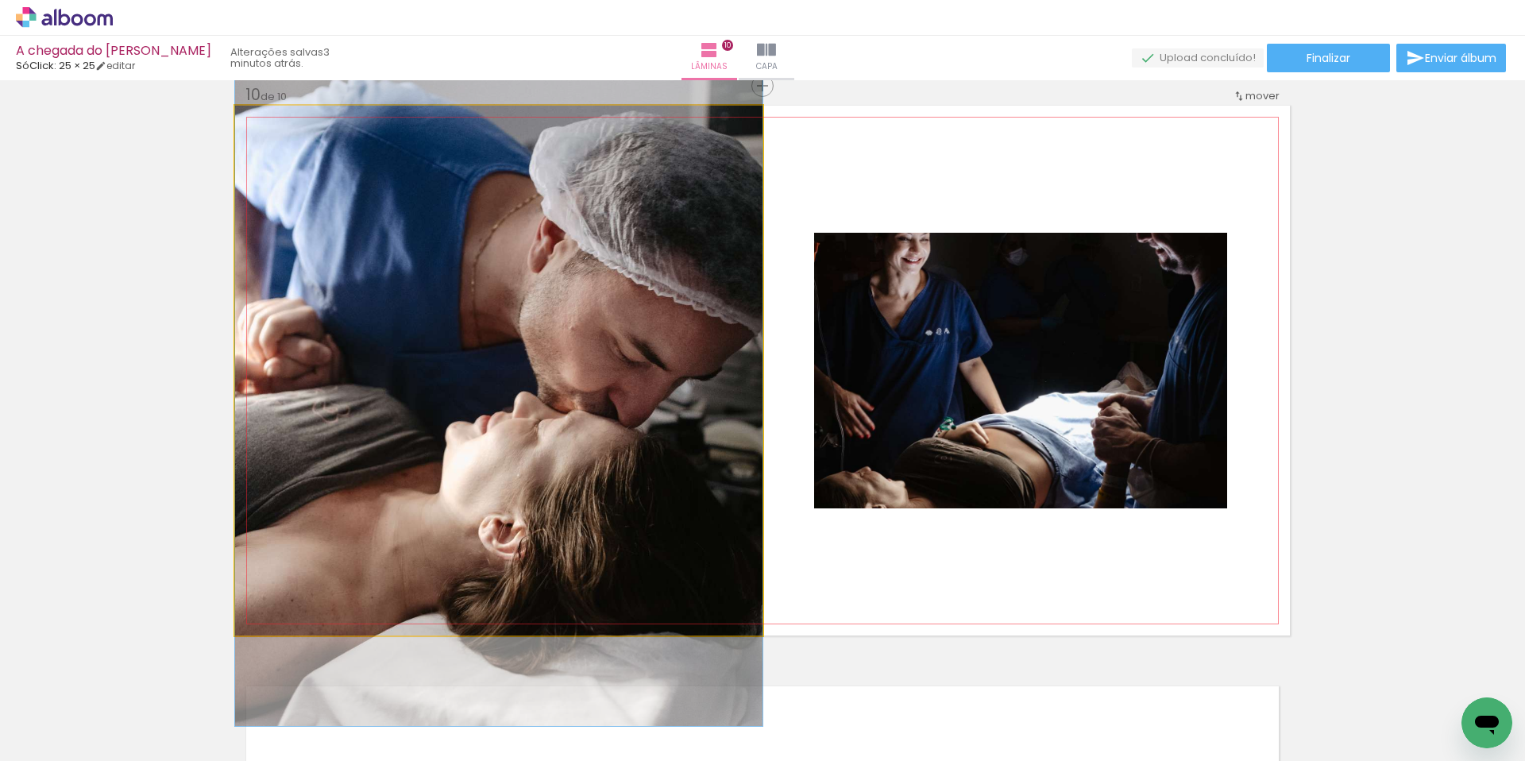
drag, startPoint x: 620, startPoint y: 534, endPoint x: 611, endPoint y: 526, distance: 11.8
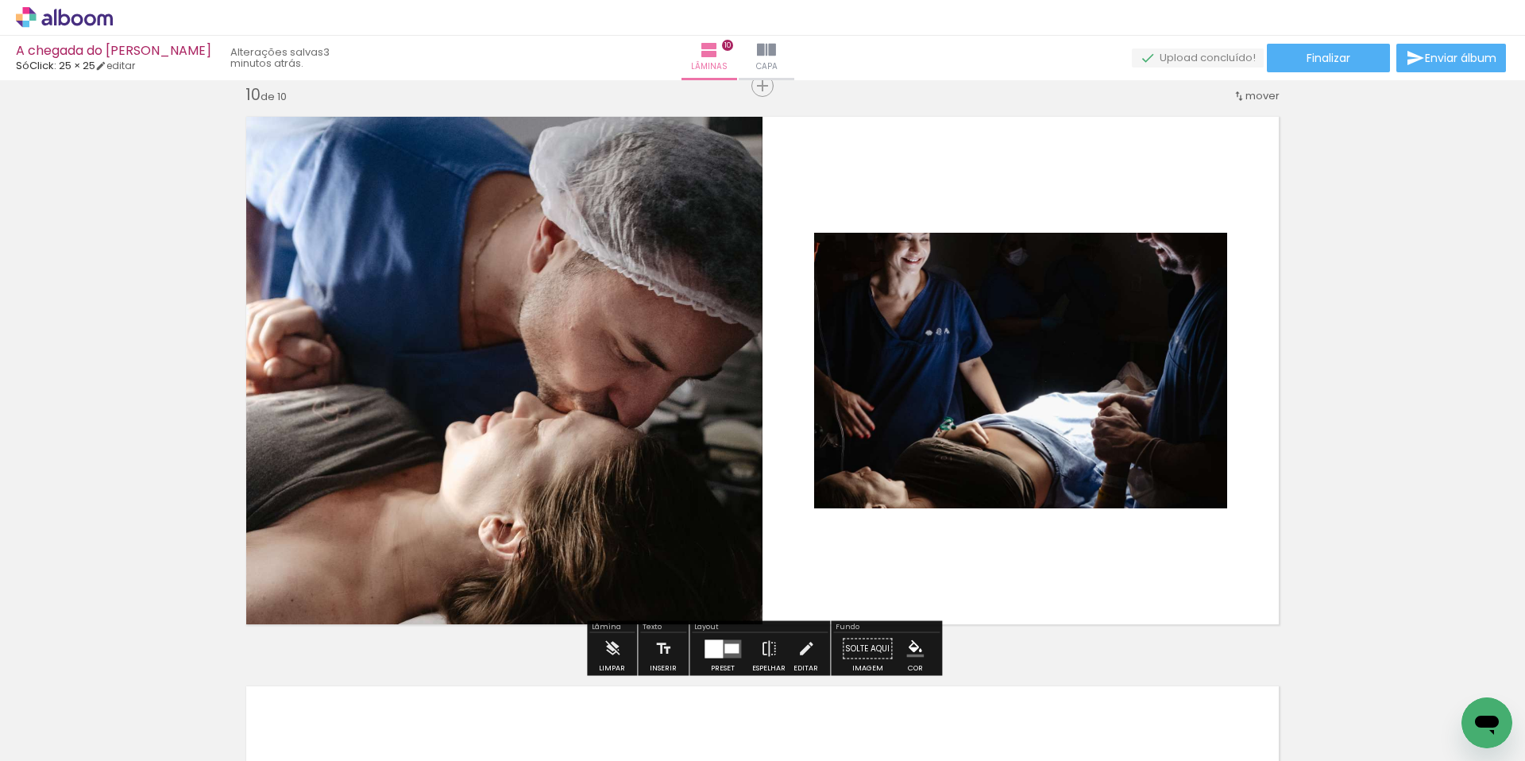
drag, startPoint x: 798, startPoint y: 645, endPoint x: 839, endPoint y: 597, distance: 63.2
click at [798, 645] on iron-icon at bounding box center [806, 649] width 17 height 32
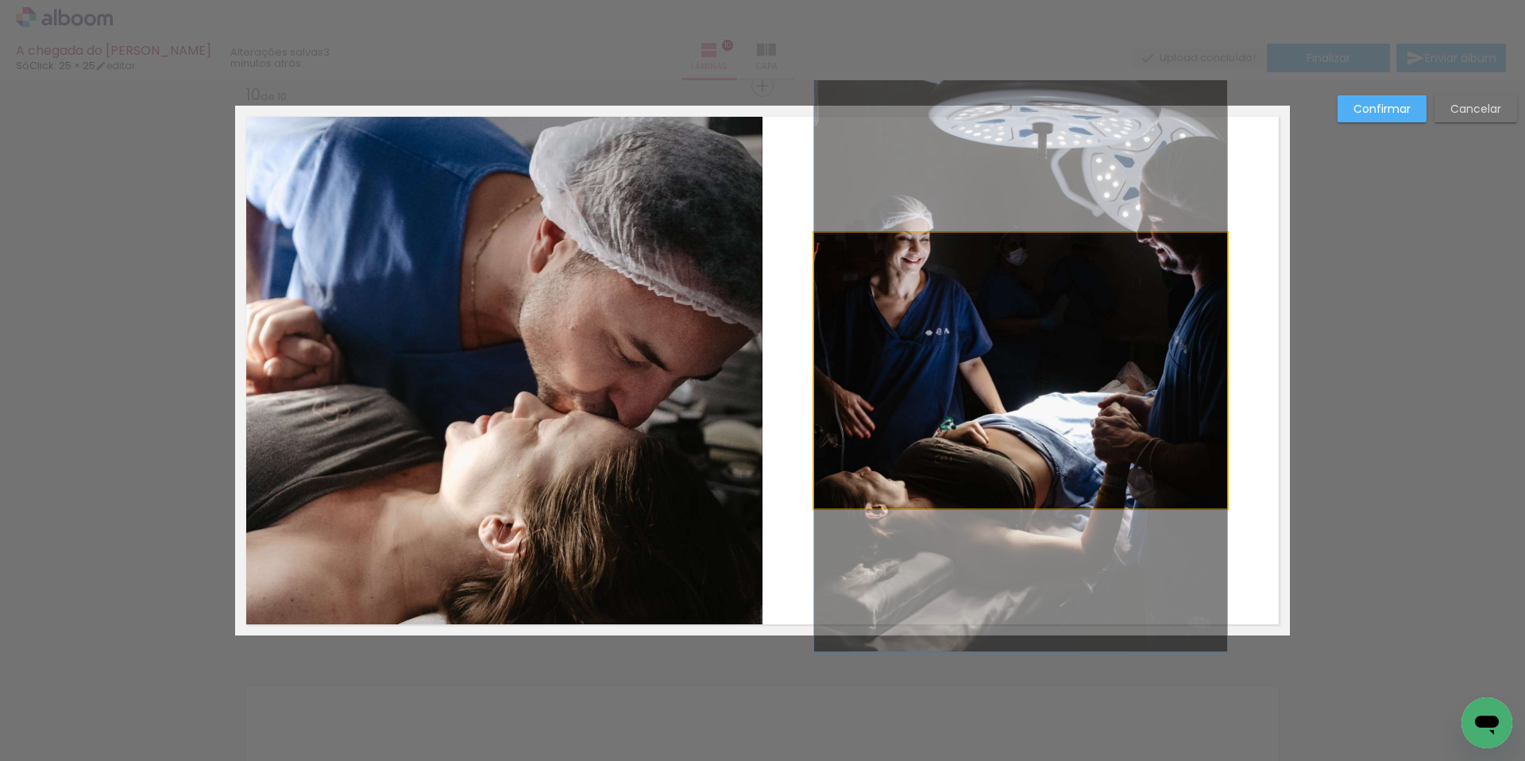
click at [956, 443] on quentale-photo at bounding box center [1020, 371] width 413 height 276
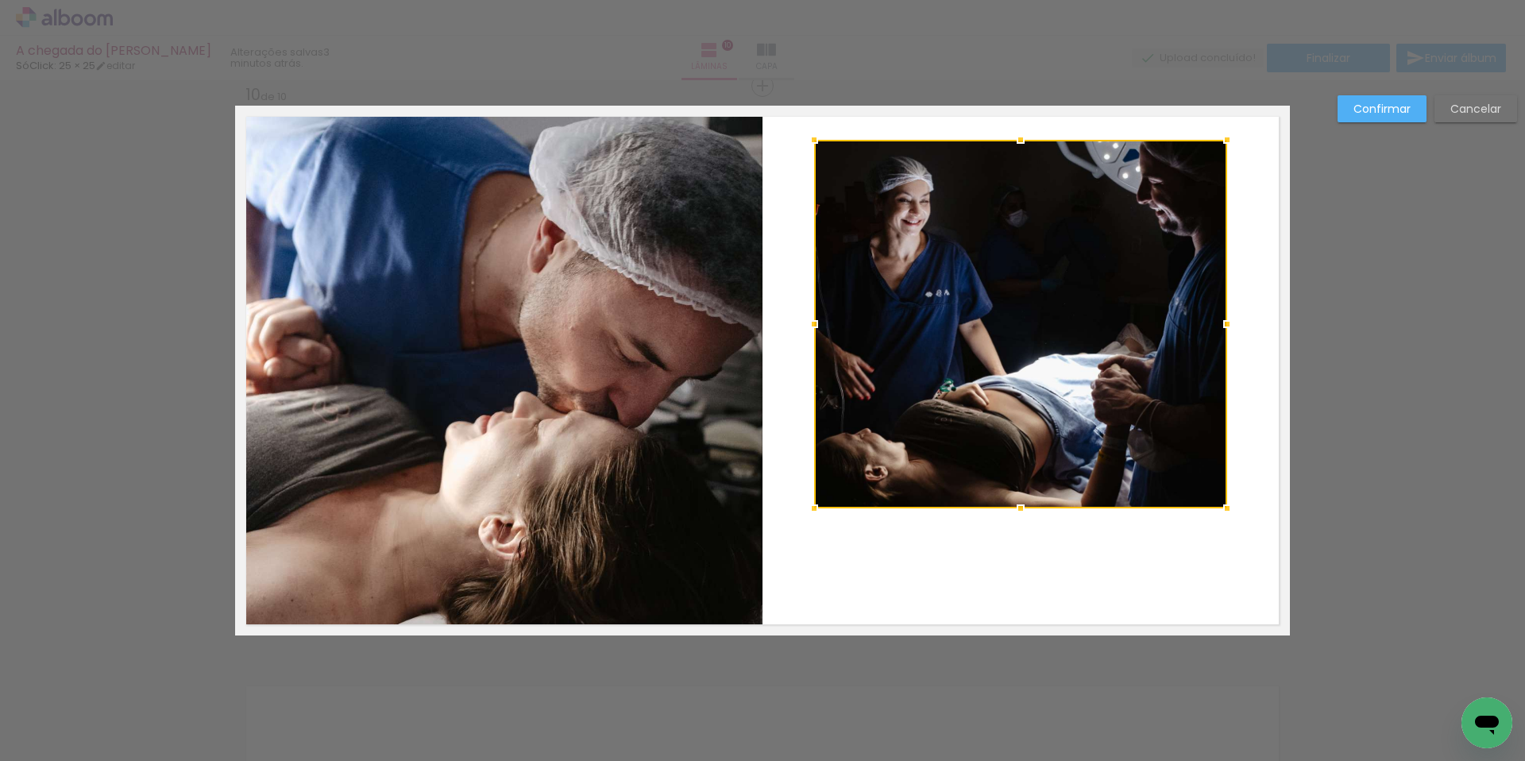
drag, startPoint x: 1022, startPoint y: 232, endPoint x: 1007, endPoint y: 139, distance: 94.3
click at [1007, 139] on div at bounding box center [1021, 140] width 32 height 32
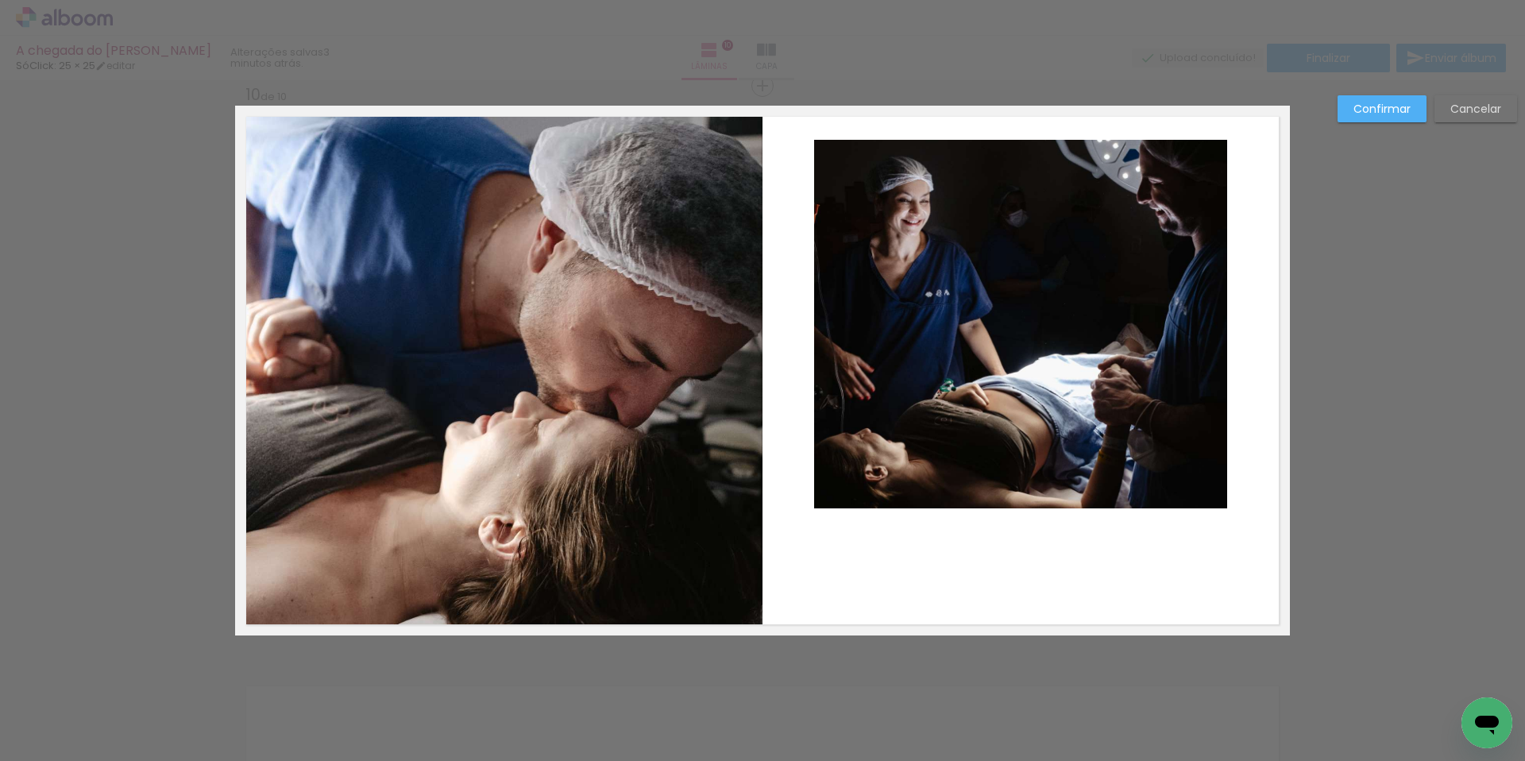
click at [1021, 471] on quentale-photo at bounding box center [1020, 324] width 413 height 369
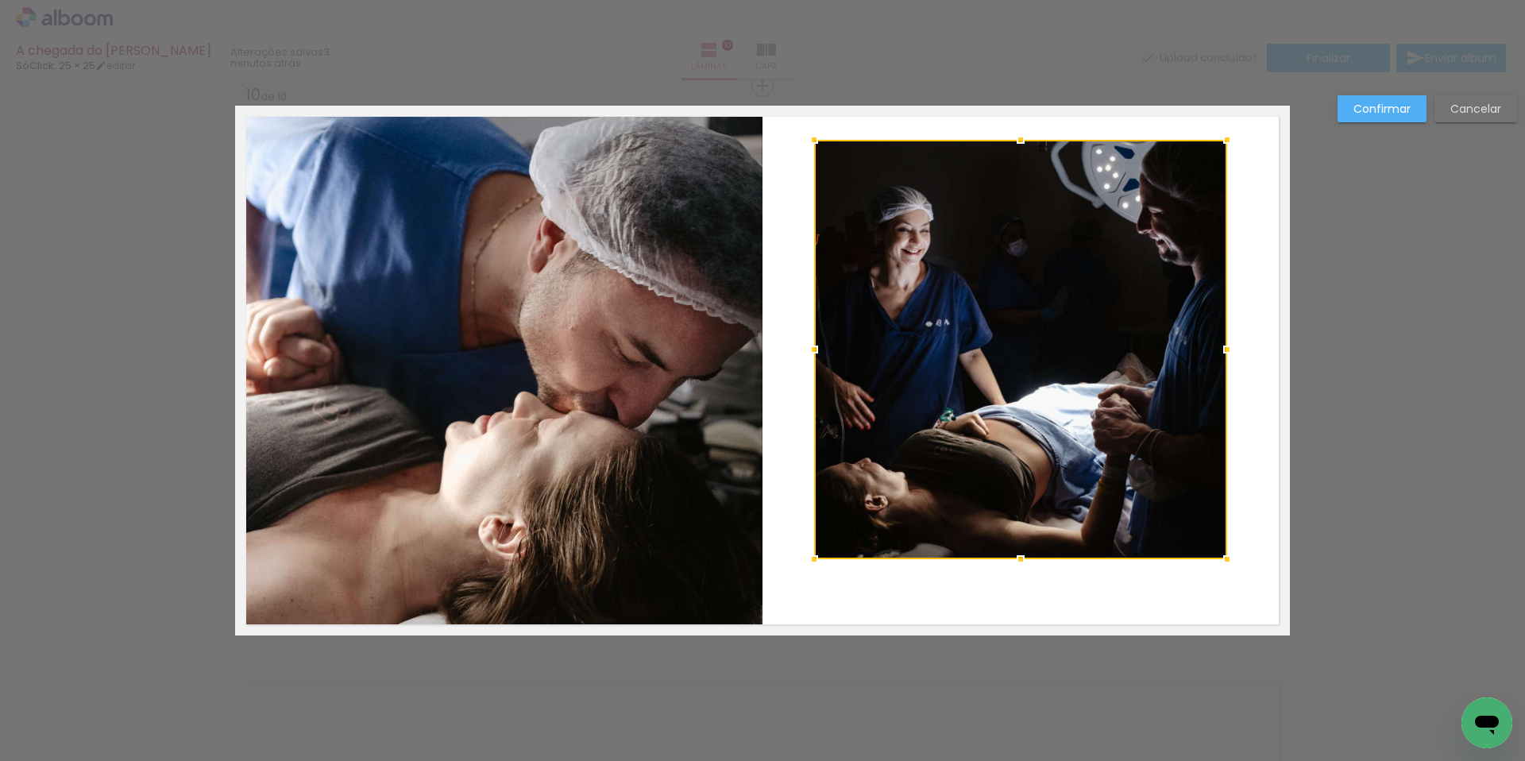
drag, startPoint x: 1022, startPoint y: 510, endPoint x: 1000, endPoint y: 520, distance: 23.8
click at [1015, 561] on div at bounding box center [1021, 559] width 32 height 32
click at [1018, 423] on div at bounding box center [1020, 349] width 413 height 419
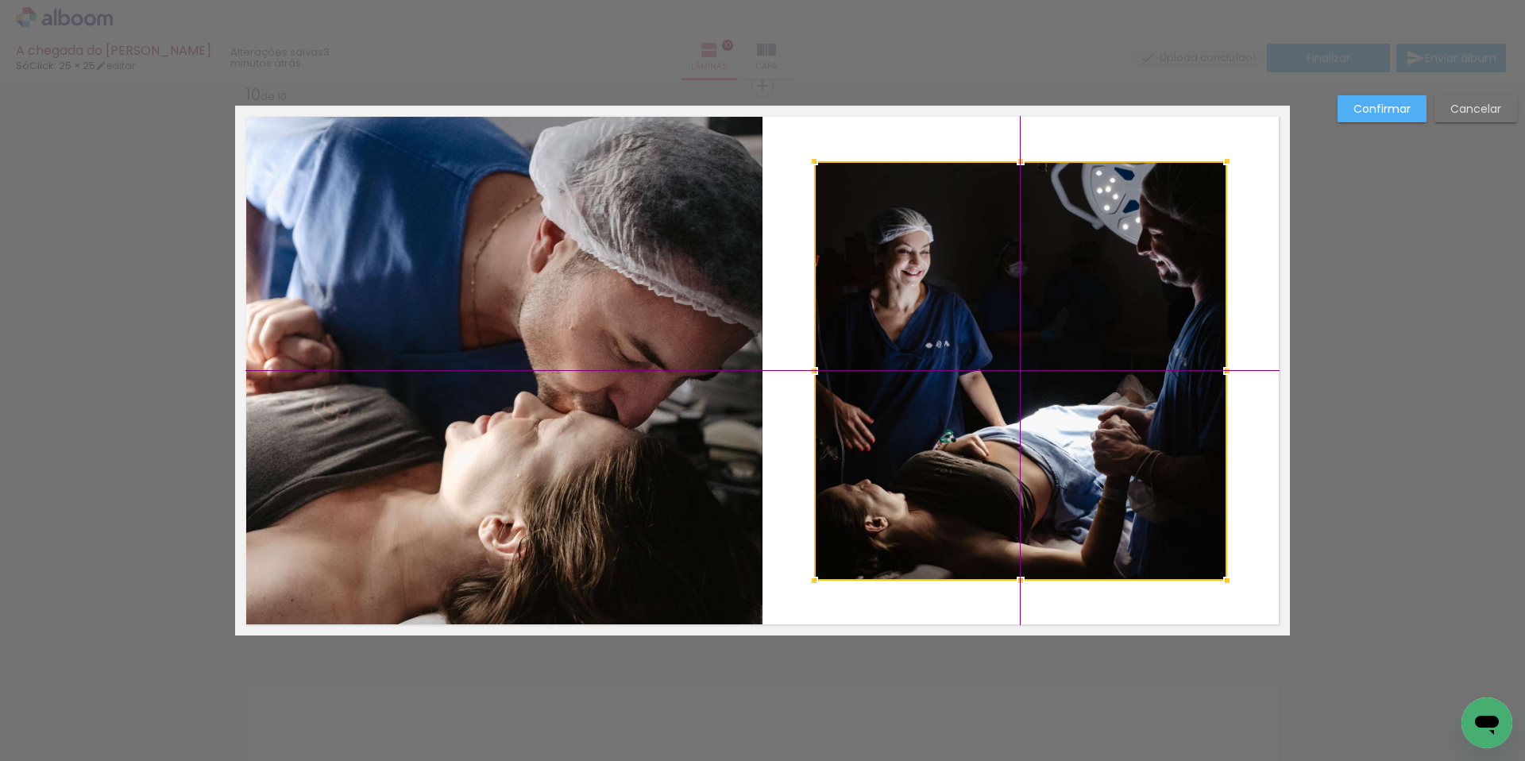
drag, startPoint x: 1052, startPoint y: 414, endPoint x: 1050, endPoint y: 437, distance: 23.1
click at [1050, 437] on div at bounding box center [1020, 370] width 413 height 419
click at [1386, 122] on div "Confirmar Cancelar" at bounding box center [1423, 114] width 187 height 39
click at [0, 0] on slot "Confirmar" at bounding box center [0, 0] width 0 height 0
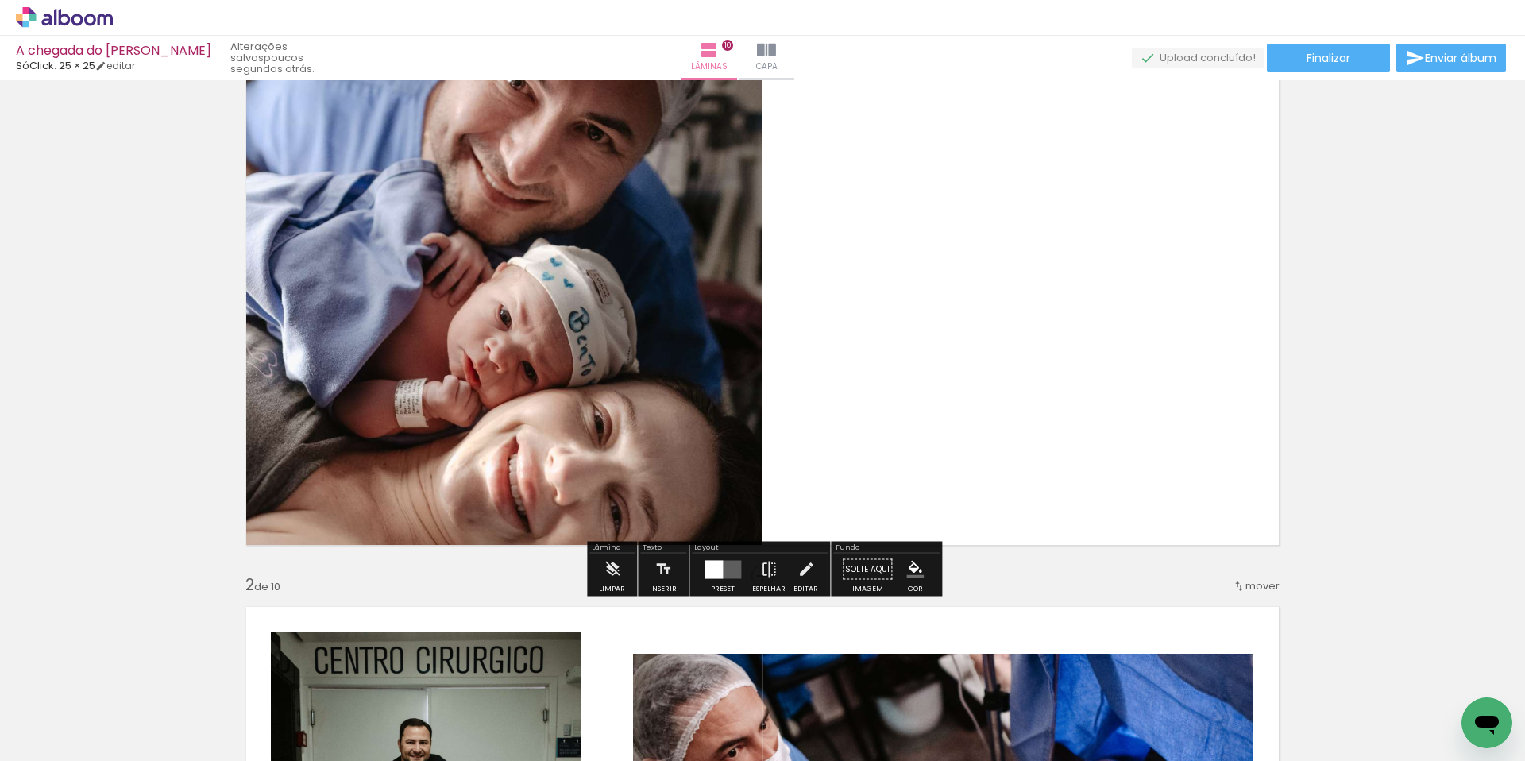
scroll to position [103, 0]
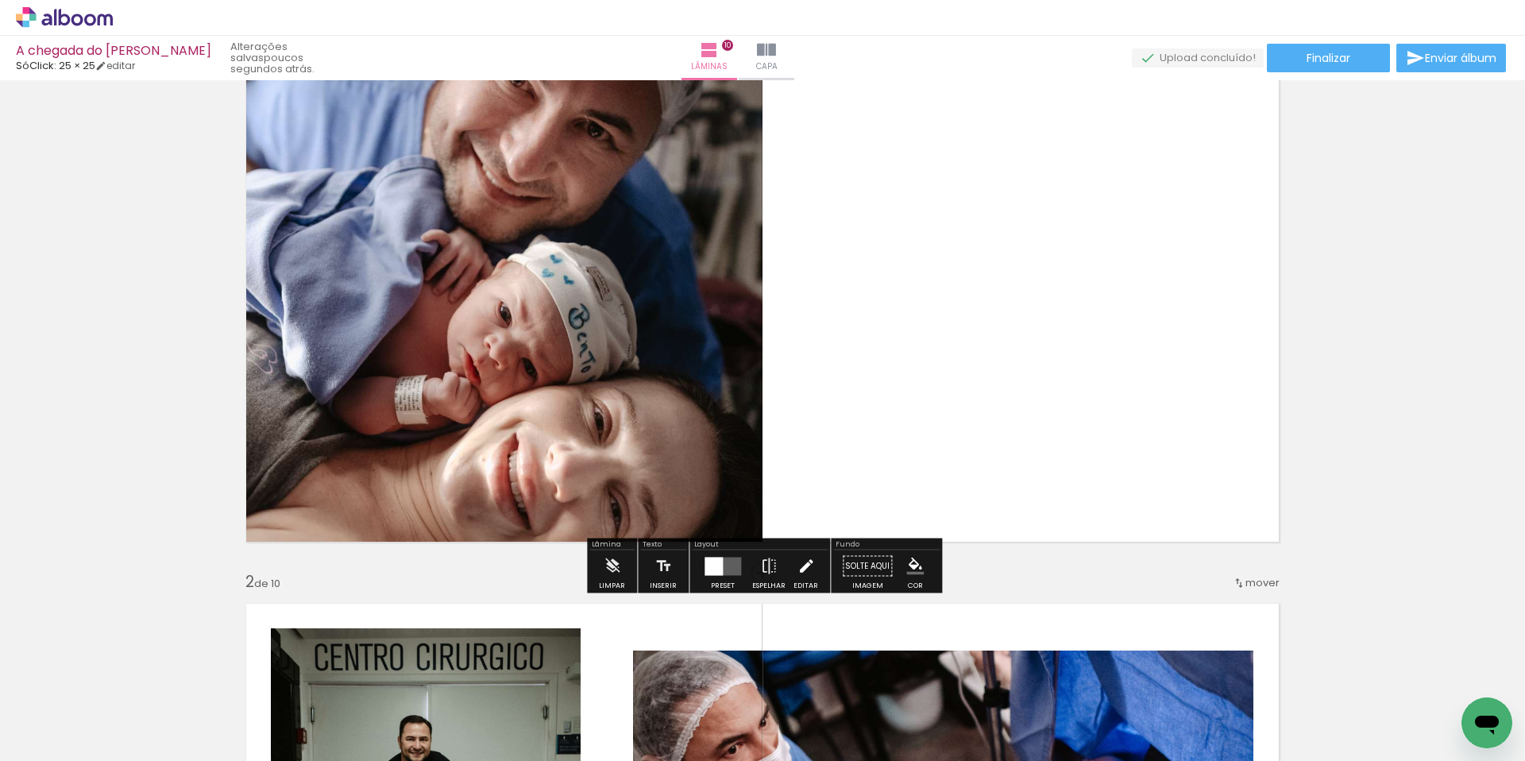
click at [800, 563] on iron-icon at bounding box center [806, 567] width 17 height 32
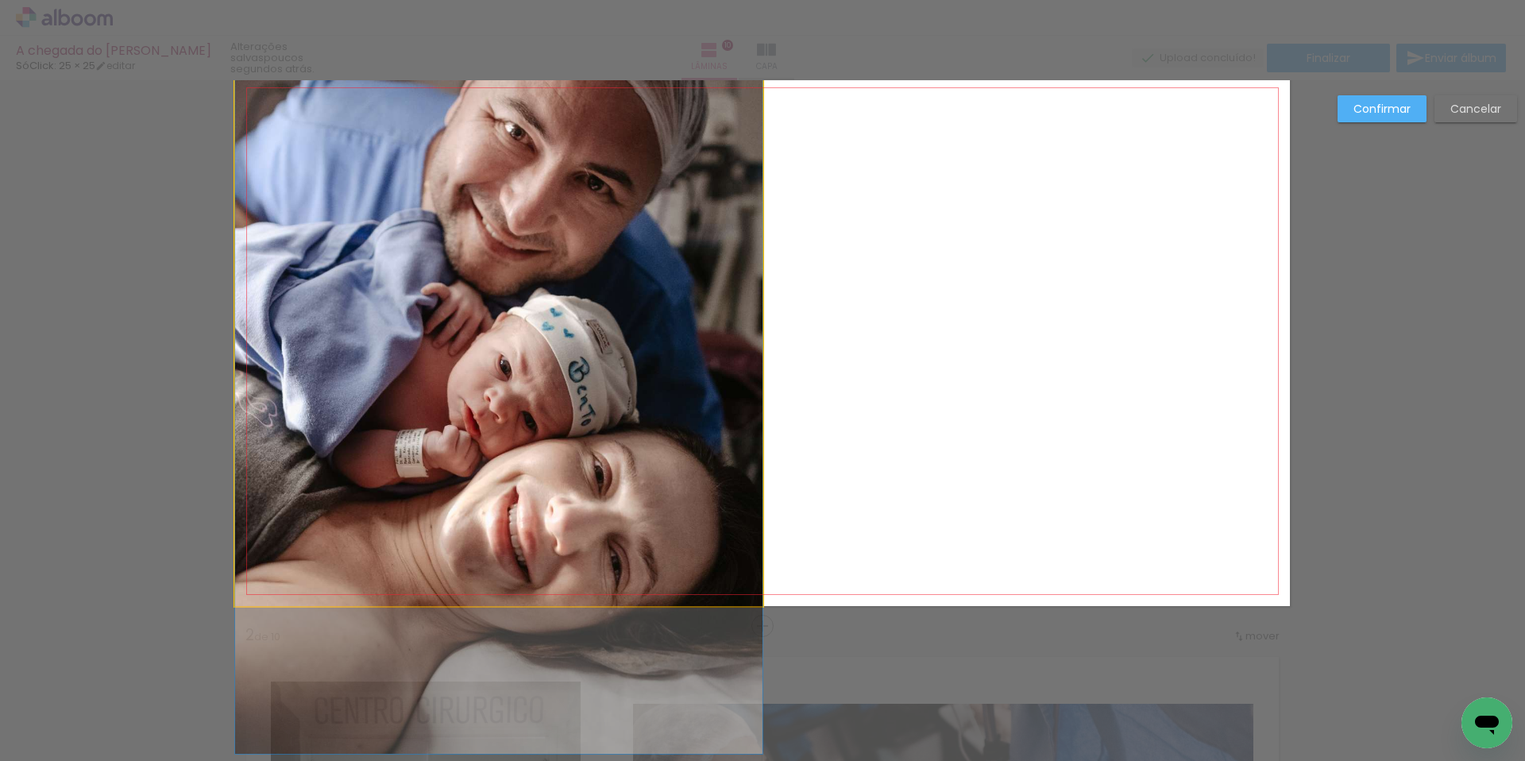
click at [640, 398] on quentale-photo at bounding box center [499, 341] width 528 height 530
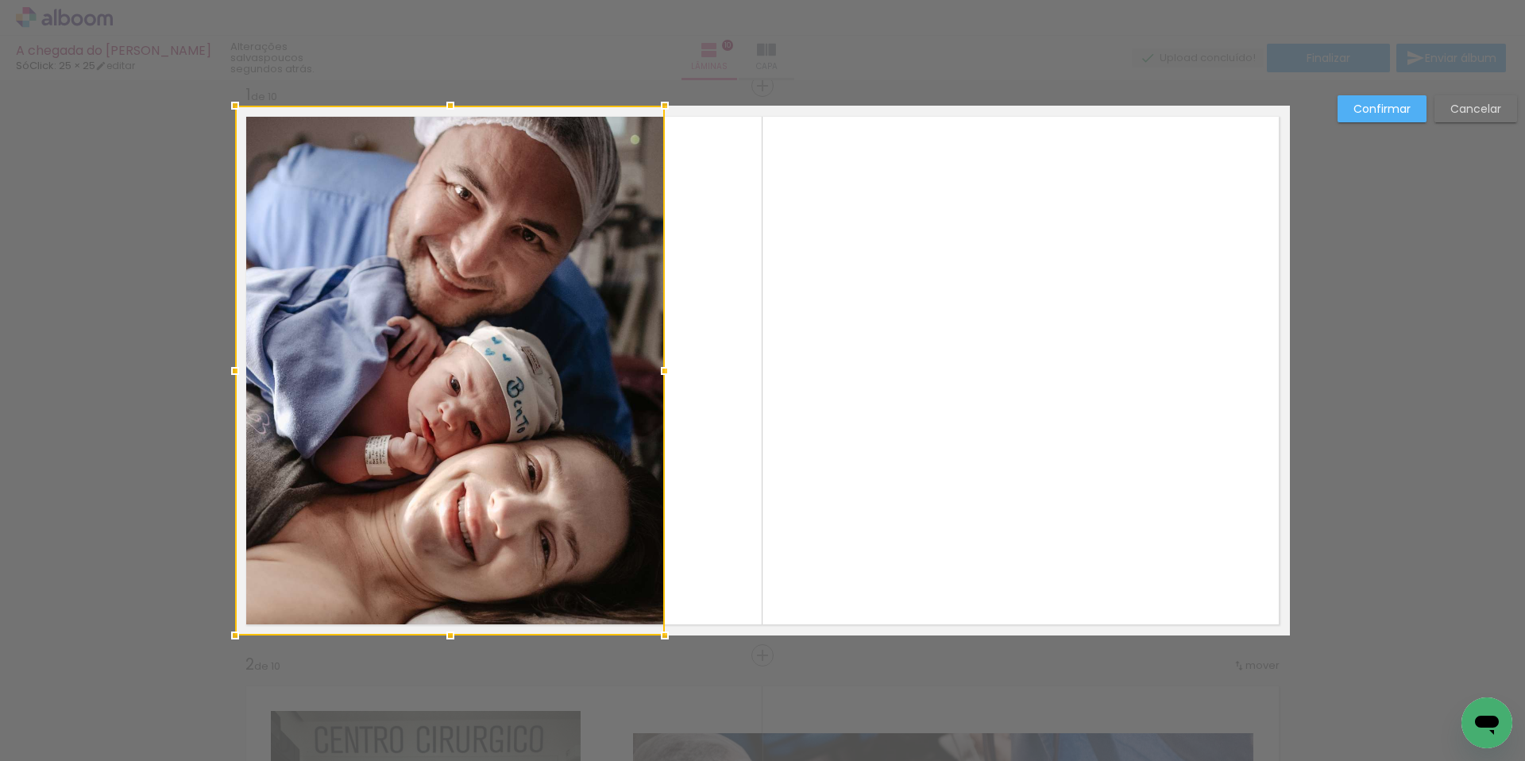
drag, startPoint x: 757, startPoint y: 373, endPoint x: 663, endPoint y: 373, distance: 94.5
click at [663, 373] on div at bounding box center [665, 371] width 32 height 32
click at [604, 371] on div at bounding box center [450, 371] width 430 height 530
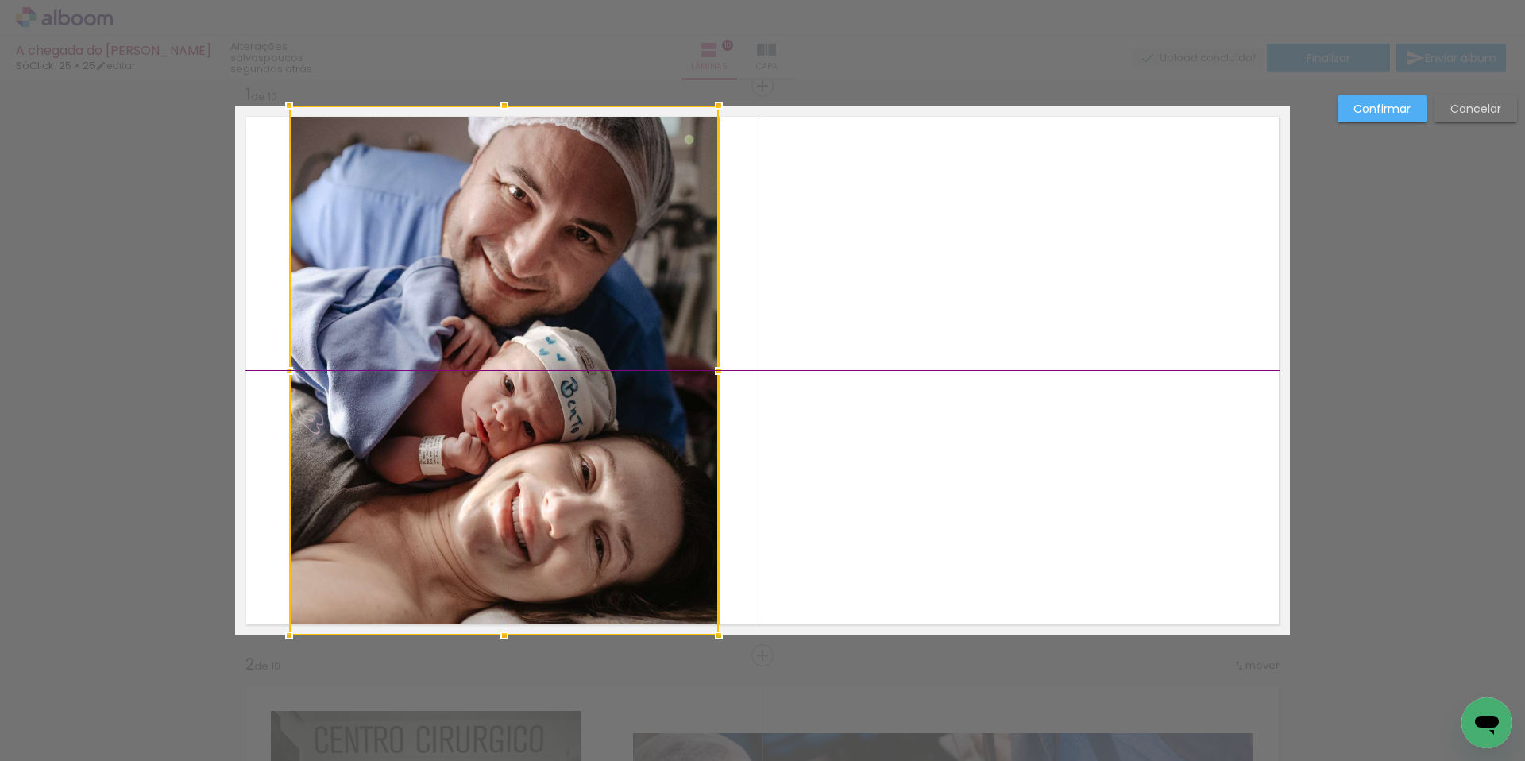
drag, startPoint x: 588, startPoint y: 373, endPoint x: 700, endPoint y: 371, distance: 112.0
click at [638, 376] on div at bounding box center [504, 371] width 430 height 530
click at [834, 354] on quentale-layouter at bounding box center [762, 371] width 1055 height 530
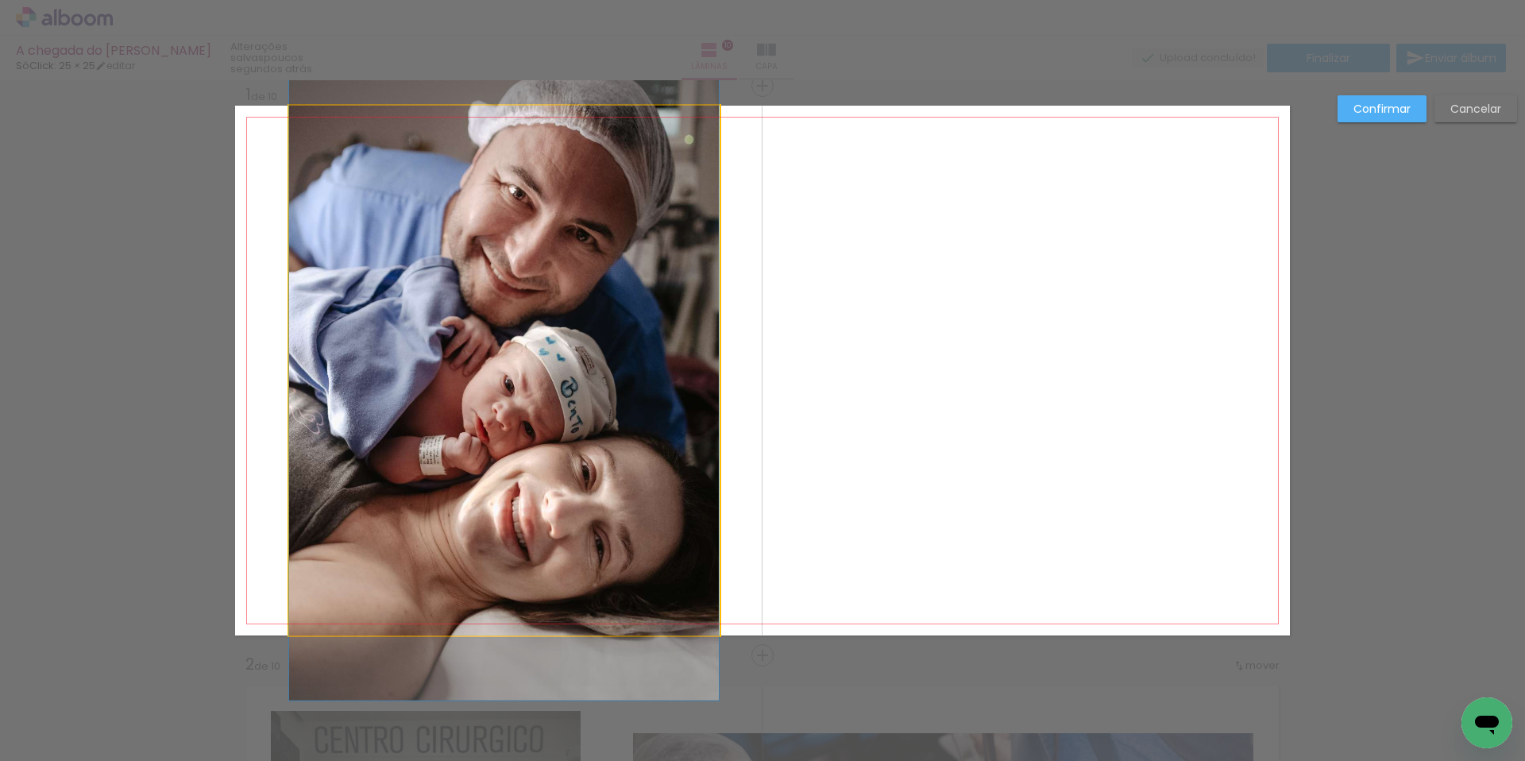
click at [713, 288] on quentale-photo at bounding box center [504, 371] width 430 height 530
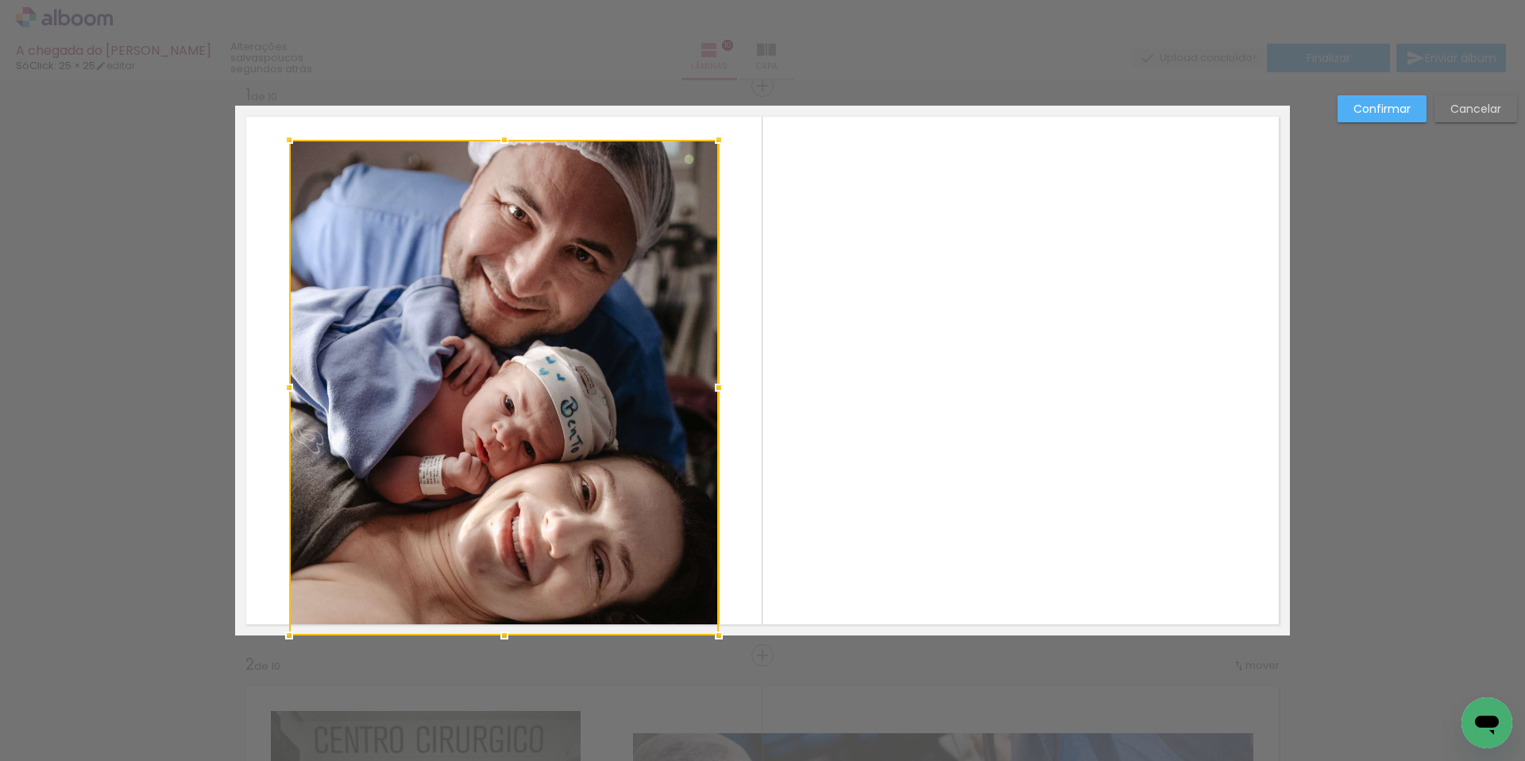
drag, startPoint x: 507, startPoint y: 106, endPoint x: 506, endPoint y: 137, distance: 31.0
click at [506, 137] on div at bounding box center [505, 140] width 32 height 32
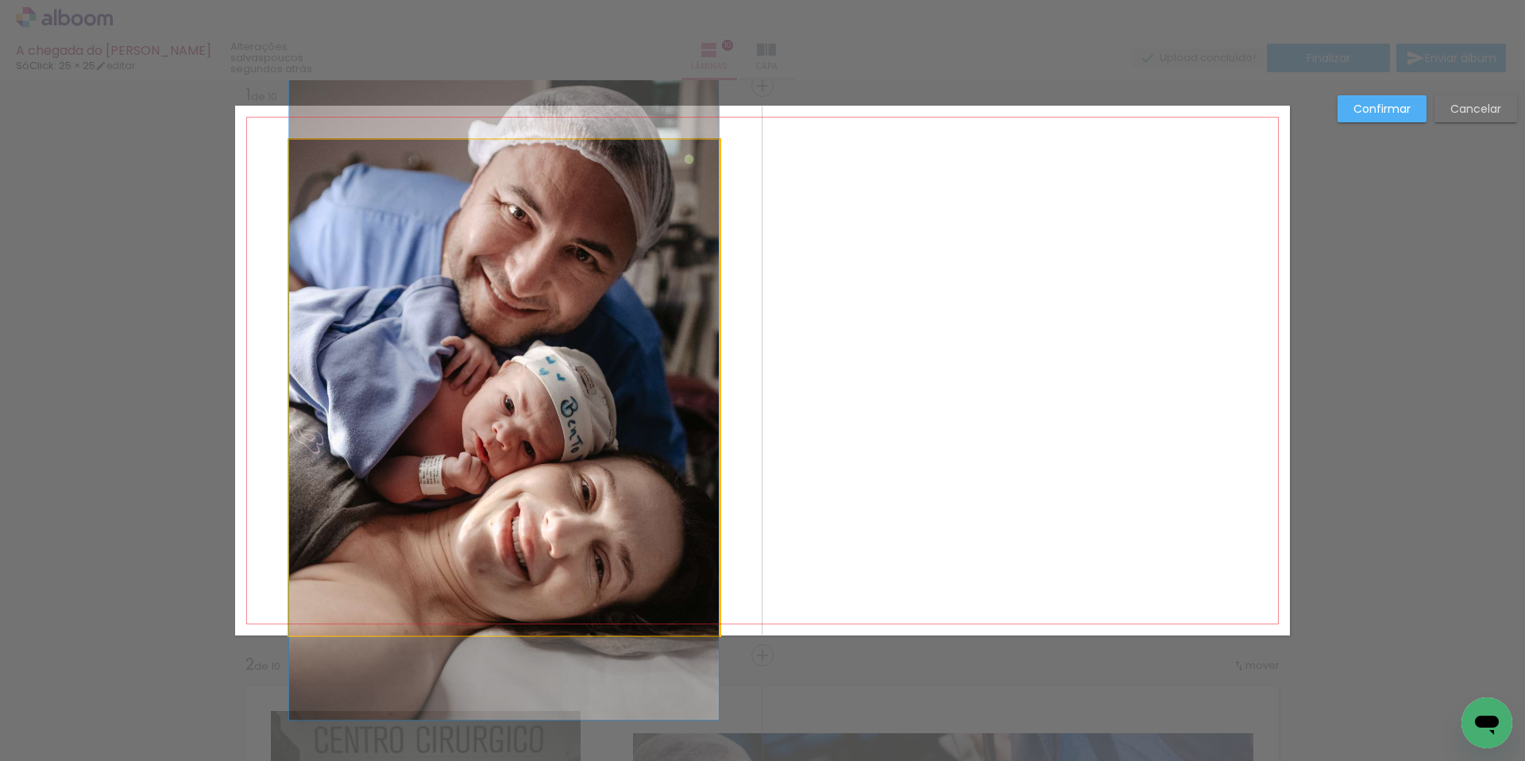
click at [704, 160] on quentale-photo at bounding box center [504, 388] width 430 height 496
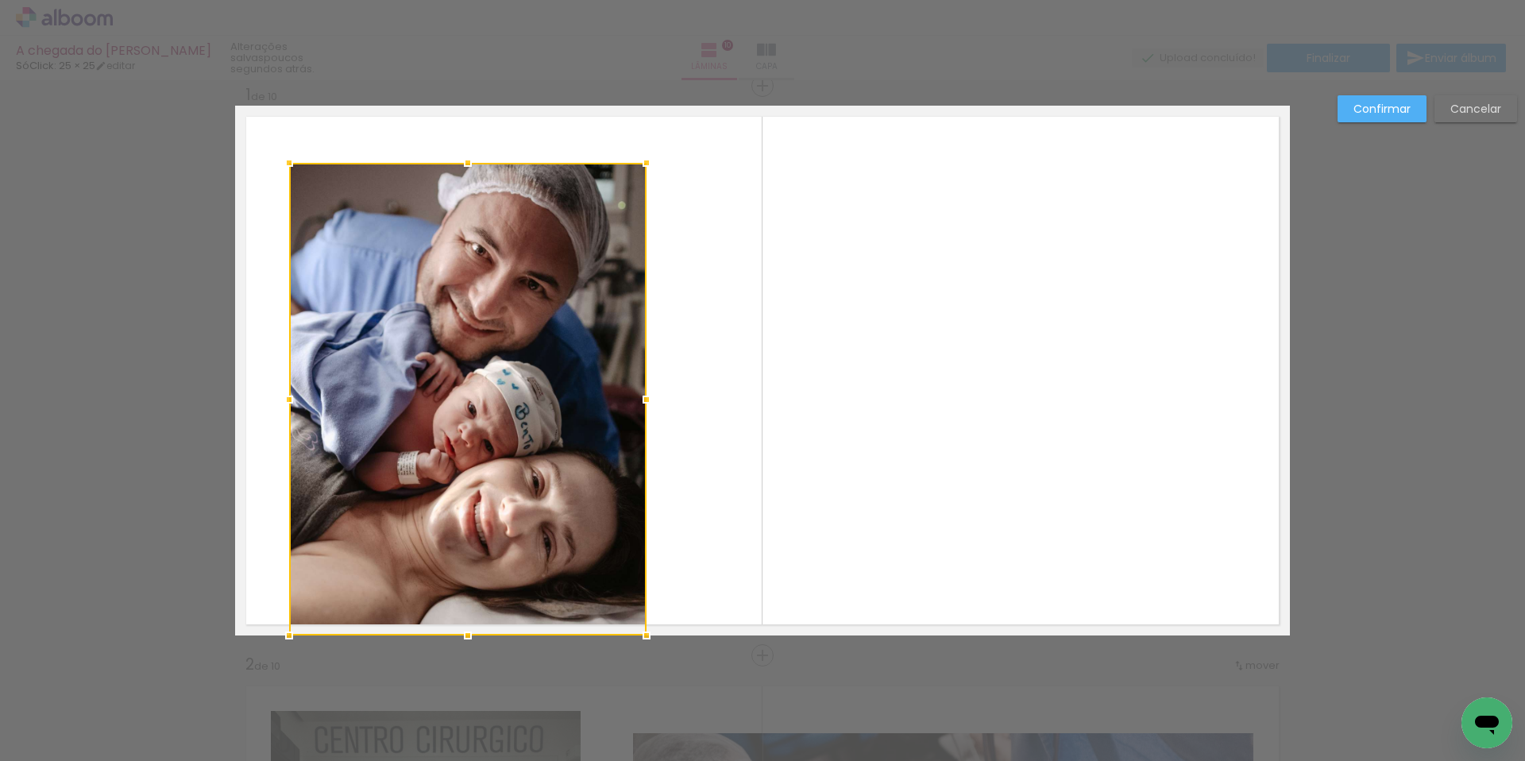
drag, startPoint x: 721, startPoint y: 137, endPoint x: 655, endPoint y: 184, distance: 81.6
click at [648, 160] on div at bounding box center [647, 163] width 32 height 32
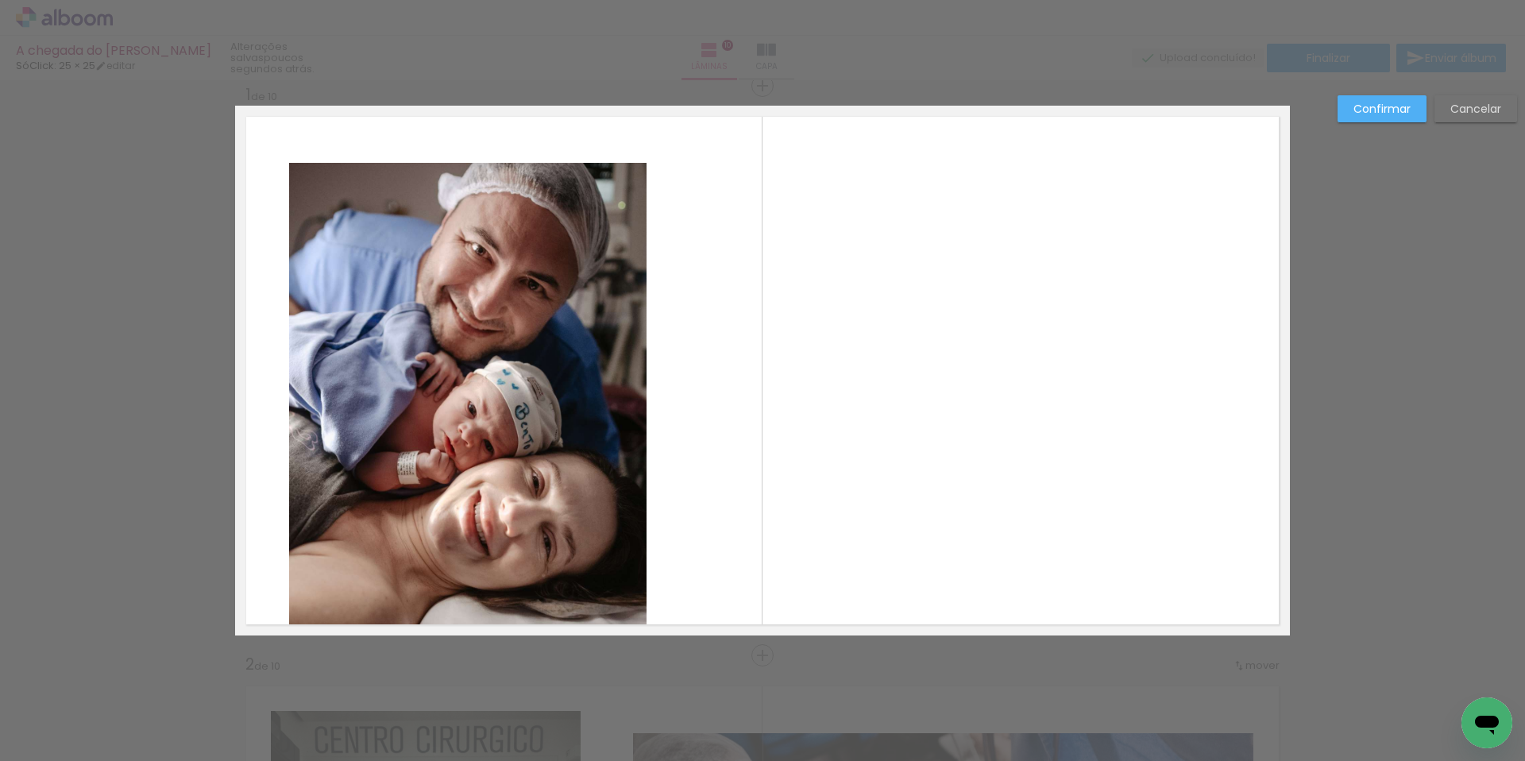
click at [597, 326] on quentale-photo at bounding box center [468, 399] width 358 height 473
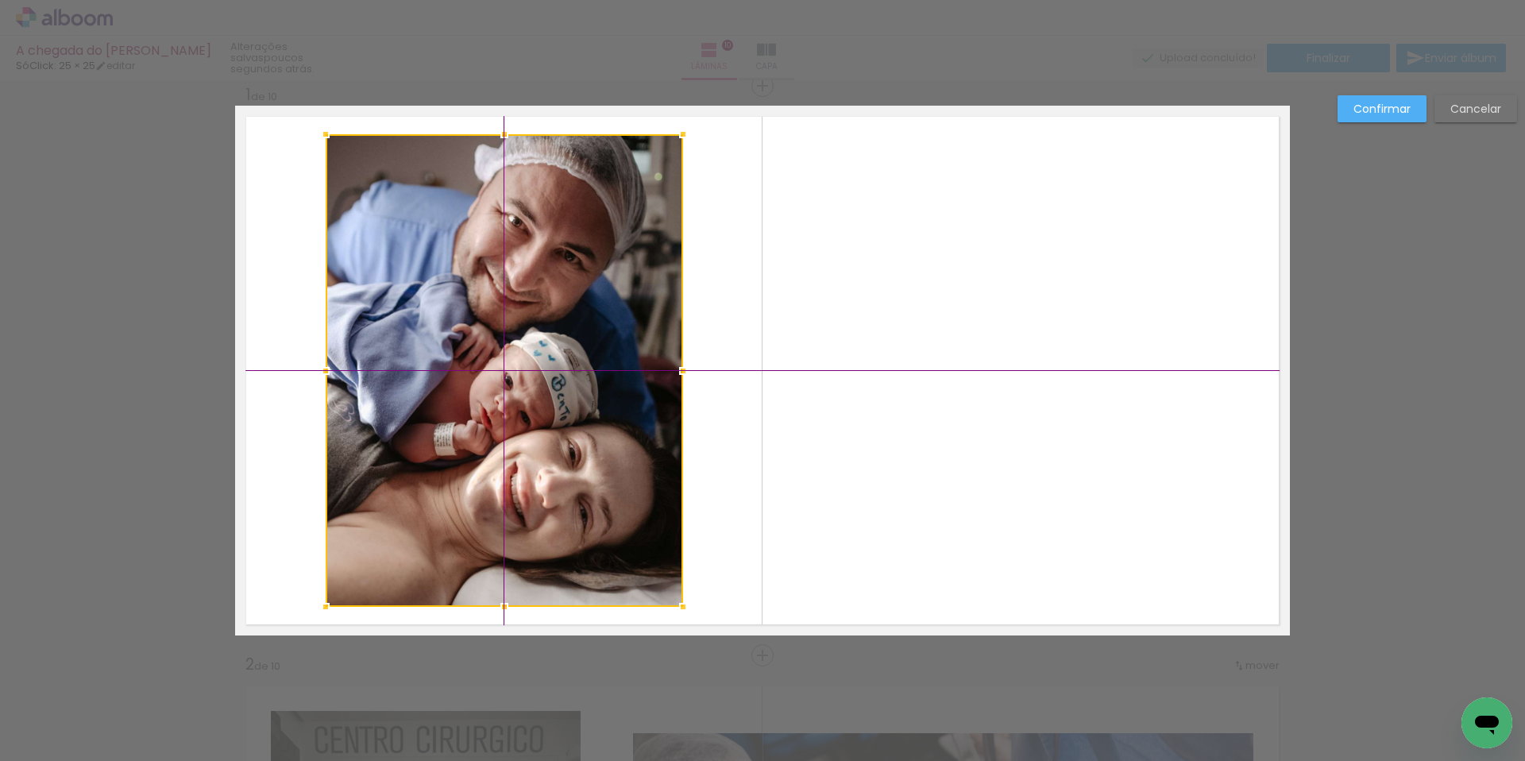
drag, startPoint x: 563, startPoint y: 346, endPoint x: 585, endPoint y: 329, distance: 27.2
click at [585, 329] on div at bounding box center [505, 370] width 358 height 473
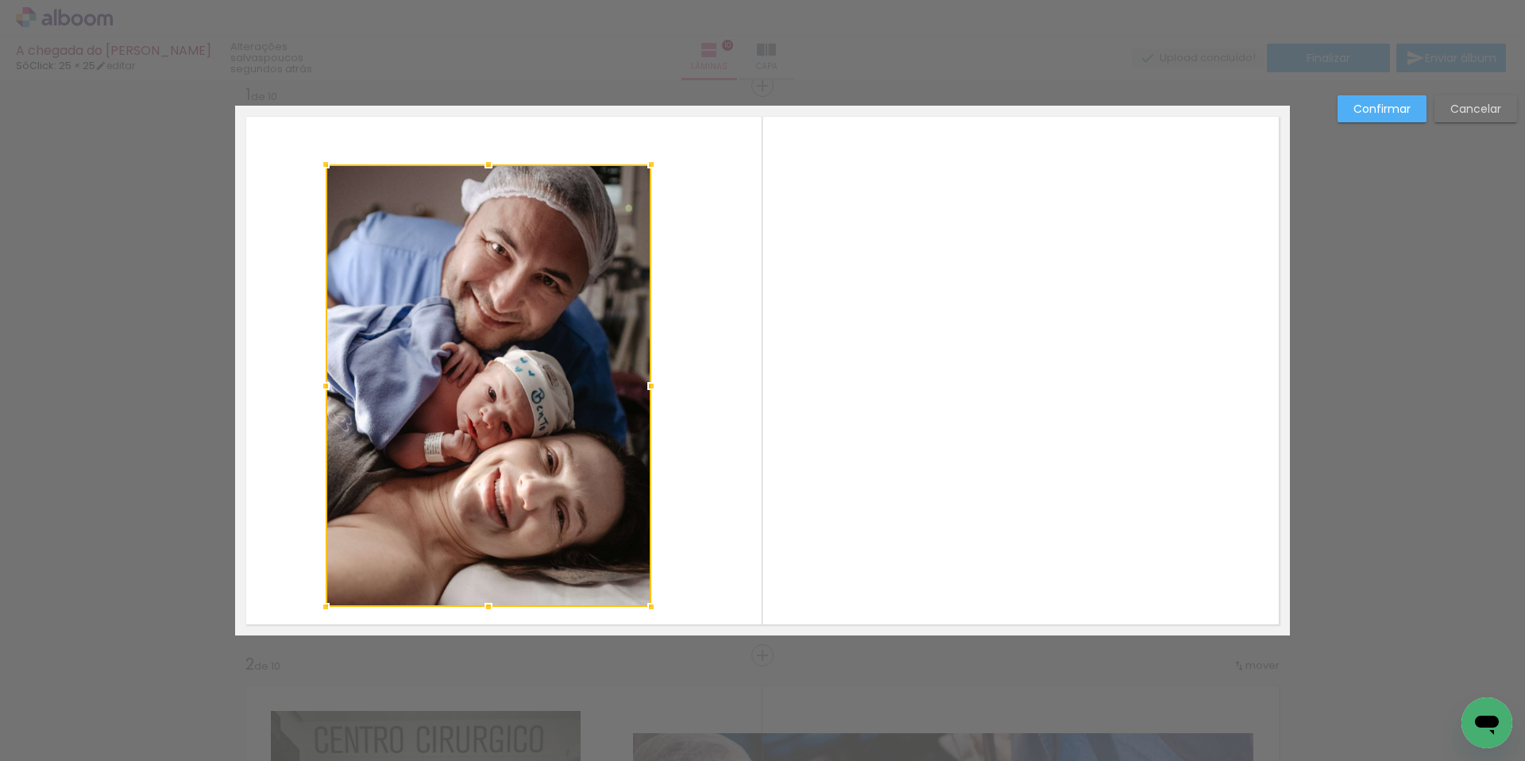
drag, startPoint x: 684, startPoint y: 135, endPoint x: 669, endPoint y: 155, distance: 24.9
click at [667, 155] on div at bounding box center [652, 165] width 32 height 32
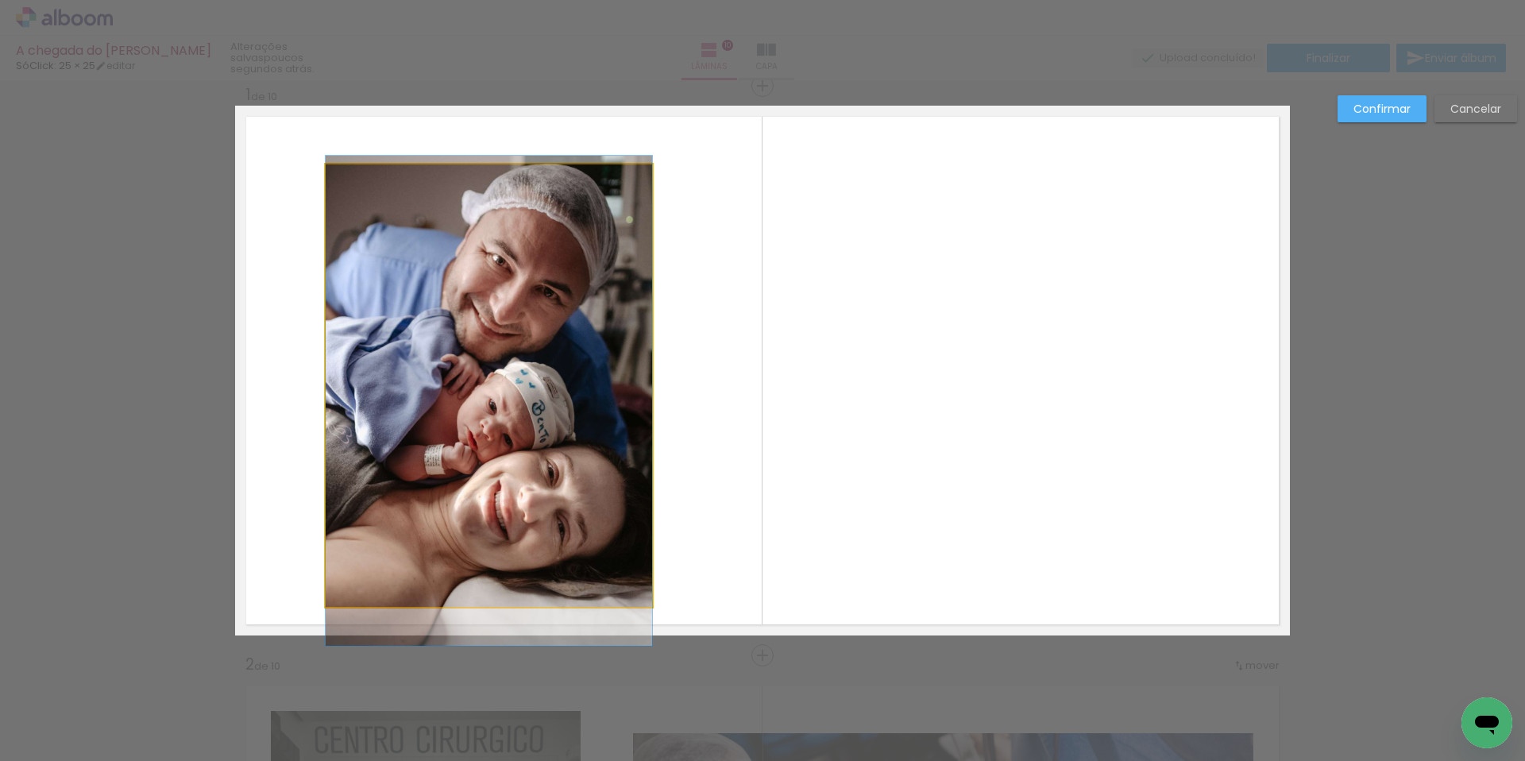
drag, startPoint x: 593, startPoint y: 291, endPoint x: 594, endPoint y: 303, distance: 12.7
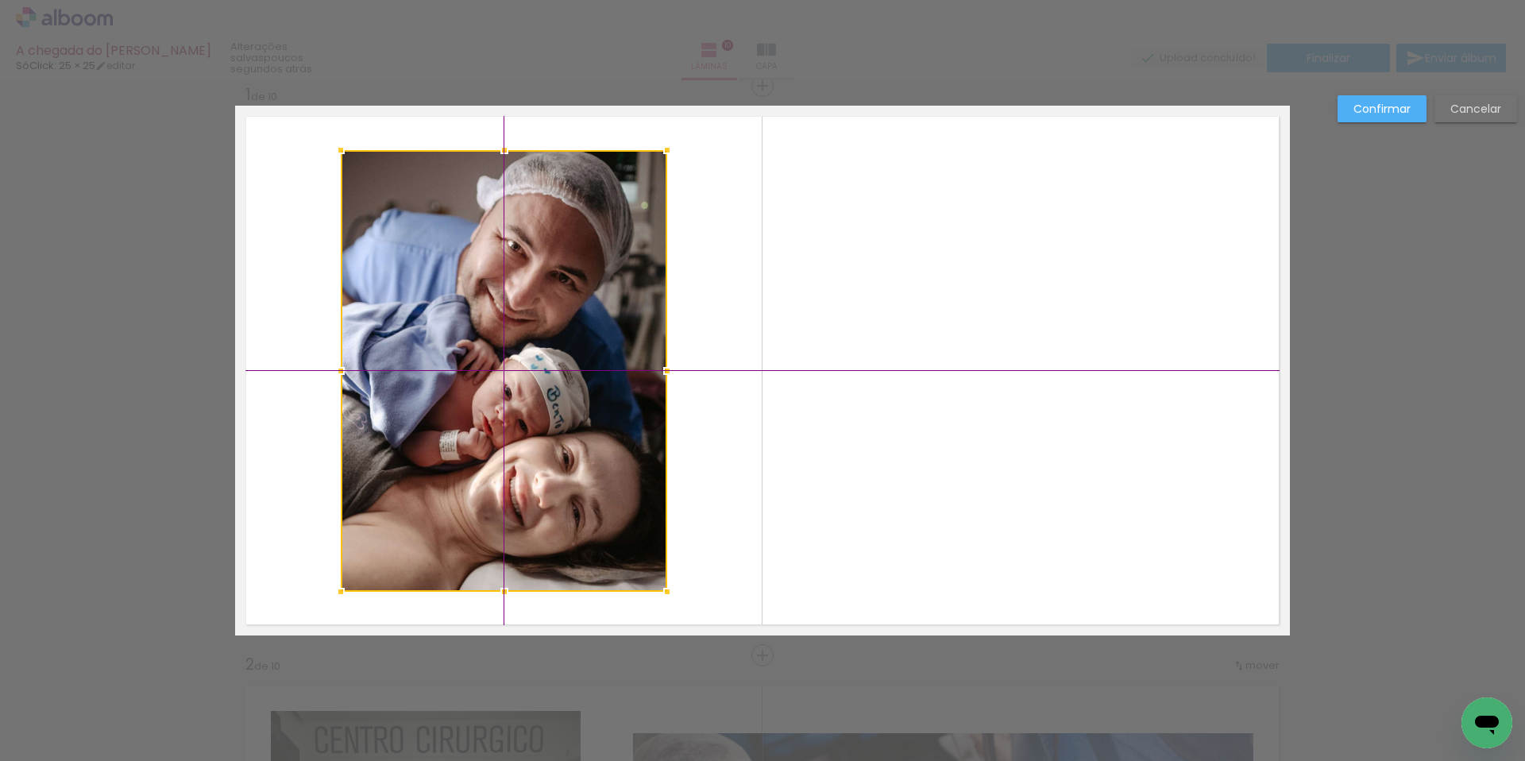
drag, startPoint x: 612, startPoint y: 308, endPoint x: 611, endPoint y: 316, distance: 8.0
click at [611, 316] on div at bounding box center [504, 371] width 327 height 442
click at [0, 0] on slot "Confirmar" at bounding box center [0, 0] width 0 height 0
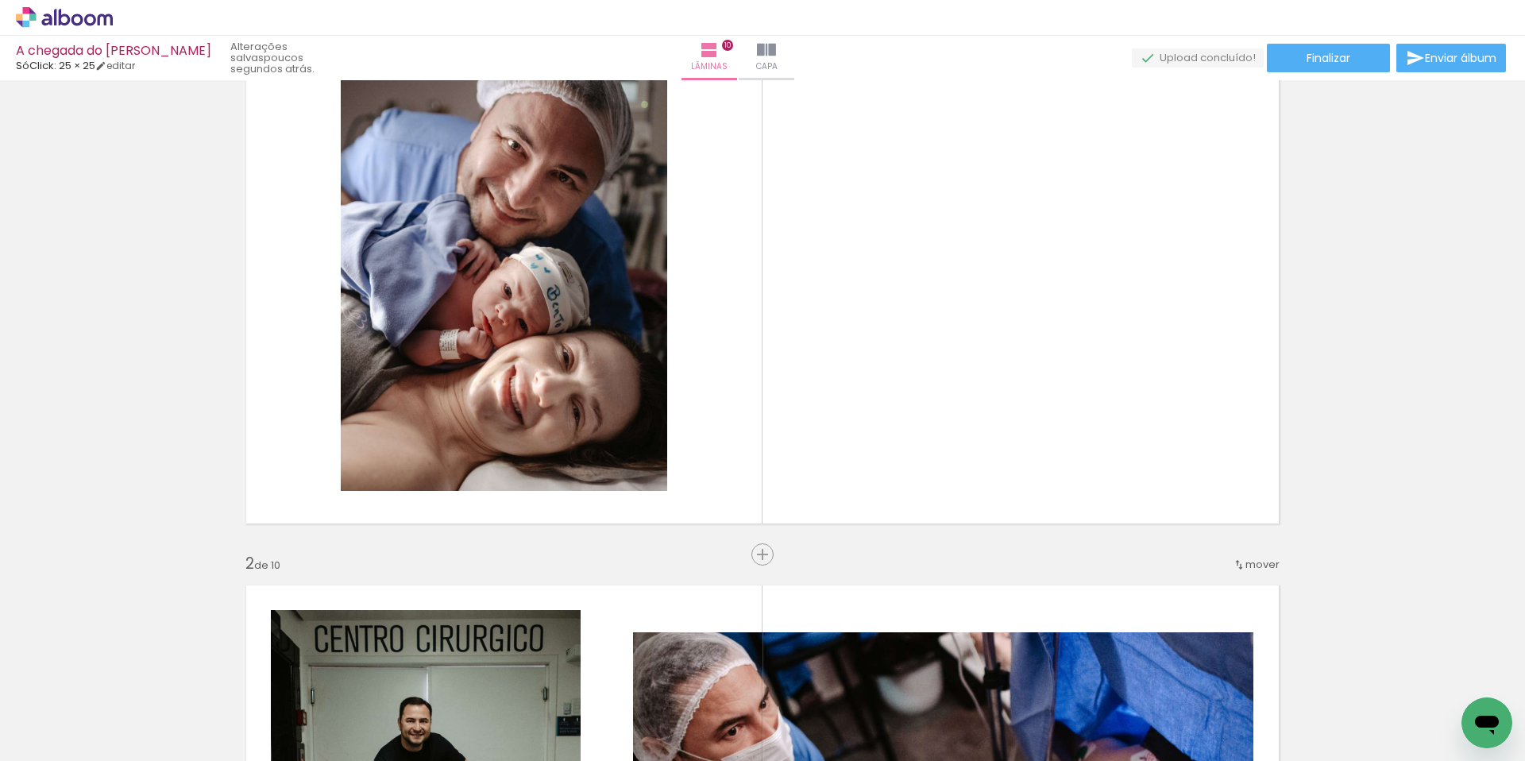
scroll to position [0, 0]
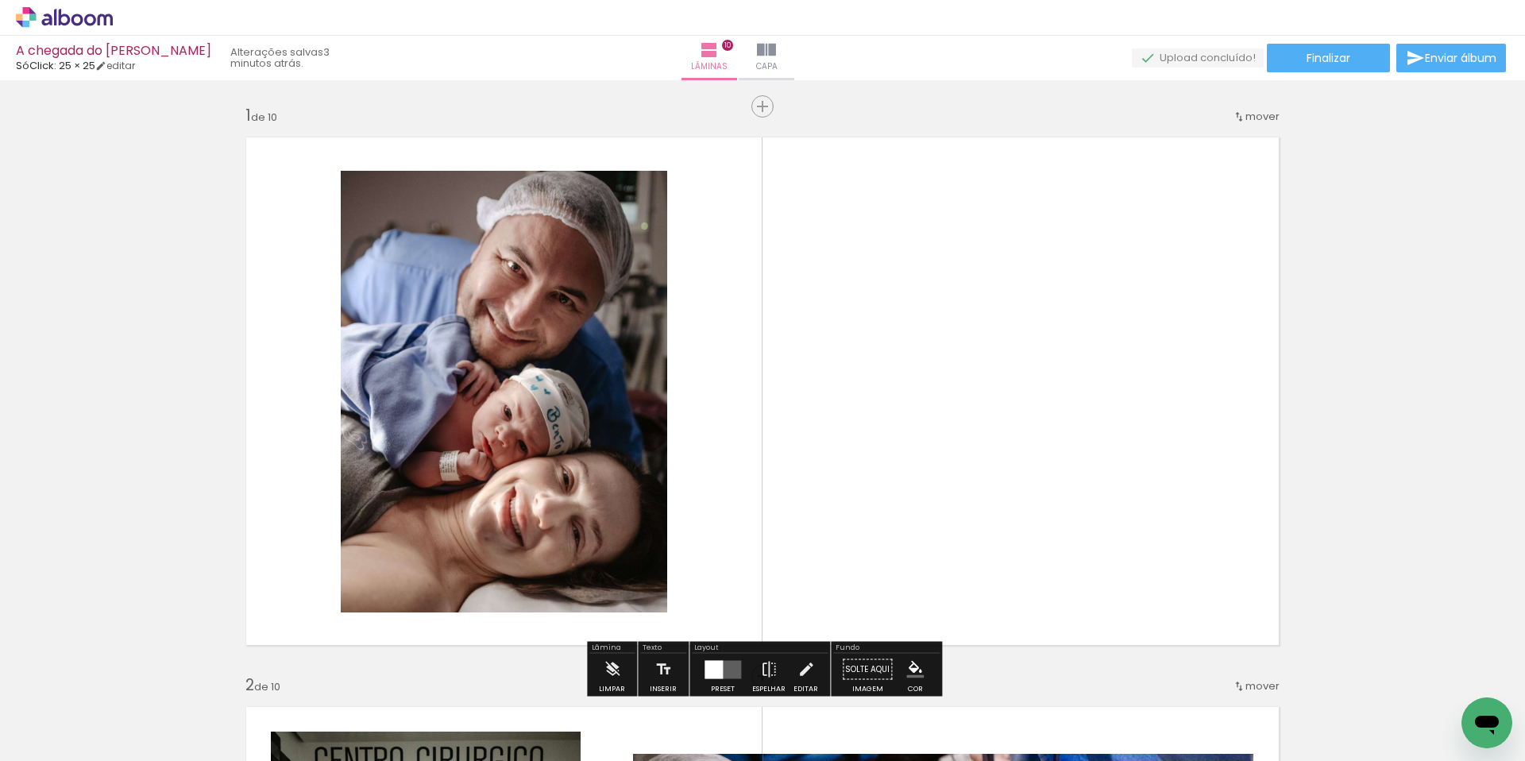
scroll to position [0, 1368]
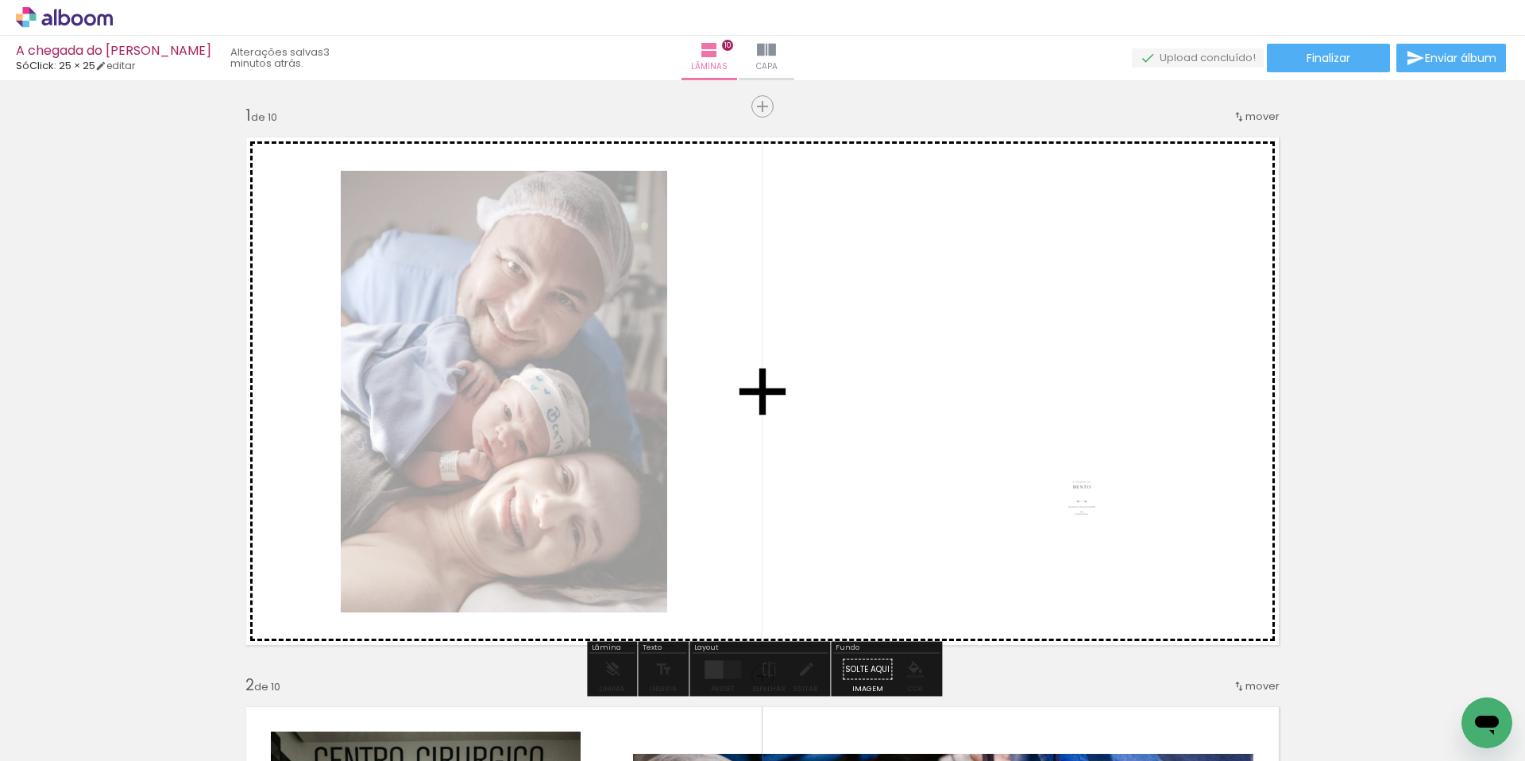
drag, startPoint x: 1452, startPoint y: 705, endPoint x: 1094, endPoint y: 510, distance: 407.8
click at [1094, 510] on quentale-workspace at bounding box center [762, 380] width 1525 height 761
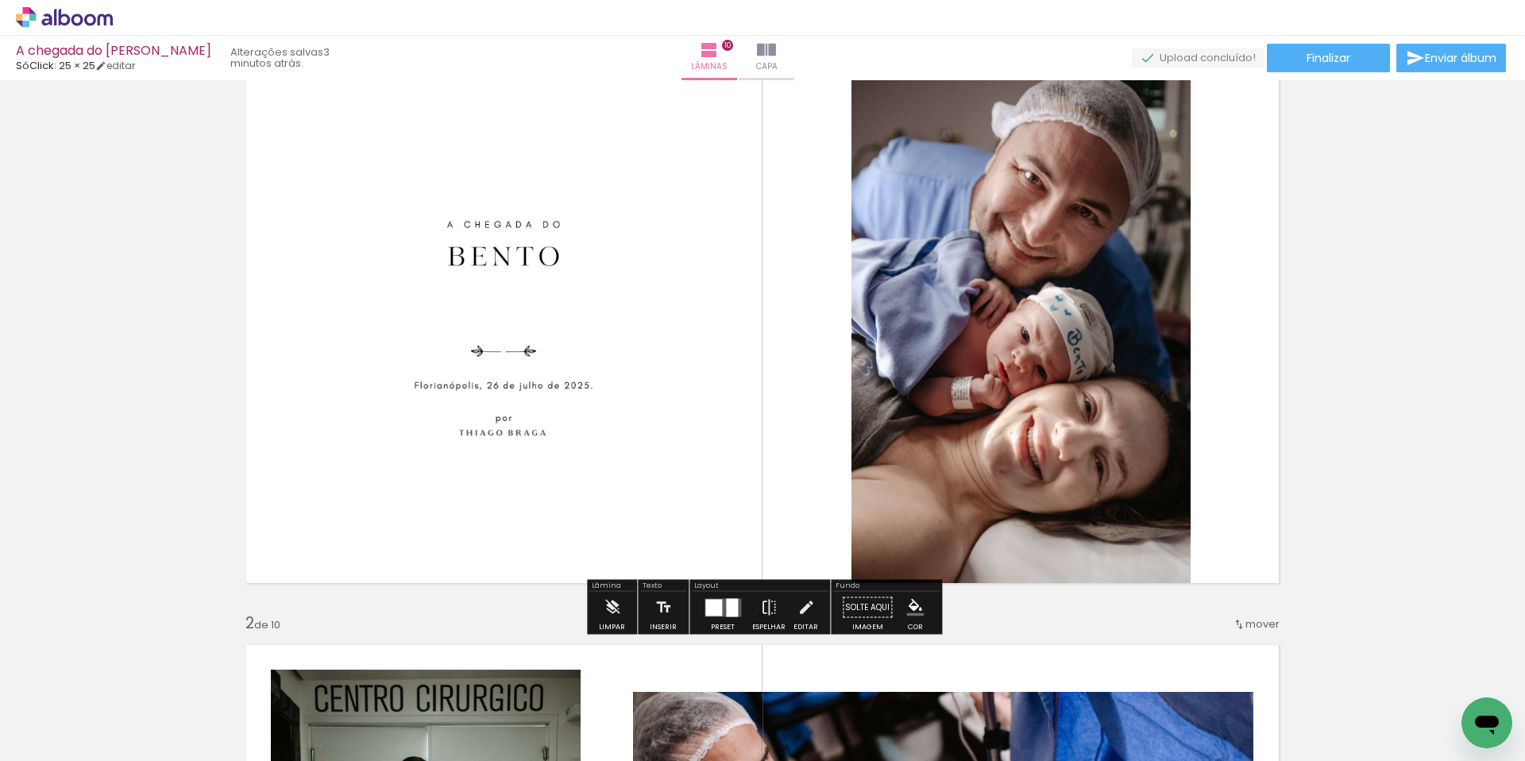
scroll to position [90, 0]
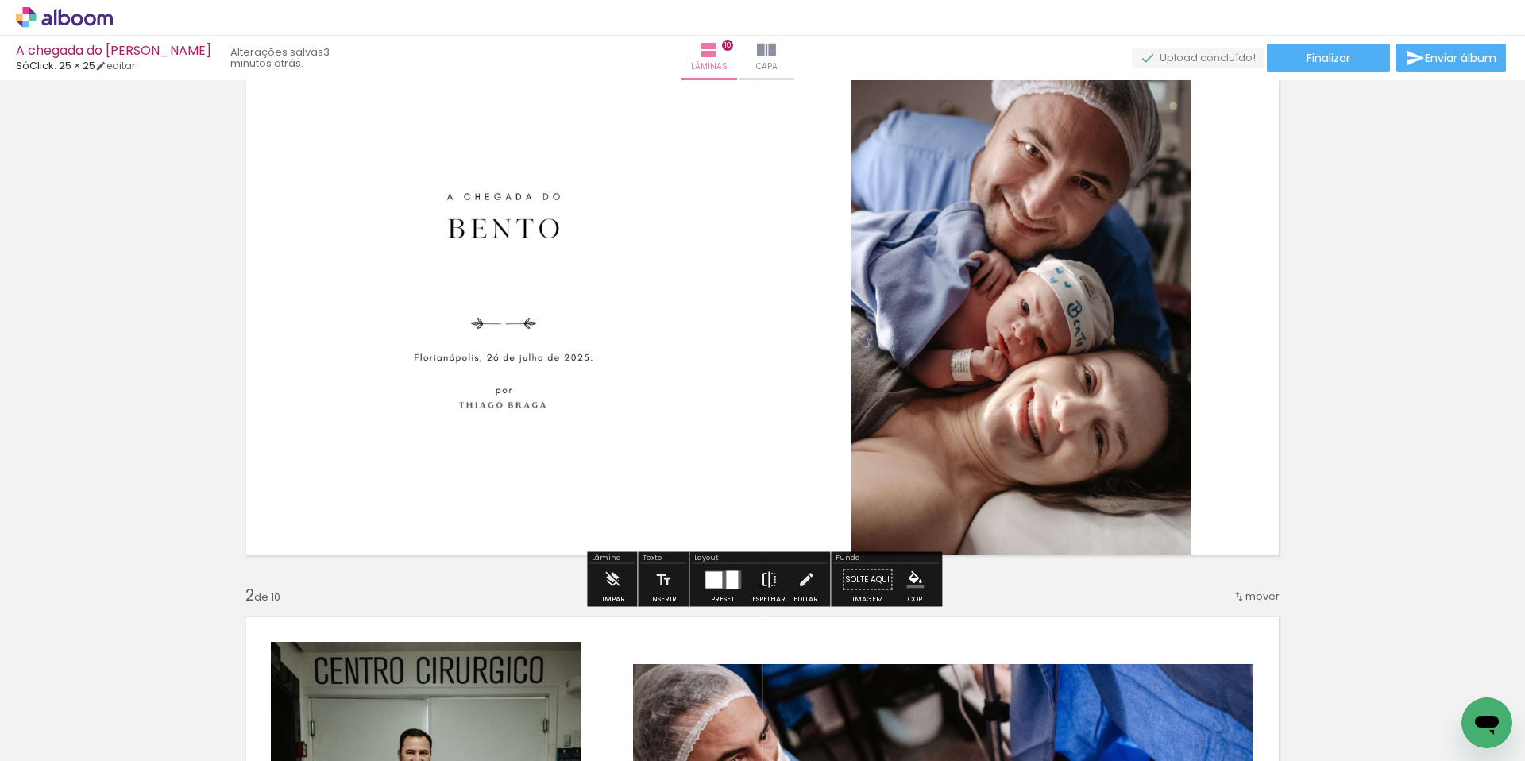
click at [771, 586] on iron-icon at bounding box center [768, 580] width 17 height 32
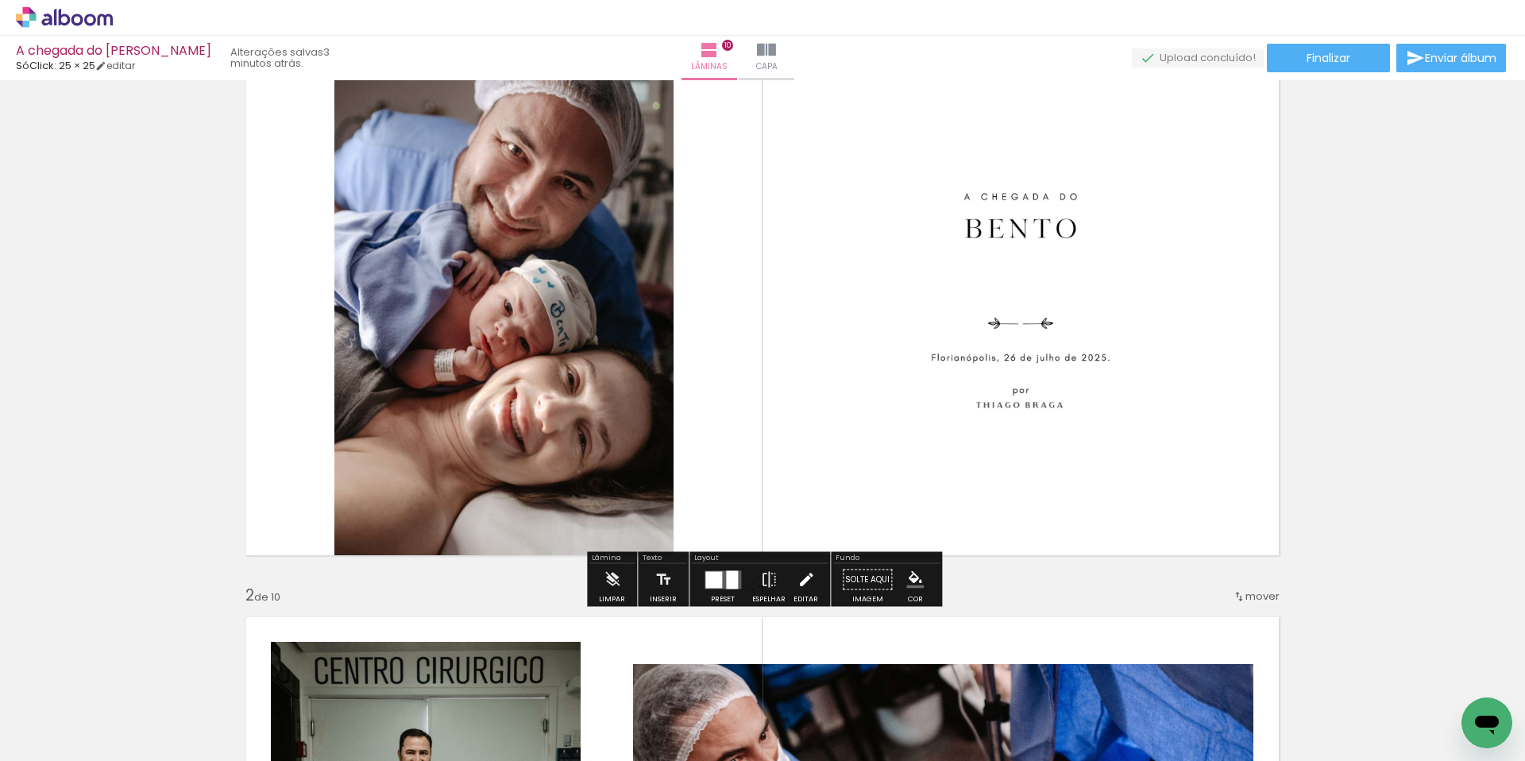
click at [802, 590] on iron-icon at bounding box center [806, 580] width 17 height 32
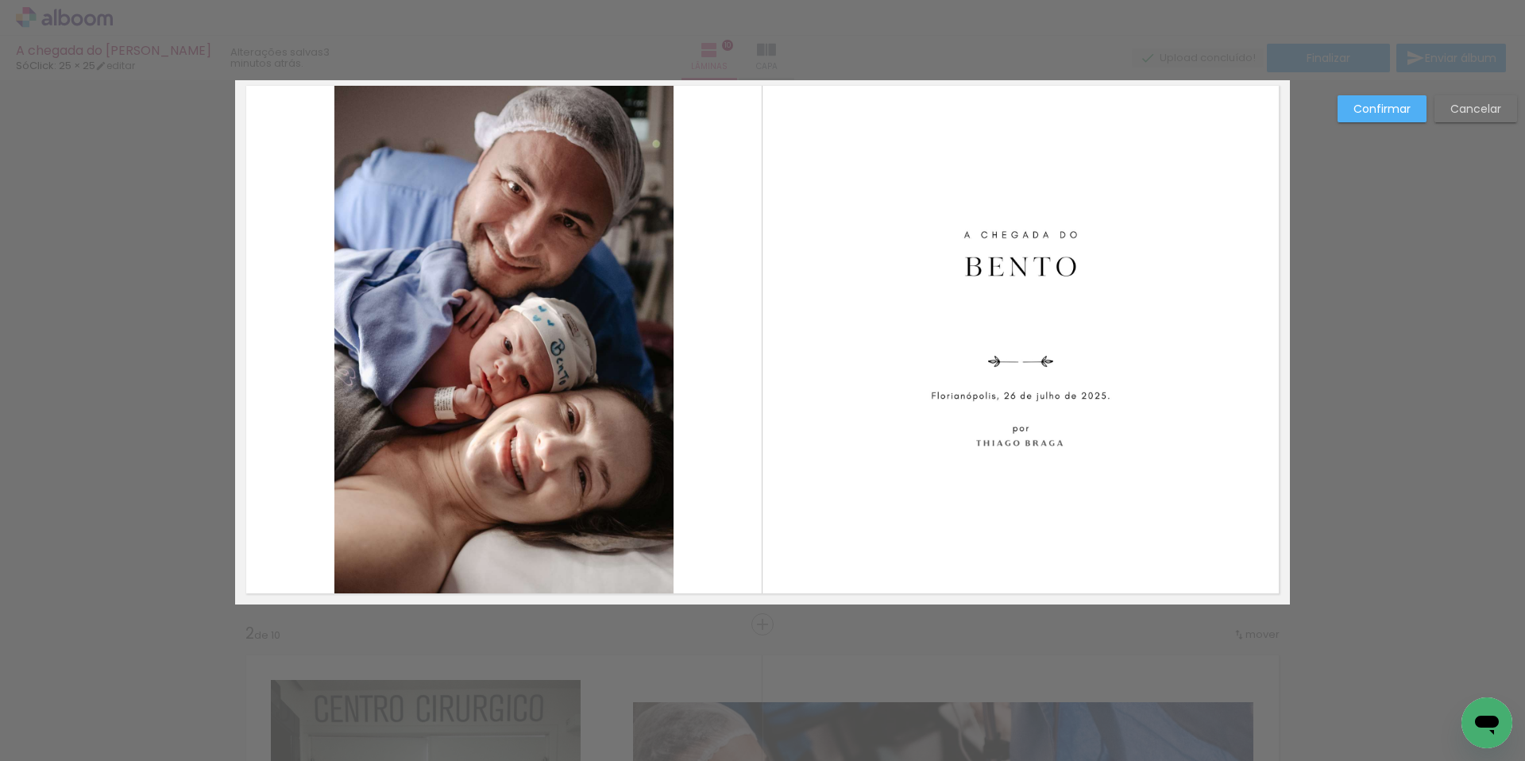
scroll to position [21, 0]
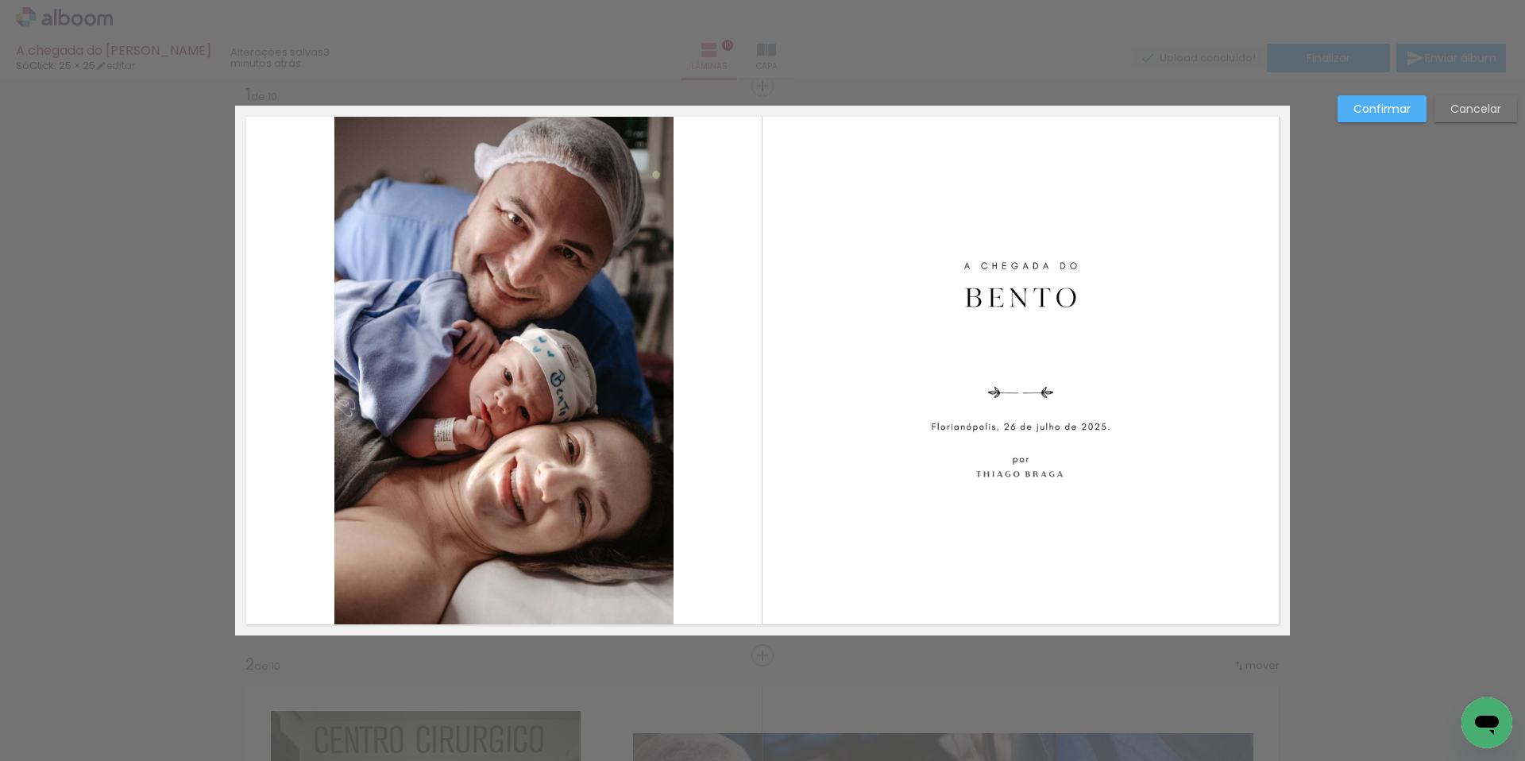
click at [592, 358] on album-spread "1 de 10" at bounding box center [762, 371] width 1055 height 530
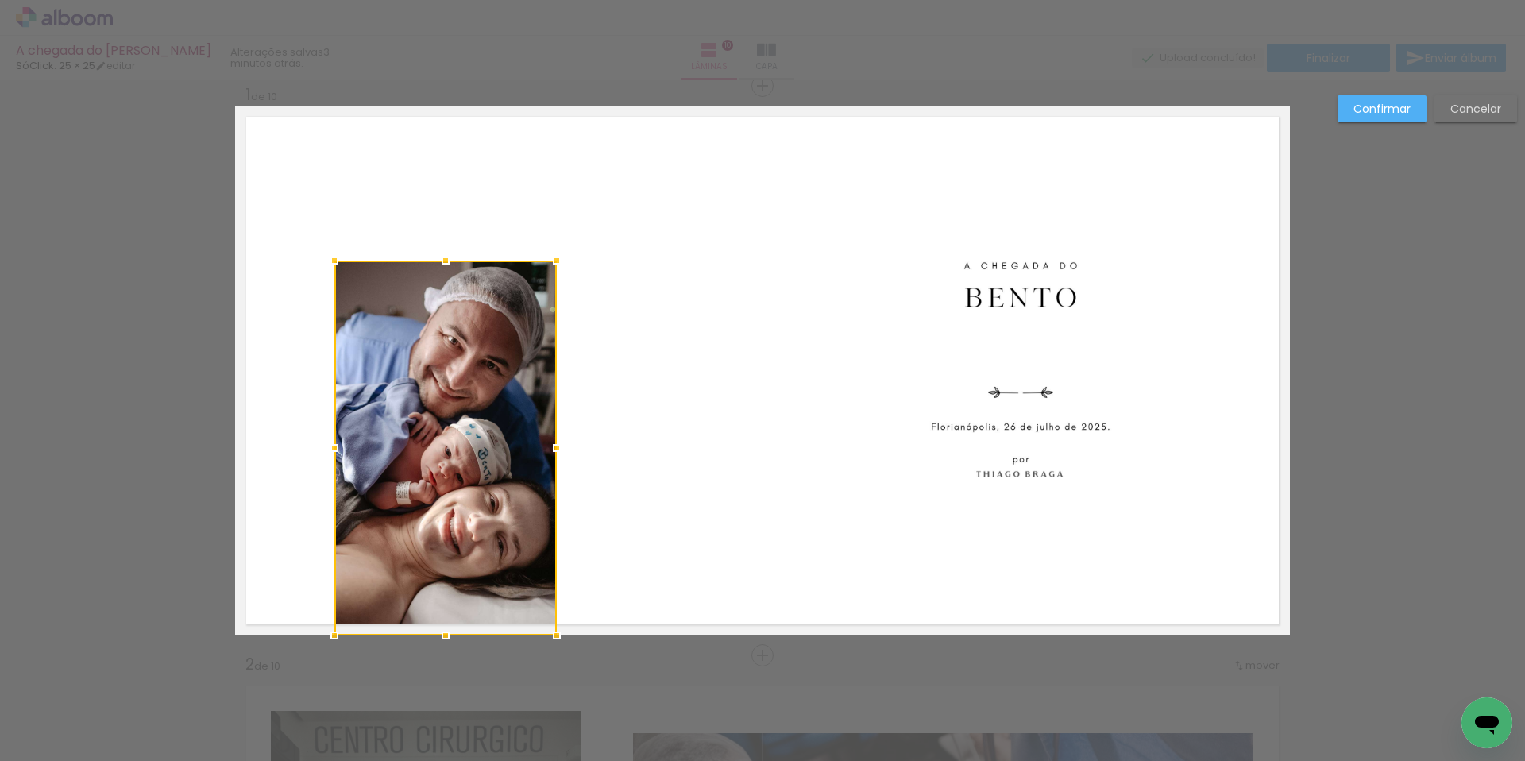
drag, startPoint x: 674, startPoint y: 107, endPoint x: 555, endPoint y: 318, distance: 241.5
click at [574, 239] on album-spread "1 de 10" at bounding box center [762, 371] width 1055 height 530
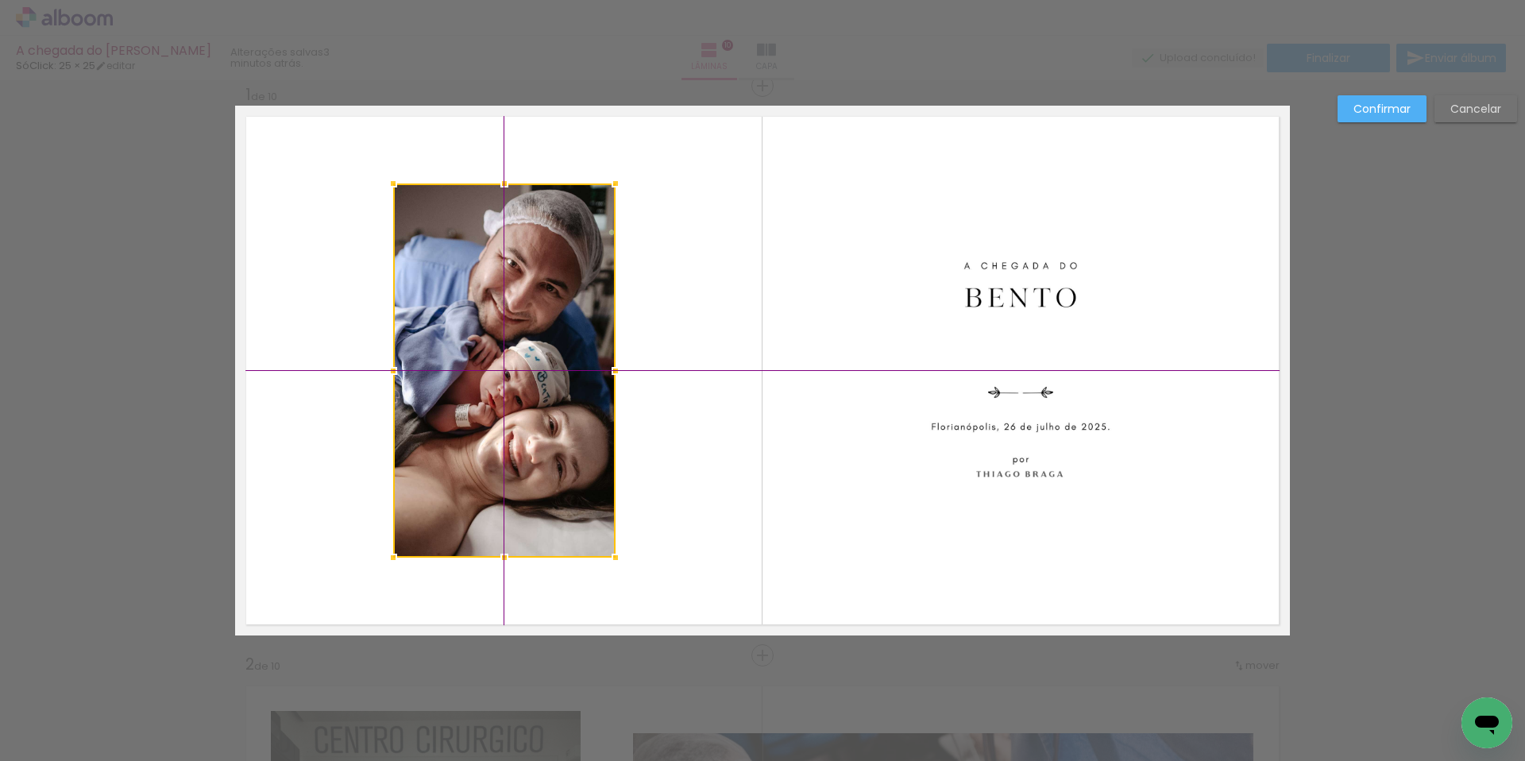
drag, startPoint x: 514, startPoint y: 354, endPoint x: 566, endPoint y: 288, distance: 83.8
click at [566, 288] on div at bounding box center [504, 371] width 222 height 374
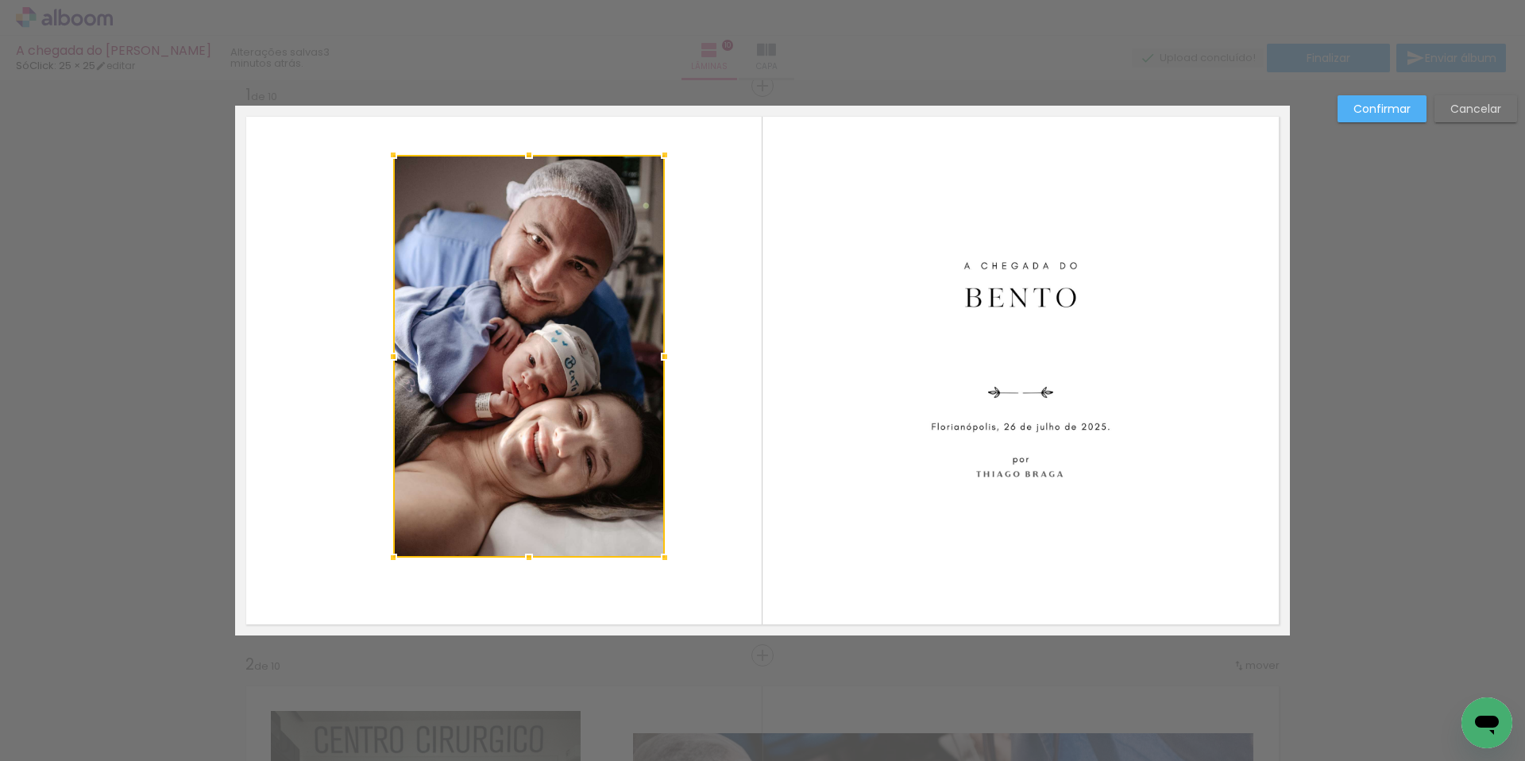
drag, startPoint x: 620, startPoint y: 185, endPoint x: 676, endPoint y: 145, distance: 68.3
click at [676, 145] on div at bounding box center [665, 155] width 32 height 32
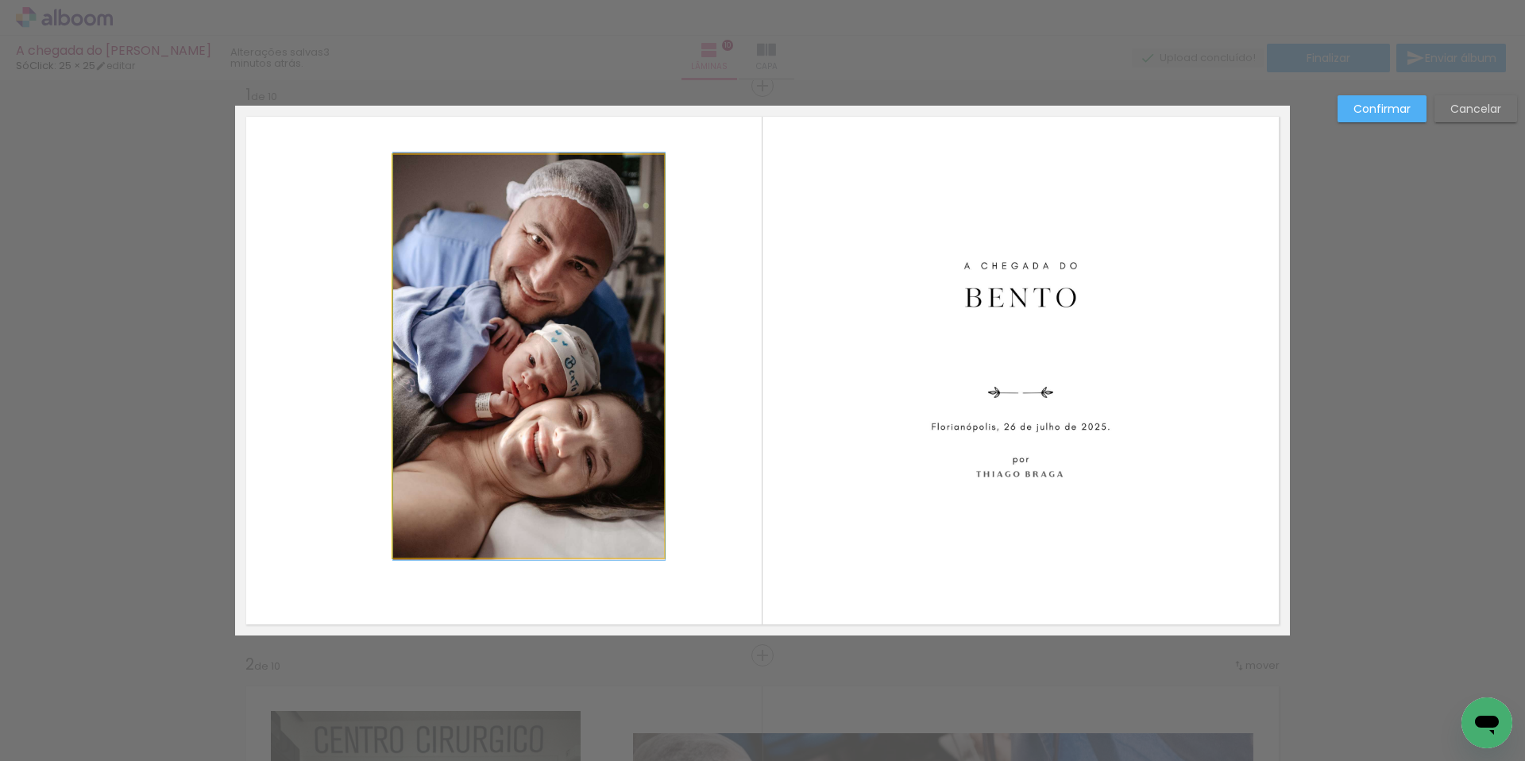
click at [583, 280] on quentale-photo at bounding box center [529, 356] width 272 height 403
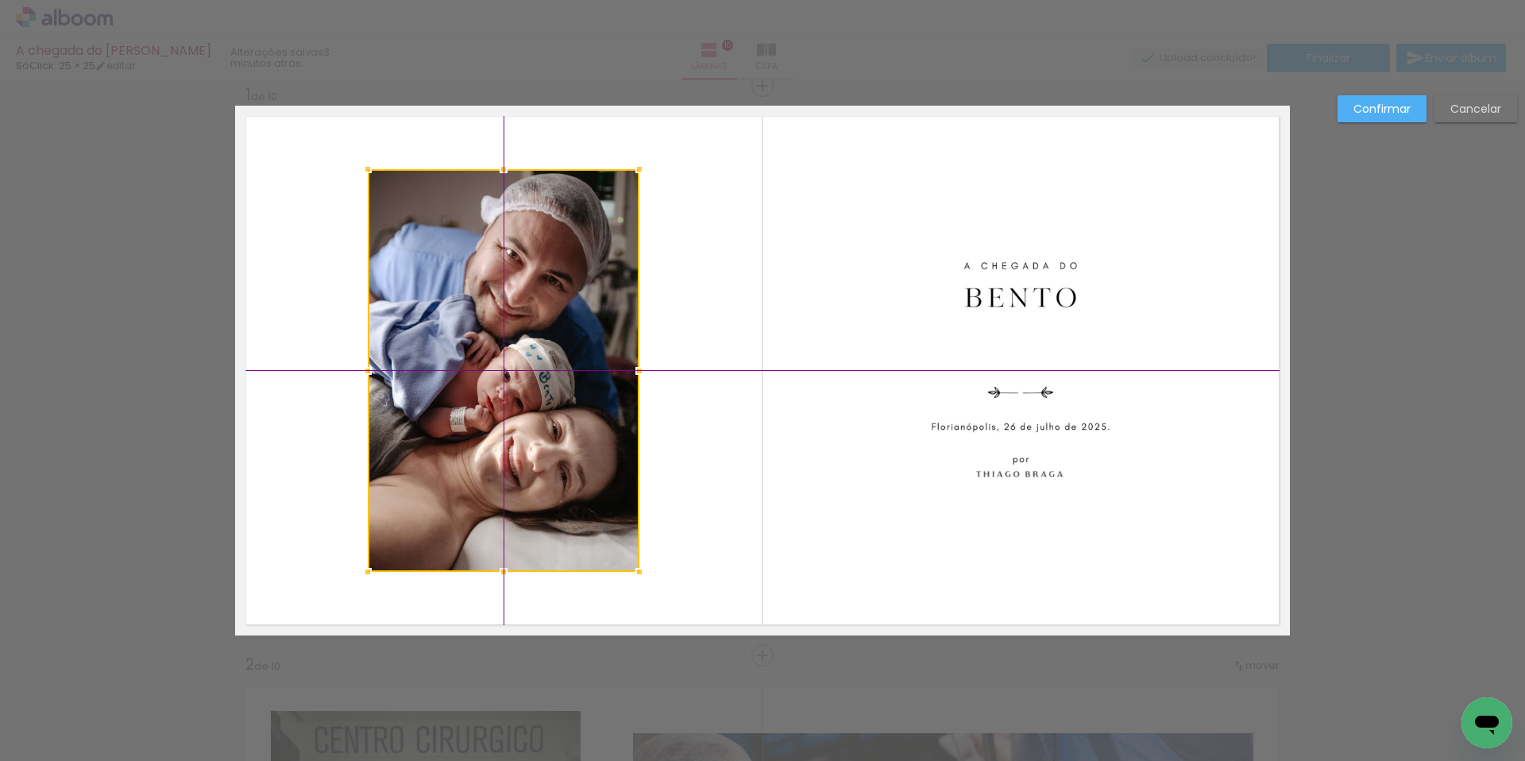
drag, startPoint x: 555, startPoint y: 297, endPoint x: 654, endPoint y: 276, distance: 100.8
click at [530, 311] on div at bounding box center [504, 370] width 272 height 403
click at [0, 0] on slot "Confirmar" at bounding box center [0, 0] width 0 height 0
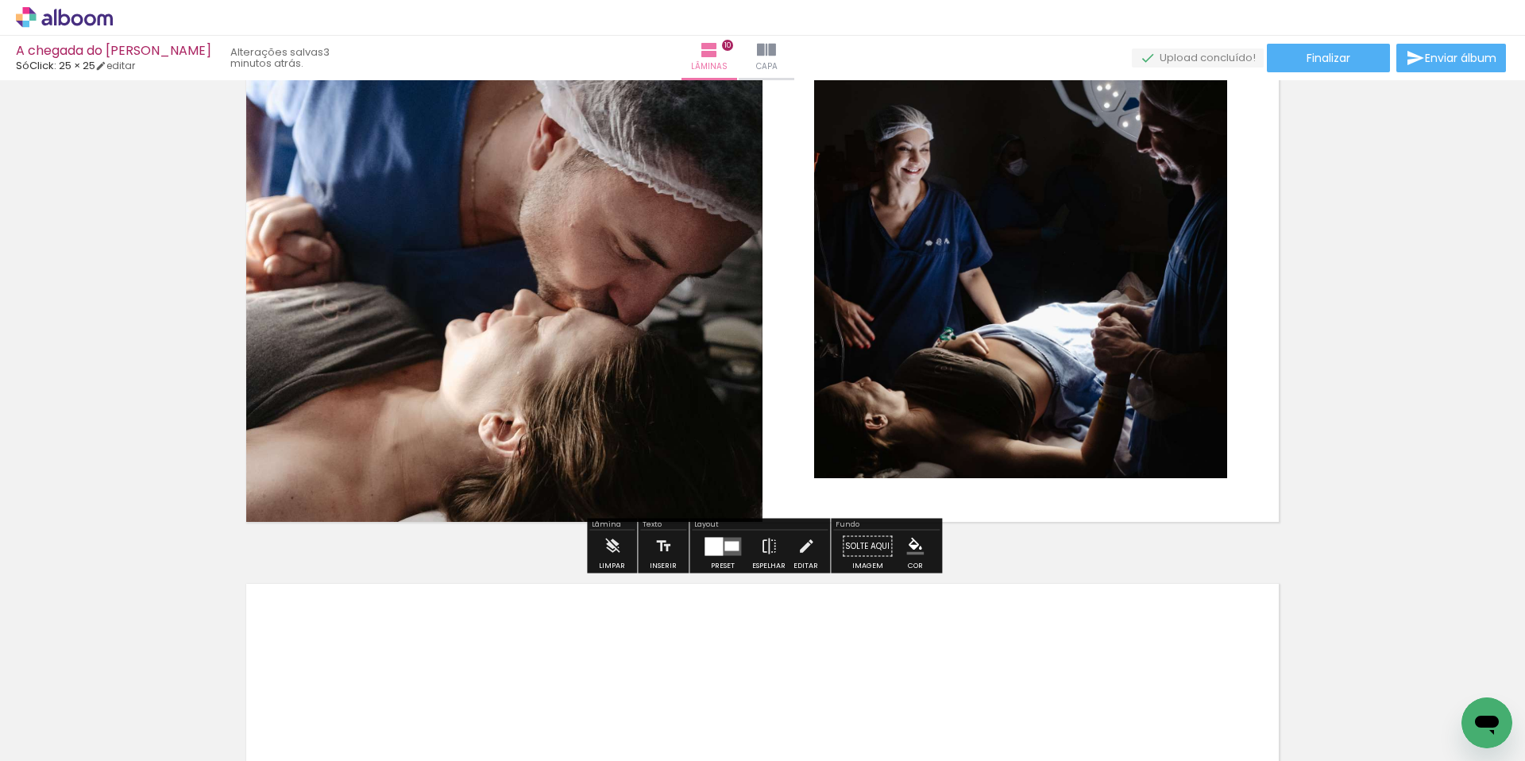
scroll to position [5185, 0]
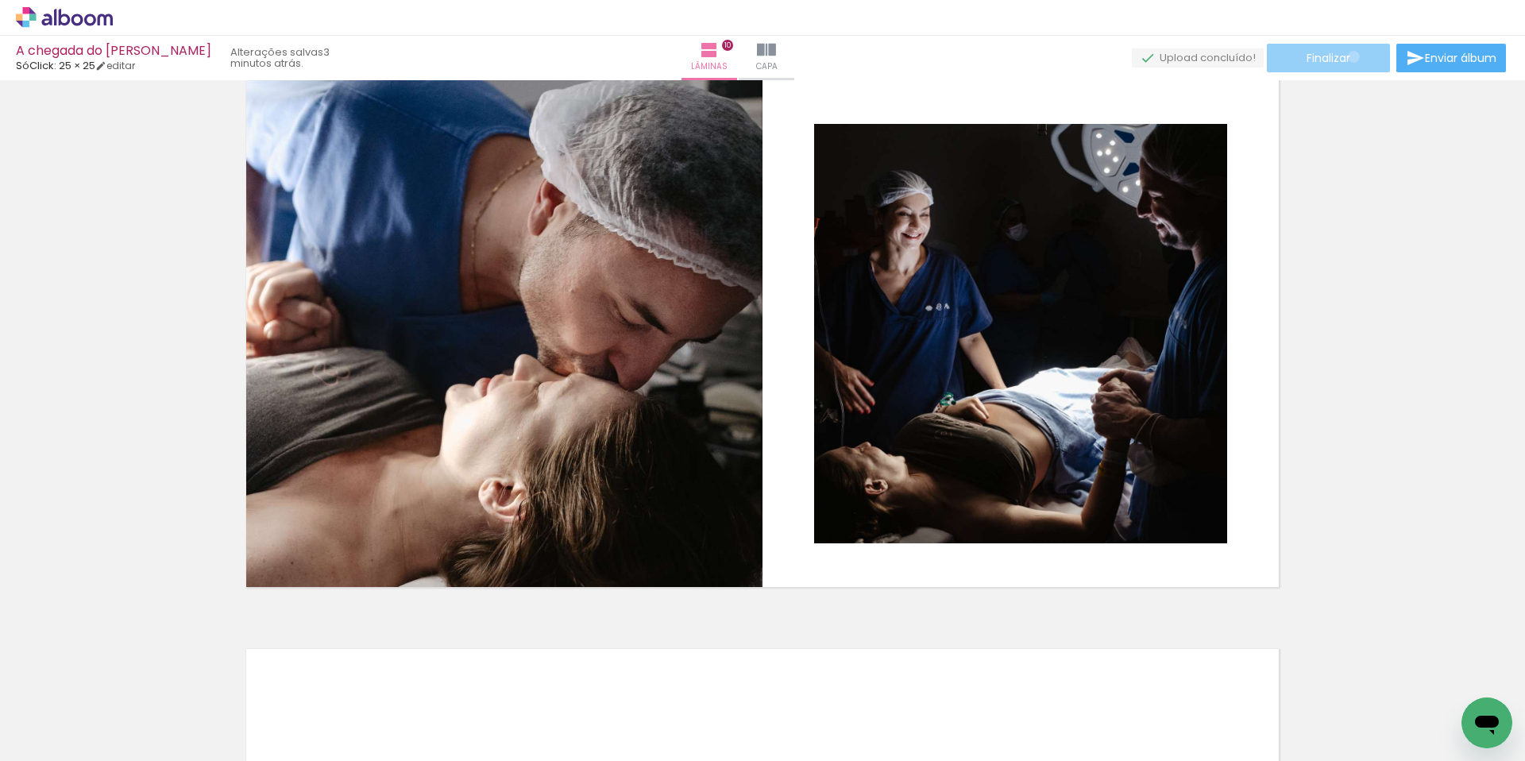
click at [1348, 56] on paper-button "Finalizar" at bounding box center [1328, 58] width 123 height 29
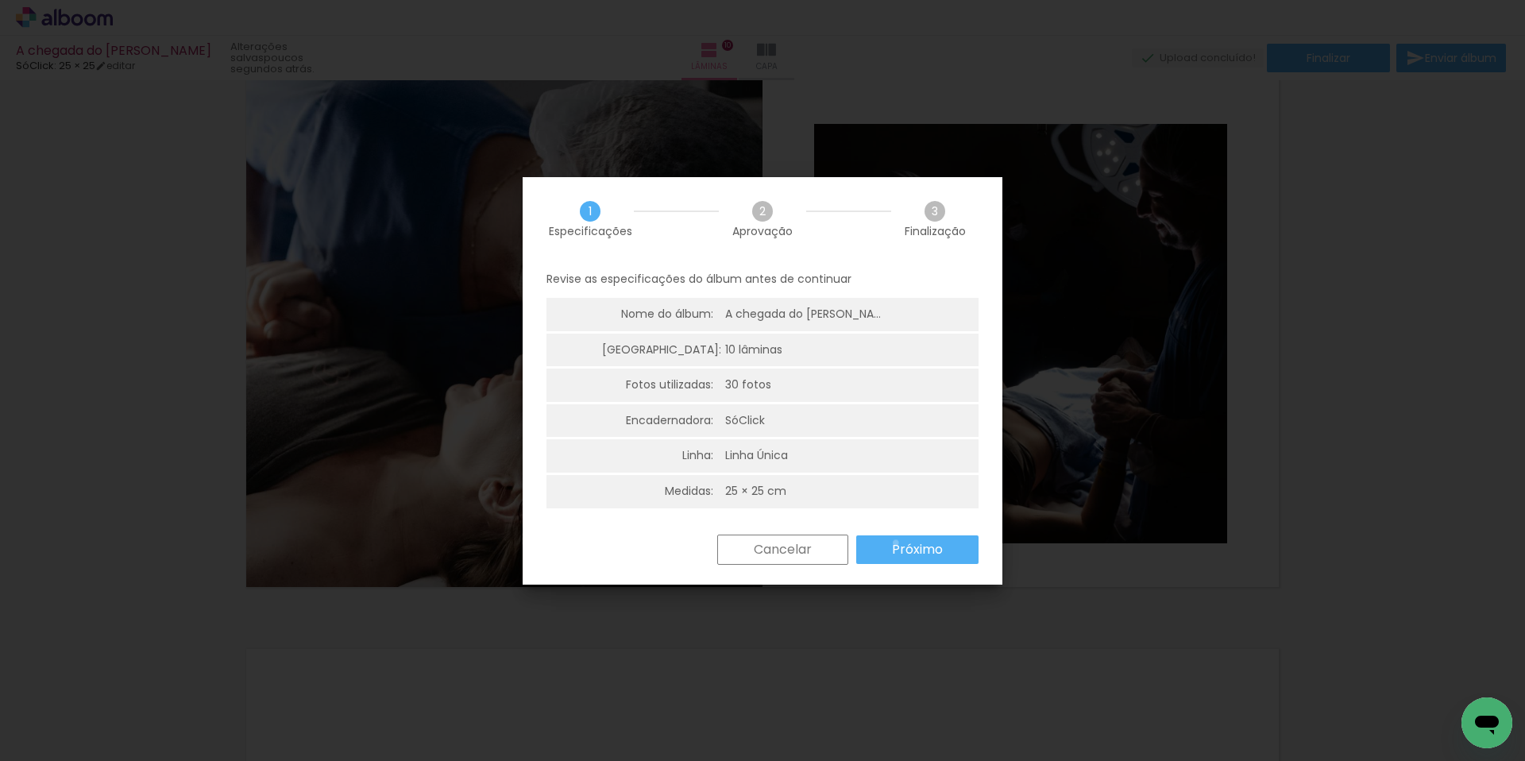
click at [0, 0] on slot "Próximo" at bounding box center [0, 0] width 0 height 0
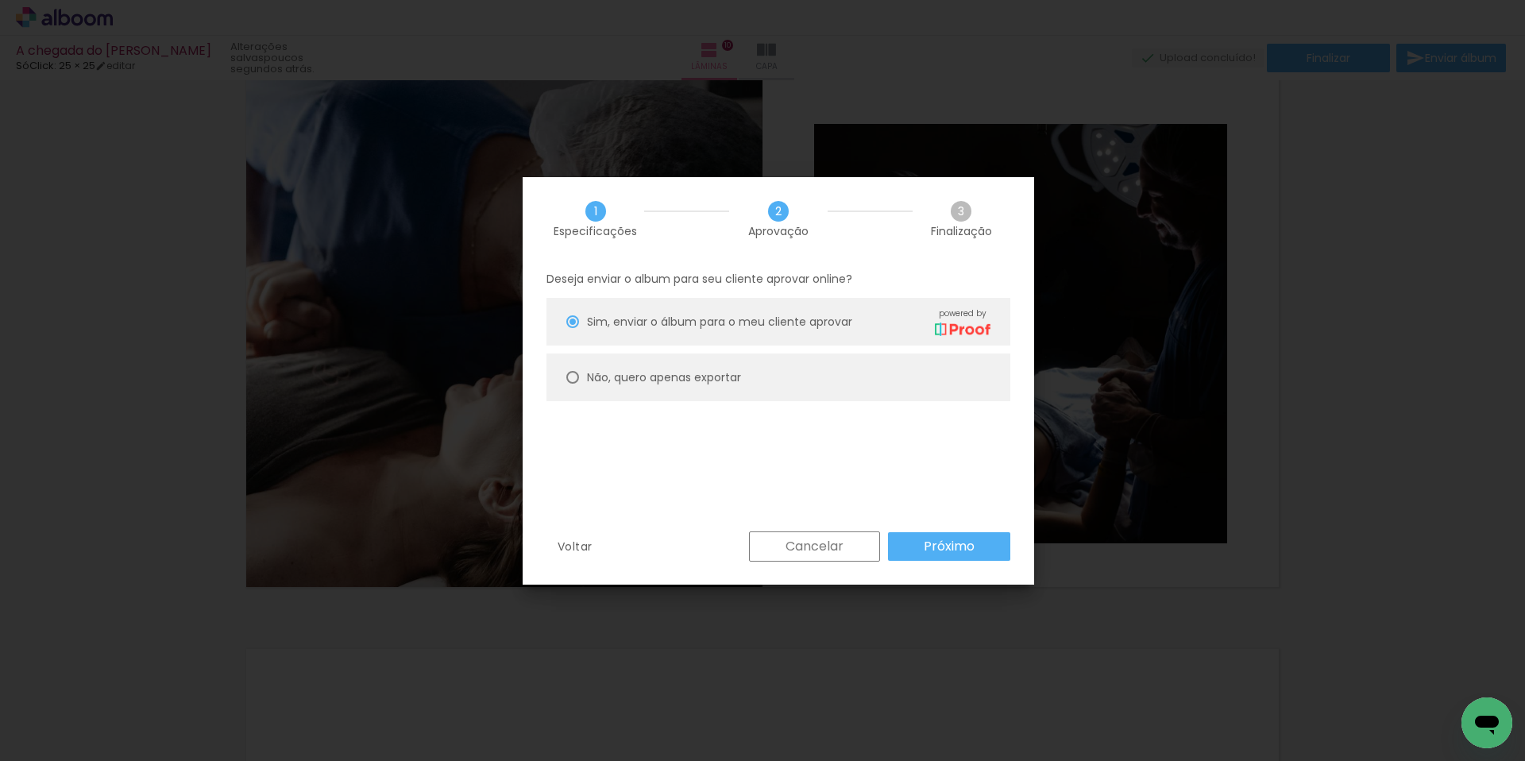
click at [0, 0] on slot "Próximo" at bounding box center [0, 0] width 0 height 0
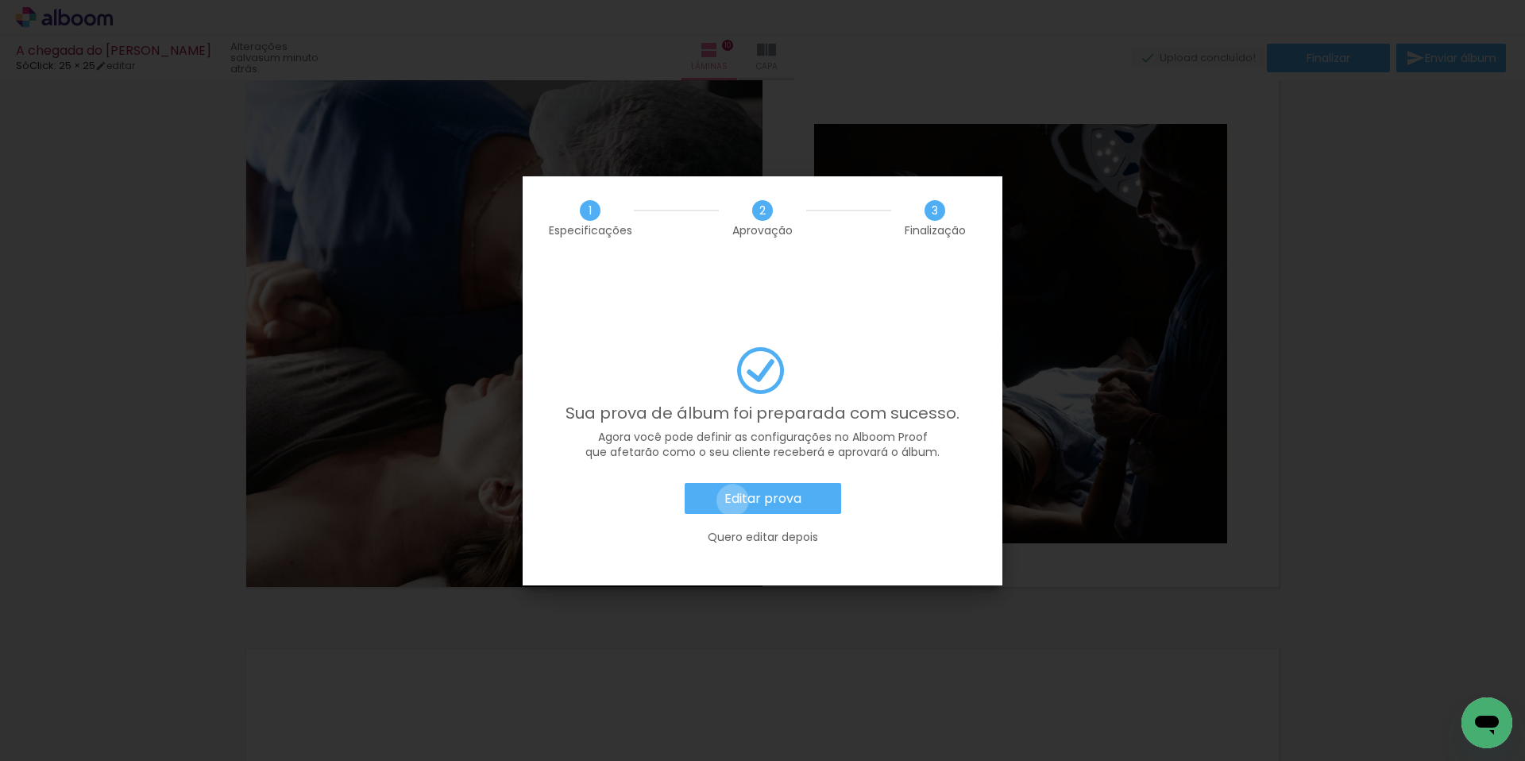
click at [0, 0] on slot "Editar prova" at bounding box center [0, 0] width 0 height 0
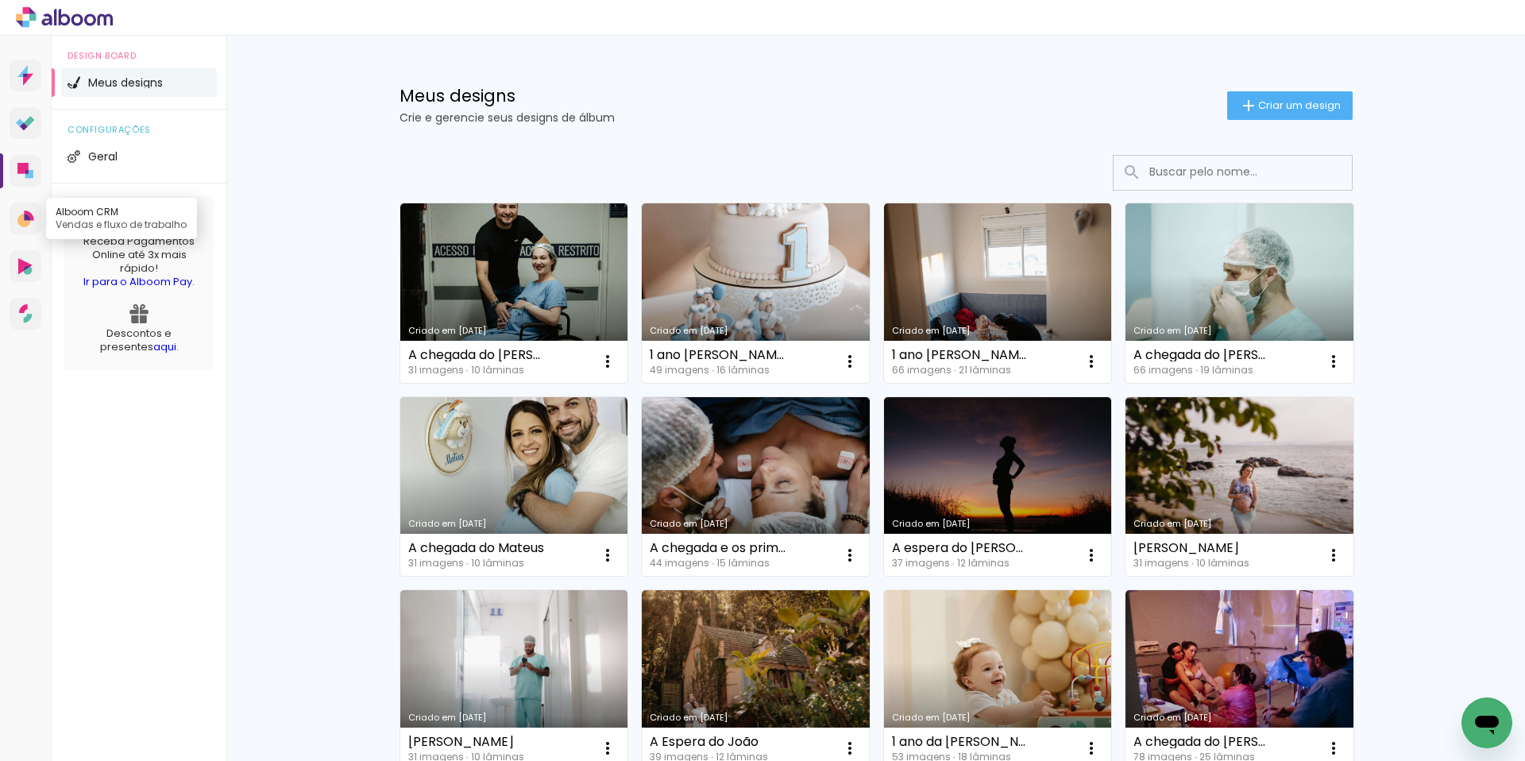
click at [22, 221] on icon at bounding box center [24, 221] width 14 height 14
click at [1274, 110] on span "Criar um design" at bounding box center [1299, 105] width 83 height 10
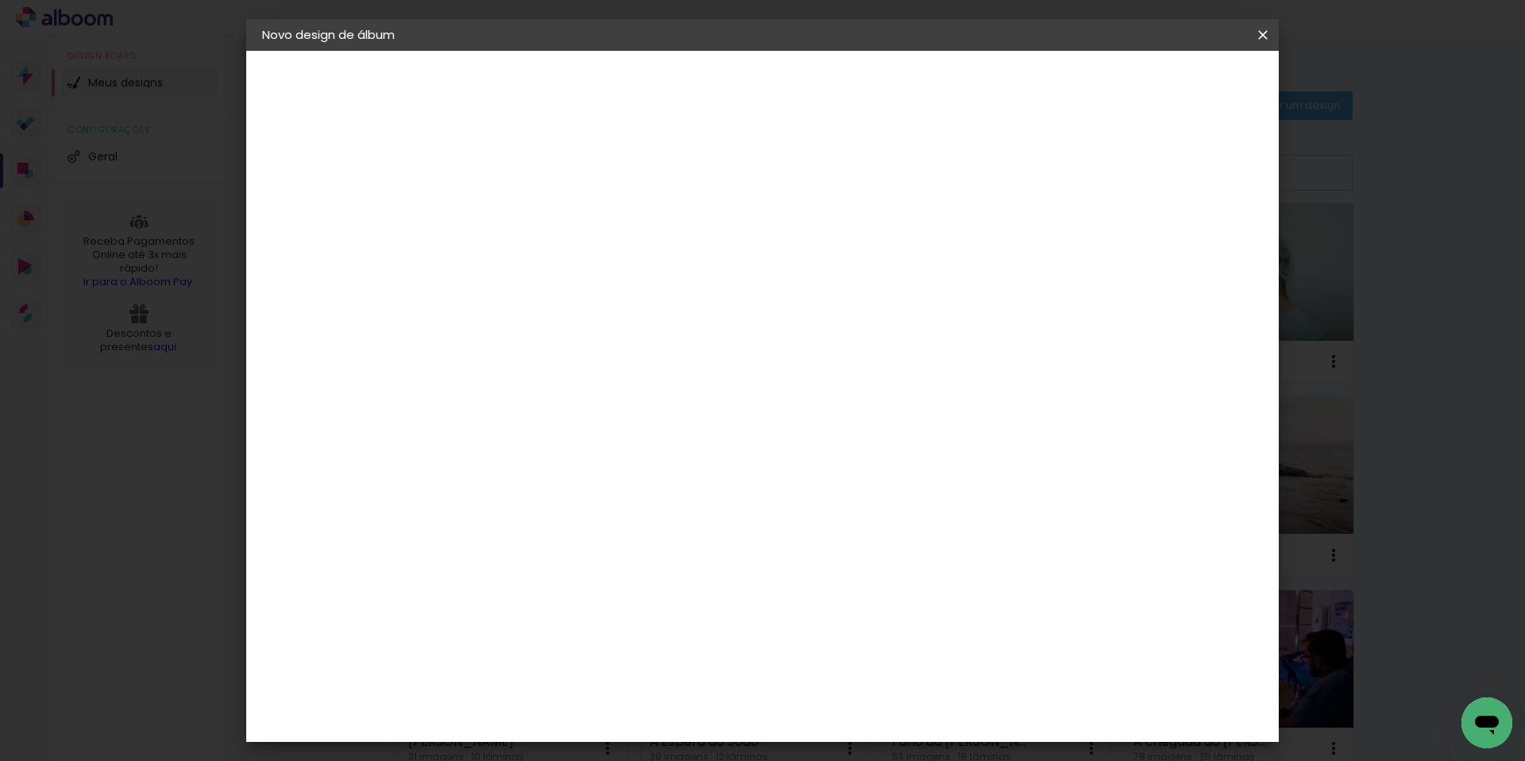
click at [522, 202] on input at bounding box center [522, 213] width 0 height 25
type input "A chegada da [PERSON_NAME]"
type paper-input "A chegada da [PERSON_NAME]"
click at [0, 0] on slot "Avançar" at bounding box center [0, 0] width 0 height 0
click at [643, 300] on input at bounding box center [562, 302] width 160 height 20
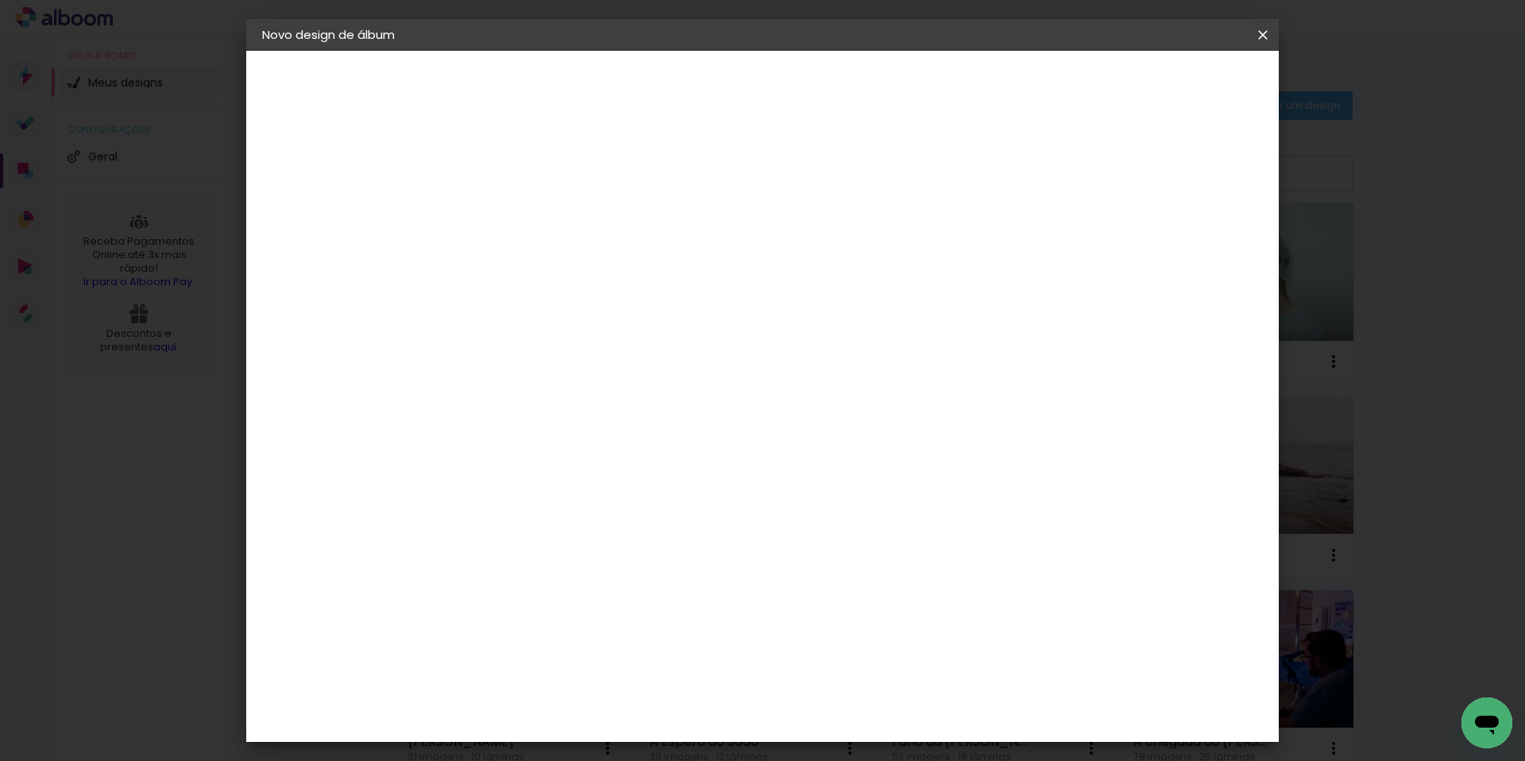
type input "só"
type paper-input "só"
click at [557, 358] on div "SóClick" at bounding box center [534, 359] width 45 height 13
click at [0, 0] on slot "Avançar" at bounding box center [0, 0] width 0 height 0
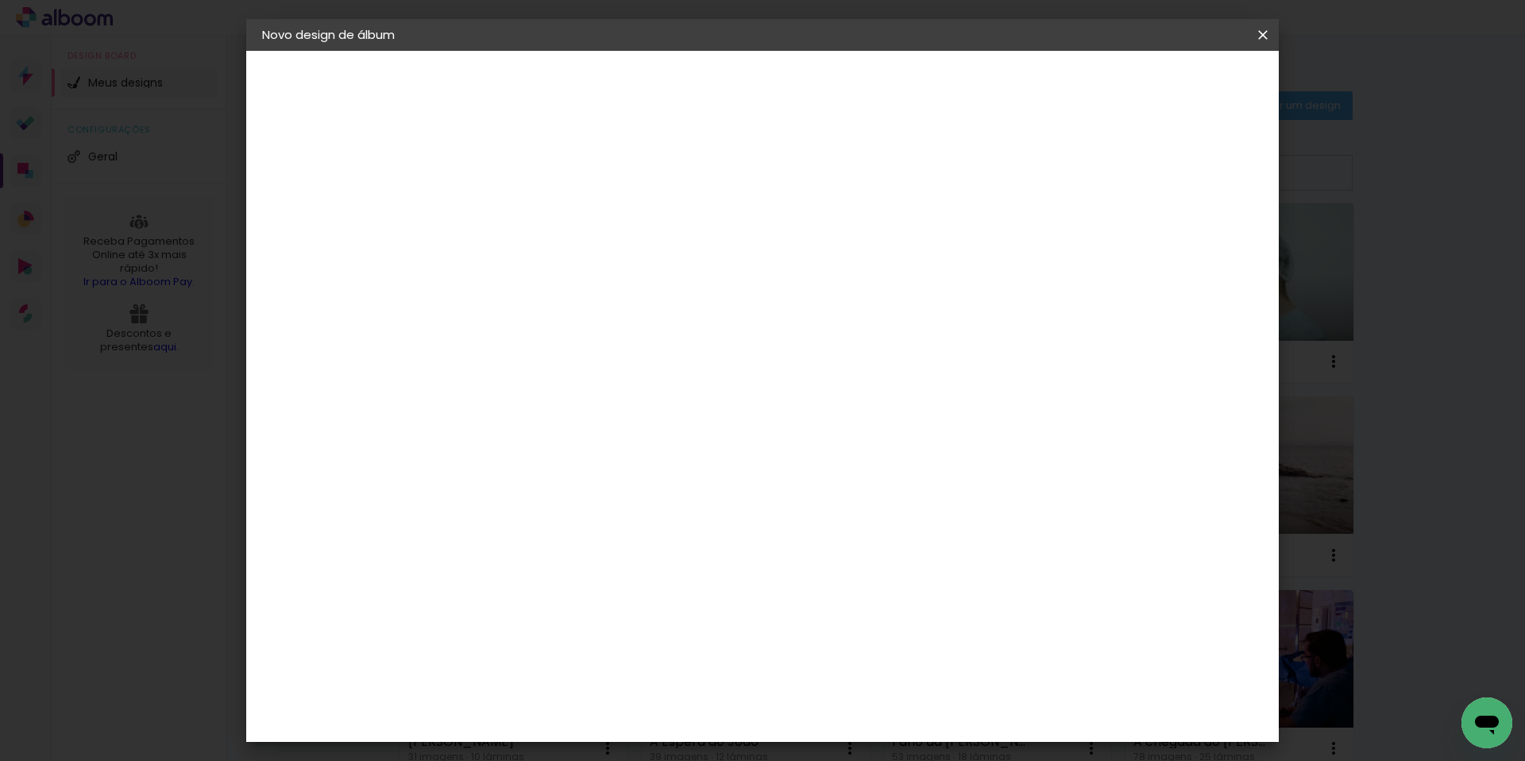
click at [0, 0] on slot "Avançar" at bounding box center [0, 0] width 0 height 0
click at [1176, 87] on span "Iniciar design" at bounding box center [1140, 84] width 72 height 11
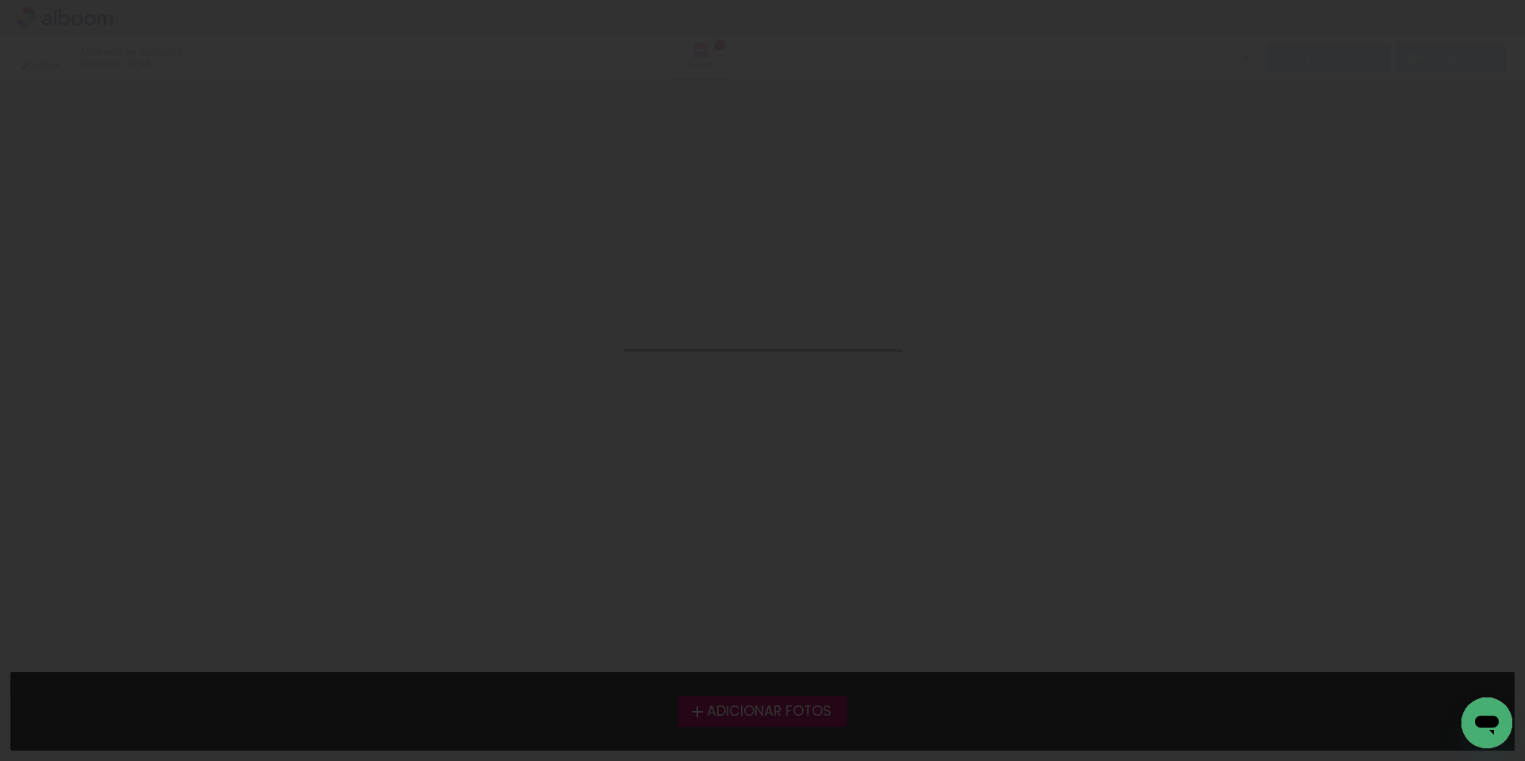
click at [1225, 0] on quentale-directory at bounding box center [762, 0] width 1525 height 0
